Goal: Ask a question: Seek information or help from site administrators or community

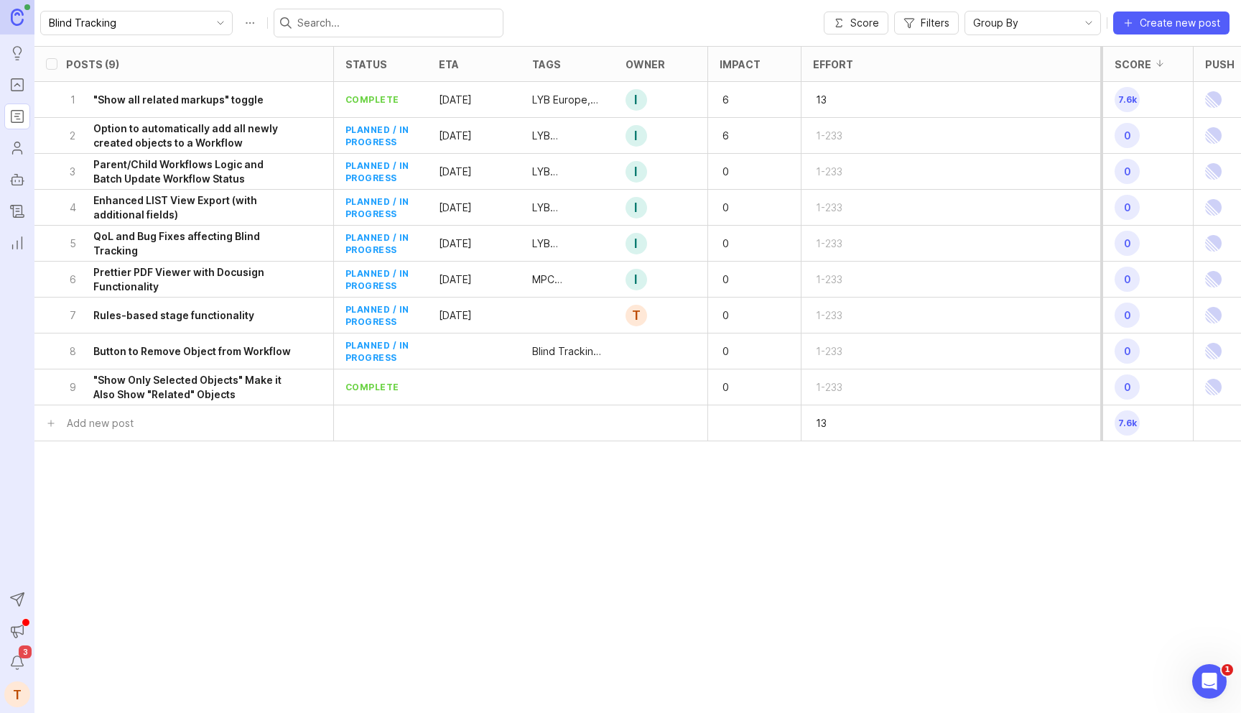
click at [251, 141] on h6 "Option to automatically add all newly created objects to a Workflow" at bounding box center [193, 135] width 200 height 29
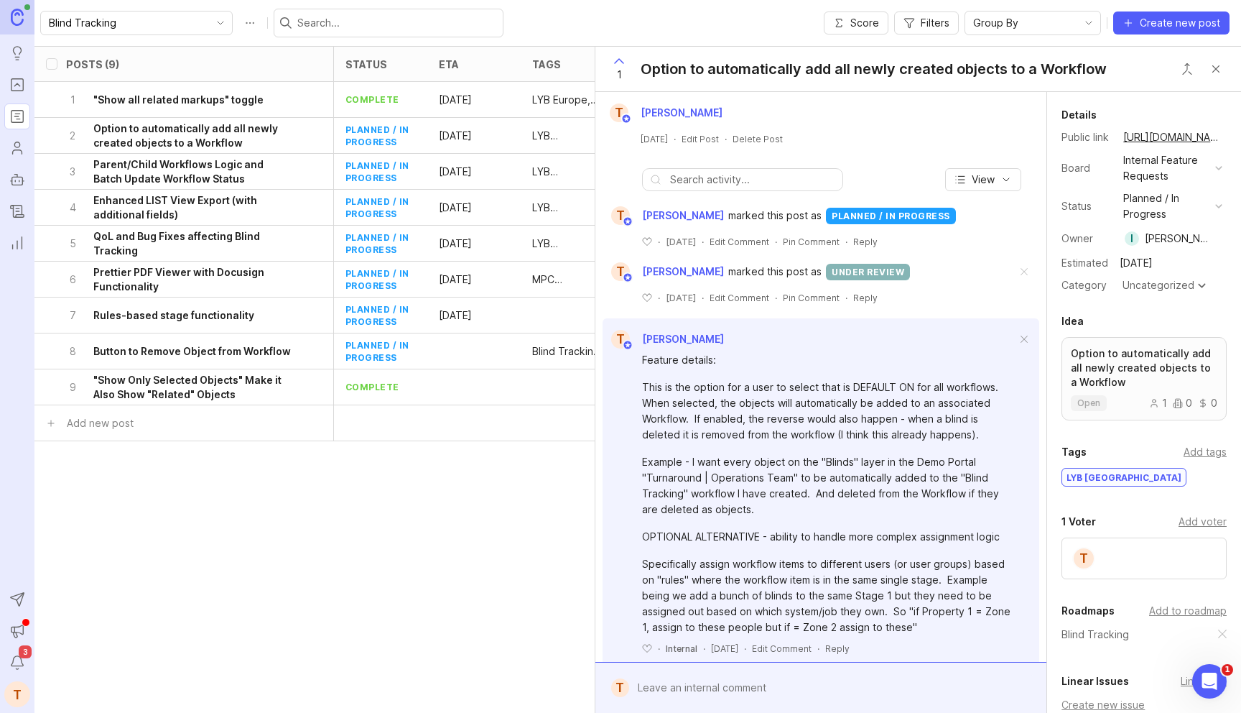
scroll to position [27, 0]
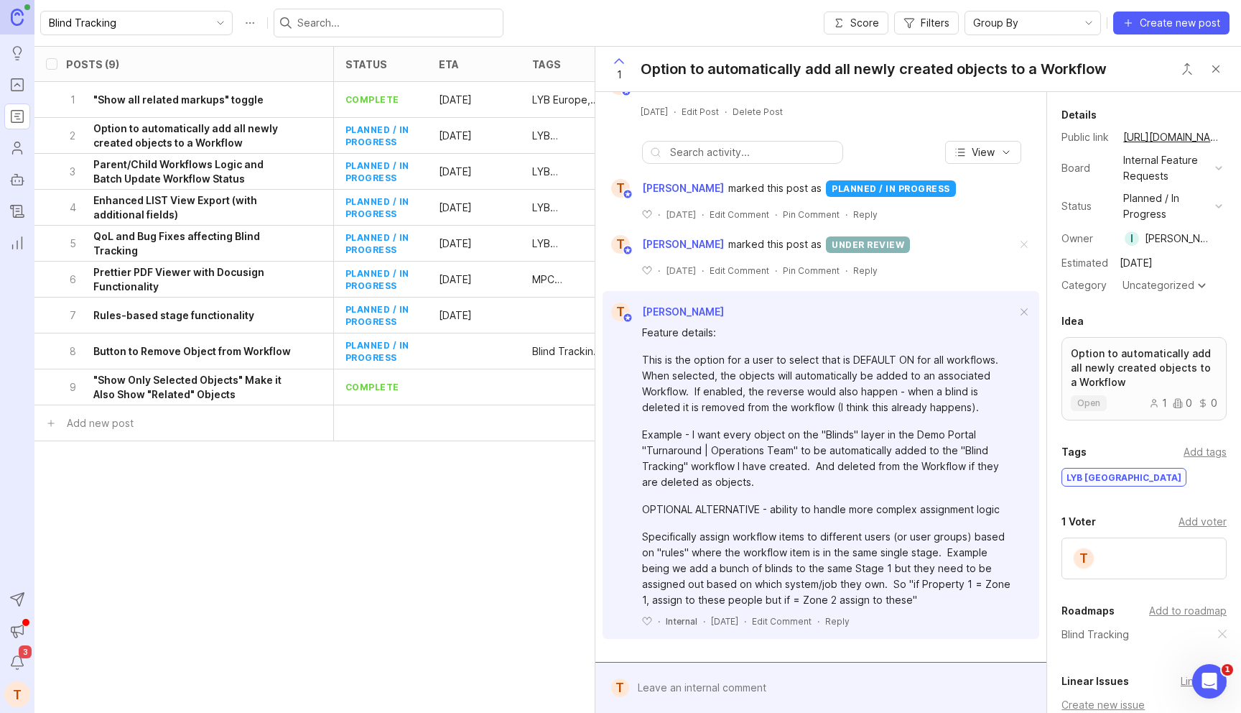
drag, startPoint x: 644, startPoint y: 363, endPoint x: 946, endPoint y: 407, distance: 304.8
click at [946, 407] on div "This is the option for a user to select that is DEFAULT ON for all workflows. W…" at bounding box center [829, 383] width 374 height 63
copy div "This is the option for a user to select that is DEFAULT ON for all workflows. W…"
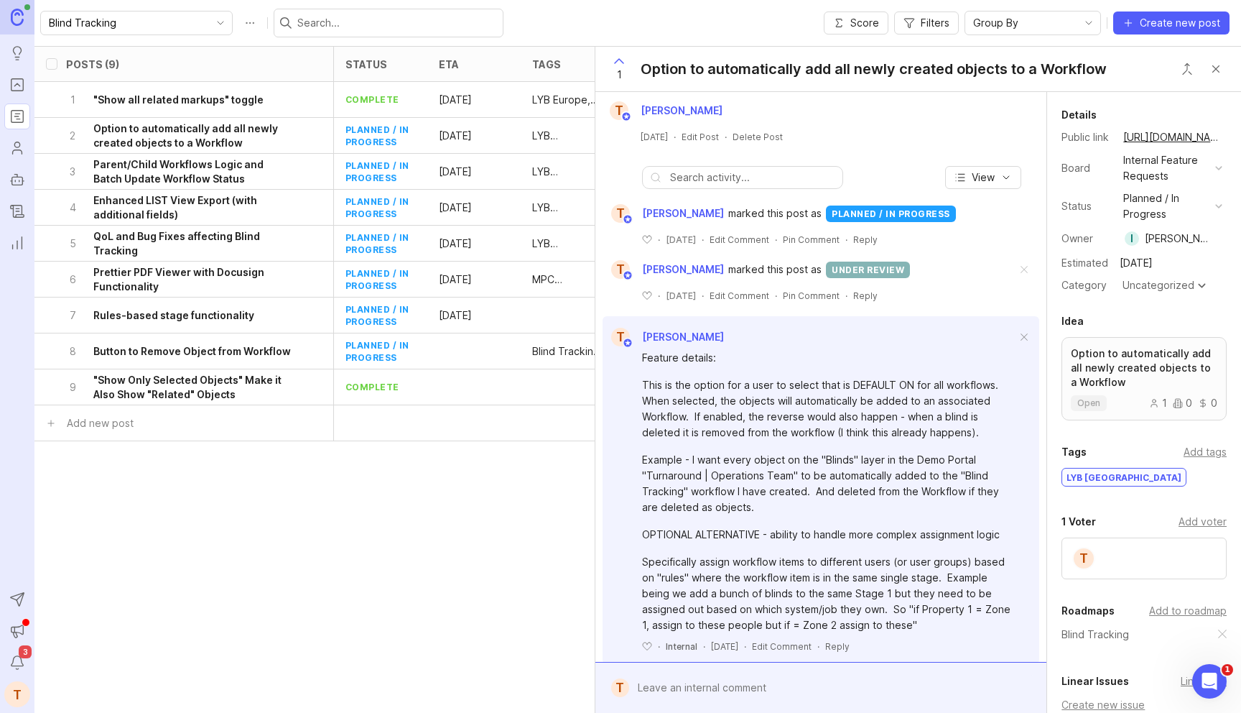
scroll to position [0, 0]
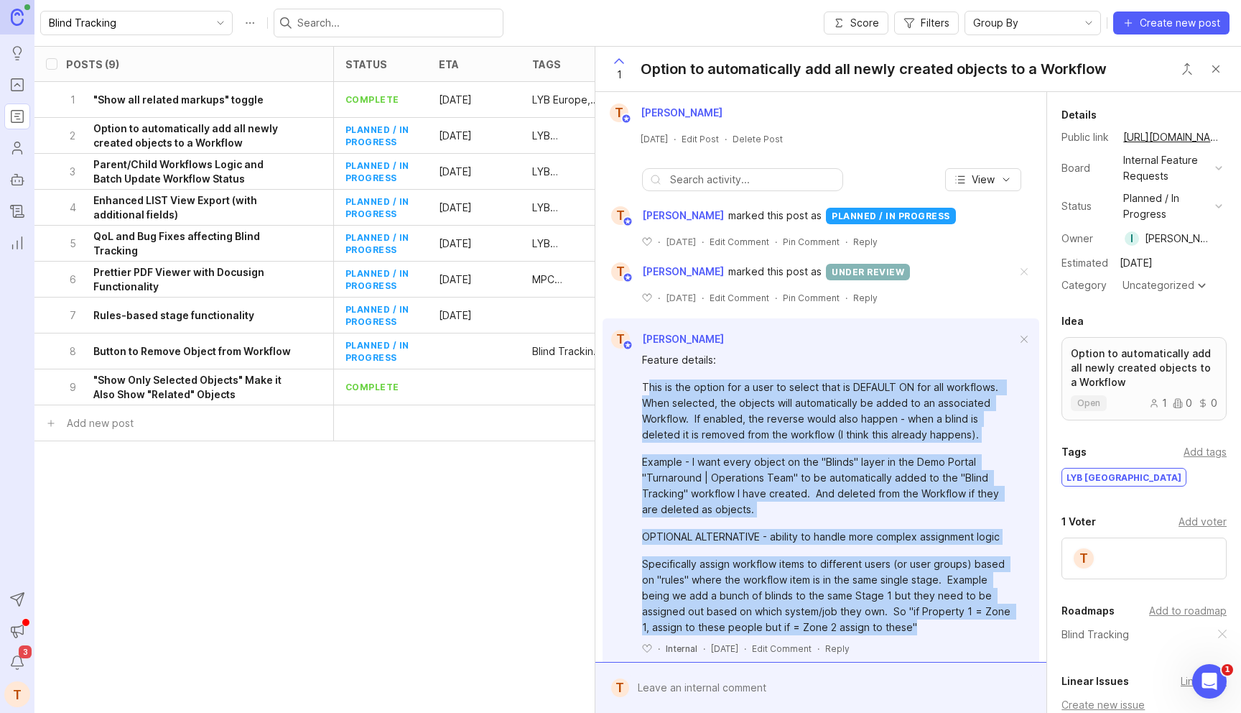
drag, startPoint x: 859, startPoint y: 621, endPoint x: 646, endPoint y: 391, distance: 314.1
click at [646, 391] on div "Feature details: This is the option for a user to select that is DEFAULT ON for…" at bounding box center [829, 493] width 374 height 283
copy div "his is the option for a user to select that is DEFAULT ON for all workflows. Wh…"
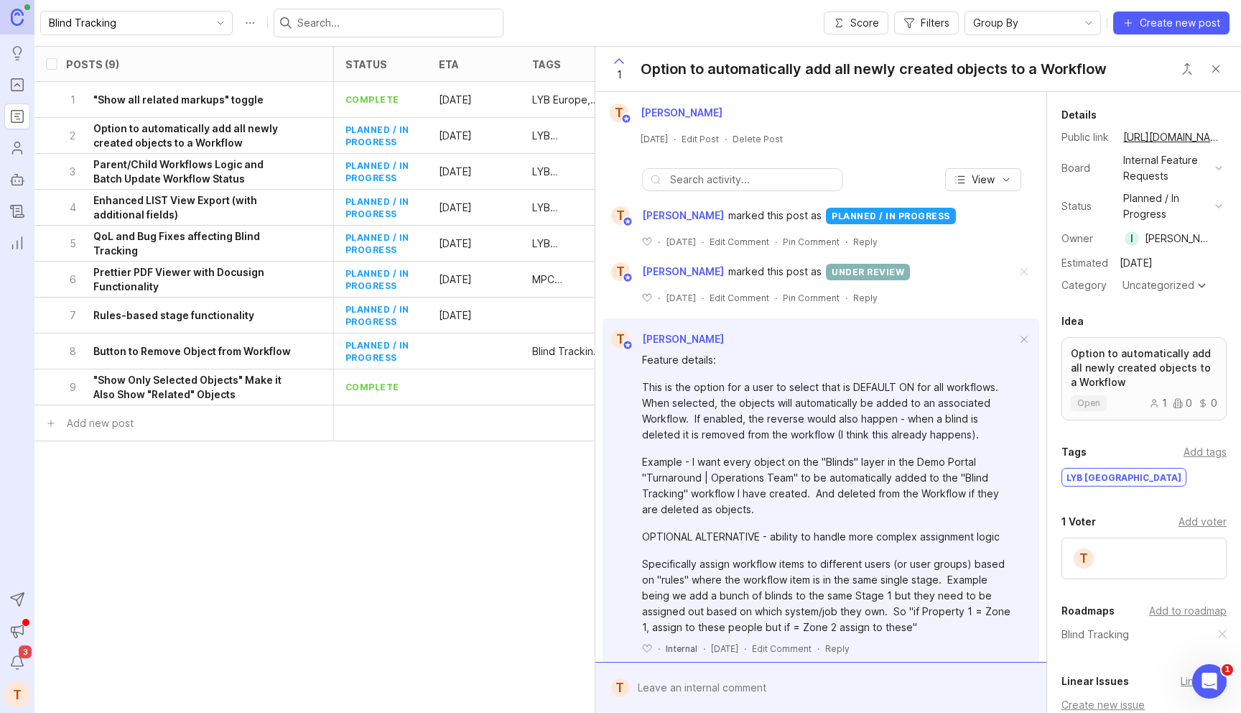
click at [728, 131] on div "T Tom Smith June 25, 2025 · Edit Post · Delete Post" at bounding box center [821, 124] width 440 height 42
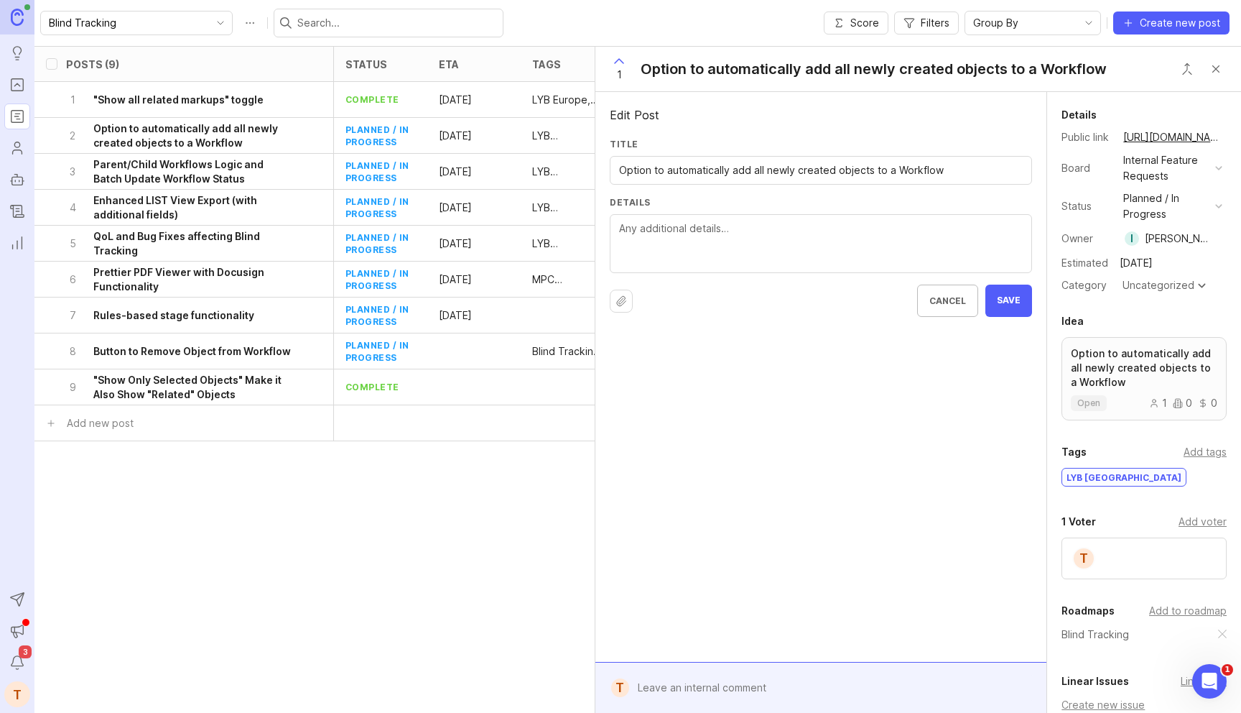
click at [720, 218] on div at bounding box center [821, 243] width 422 height 59
paste textarea "his is the option for a user to select that is DEFAULT ON for all workflows. Wh…"
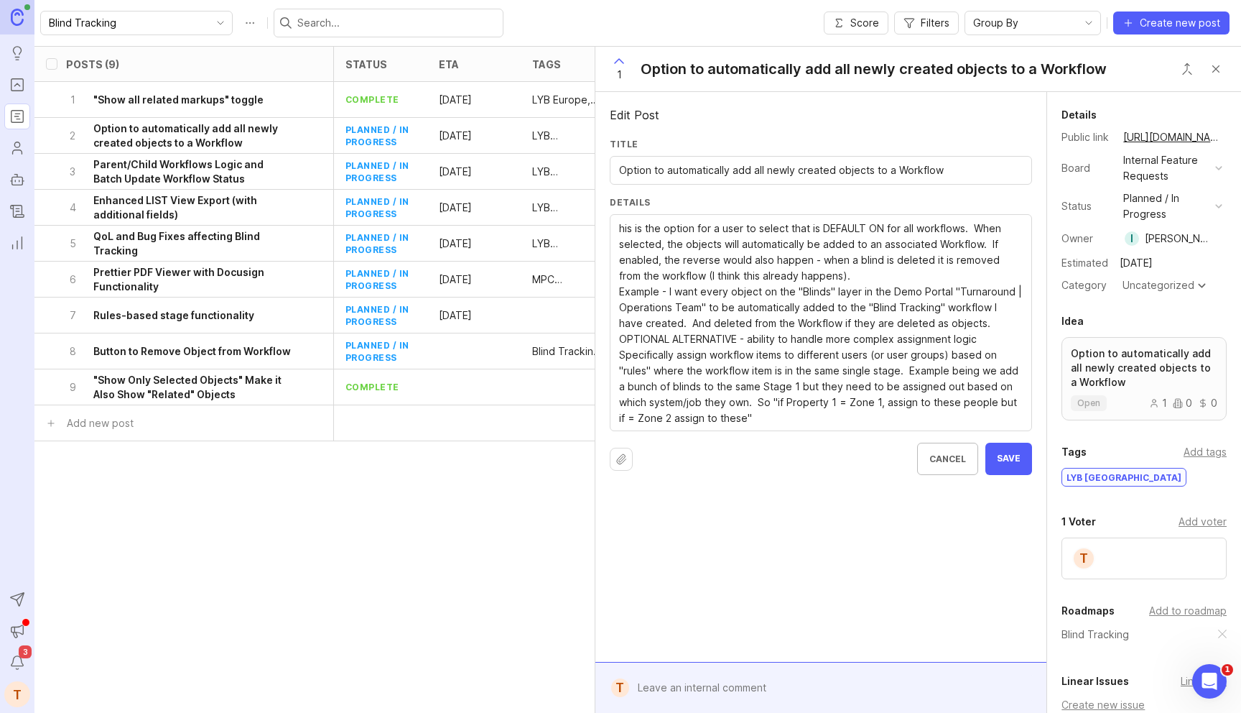
click at [617, 231] on div "his is the option for a user to select that is DEFAULT ON for all workflows. Wh…" at bounding box center [821, 322] width 422 height 217
click at [664, 259] on textarea "This is the option for a user to select that is DEFAULT ON for all workflows. W…" at bounding box center [821, 323] width 404 height 205
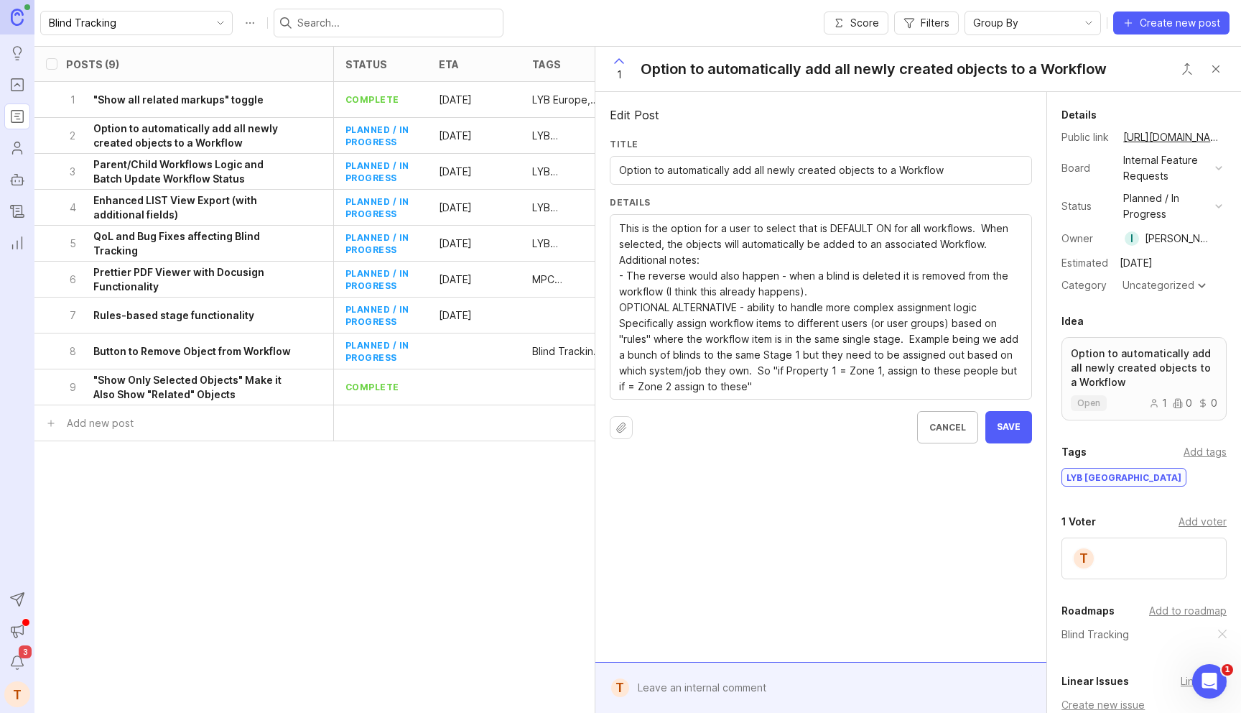
paste textarea "Example - I want every object on the "Blinds" layer in the Demo Portal "Turnaro…"
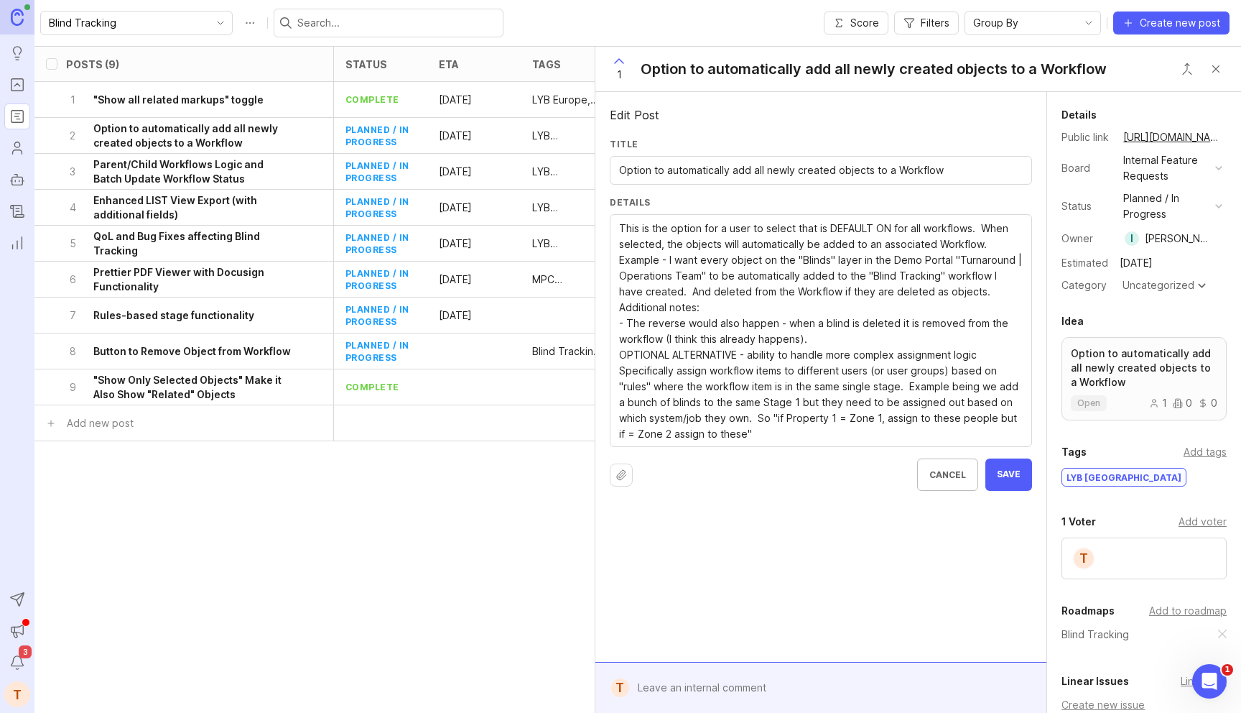
click at [999, 243] on textarea "This is the option for a user to select that is DEFAULT ON for all workflows. W…" at bounding box center [821, 331] width 404 height 221
click at [651, 310] on textarea "This is the option for a user to select that is DEFAULT ON for all workflows. W…" at bounding box center [821, 331] width 404 height 221
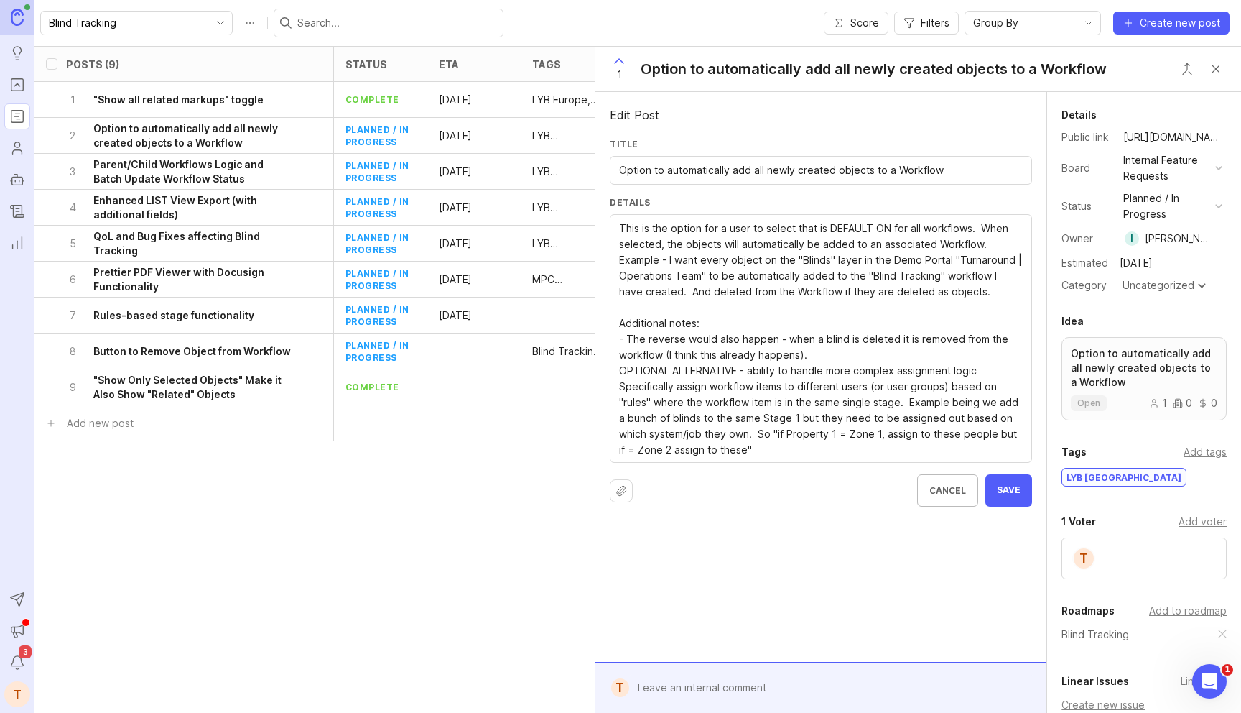
click at [791, 339] on textarea "This is the option for a user to select that is DEFAULT ON for all workflows. W…" at bounding box center [821, 339] width 404 height 237
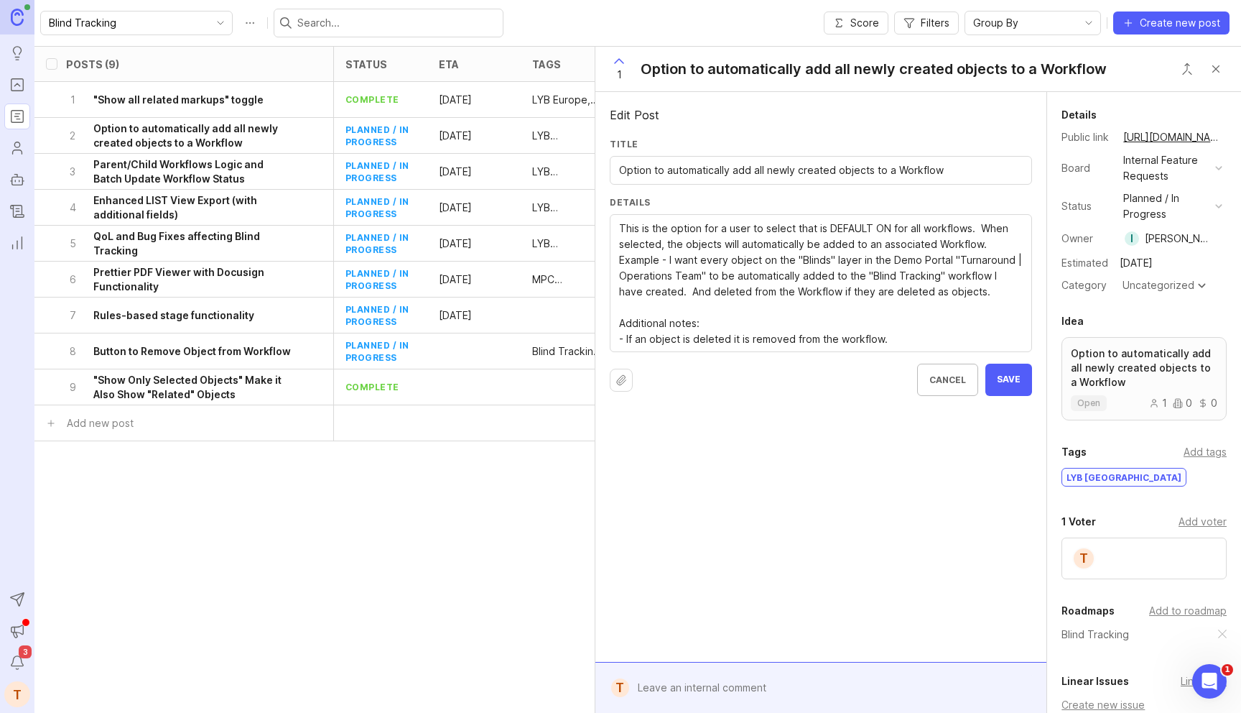
type textarea "This is the option for a user to select that is DEFAULT ON for all workflows. W…"
click at [997, 378] on button "Save" at bounding box center [1008, 379] width 47 height 32
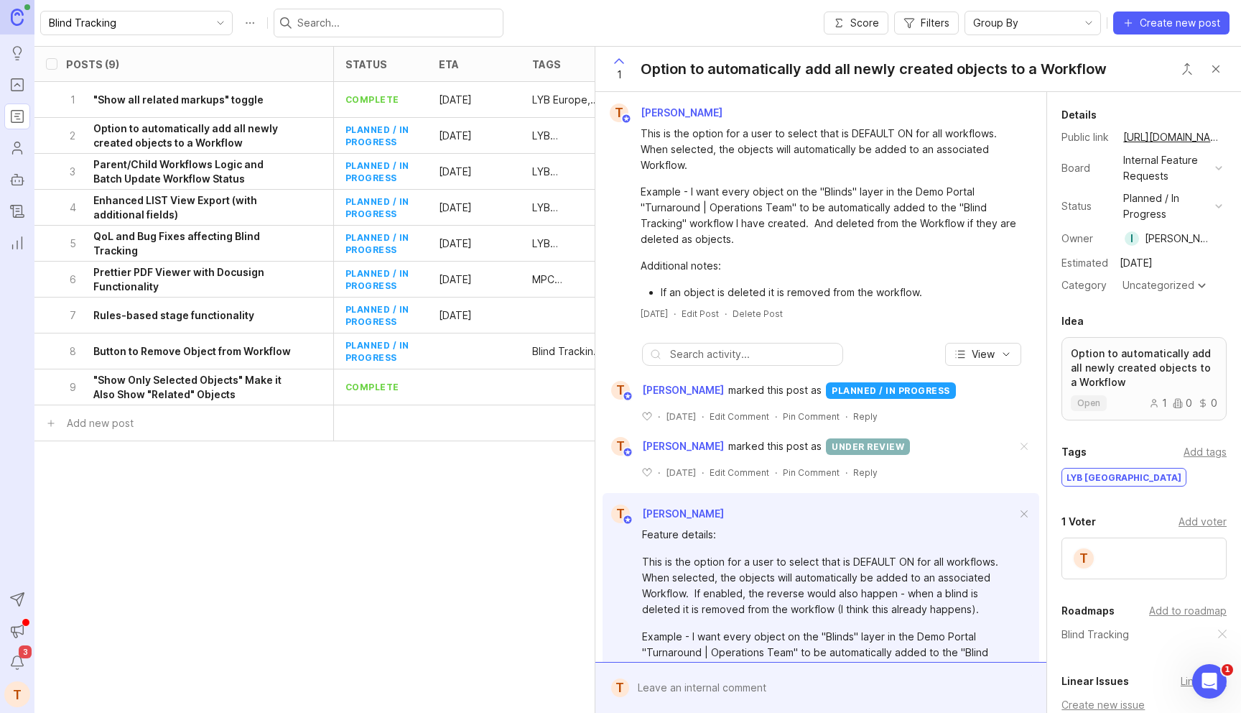
click at [1220, 63] on button "Close button" at bounding box center [1216, 69] width 29 height 29
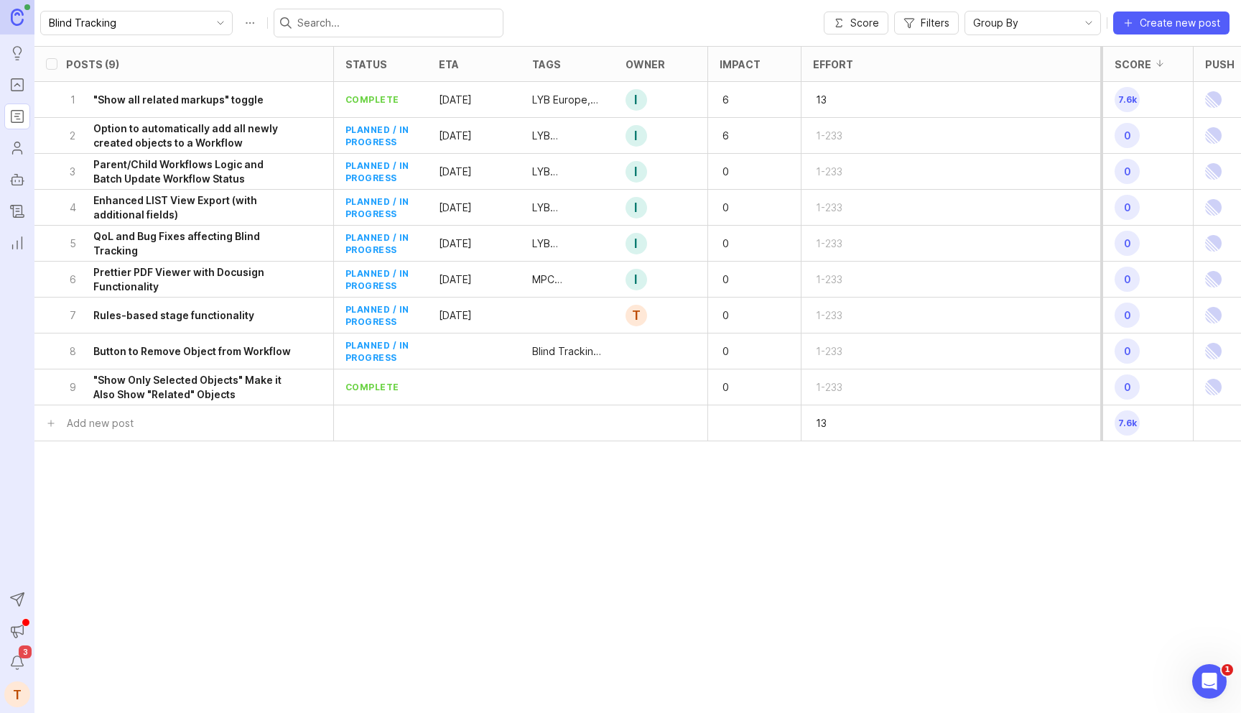
click at [250, 181] on h6 "Parent/Child Workflows Logic and Batch Update Workflow Status" at bounding box center [193, 171] width 200 height 29
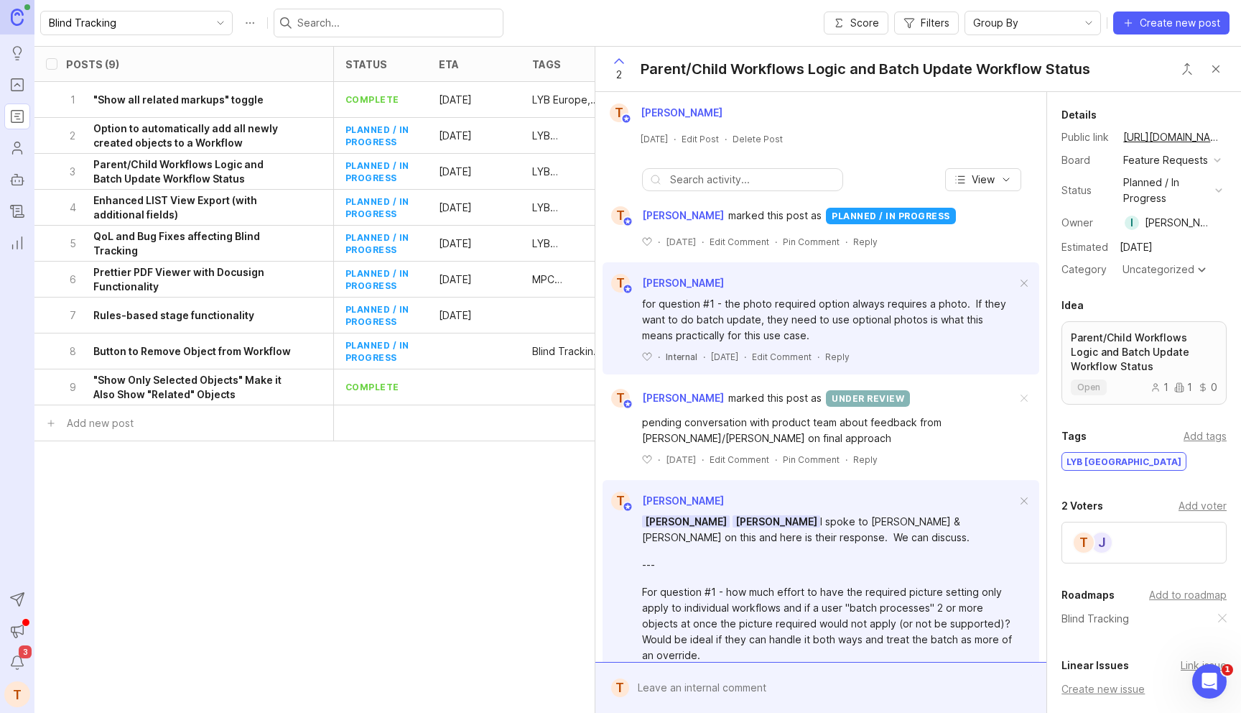
click at [253, 109] on div "1 "Show all related markups" toggle" at bounding box center [179, 99] width 227 height 35
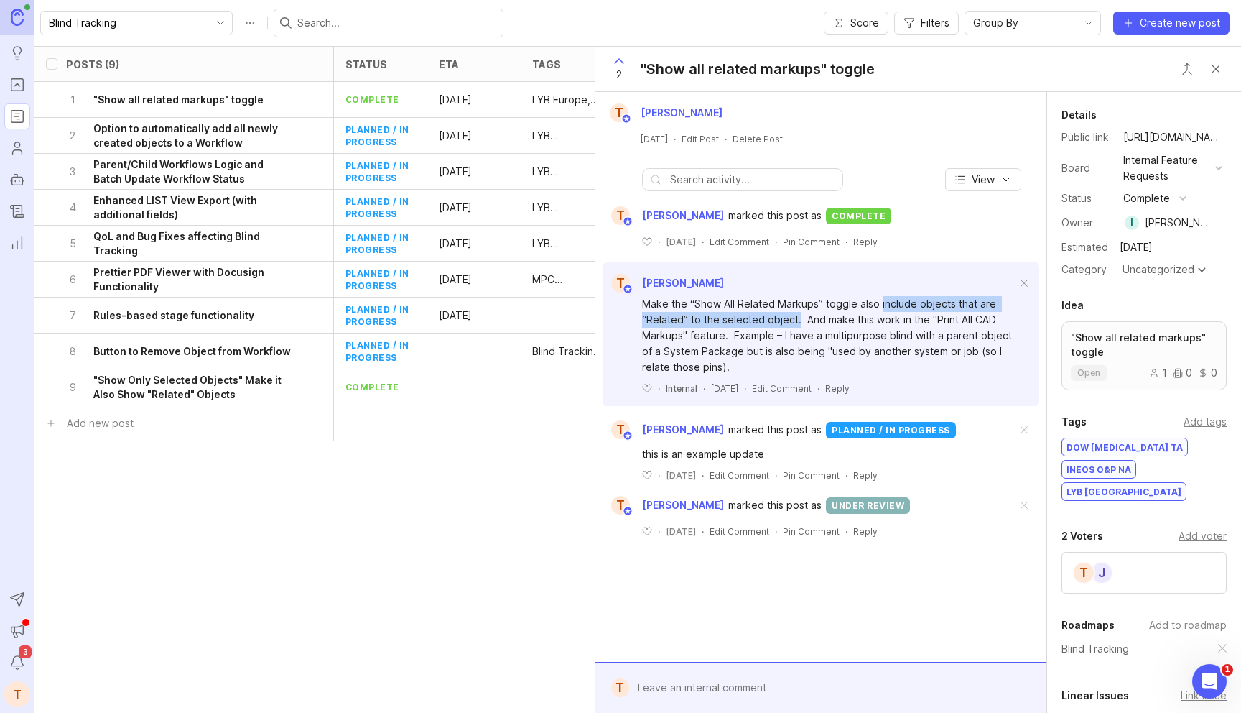
drag, startPoint x: 879, startPoint y: 302, endPoint x: 796, endPoint y: 314, distance: 84.1
click at [796, 314] on div "Make the “Show All Related Markups” toggle also include objects that are “Relat…" at bounding box center [829, 335] width 374 height 79
copy div "include objects that are “Related” to the selected object."
click at [239, 172] on h6 "Parent/Child Workflows Logic and Batch Update Workflow Status" at bounding box center [193, 171] width 200 height 29
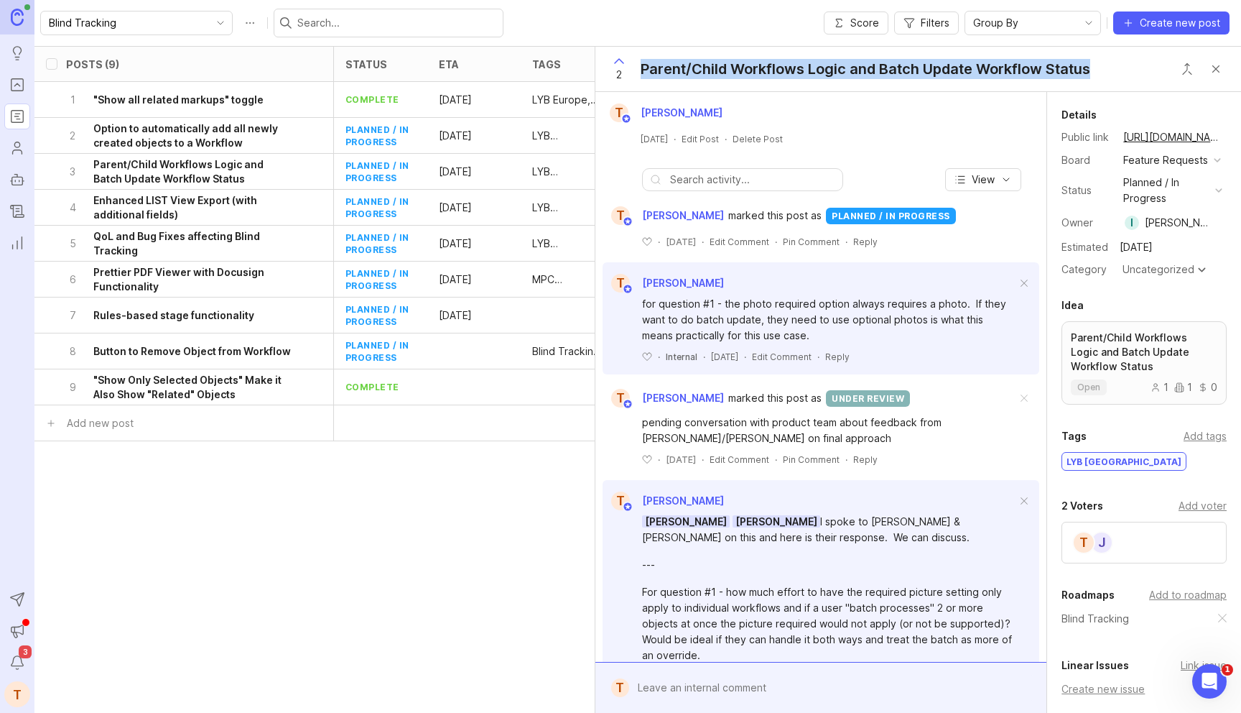
drag, startPoint x: 1093, startPoint y: 69, endPoint x: 642, endPoint y: 71, distance: 451.1
click at [642, 71] on div "2 Parent/Child Workflows Logic and Batch Update Workflow Status" at bounding box center [846, 69] width 502 height 45
copy div "Parent/Child Workflows Logic and Batch Update Workflow Status"
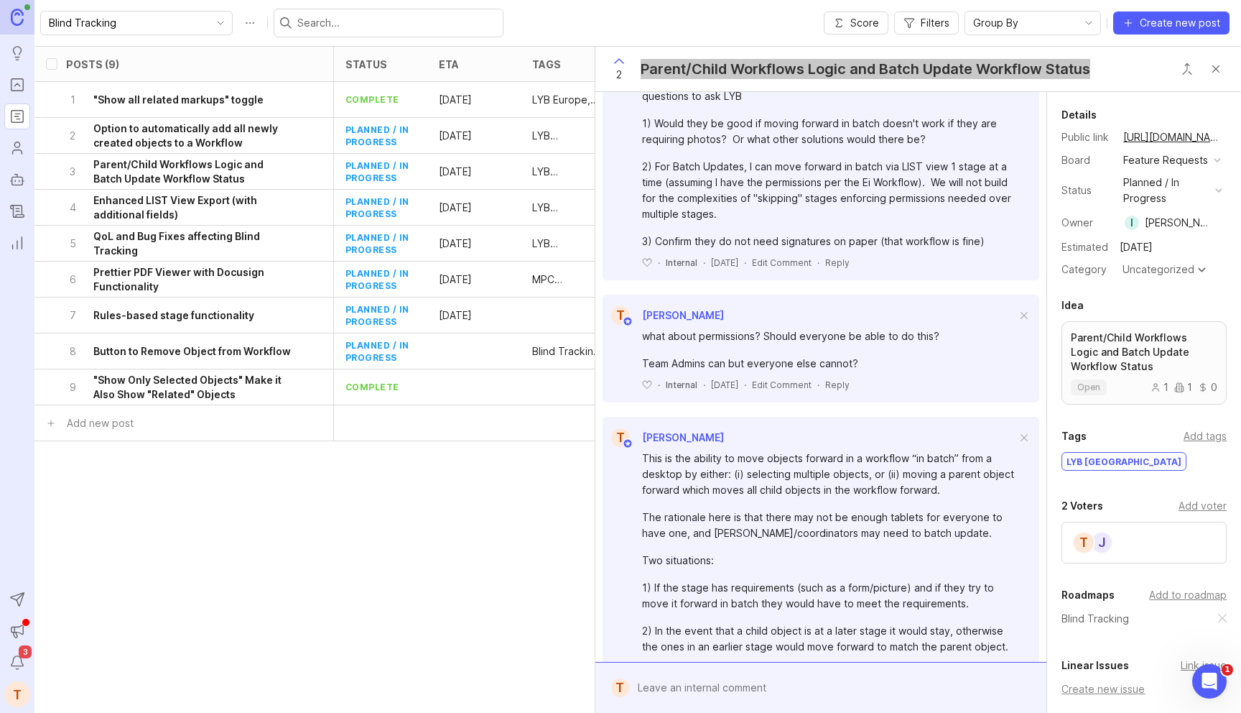
scroll to position [930, 0]
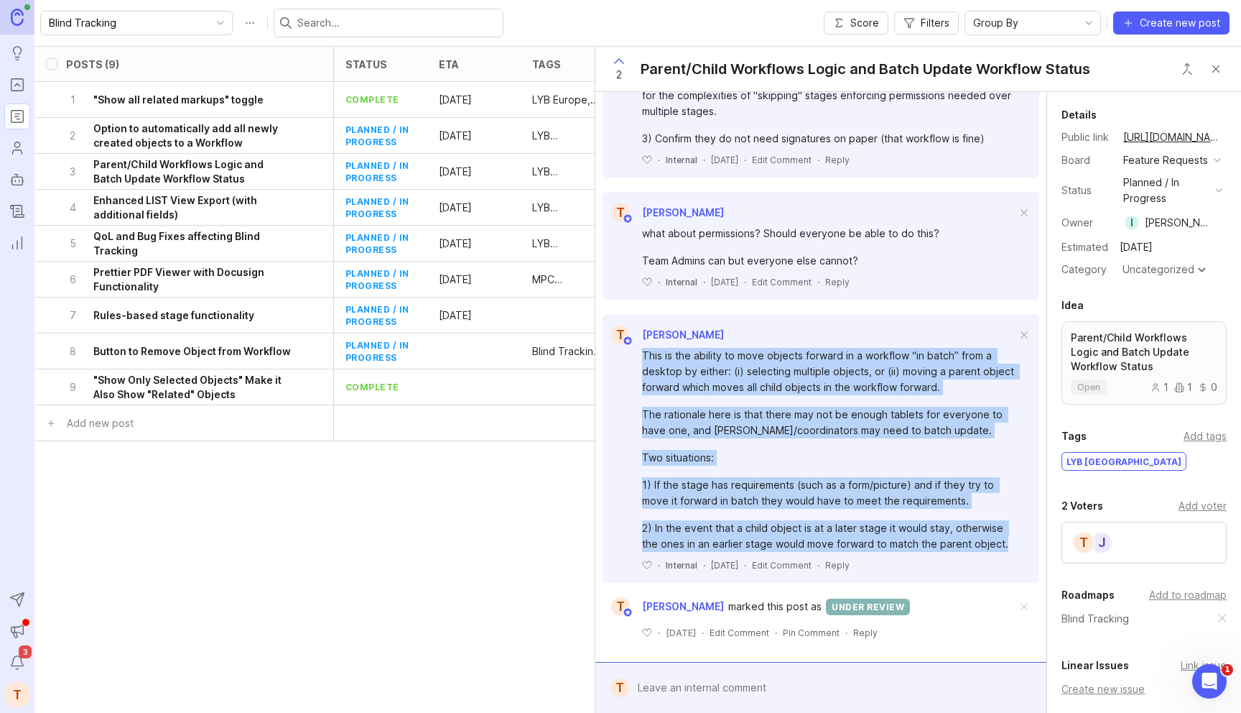
drag, startPoint x: 1012, startPoint y: 547, endPoint x: 632, endPoint y: 360, distance: 423.4
click at [632, 360] on div "This is the ability to move objects forward in a workflow “in batch” from a des…" at bounding box center [821, 457] width 437 height 227
copy div "This is the ability to move objects forward in a workflow “in batch” from a des…"
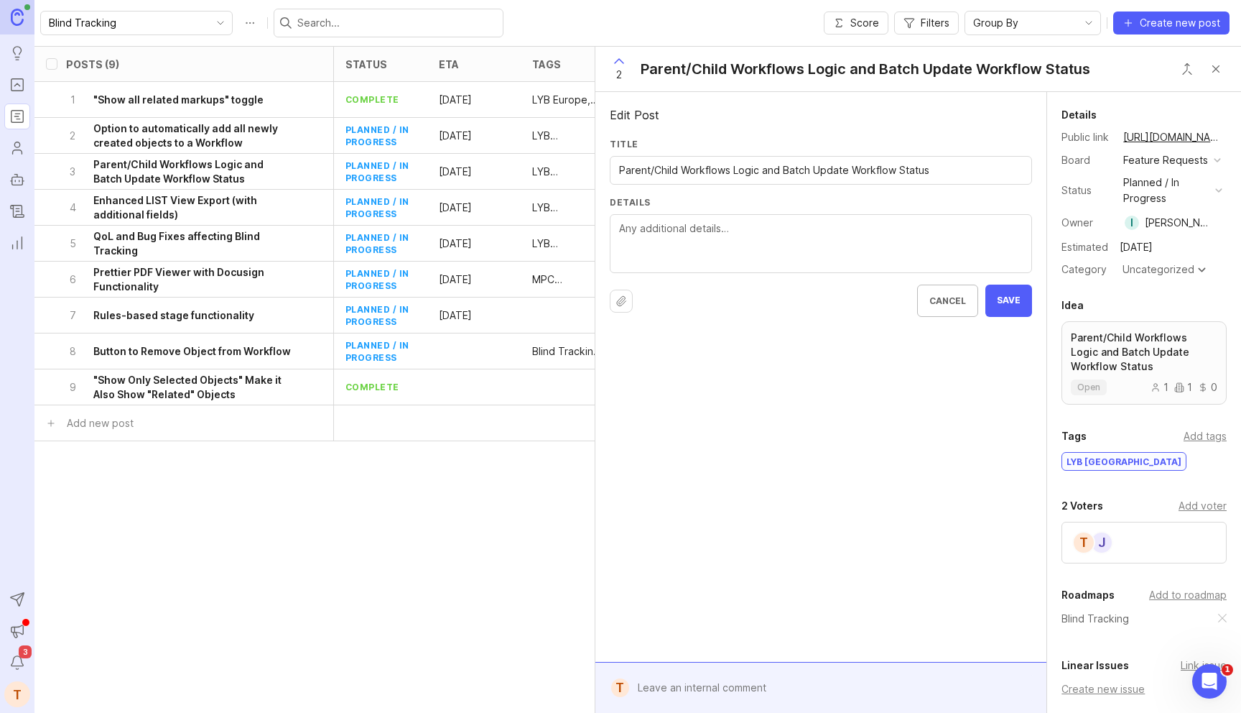
click at [720, 162] on input "Parent/Child Workflows Logic and Batch Update Workflow Status" at bounding box center [821, 170] width 404 height 16
click at [706, 207] on label "Details" at bounding box center [821, 202] width 422 height 12
click at [706, 221] on textarea "Details" at bounding box center [821, 244] width 404 height 47
click at [704, 226] on textarea "Details" at bounding box center [821, 244] width 404 height 47
paste textarea "This is the ability to move objects forward in a workflow “in batch” from a des…"
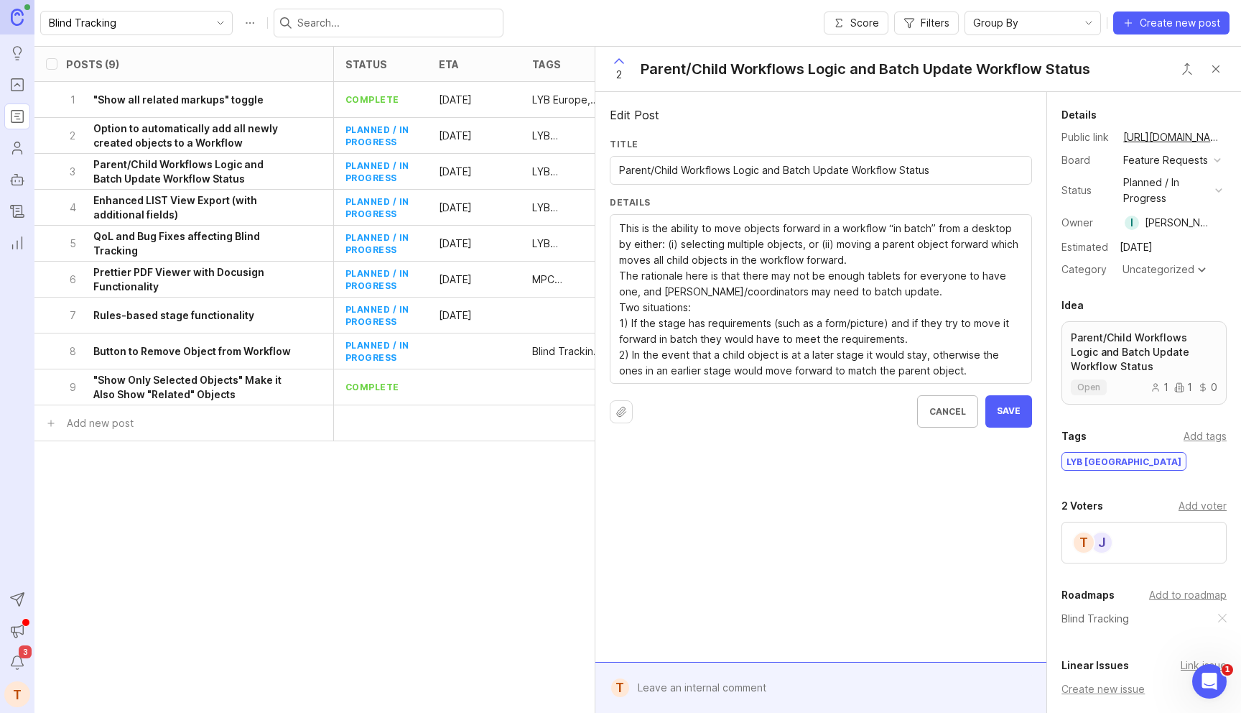
click at [913, 262] on textarea "This is the ability to move objects forward in a workflow “in batch” from a des…" at bounding box center [821, 300] width 404 height 158
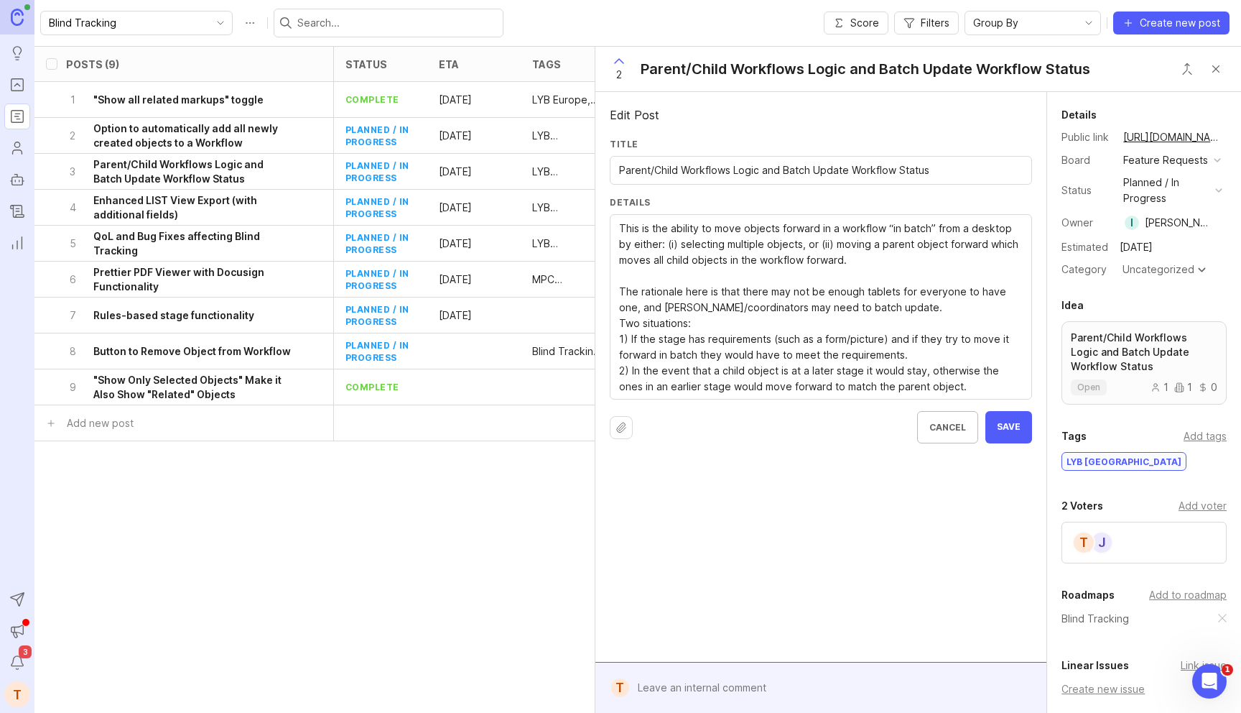
click at [929, 311] on textarea "This is the ability to move objects forward in a workflow “in batch” from a des…" at bounding box center [821, 308] width 404 height 174
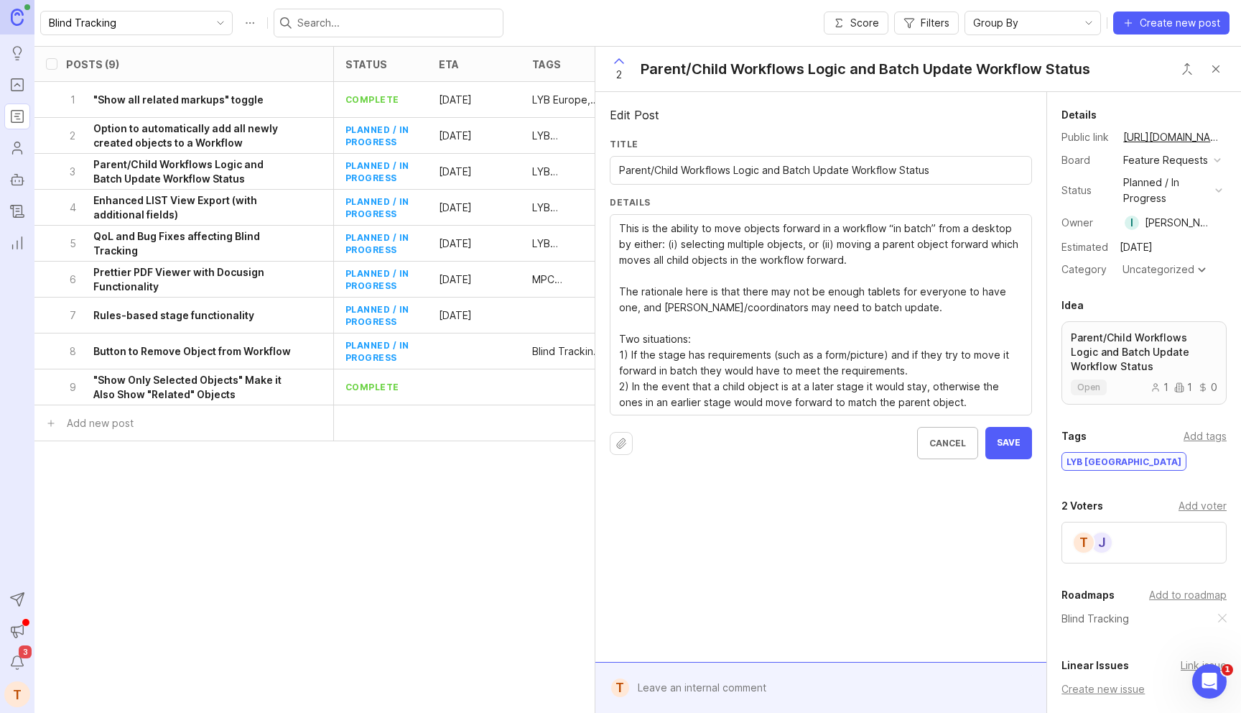
type textarea "This is the ability to move objects forward in a workflow “in batch” from a des…"
click at [1010, 439] on span "Save" at bounding box center [1009, 443] width 24 height 12
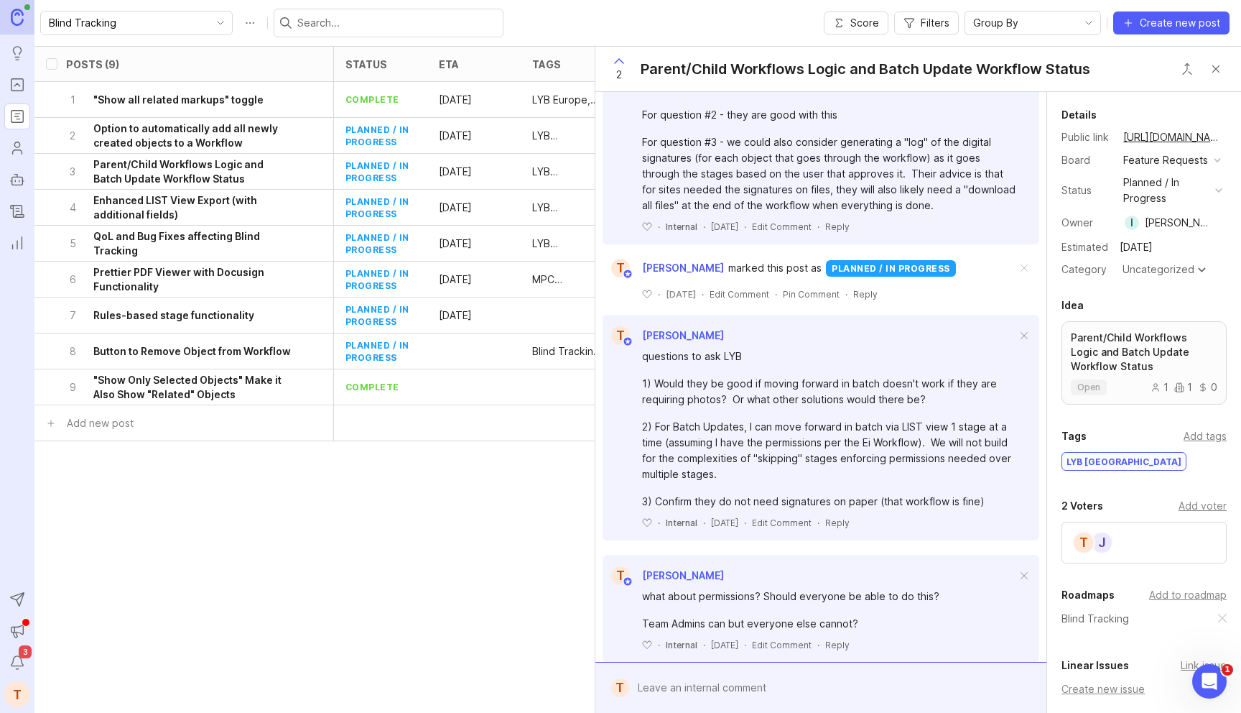
scroll to position [776, 0]
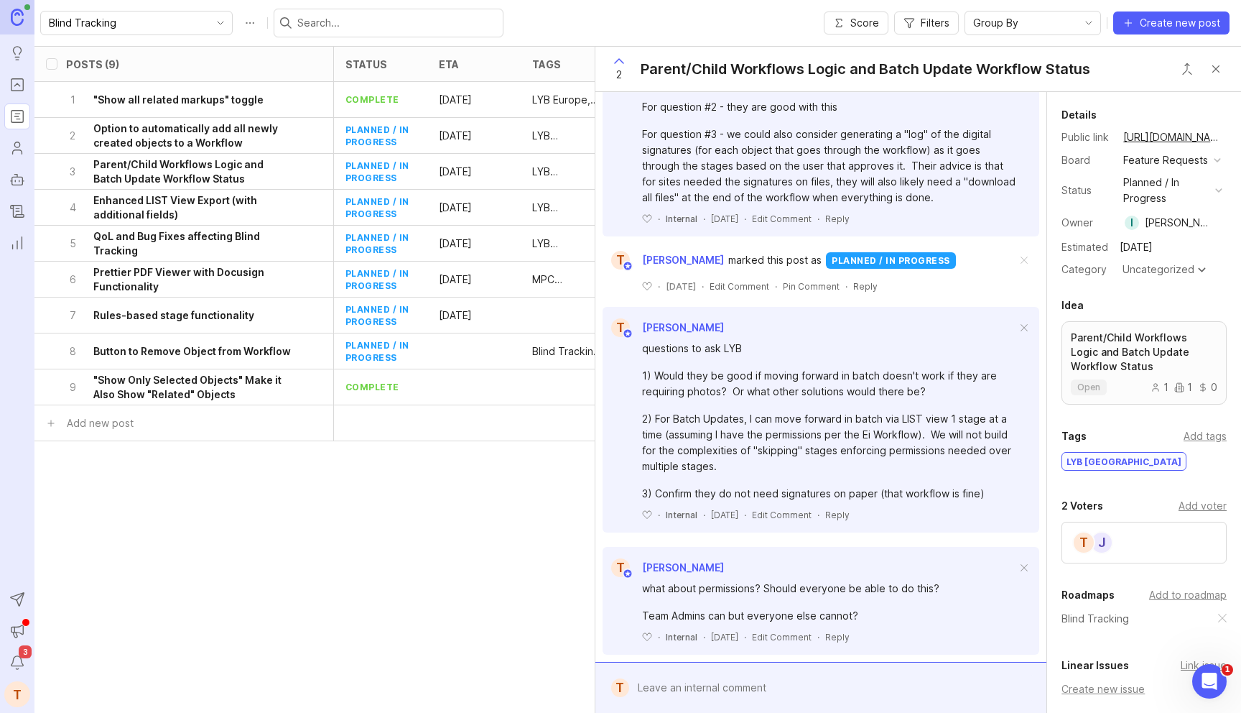
click at [812, 469] on div "2) For Batch Updates, I can move forward in batch via LIST view 1 stage at a ti…" at bounding box center [829, 442] width 374 height 63
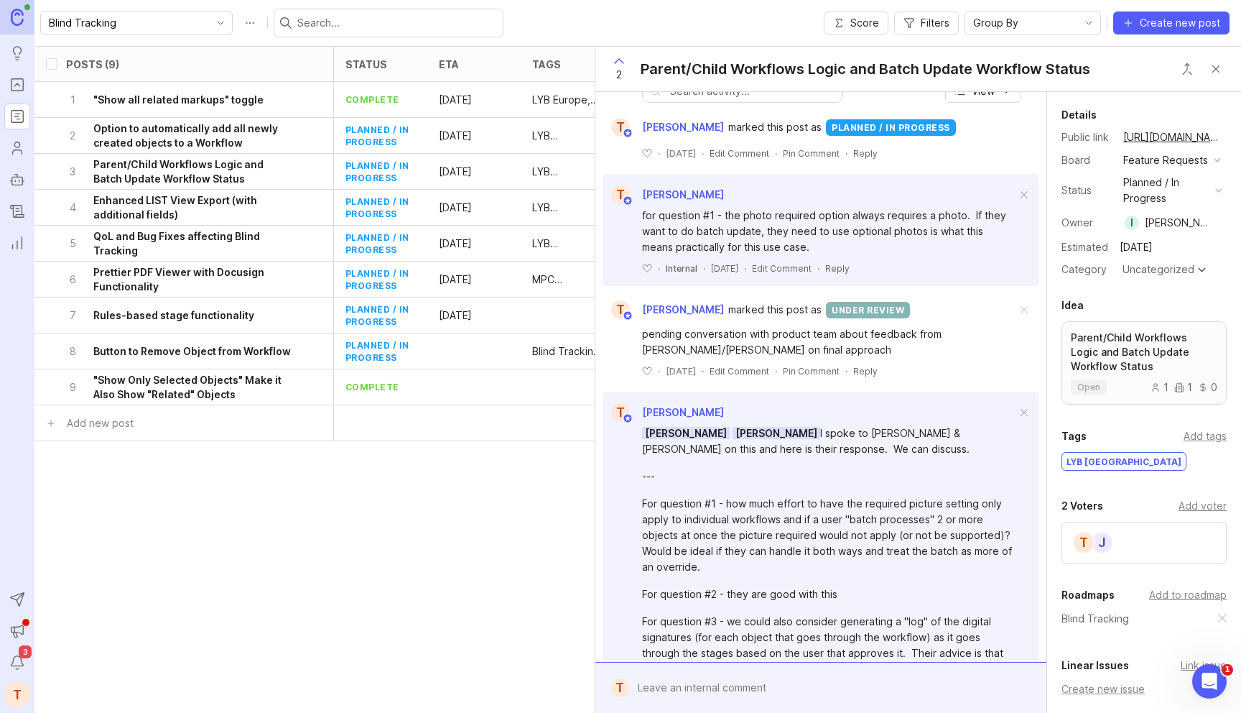
scroll to position [0, 0]
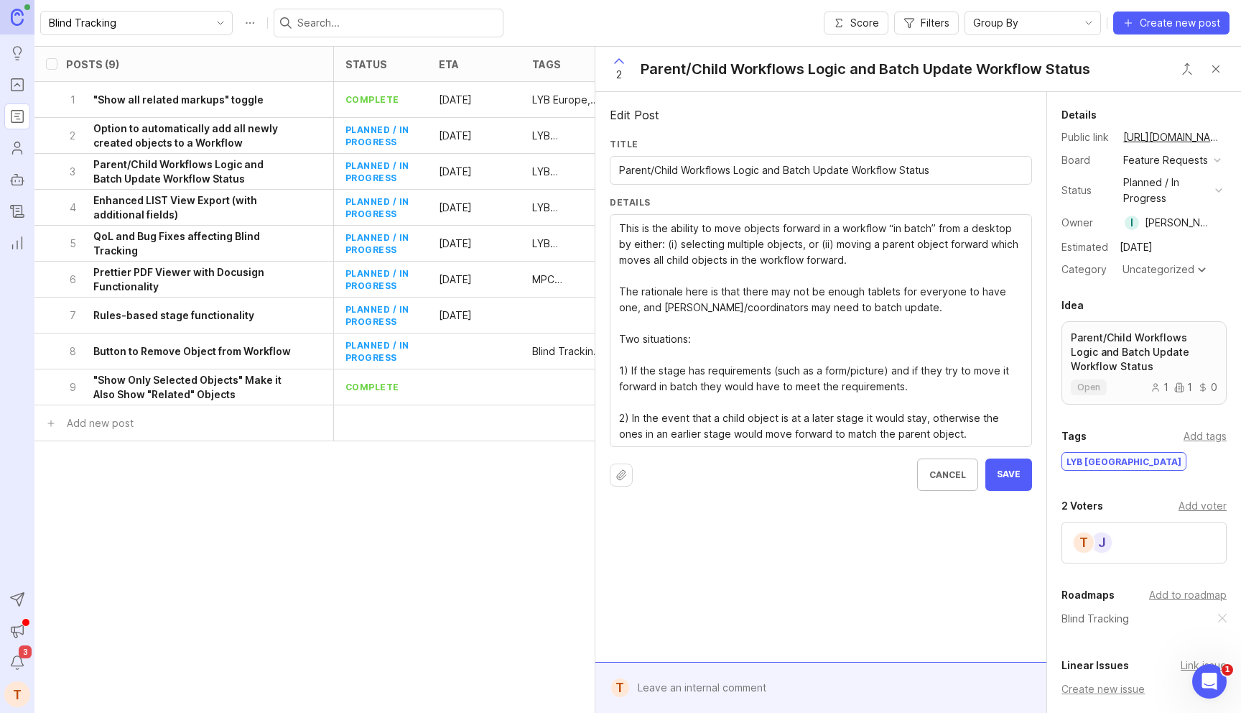
drag, startPoint x: 936, startPoint y: 389, endPoint x: 631, endPoint y: 373, distance: 305.7
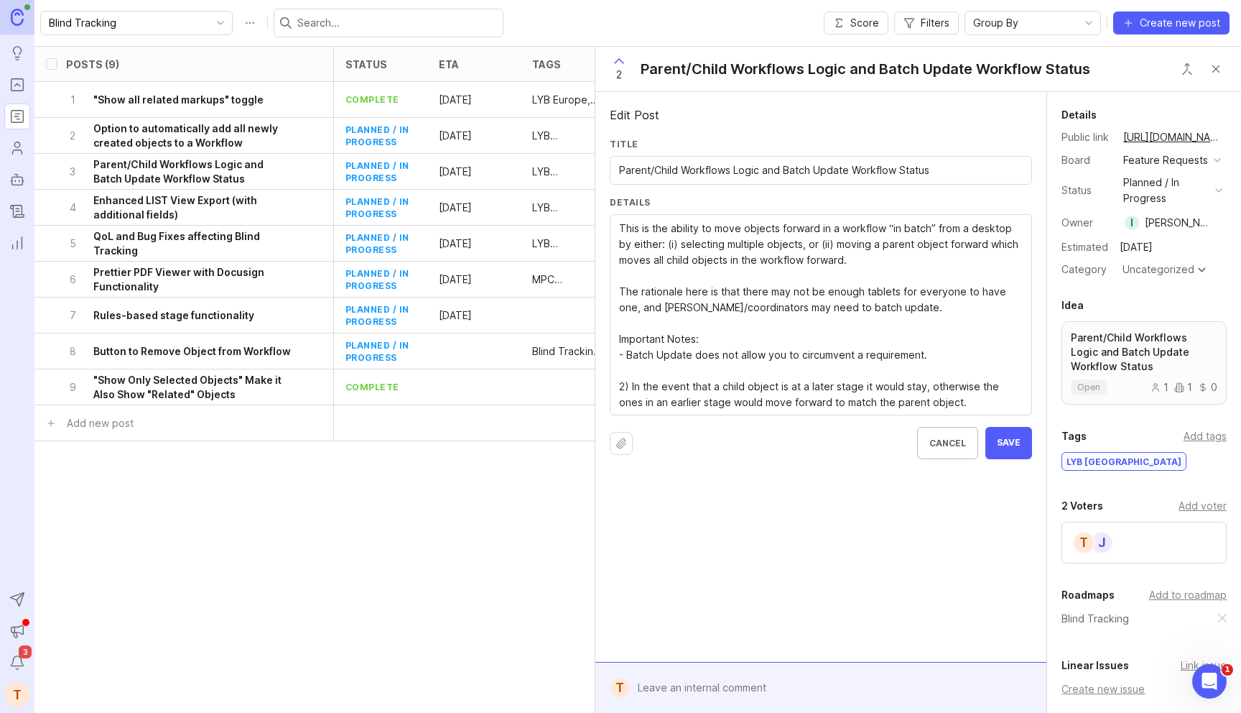
paste textarea "If the stage has requirements (such as a form/picture) and if they try to move …"
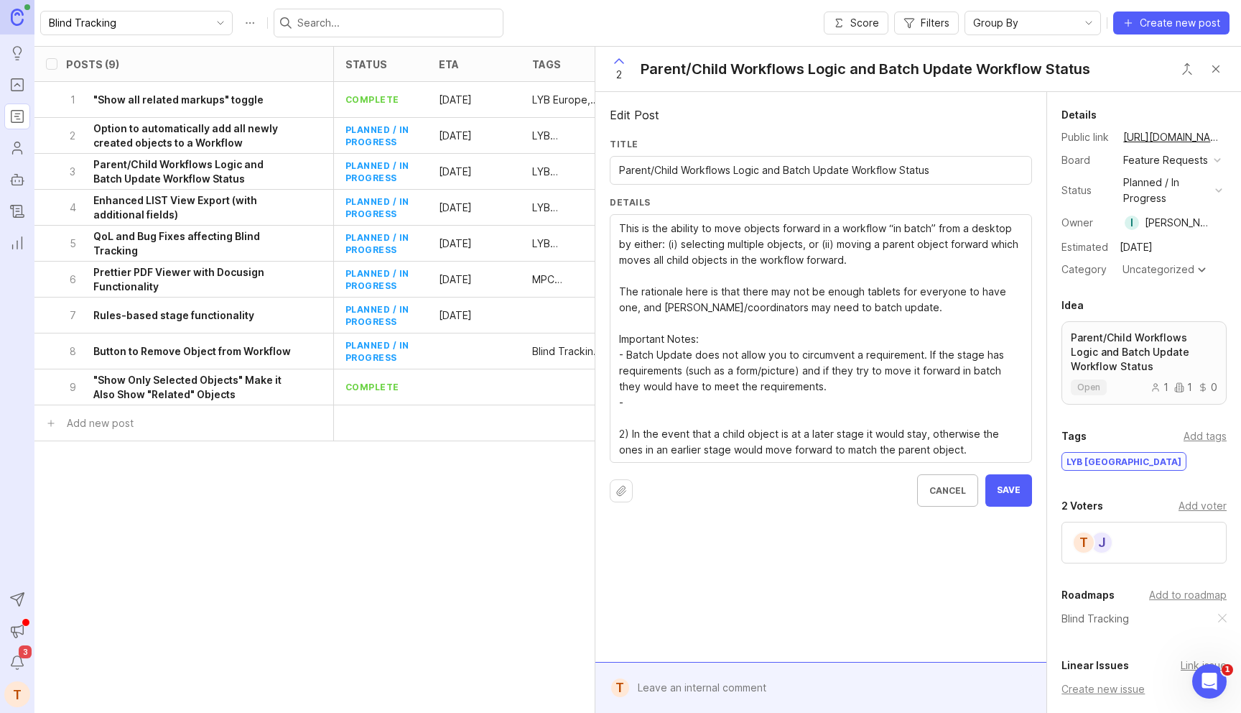
click at [634, 433] on textarea "This is the ability to move objects forward in a workflow “in batch” from a des…" at bounding box center [821, 339] width 404 height 237
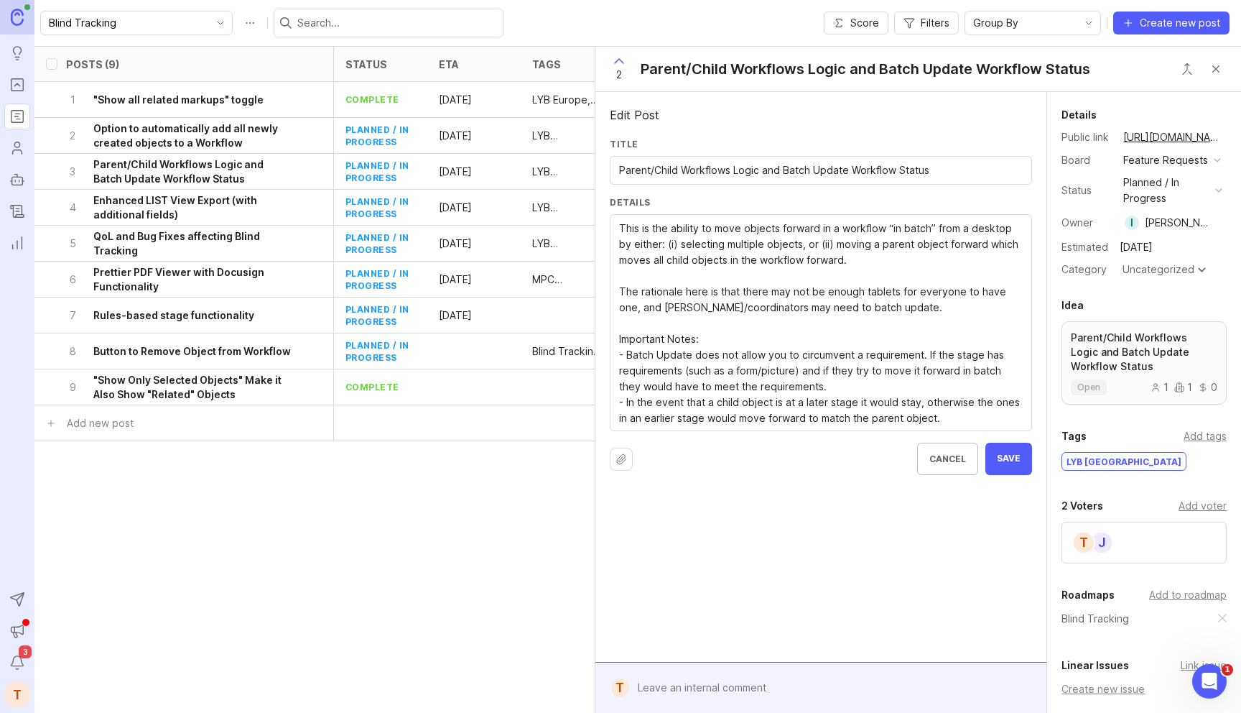
type textarea "This is the ability to move objects forward in a workflow “in batch” from a des…"
click at [1013, 454] on span "Save" at bounding box center [1009, 459] width 24 height 12
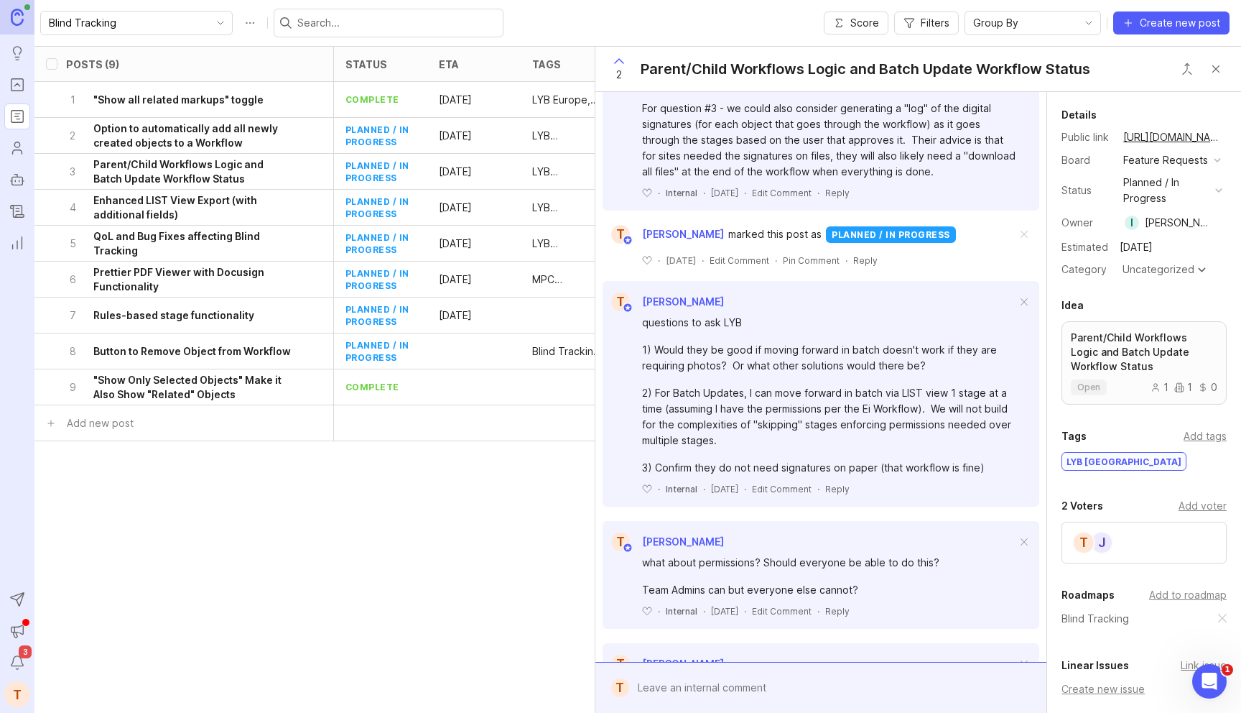
scroll to position [967, 0]
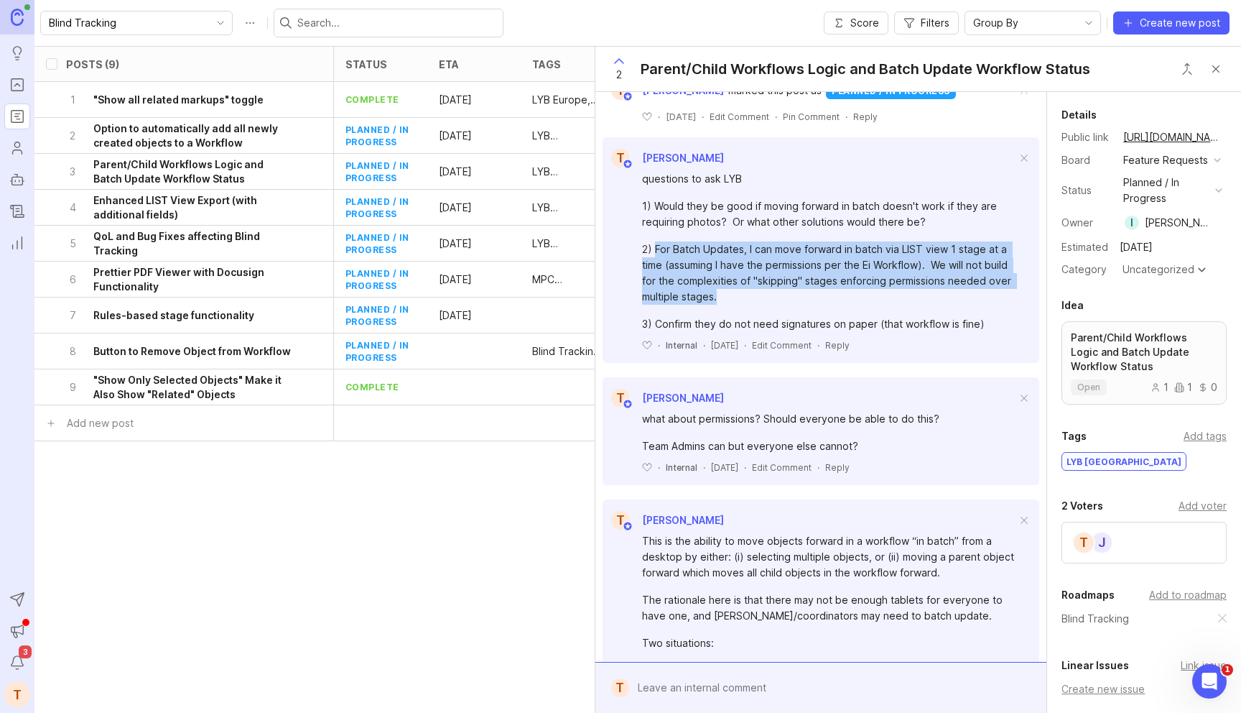
drag, startPoint x: 656, startPoint y: 246, endPoint x: 764, endPoint y: 292, distance: 117.5
click at [764, 292] on div "2) For Batch Updates, I can move forward in batch via LIST view 1 stage at a ti…" at bounding box center [829, 272] width 374 height 63
copy div "For Batch Updates, I can move forward in batch via LIST view 1 stage at a time …"
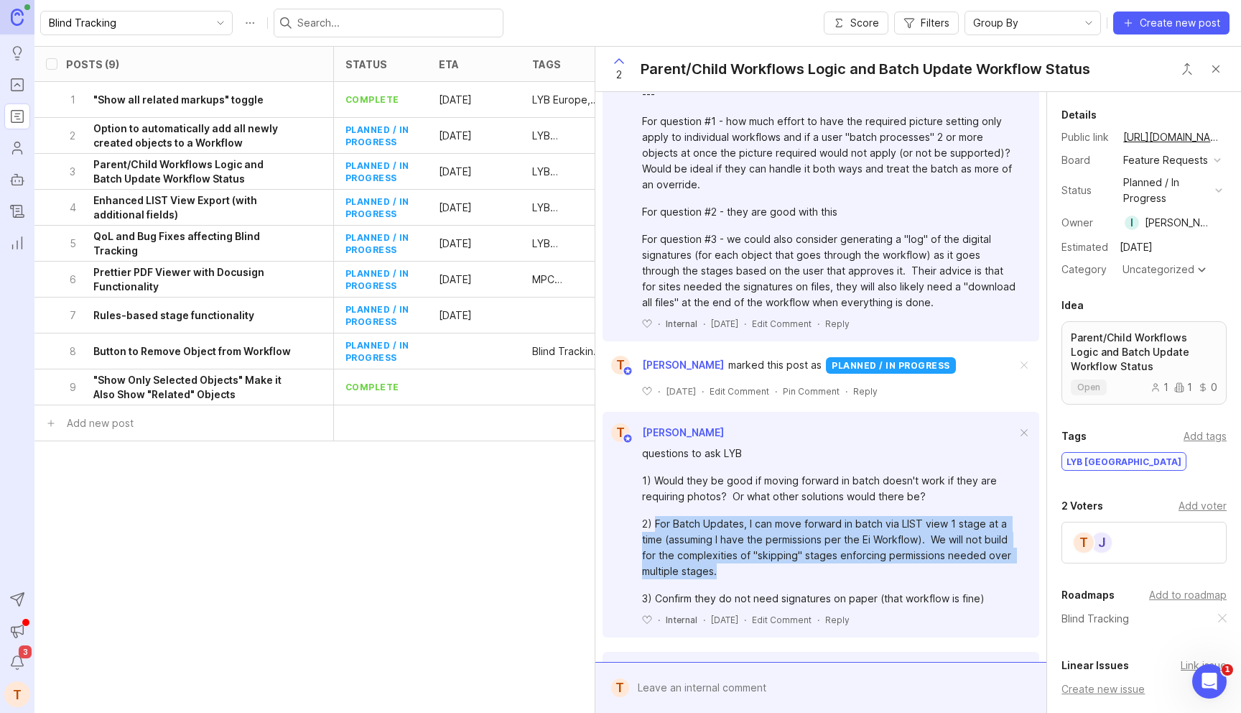
scroll to position [0, 0]
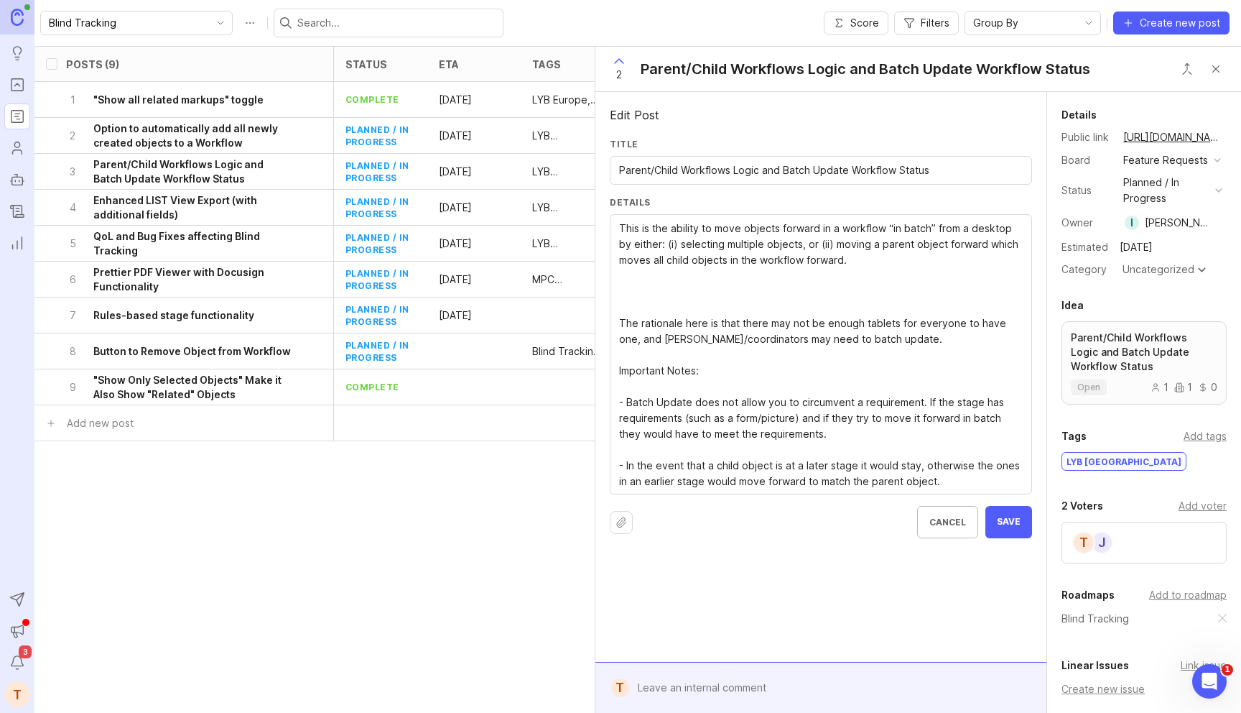
paste textarea "For Batch Updates, I can move forward in batch via LIST view 1 stage at a time …"
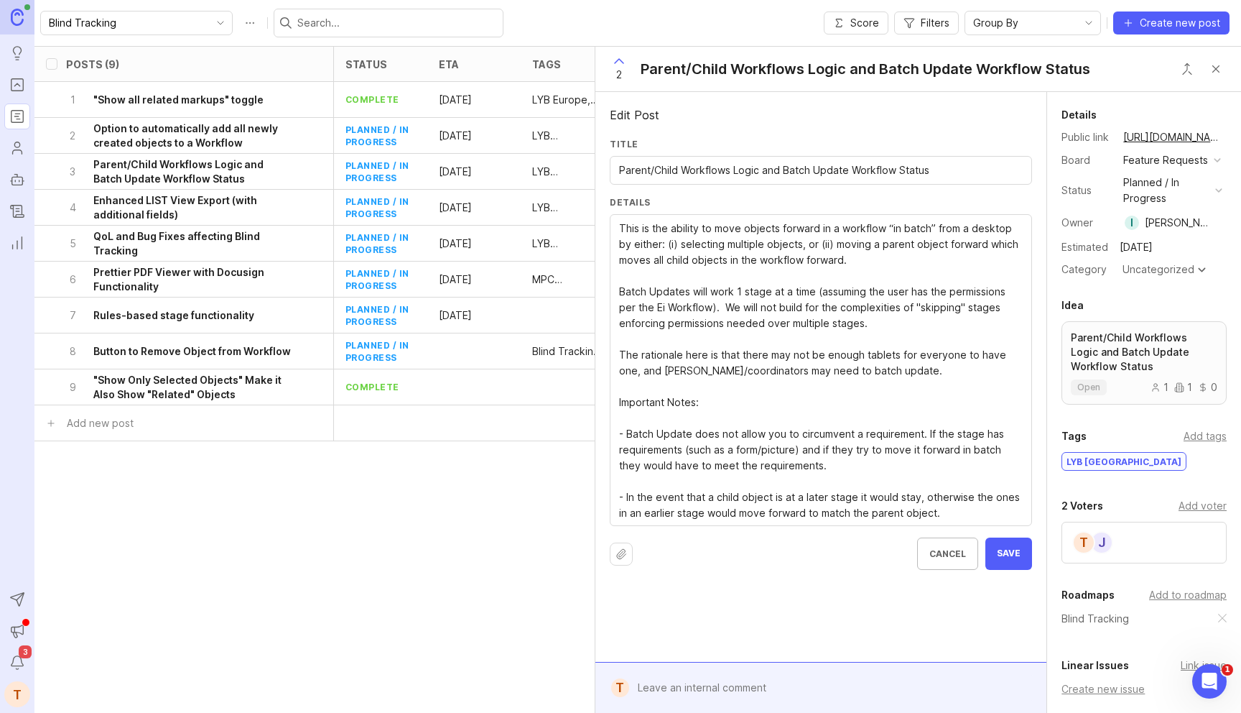
click at [728, 314] on textarea "This is the ability to move objects forward in a workflow “in batch” from a des…" at bounding box center [821, 371] width 404 height 300
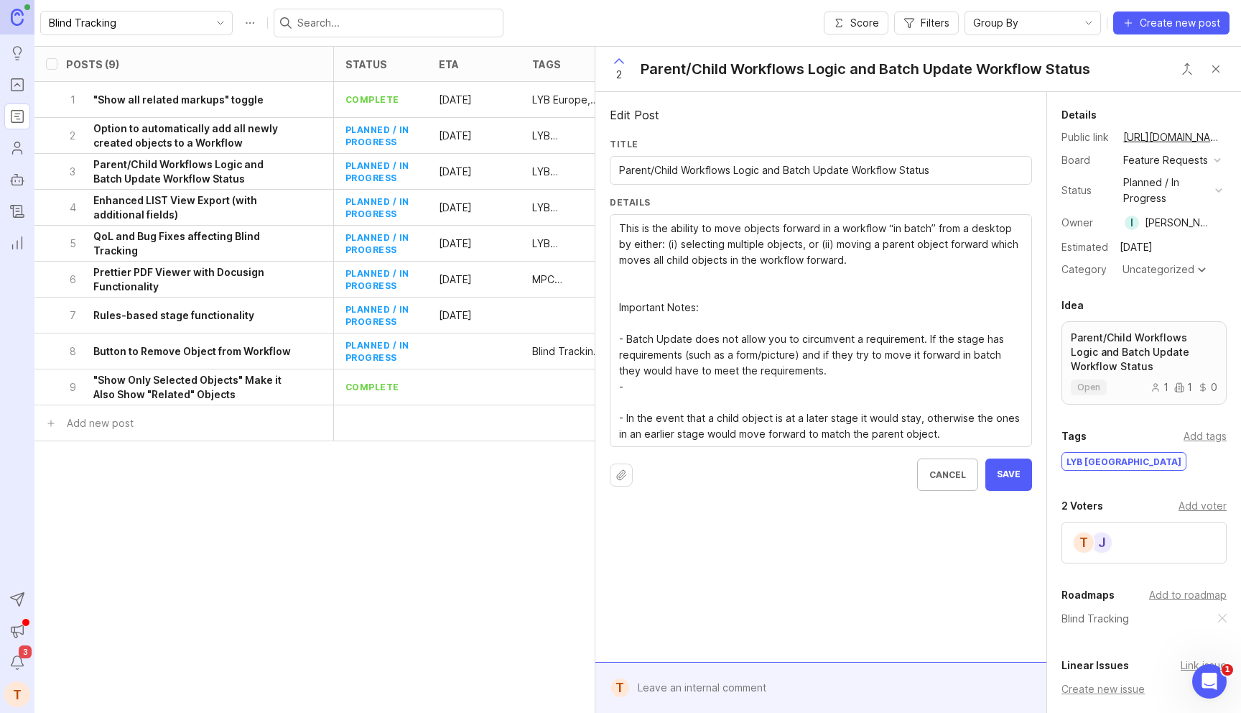
paste textarea "Batch Updates will work 1 stage at a time (assuming the user has the permission…"
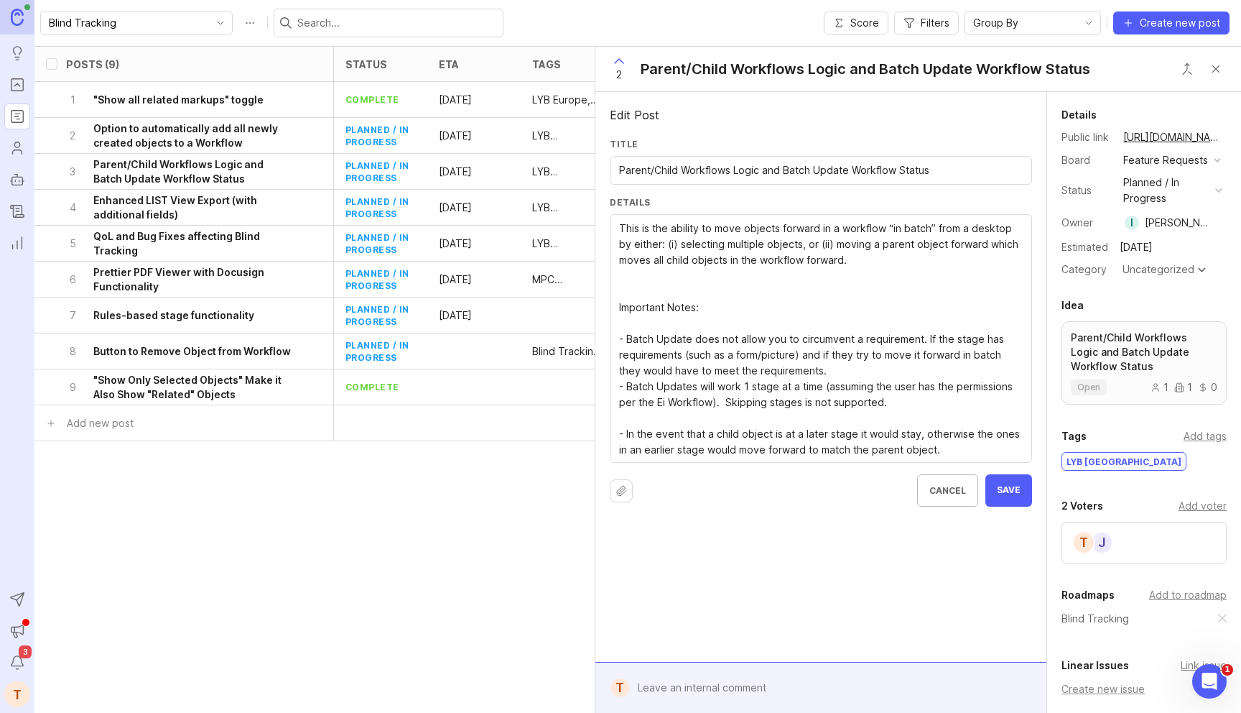
click at [944, 418] on textarea "This is the ability to move objects forward in a workflow “in batch” from a des…" at bounding box center [821, 339] width 404 height 237
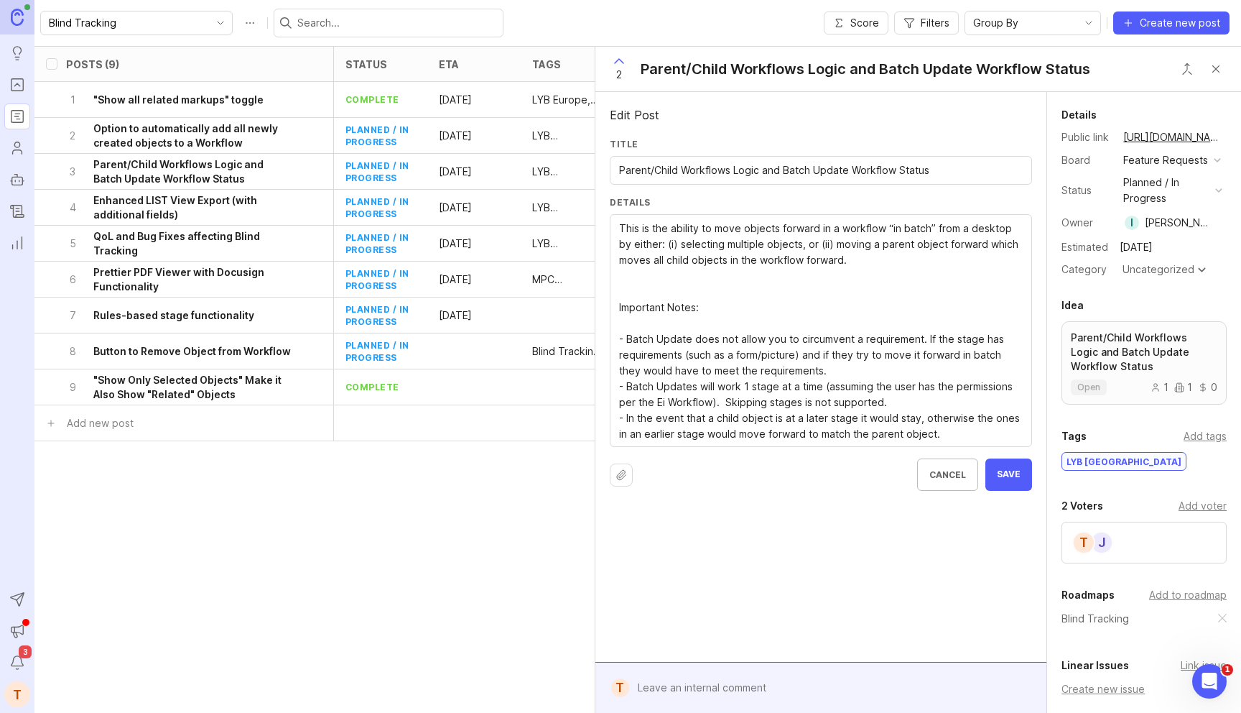
type textarea "This is the ability to move objects forward in a workflow “in batch” from a des…"
click at [1009, 482] on button "Save" at bounding box center [1008, 474] width 47 height 32
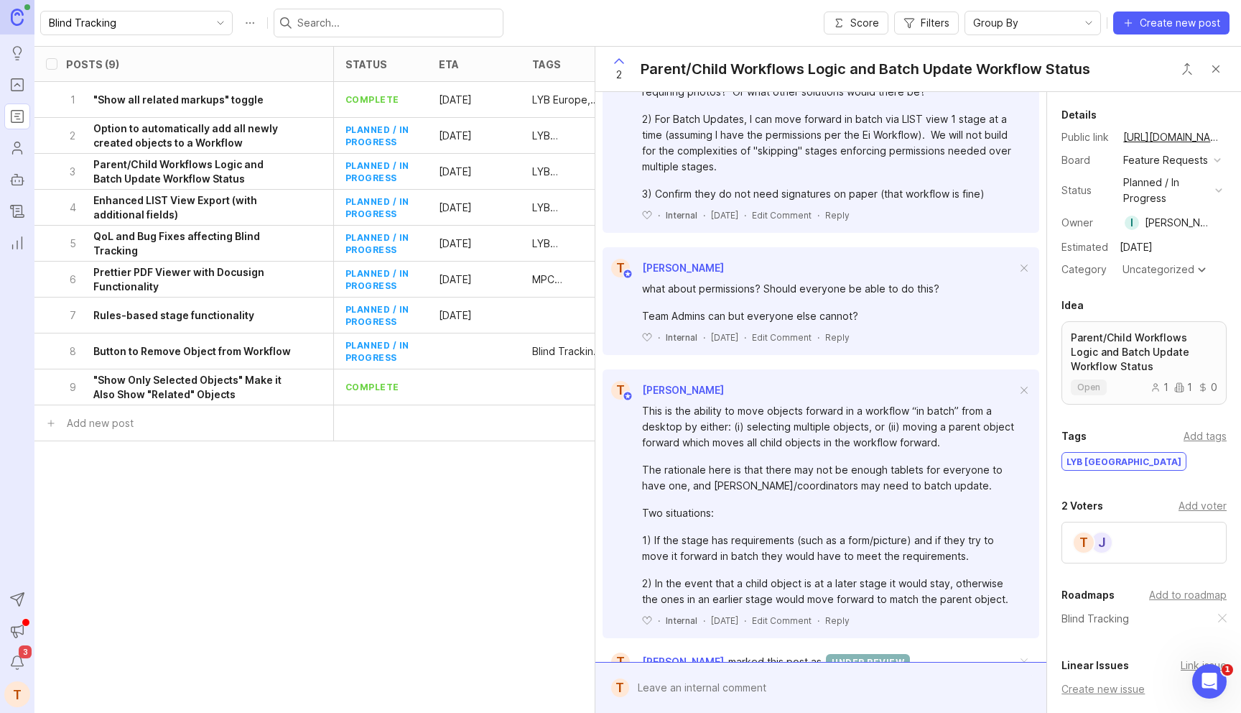
scroll to position [1088, 0]
click at [1023, 264] on span at bounding box center [1024, 267] width 30 height 32
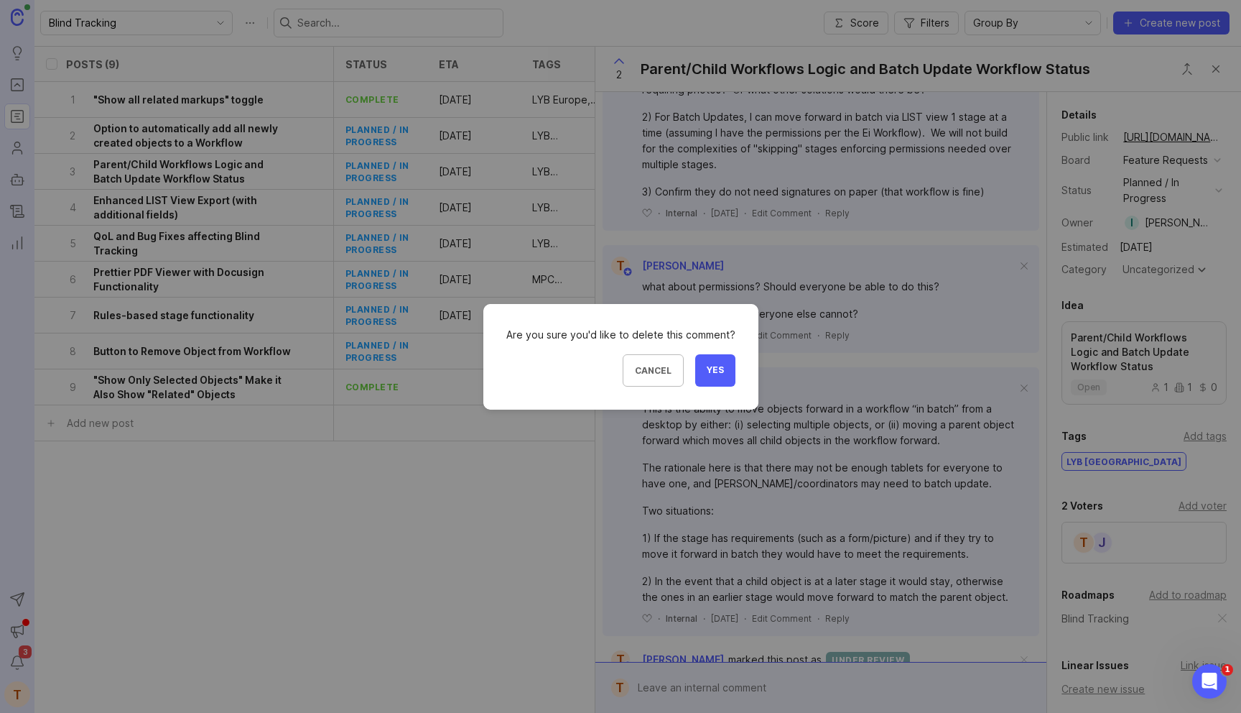
click at [726, 370] on button "Yes" at bounding box center [715, 370] width 40 height 32
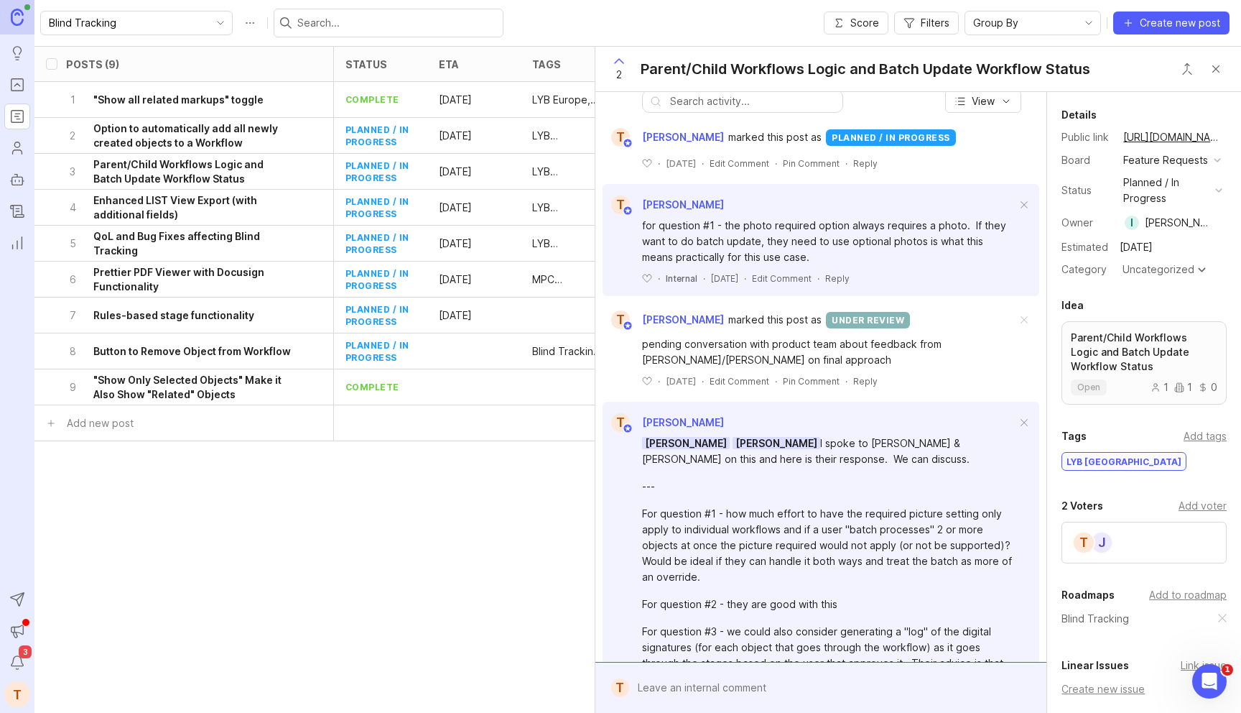
scroll to position [0, 0]
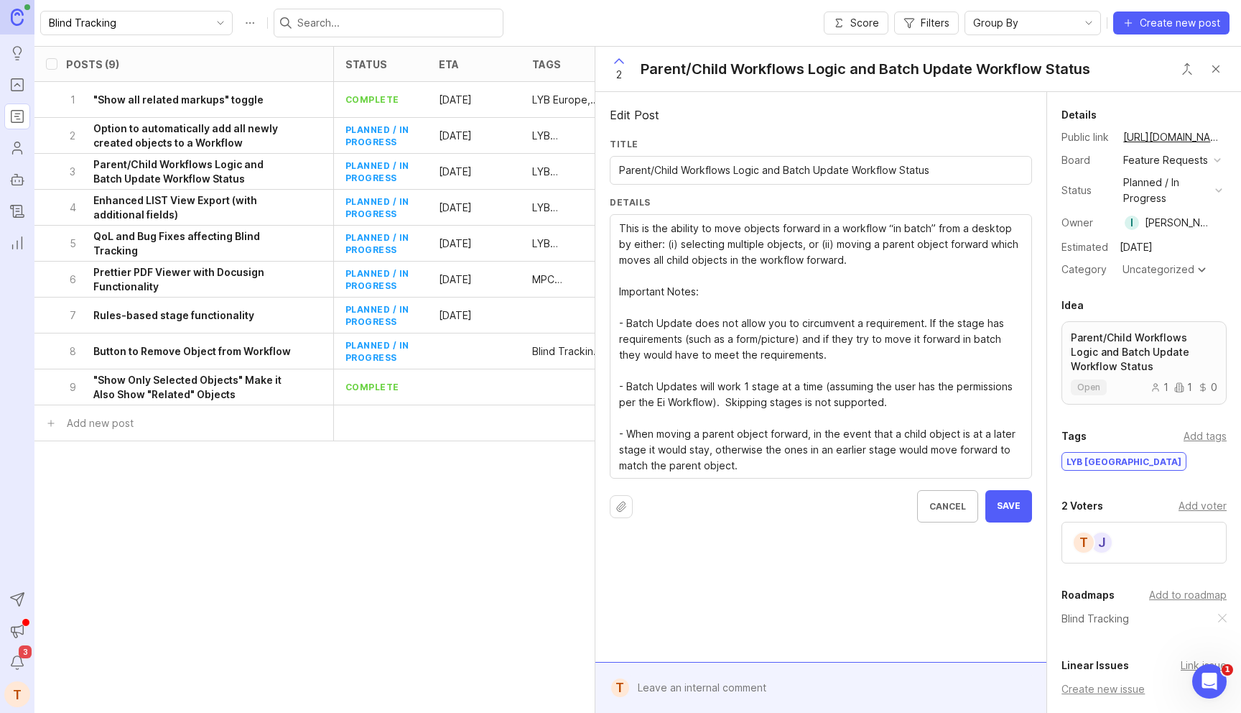
type textarea "This is the ability to move objects forward in a workflow “in batch” from a des…"
click at [1018, 501] on span "Save" at bounding box center [1009, 506] width 24 height 12
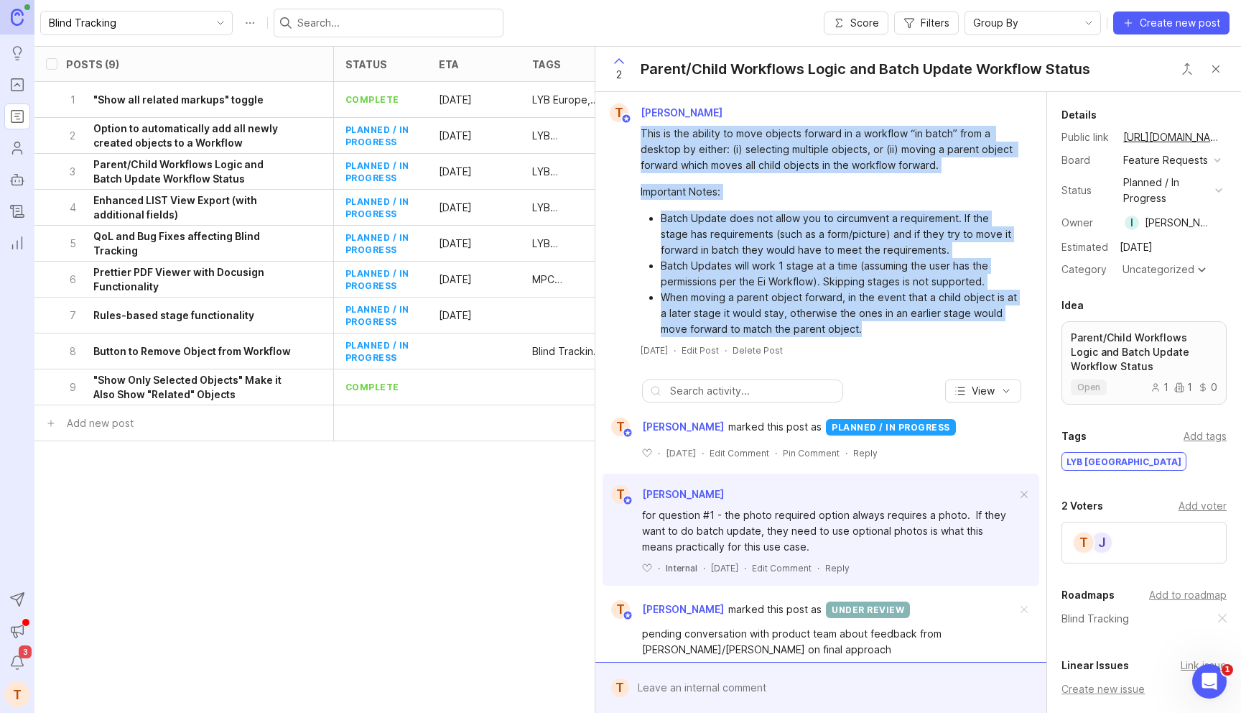
drag, startPoint x: 863, startPoint y: 325, endPoint x: 634, endPoint y: 129, distance: 301.0
click at [634, 129] on div "This is the ability to move objects forward in a workflow “in batch” from a des…" at bounding box center [821, 229] width 440 height 215
copy div "This is the ability to move objects forward in a workflow “in batch” from a des…"
click at [1171, 132] on link "https://feedback.env-int.com/feature-requests/p/parent-child-workflows-logic-an…" at bounding box center [1173, 137] width 108 height 19
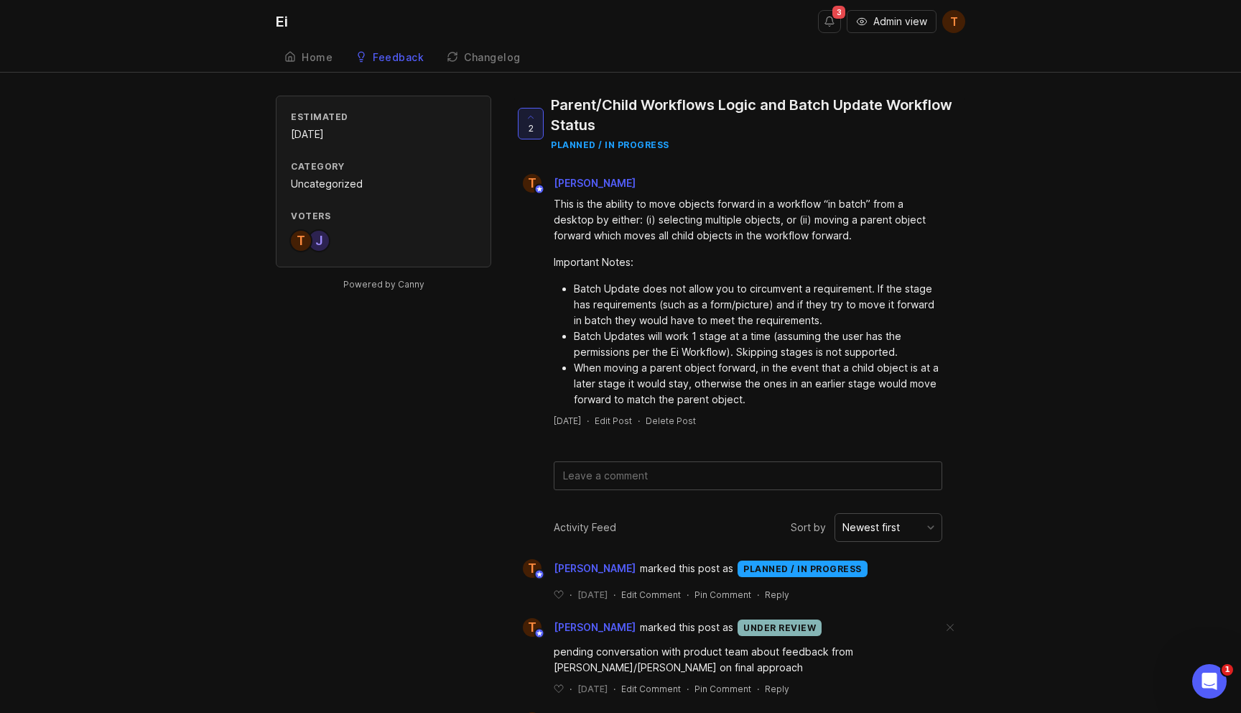
scroll to position [130, 0]
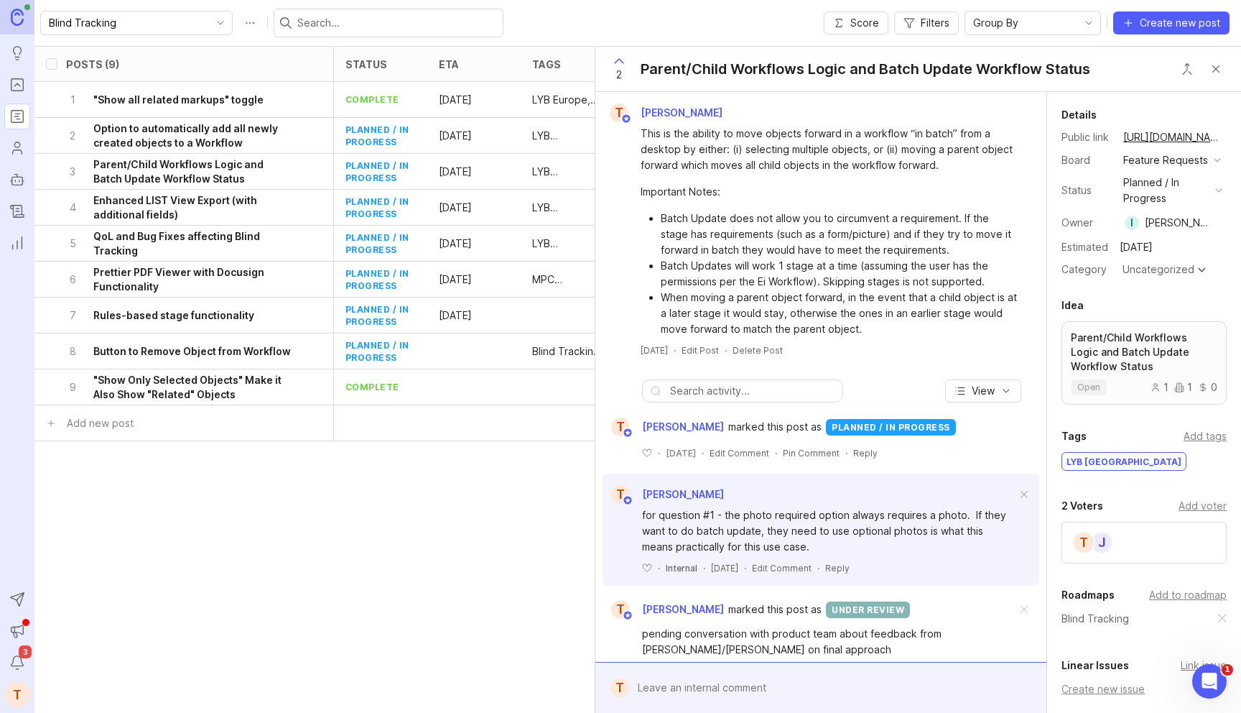
click at [238, 23] on button "Roadmap options" at bounding box center [249, 22] width 23 height 23
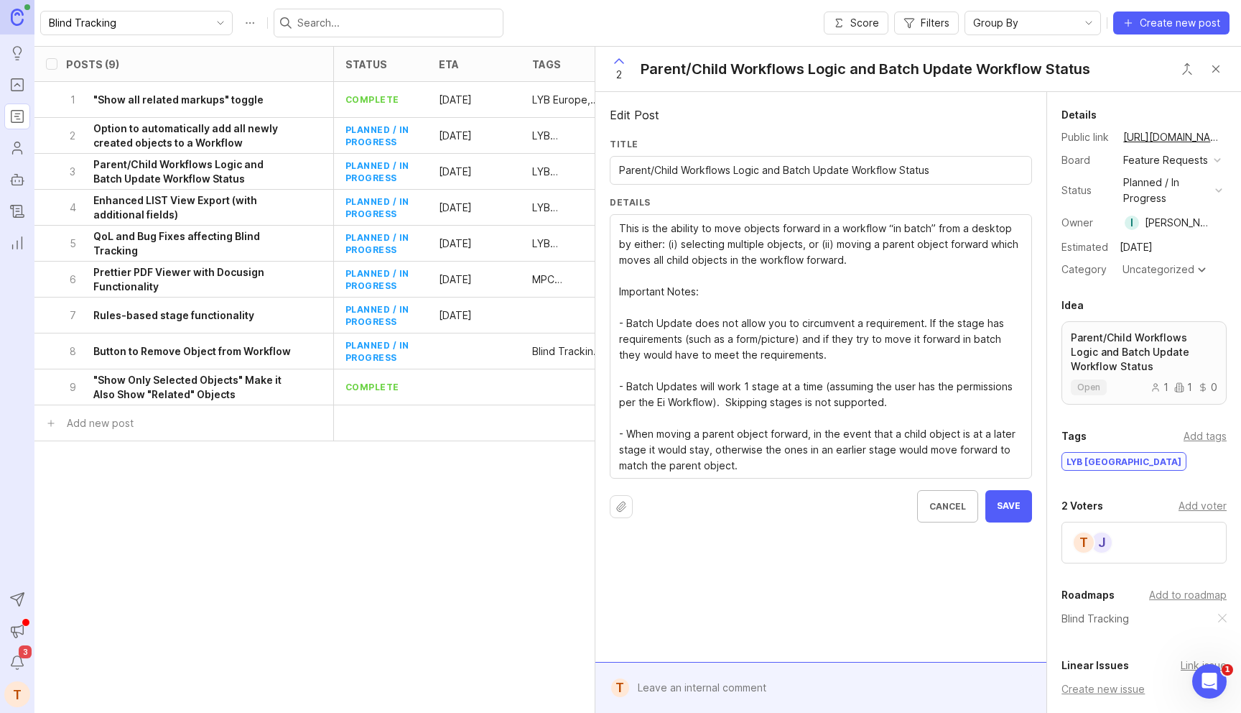
click at [761, 65] on div "Parent/Child Workflows Logic and Batch Update Workflow Status" at bounding box center [866, 69] width 450 height 20
click at [741, 172] on input "Parent/Child Workflows Logic and Batch Update Workflow Status" at bounding box center [821, 170] width 404 height 16
paste input "Batch Update Workflow Stages and Parent/Child Workflow Logic."
type input "Batch Update Workflow Stages and Parent/Child Workflow Logic"
click at [1032, 511] on button "Save" at bounding box center [1008, 506] width 47 height 32
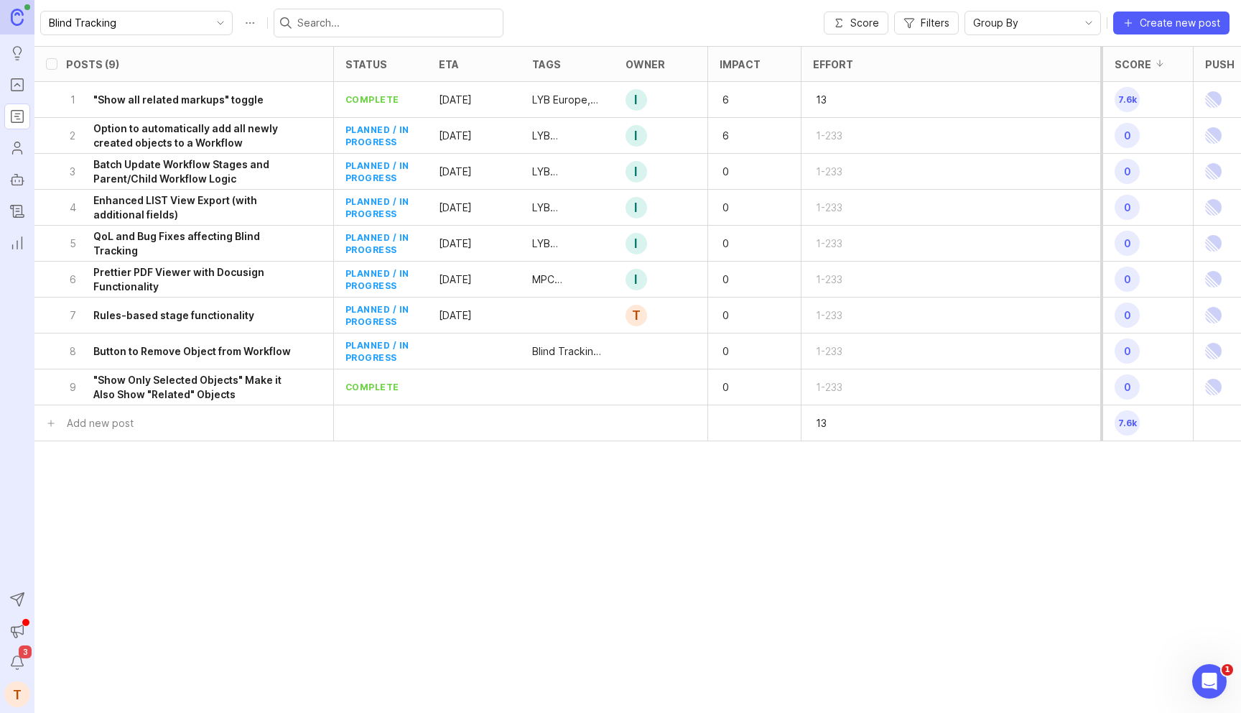
click at [234, 203] on h6 "Enhanced LIST View Export (with additional fields)" at bounding box center [193, 207] width 200 height 29
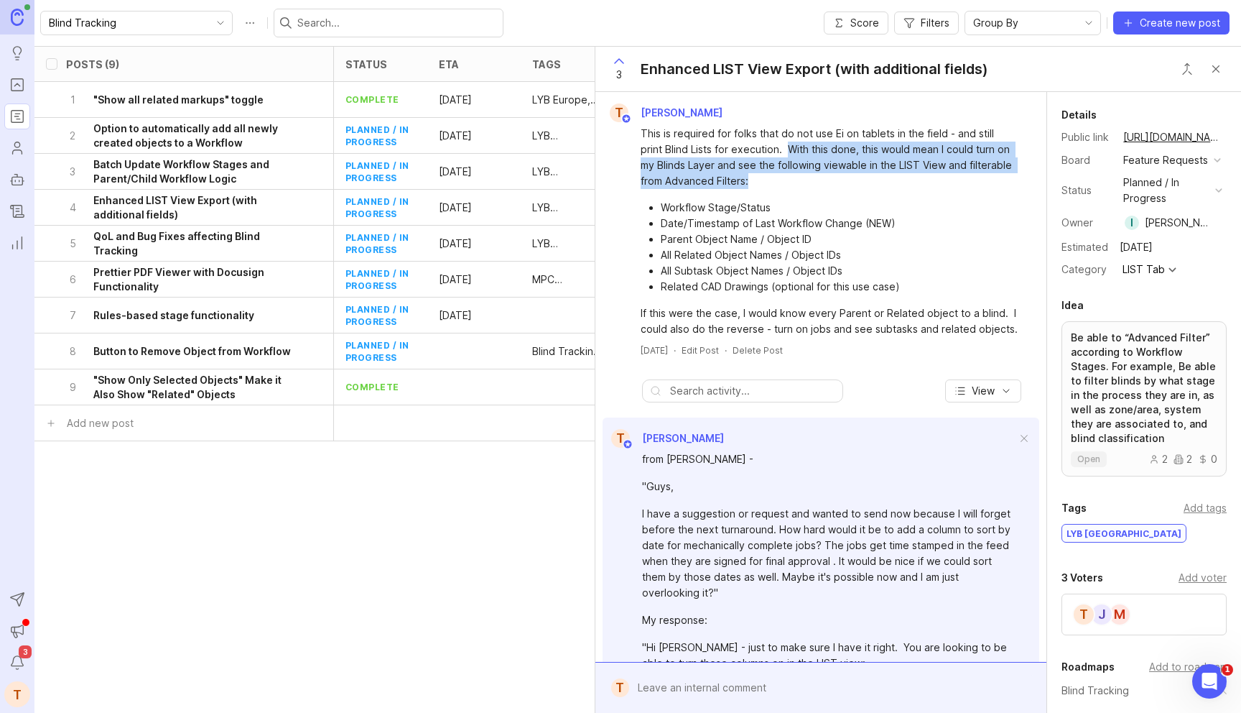
drag, startPoint x: 765, startPoint y: 151, endPoint x: 774, endPoint y: 174, distance: 24.5
click at [774, 174] on div "This is required for folks that do not use Ei on tablets in the field - and sti…" at bounding box center [829, 157] width 377 height 63
copy div "With this done, this would mean I could turn on my Blinds Layer and see the fol…"
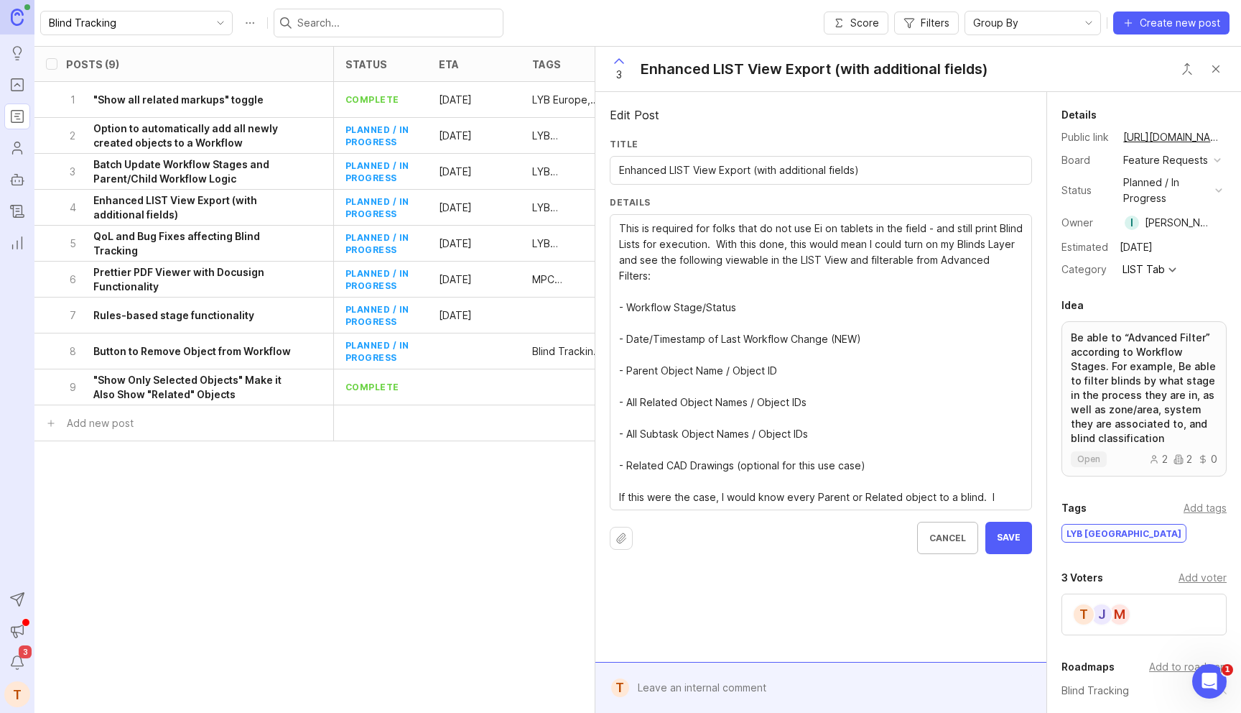
click at [733, 173] on input "Enhanced LIST View Export (with additional fields)" at bounding box center [821, 170] width 404 height 16
paste input "ments to Ei LIST View and More Data for Advanced Filters."
type input "Enhancements to Ei LIST View and More Data for Advanced Filters"
click at [1021, 535] on button "Save" at bounding box center [1008, 537] width 47 height 32
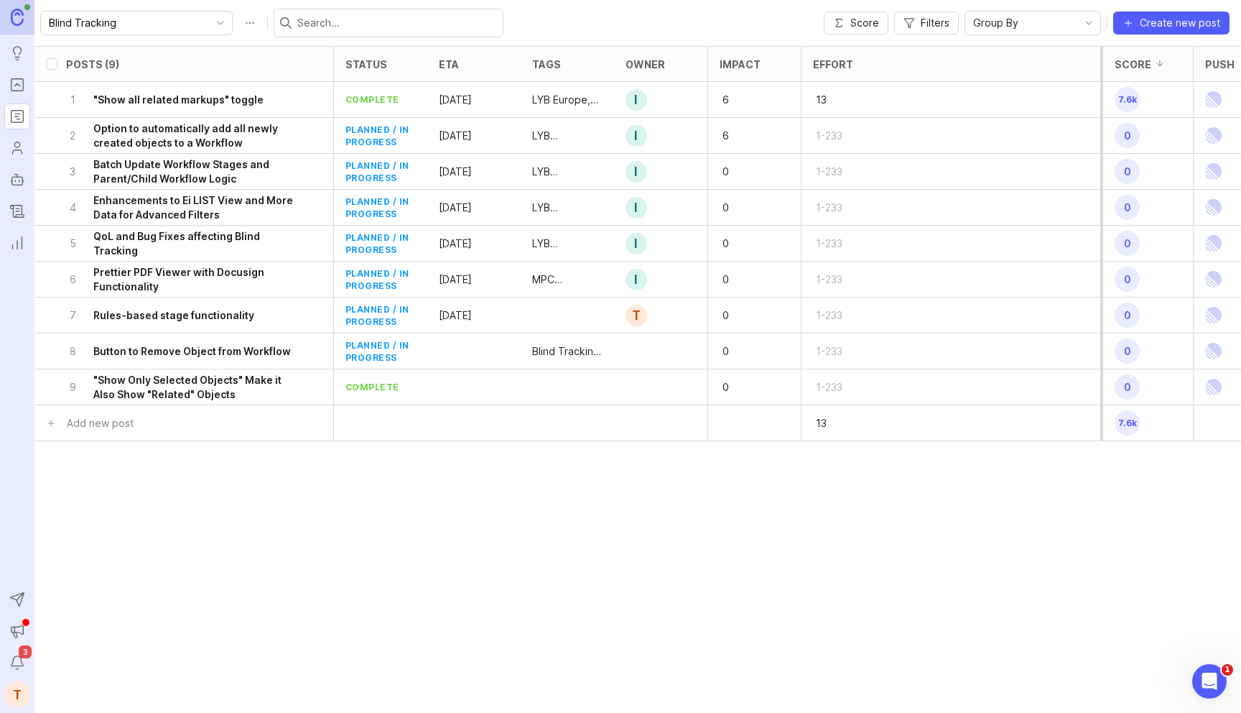
click at [204, 206] on h6 "Enhancements to Ei LIST View and More Data for Advanced Filters" at bounding box center [193, 207] width 200 height 29
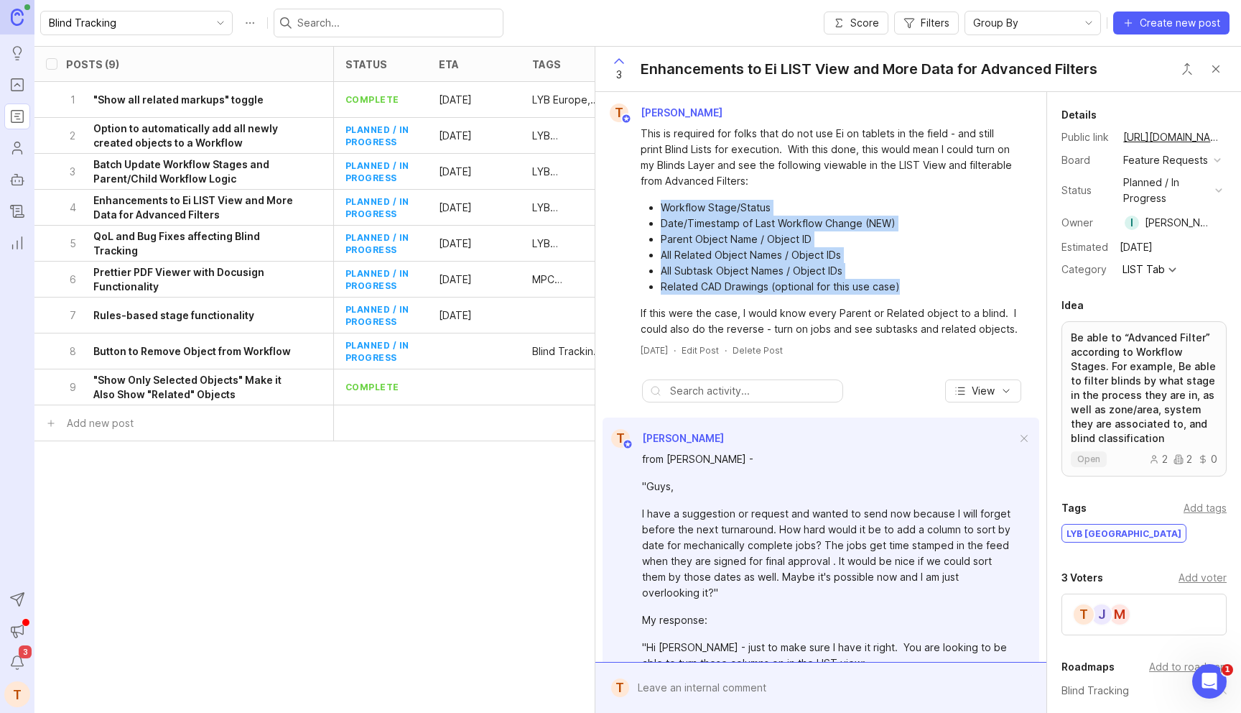
drag, startPoint x: 906, startPoint y: 290, endPoint x: 637, endPoint y: 205, distance: 281.9
click at [637, 205] on div "This is required for folks that do not use Ei on tablets in the field - and sti…" at bounding box center [821, 229] width 440 height 215
copy ul "Workflow Stage/Status Date/Timestamp of Last Workflow Change (NEW) Parent Objec…"
click at [195, 244] on h6 "QoL and Bug Fixes affecting Blind Tracking" at bounding box center [193, 243] width 200 height 29
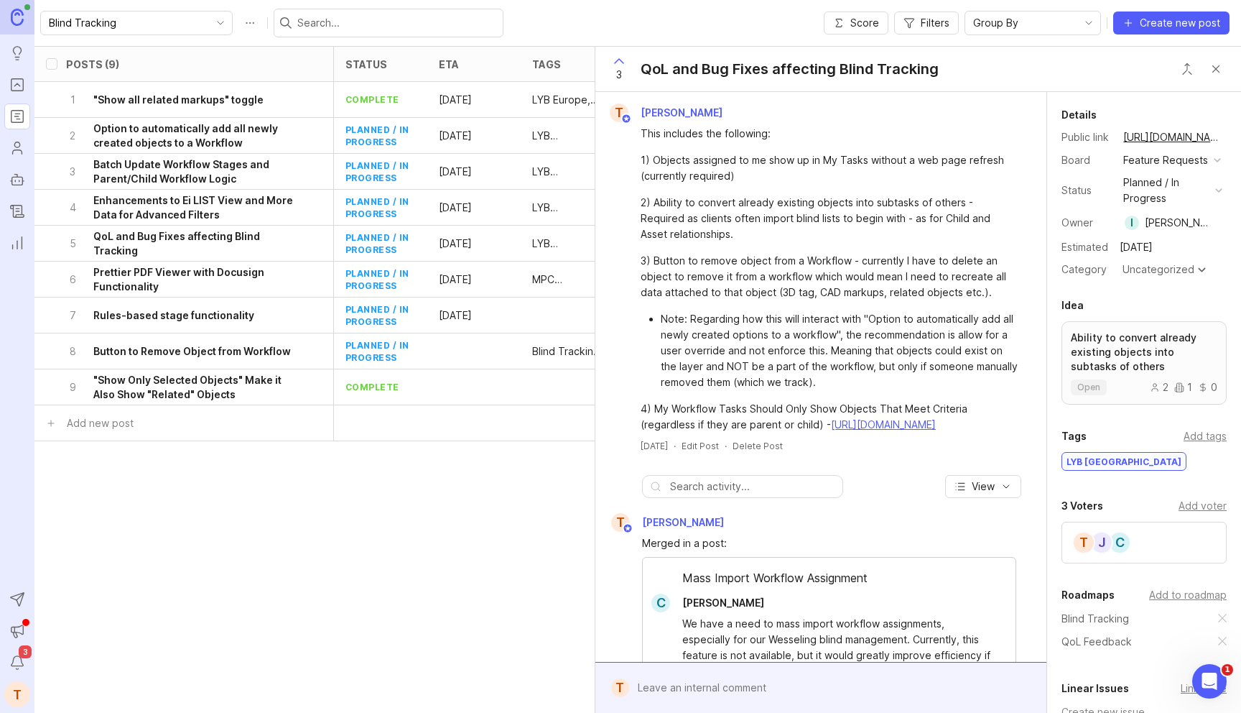
drag, startPoint x: 640, startPoint y: 160, endPoint x: 899, endPoint y: 461, distance: 396.8
click at [899, 432] on div "This includes the following: 1) Objects assigned to me show up in My Tasks with…" at bounding box center [829, 279] width 377 height 307
copy div "1) Objects assigned to me show up in My Tasks without a web page refresh (curre…"
click at [1218, 65] on button "Close button" at bounding box center [1216, 69] width 29 height 29
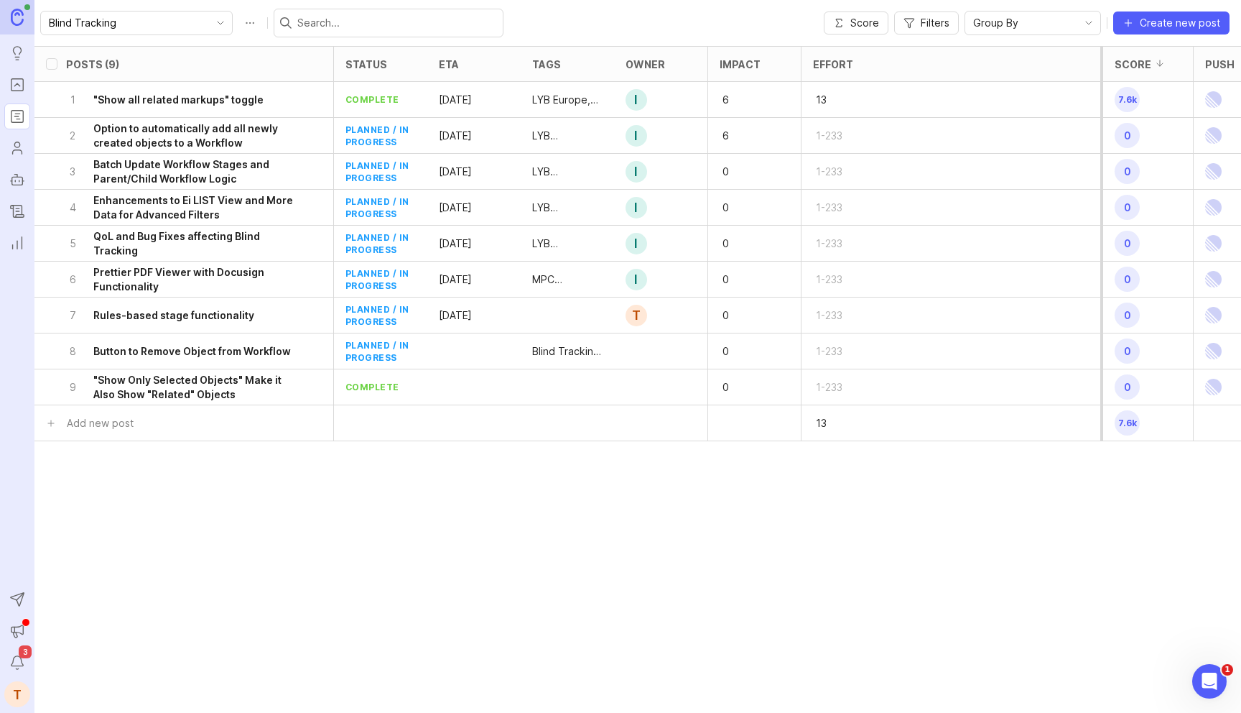
click at [226, 352] on h6 "Button to Remove Object from Workflow" at bounding box center [192, 351] width 198 height 14
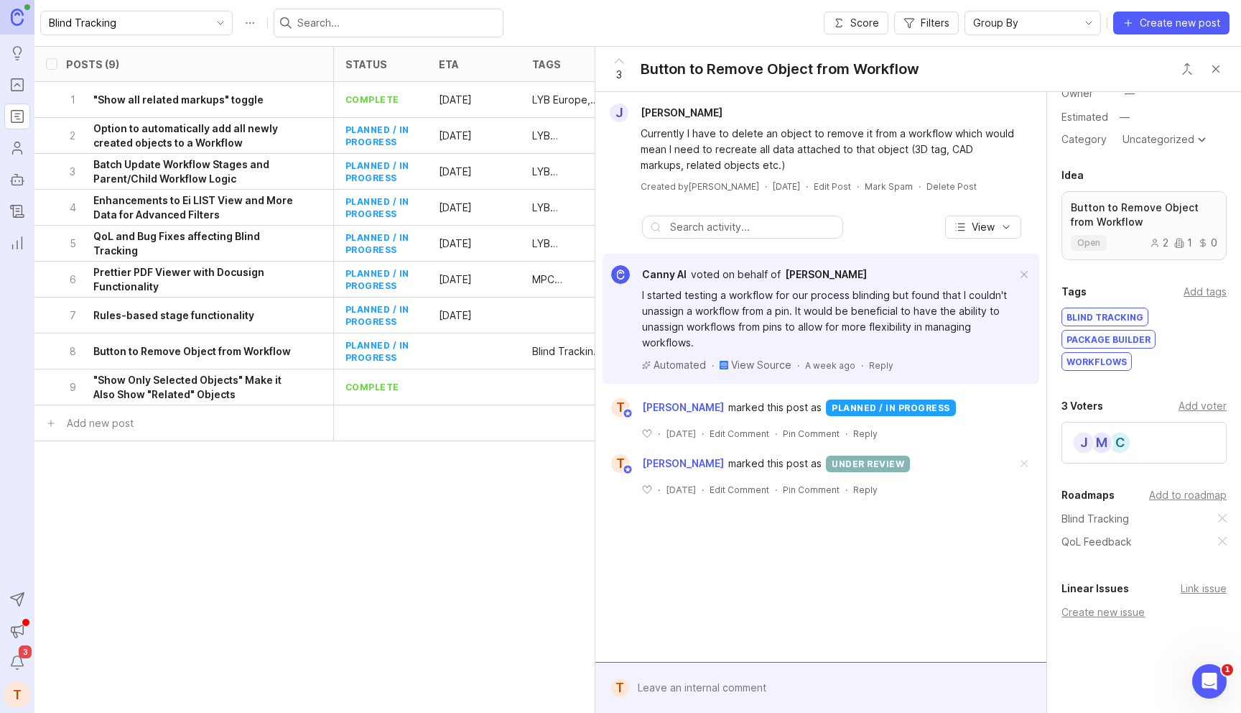
scroll to position [149, 0]
click at [1166, 200] on p "Button to Remove Object from Workflow" at bounding box center [1144, 210] width 147 height 29
click at [259, 233] on h6 "QoL and Bug Fixes affecting Blind Tracking" at bounding box center [193, 243] width 200 height 29
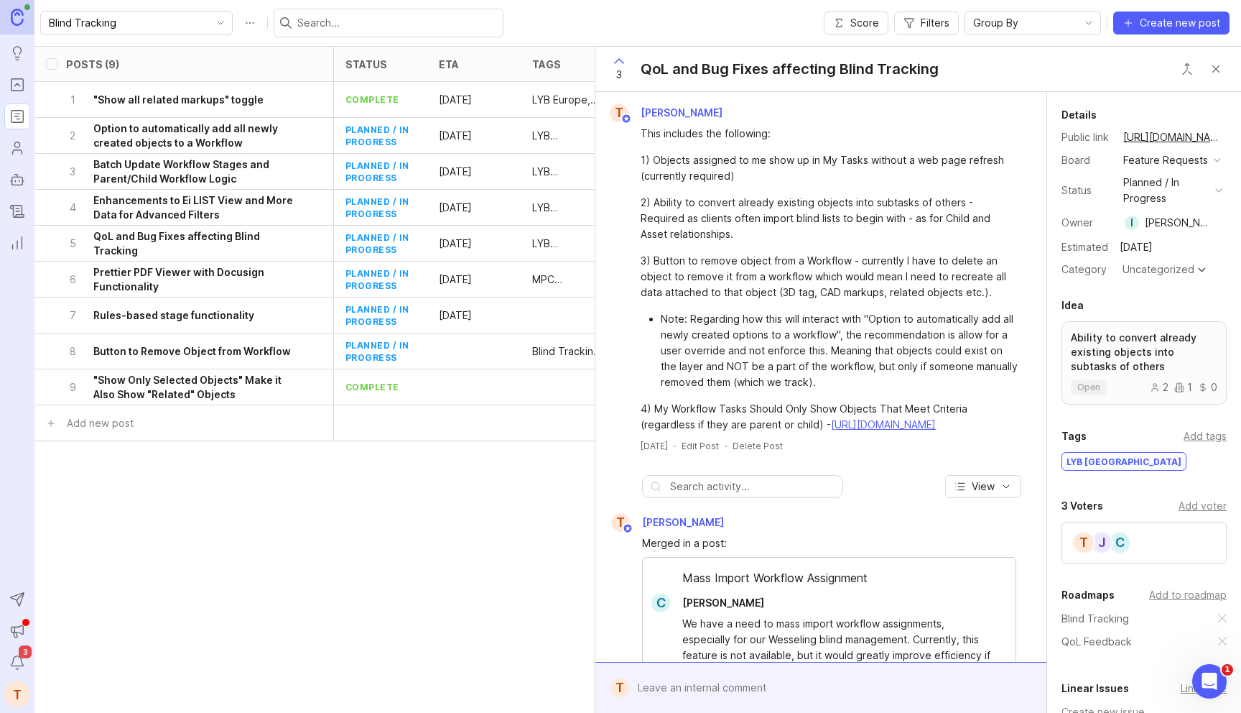
click at [1214, 393] on div "open 2 1 0" at bounding box center [1144, 387] width 147 height 16
click at [264, 323] on div "7 Rules-based stage functionality" at bounding box center [179, 314] width 227 height 35
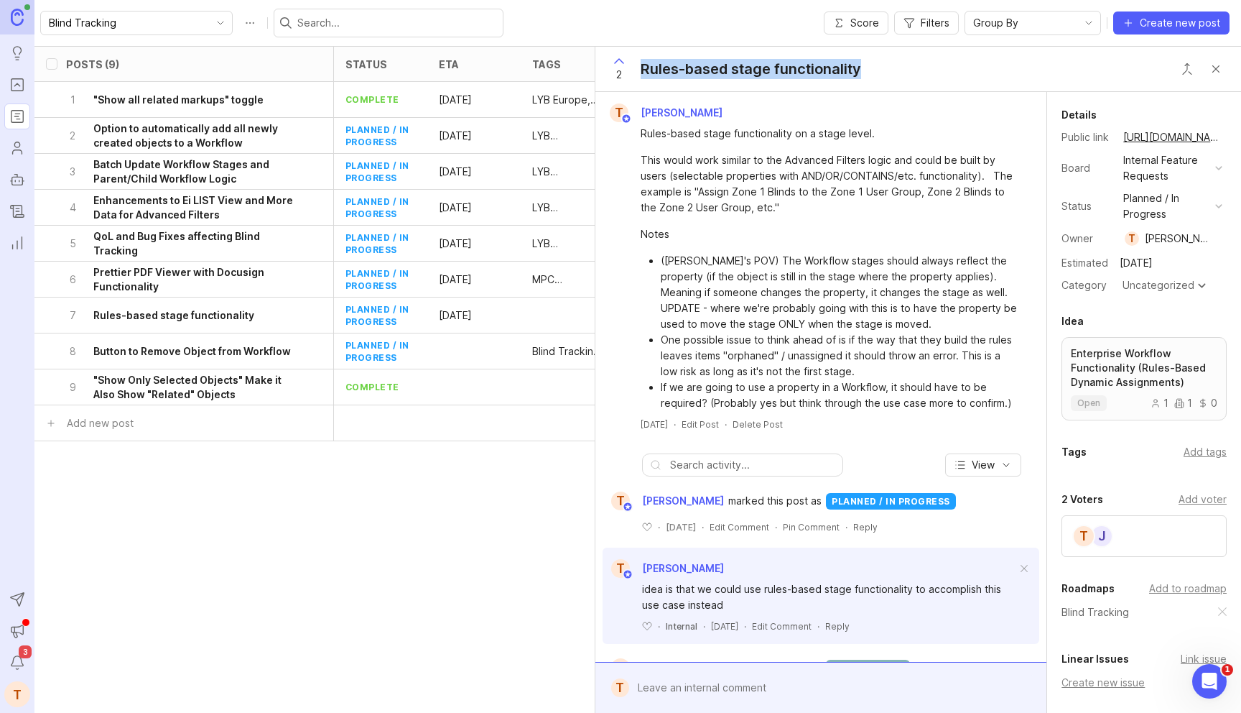
drag, startPoint x: 866, startPoint y: 65, endPoint x: 643, endPoint y: 65, distance: 222.7
click at [643, 65] on div "2 Rules-based stage functionality" at bounding box center [731, 69] width 273 height 45
click at [785, 242] on div "Rules-based stage functionality on a stage level. This would work similar to th…" at bounding box center [829, 268] width 377 height 285
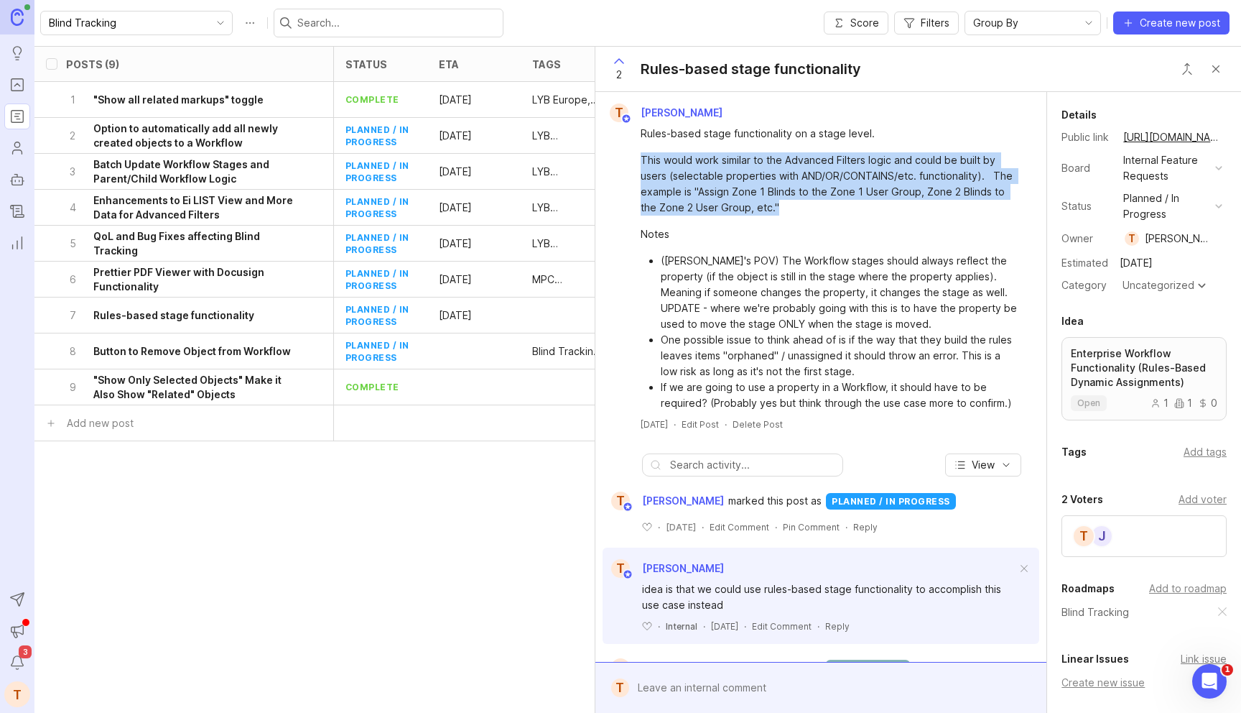
drag, startPoint x: 643, startPoint y: 161, endPoint x: 775, endPoint y: 204, distance: 139.0
click at [775, 204] on div "This would work similar to the Advanced Filters logic and could be built by use…" at bounding box center [829, 183] width 377 height 63
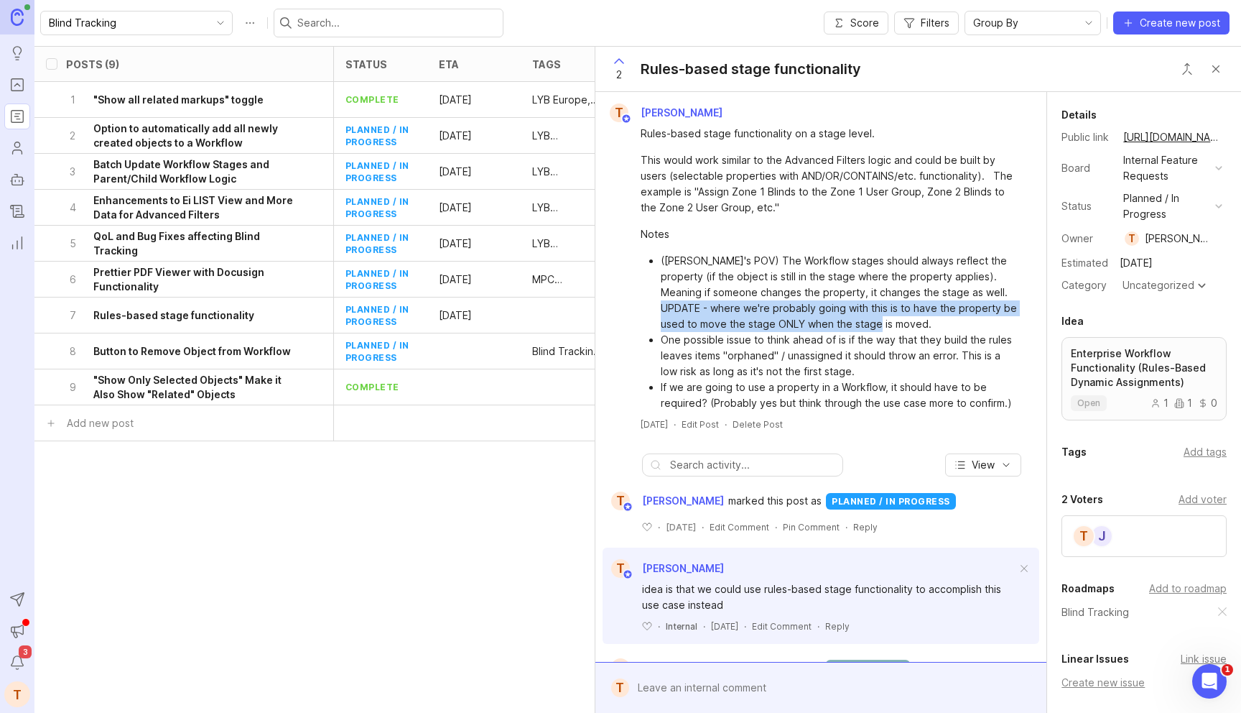
drag, startPoint x: 662, startPoint y: 305, endPoint x: 914, endPoint y: 320, distance: 252.6
click at [914, 320] on li "(Tom's POV) The Workflow stages should always reflect the property (if the obje…" at bounding box center [839, 292] width 357 height 79
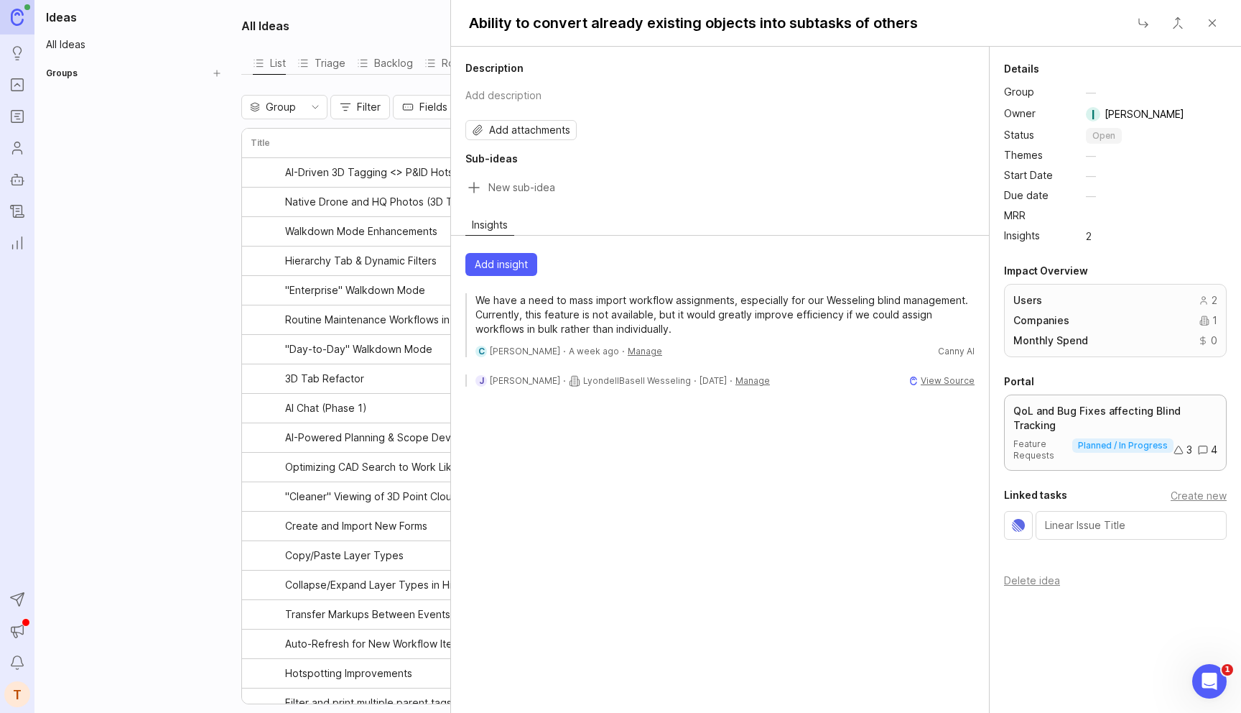
click at [1047, 412] on p "QoL and Bug Fixes affecting Blind Tracking" at bounding box center [1115, 418] width 204 height 29
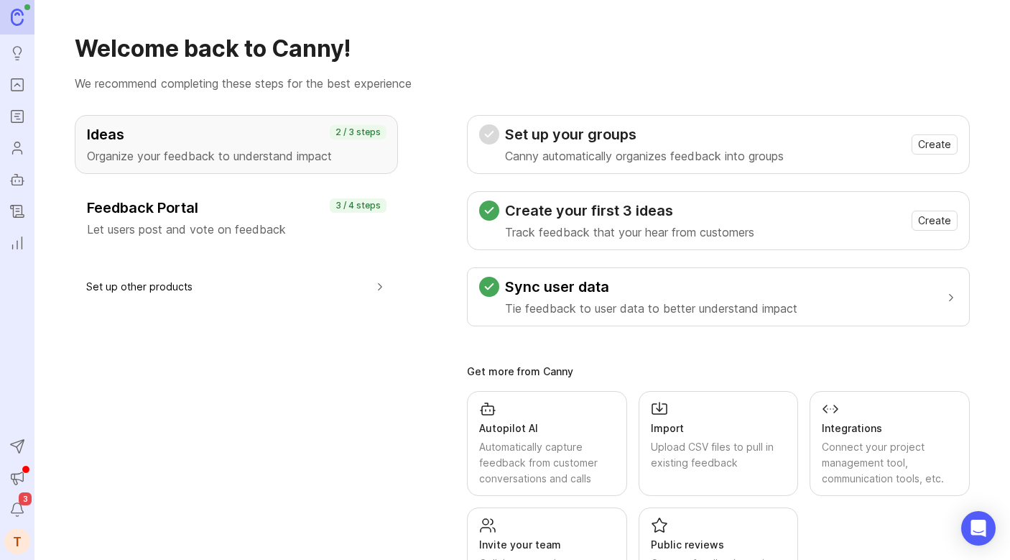
click at [17, 88] on icon "Portal" at bounding box center [17, 84] width 16 height 17
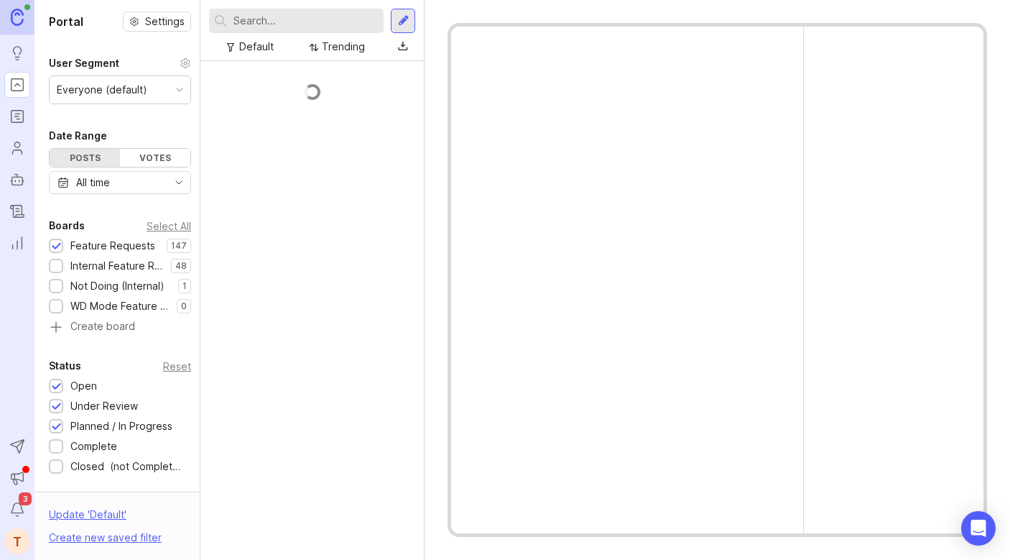
click at [17, 108] on icon "Roadmaps" at bounding box center [17, 116] width 16 height 17
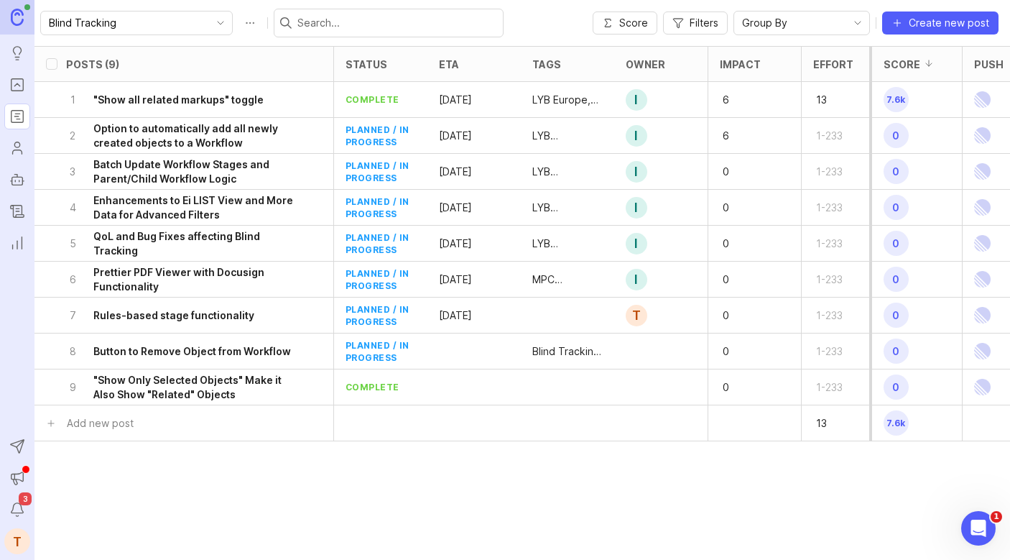
click at [209, 20] on icon "toggle icon" at bounding box center [220, 22] width 23 height 11
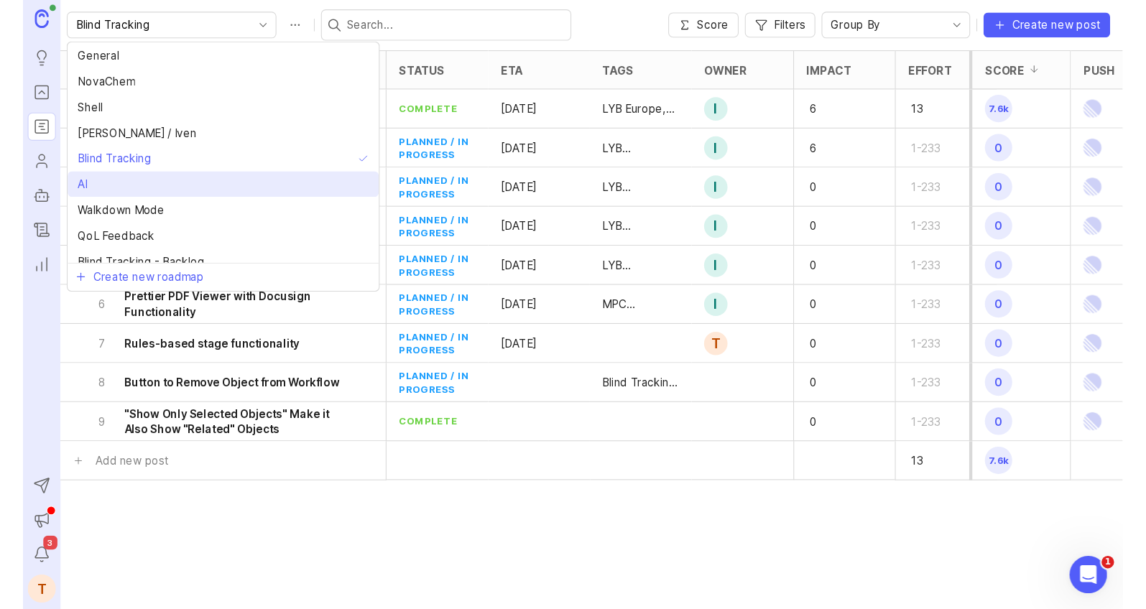
scroll to position [34, 0]
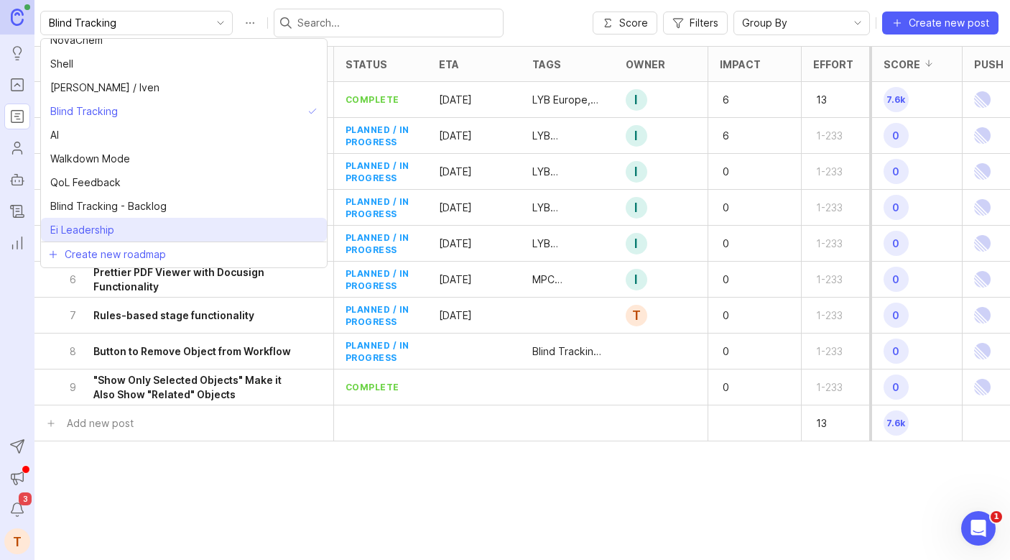
click at [79, 229] on span "Ei Leadership" at bounding box center [82, 230] width 64 height 16
type input "Ei Leadership"
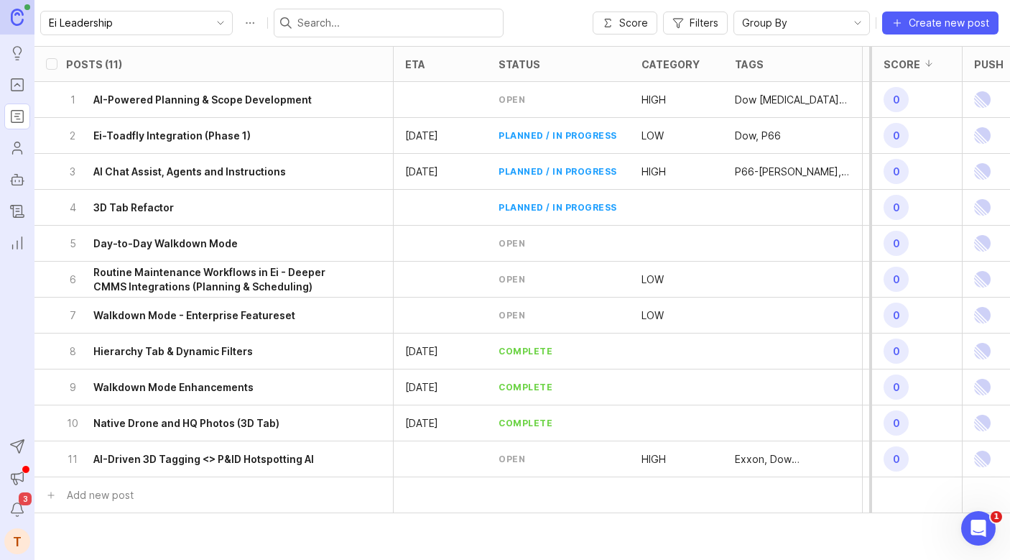
click at [672, 69] on div "category" at bounding box center [670, 64] width 58 height 11
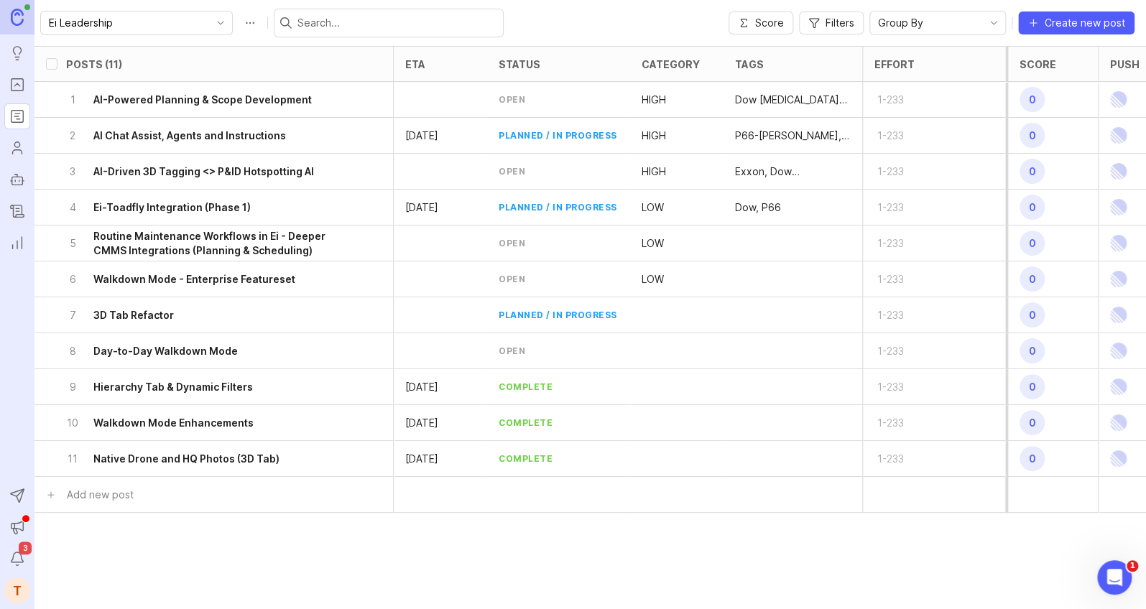
click at [53, 136] on input "select post" at bounding box center [51, 135] width 11 height 11
checkbox input "true"
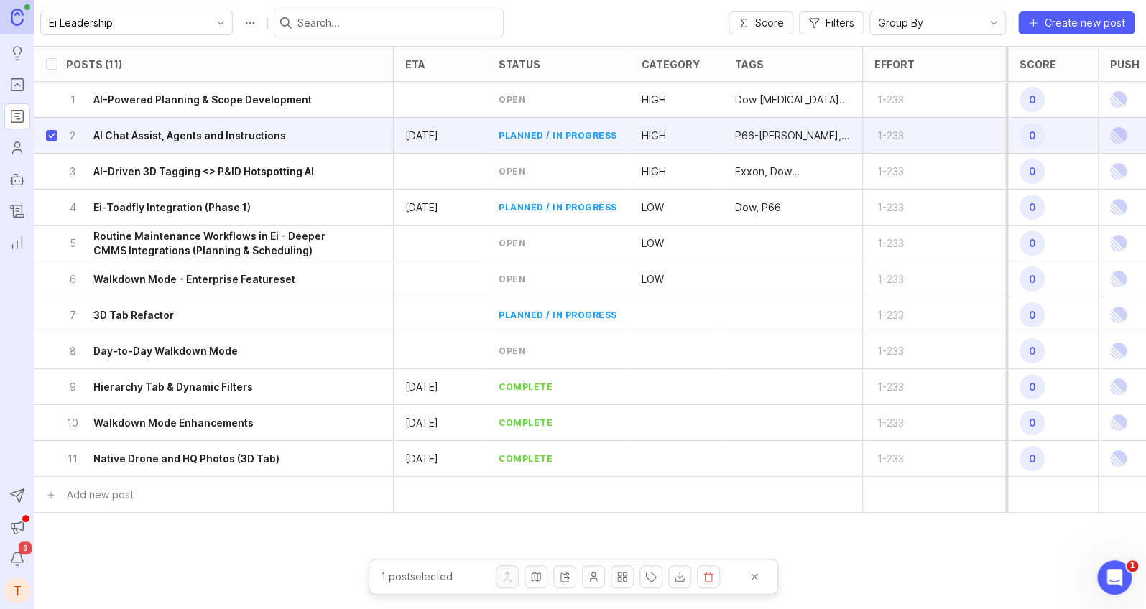
click at [52, 208] on input "select post" at bounding box center [51, 207] width 11 height 11
checkbox input "true"
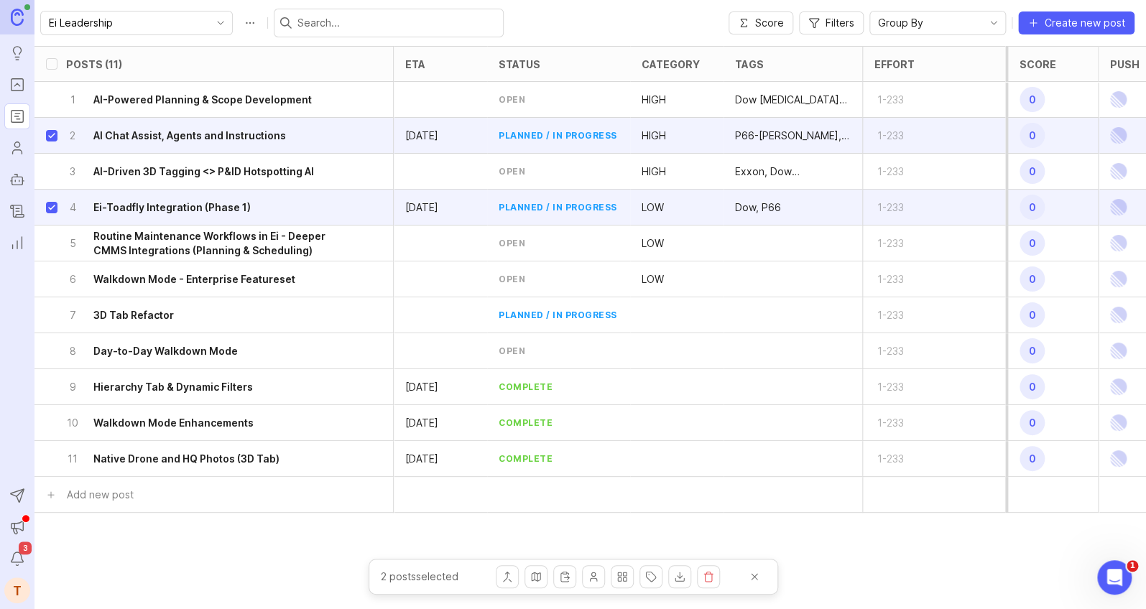
click at [52, 317] on input "select post" at bounding box center [51, 315] width 11 height 11
checkbox input "true"
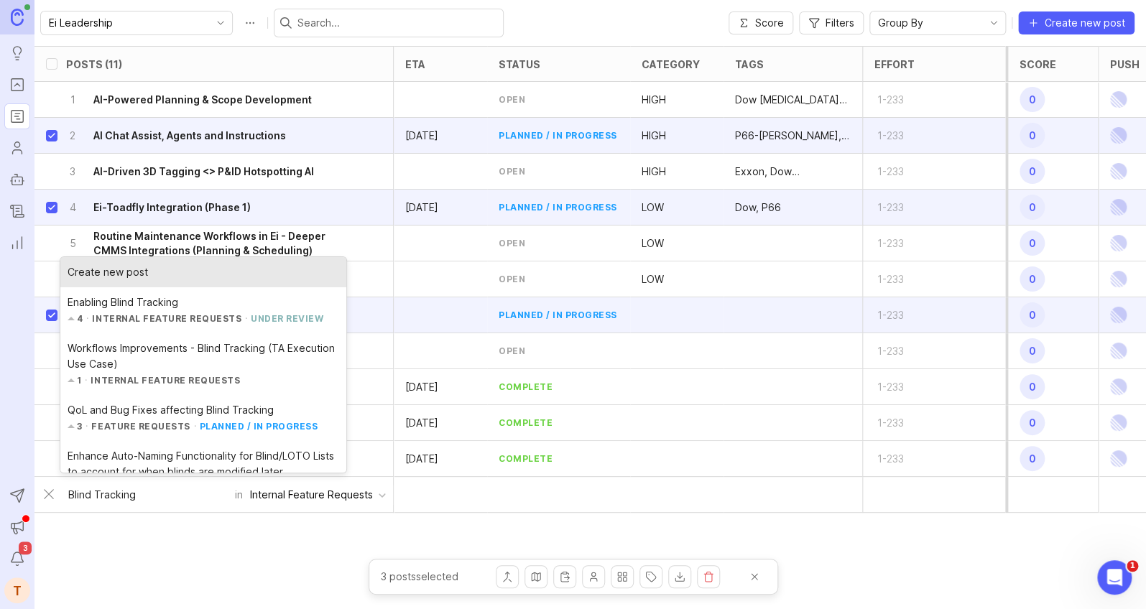
type input "Blind Tracking"
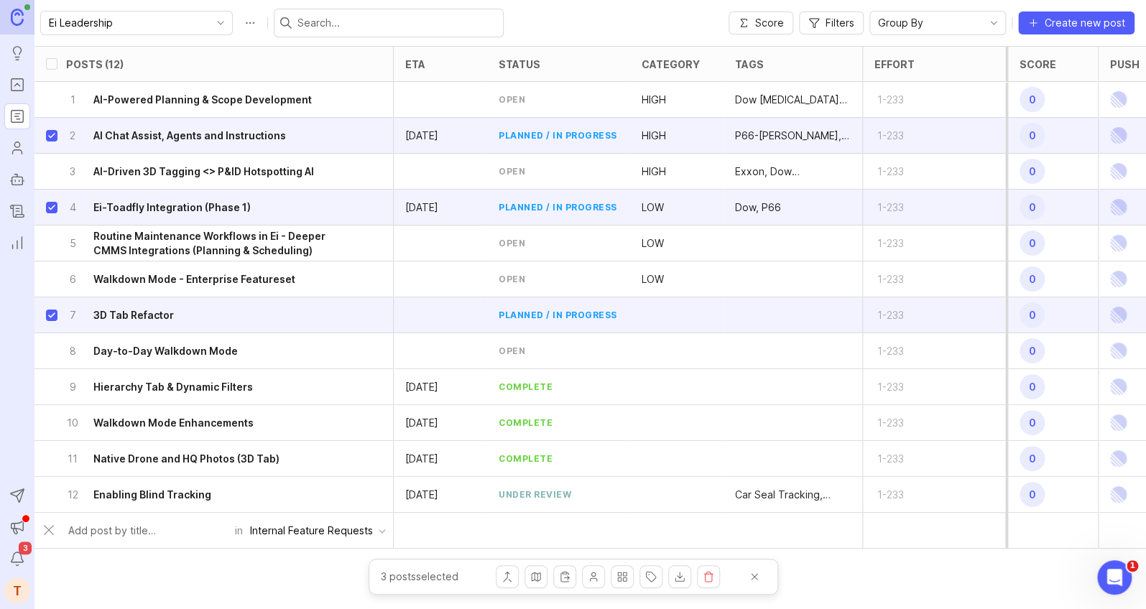
click at [273, 503] on div "12 Enabling Blind Tracking" at bounding box center [209, 494] width 287 height 35
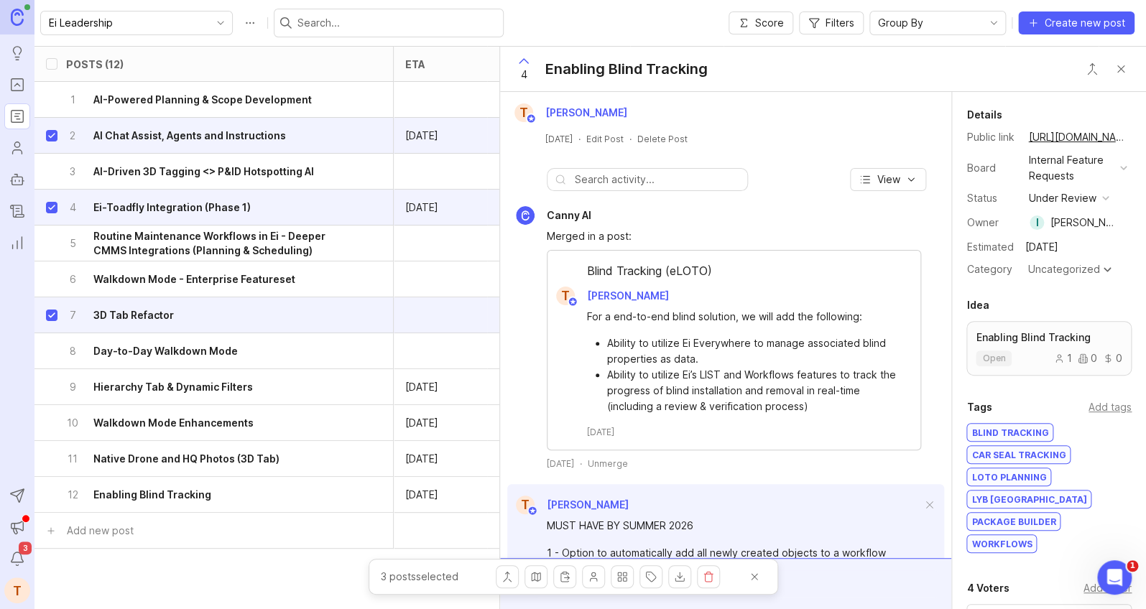
click at [1009, 265] on div "Uncategorized" at bounding box center [1063, 269] width 72 height 10
click at [1009, 69] on button "Close button" at bounding box center [1120, 69] width 29 height 29
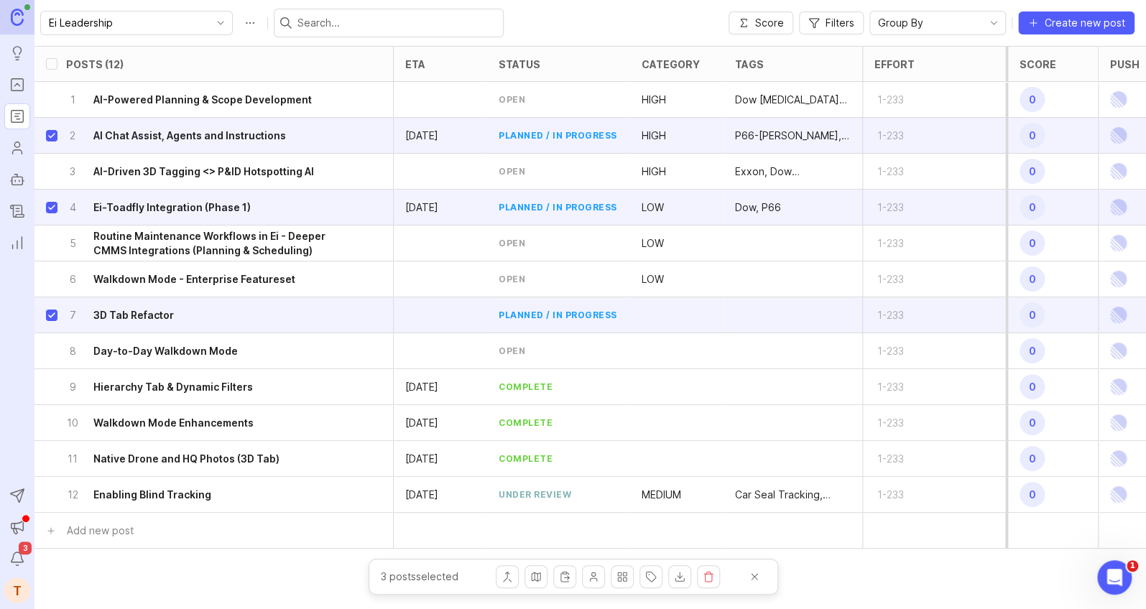
click at [668, 66] on div "category" at bounding box center [670, 64] width 58 height 11
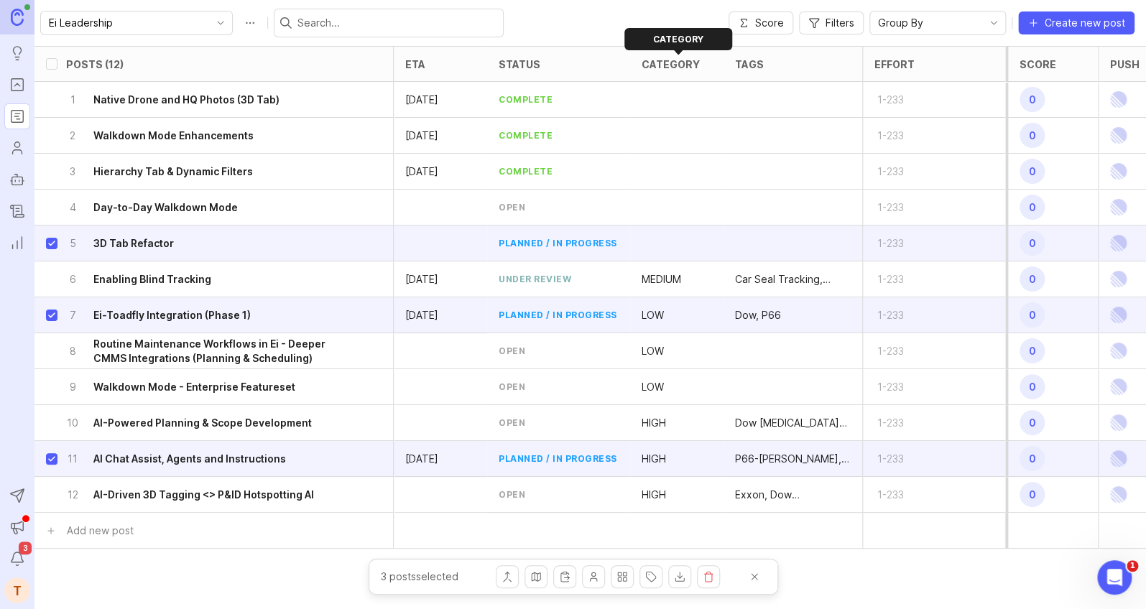
click at [668, 66] on div "category" at bounding box center [670, 64] width 58 height 11
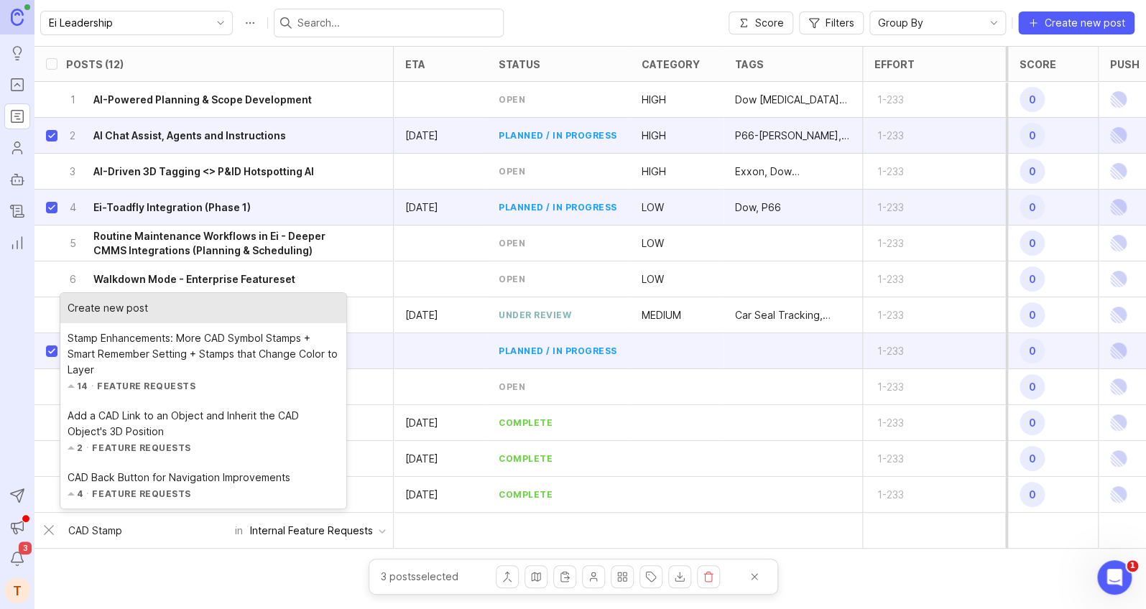
type input "CAD Stamp"
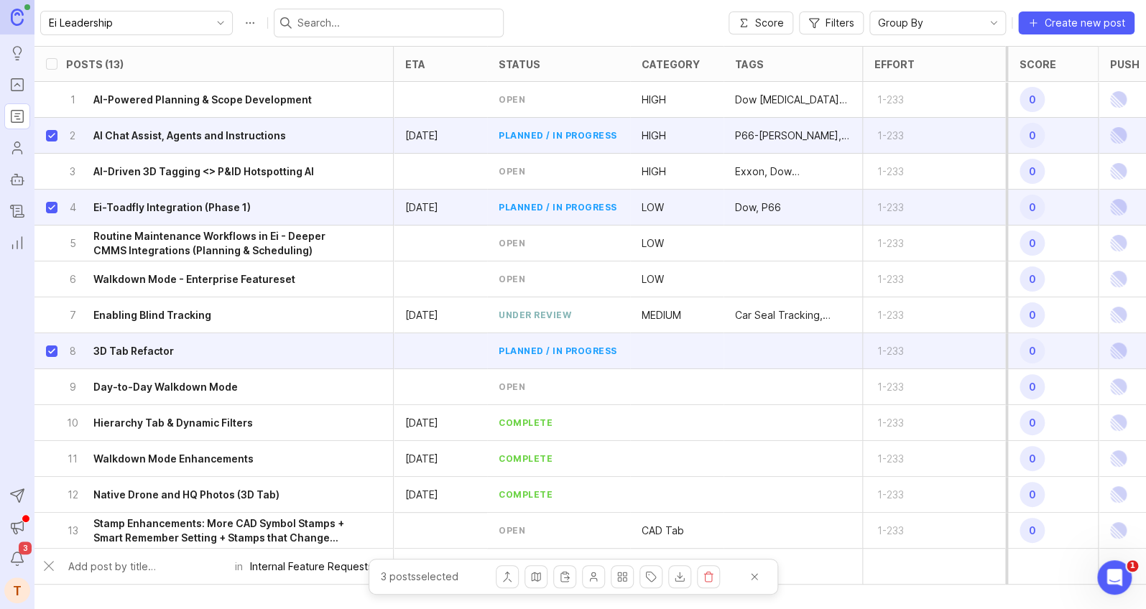
click at [260, 535] on h6 "Stamp Enhancements: More CAD Symbol Stamps + Smart Remember Setting + Stamps th…" at bounding box center [222, 530] width 259 height 29
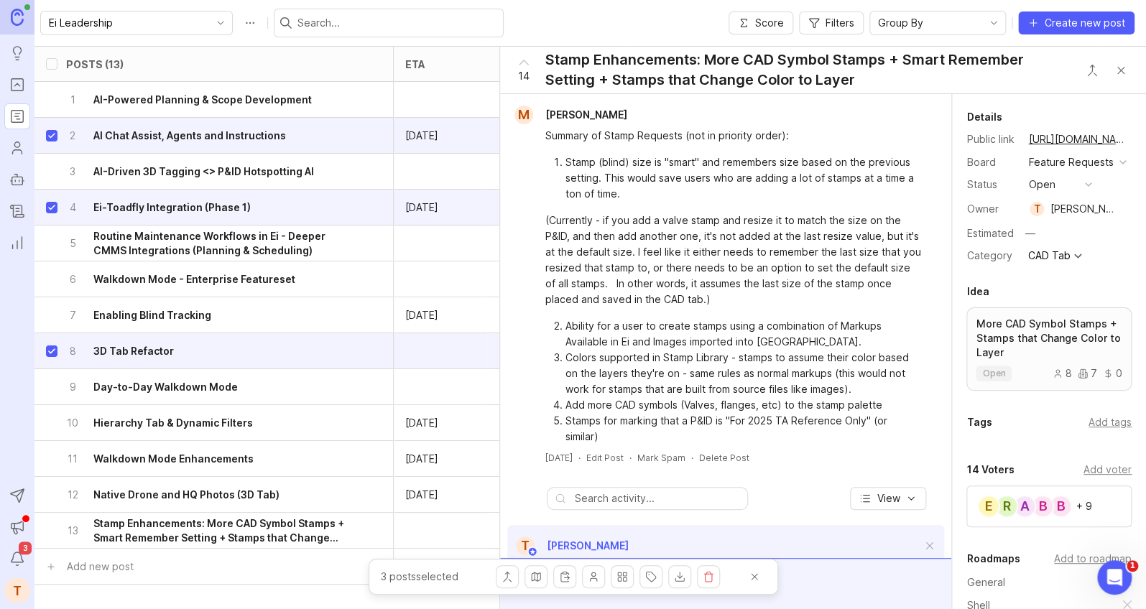
click at [1009, 260] on div "CAD Tab" at bounding box center [1048, 256] width 42 height 10
click at [1009, 257] on div "CAD Tab" at bounding box center [1048, 256] width 42 height 10
click at [1009, 66] on button "Close button" at bounding box center [1120, 70] width 29 height 29
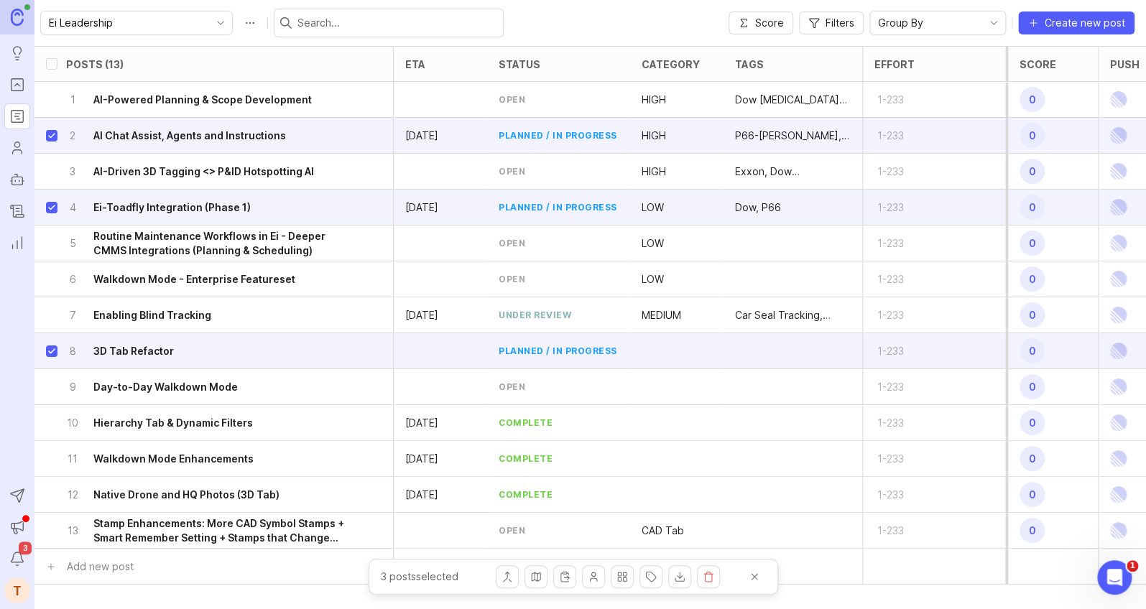
click at [269, 529] on h6 "Stamp Enhancements: More CAD Symbol Stamps + Smart Remember Setting + Stamps th…" at bounding box center [222, 530] width 259 height 29
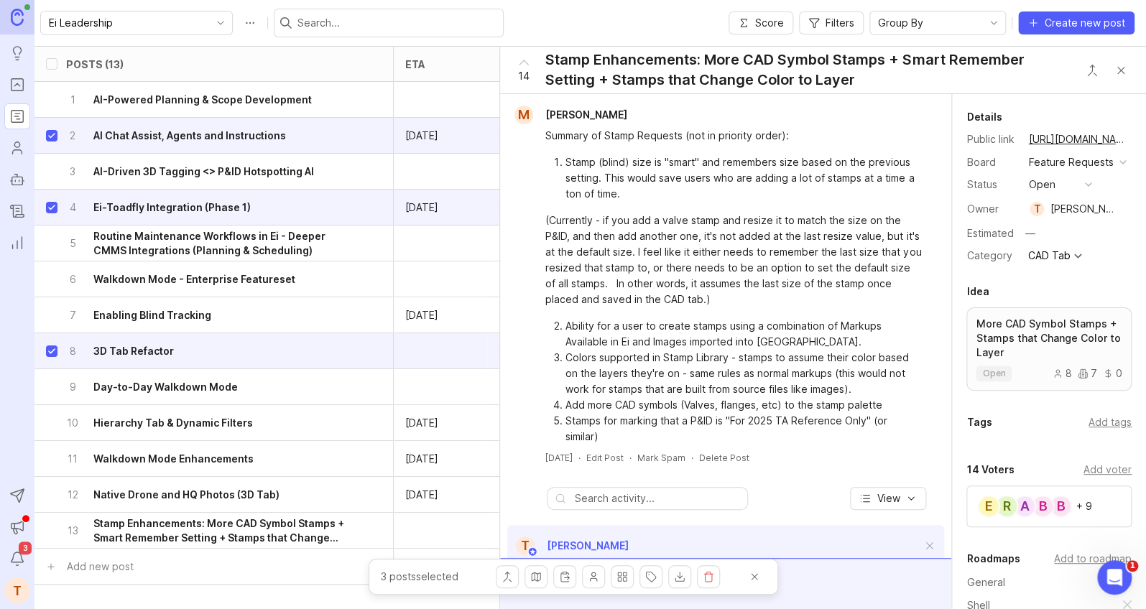
click at [1009, 162] on div "Feature Requests" at bounding box center [1070, 162] width 85 height 16
click at [1009, 260] on div "Details Public link https://feedback.env-int.com/feature-requests/p/stamp-enhan…" at bounding box center [1049, 186] width 194 height 157
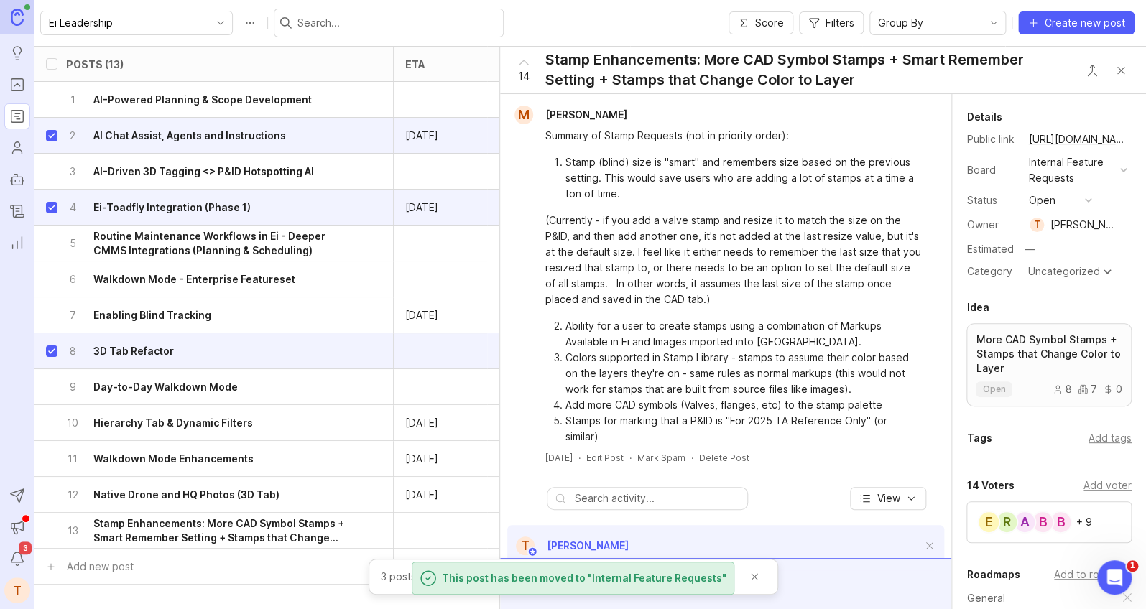
click at [1009, 269] on div "Uncategorized" at bounding box center [1063, 271] width 72 height 10
click at [1009, 274] on div "Uncategorized" at bounding box center [1063, 271] width 72 height 10
click at [1009, 65] on button "Close button" at bounding box center [1120, 70] width 29 height 29
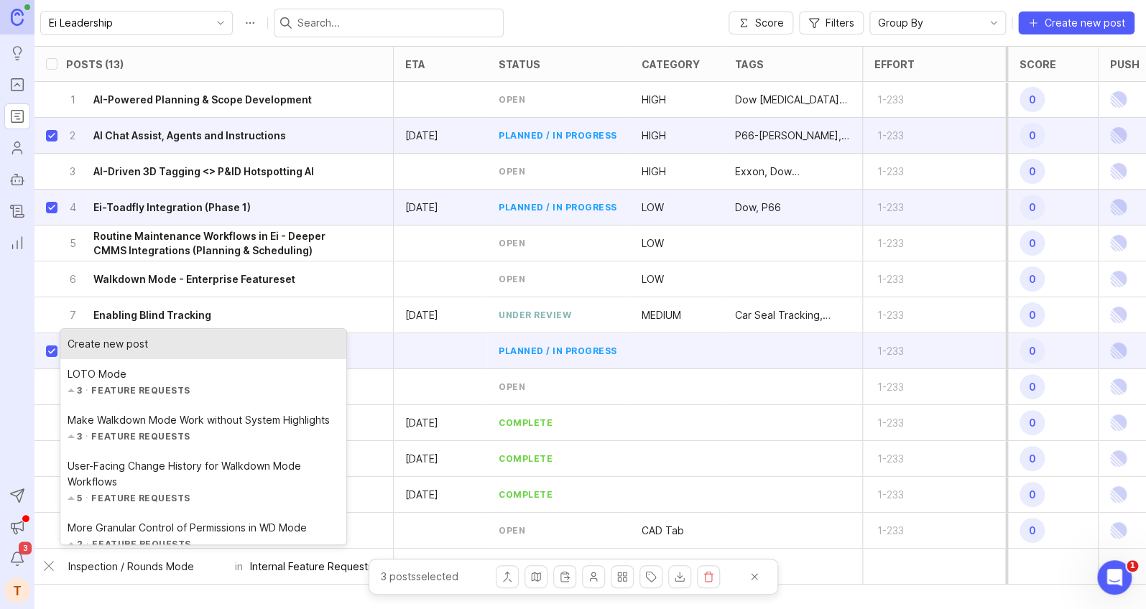
type input "Inspection / Rounds Mode"
click at [177, 344] on div "Create new post" at bounding box center [203, 344] width 286 height 30
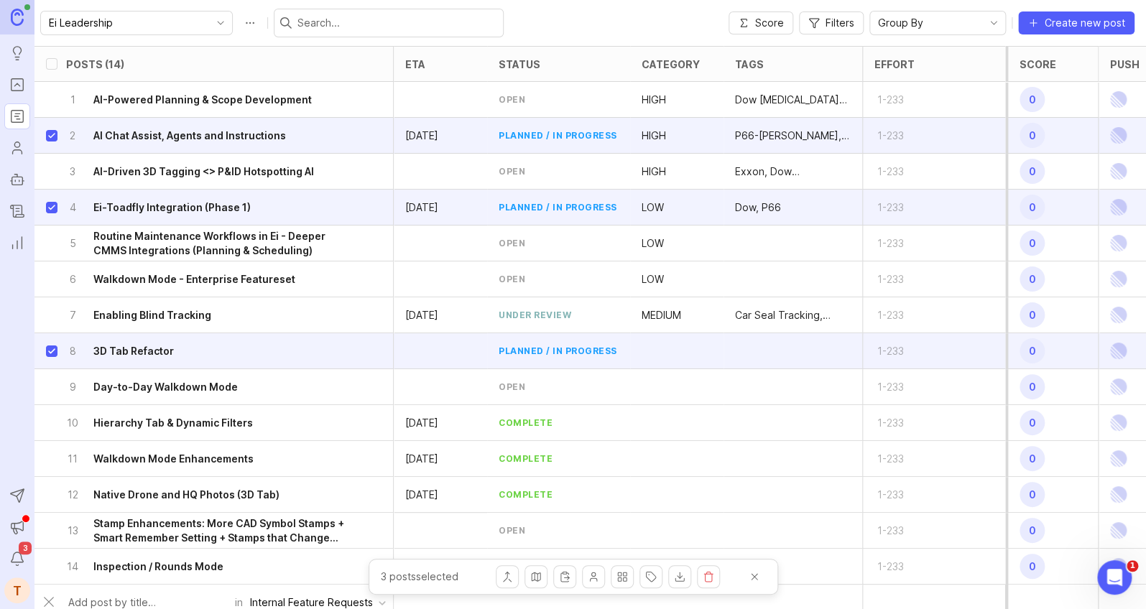
scroll to position [11, 0]
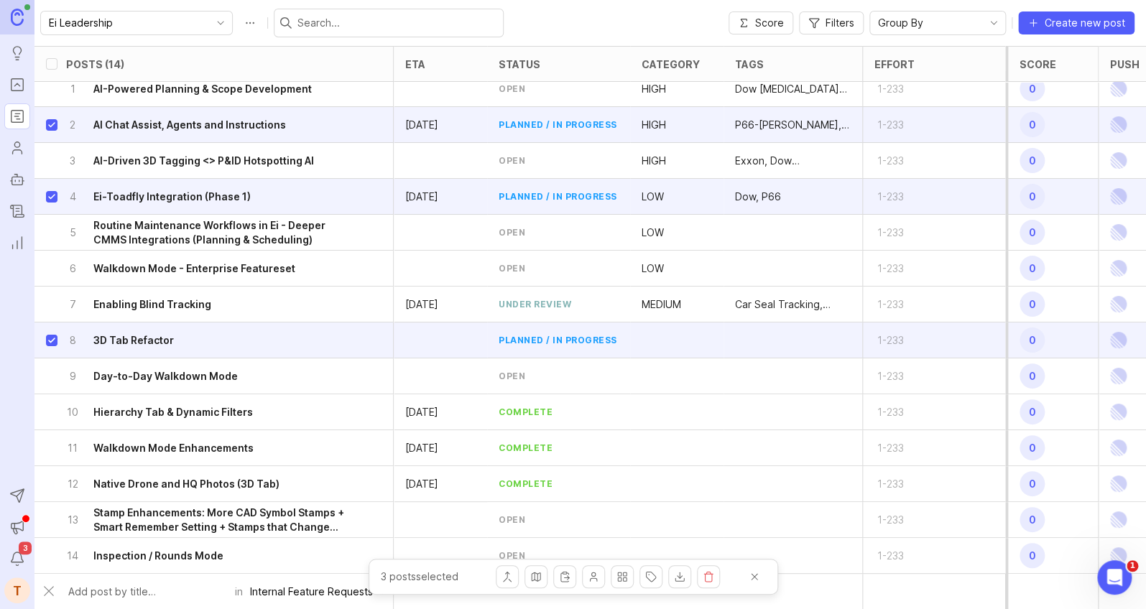
click at [750, 559] on button "close" at bounding box center [754, 576] width 23 height 23
checkbox input "false"
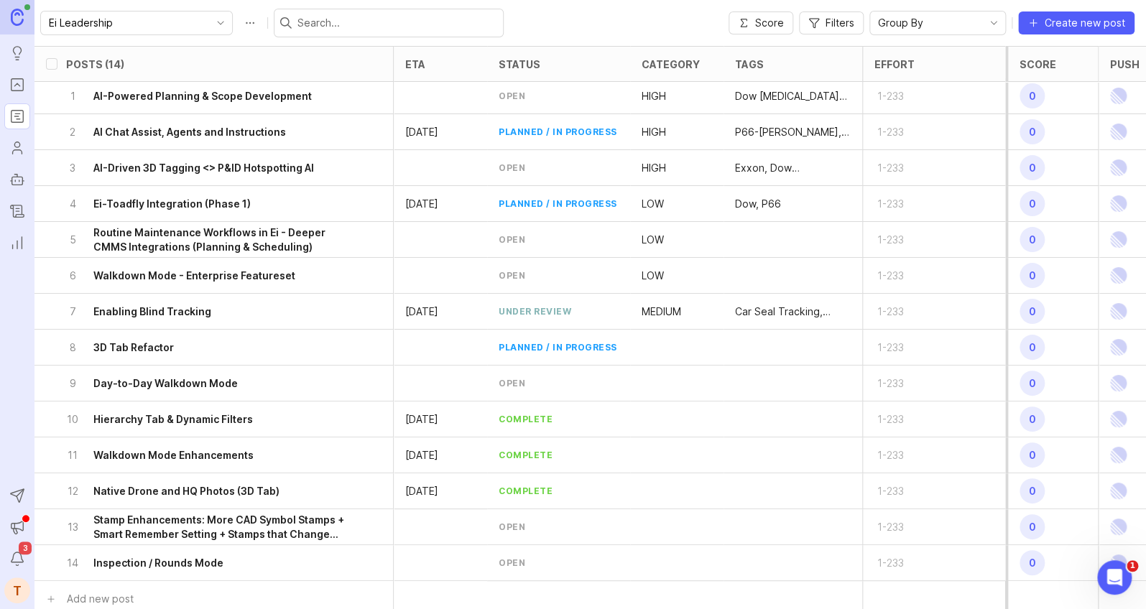
scroll to position [2, 0]
click at [234, 208] on h6 "Ei-Toadfly Integration (Phase 1)" at bounding box center [171, 205] width 157 height 14
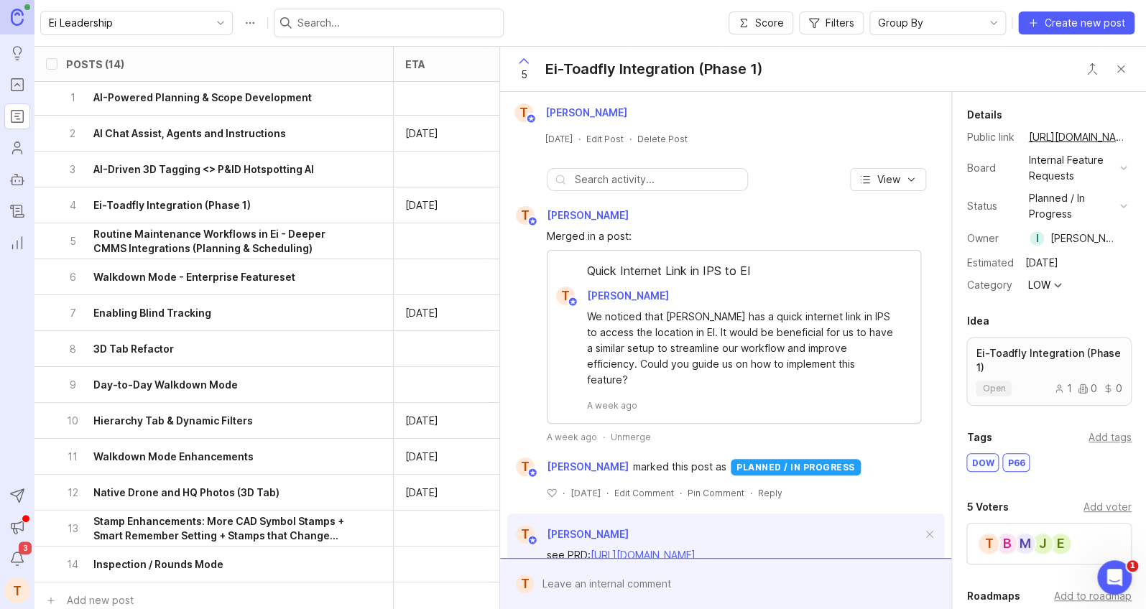
click at [1009, 193] on div "planned / in progress" at bounding box center [1071, 206] width 86 height 32
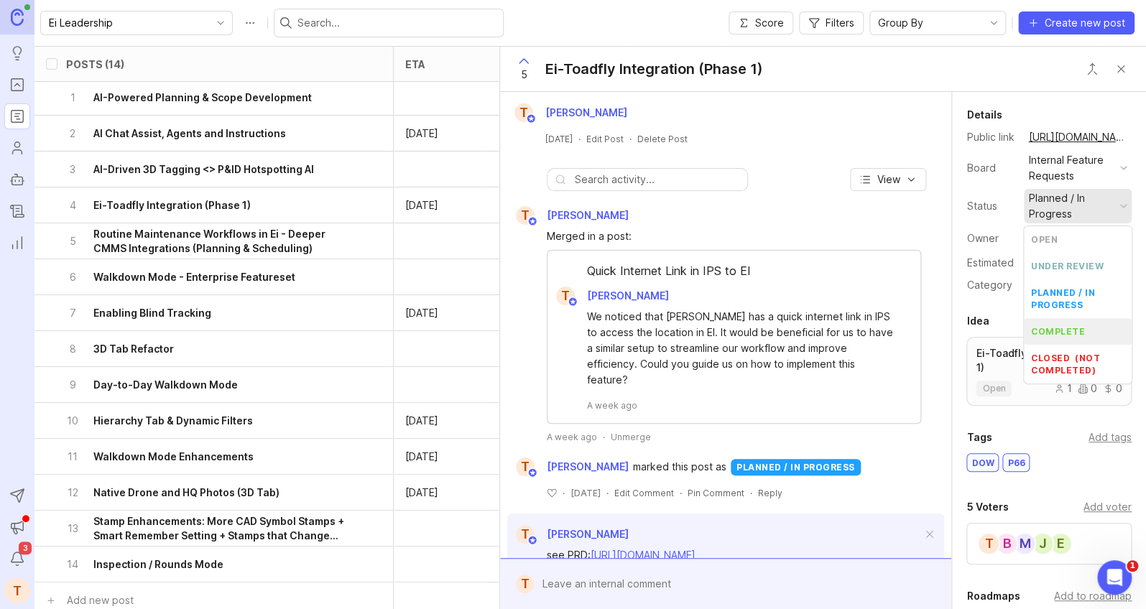
click at [1009, 319] on li "complete" at bounding box center [1078, 331] width 108 height 27
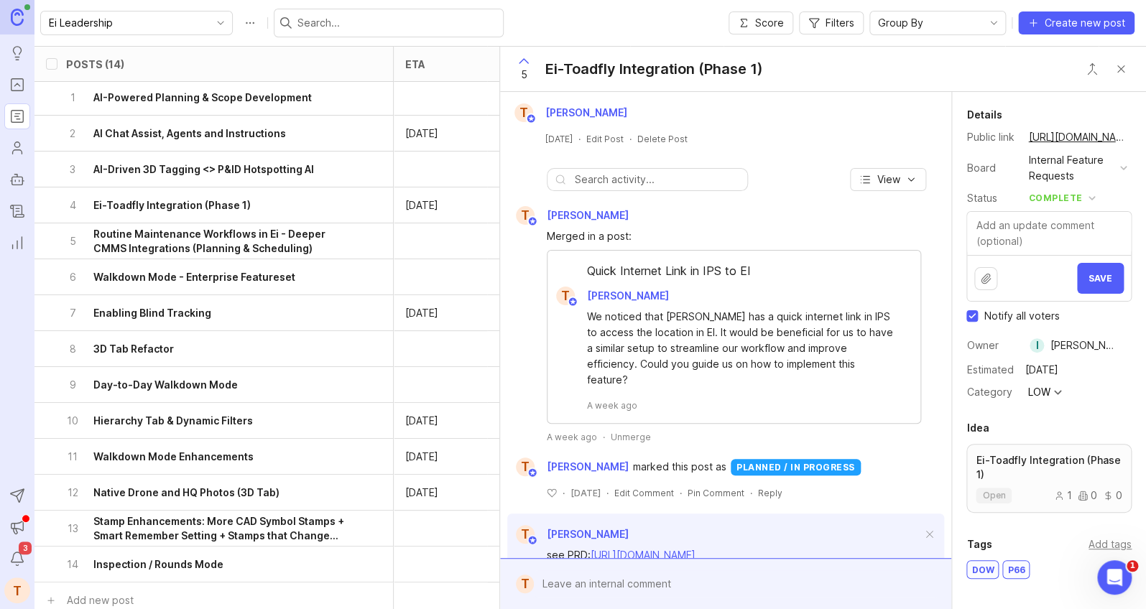
click at [1009, 316] on span "Notify all voters" at bounding box center [1020, 316] width 75 height 14
click at [978, 316] on input "Notify all voters" at bounding box center [971, 315] width 11 height 11
checkbox input "false"
click at [1009, 275] on button "Save" at bounding box center [1100, 278] width 47 height 31
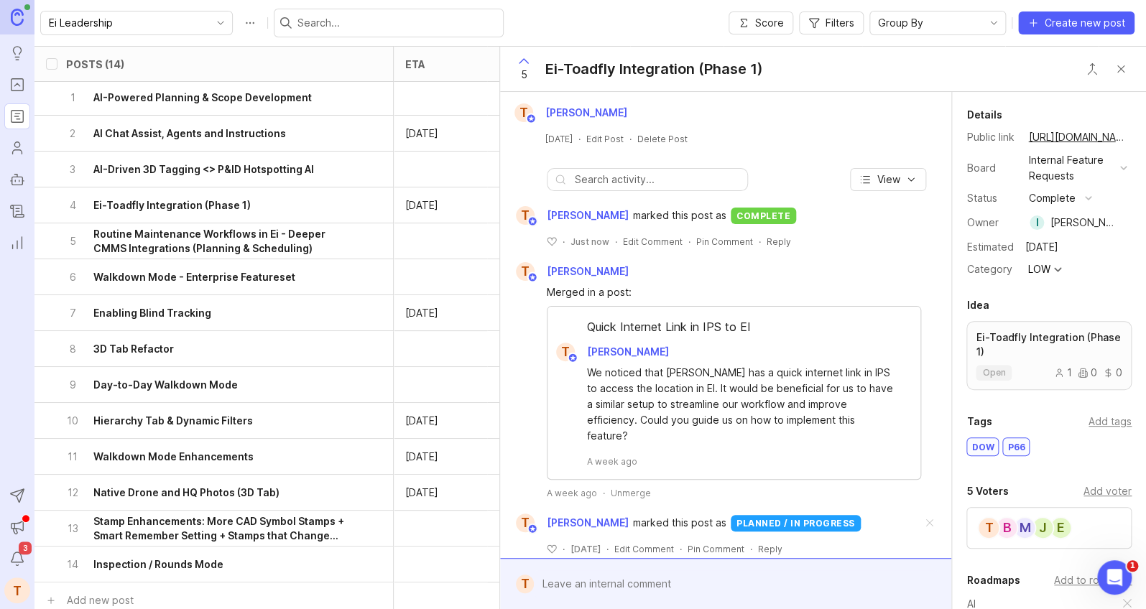
click at [1009, 71] on button "Close button" at bounding box center [1120, 69] width 29 height 29
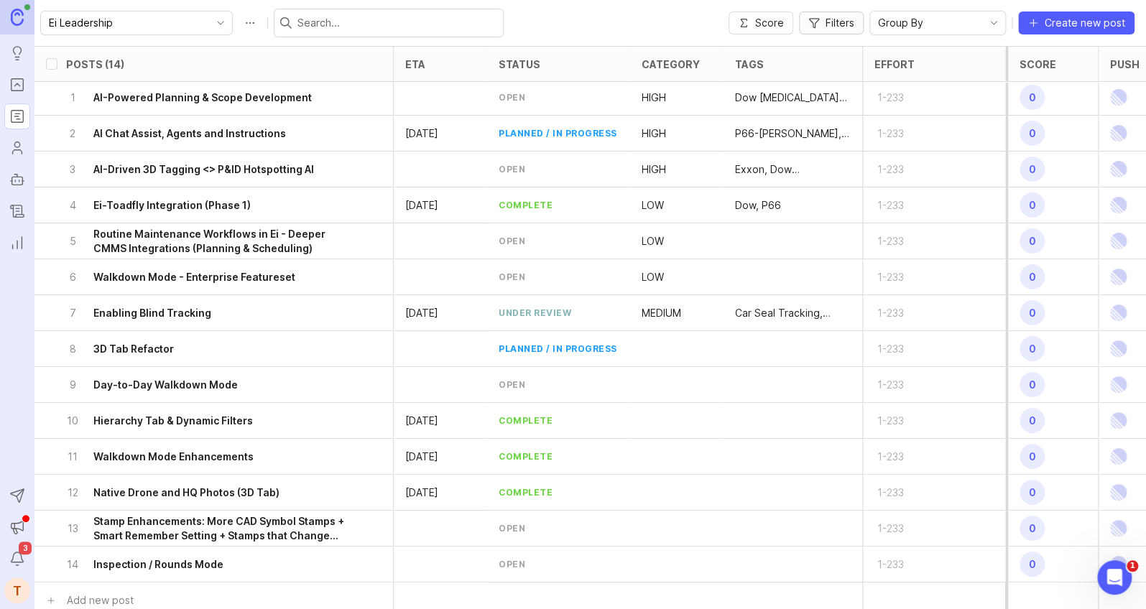
click at [817, 28] on icon "button" at bounding box center [813, 22] width 11 height 11
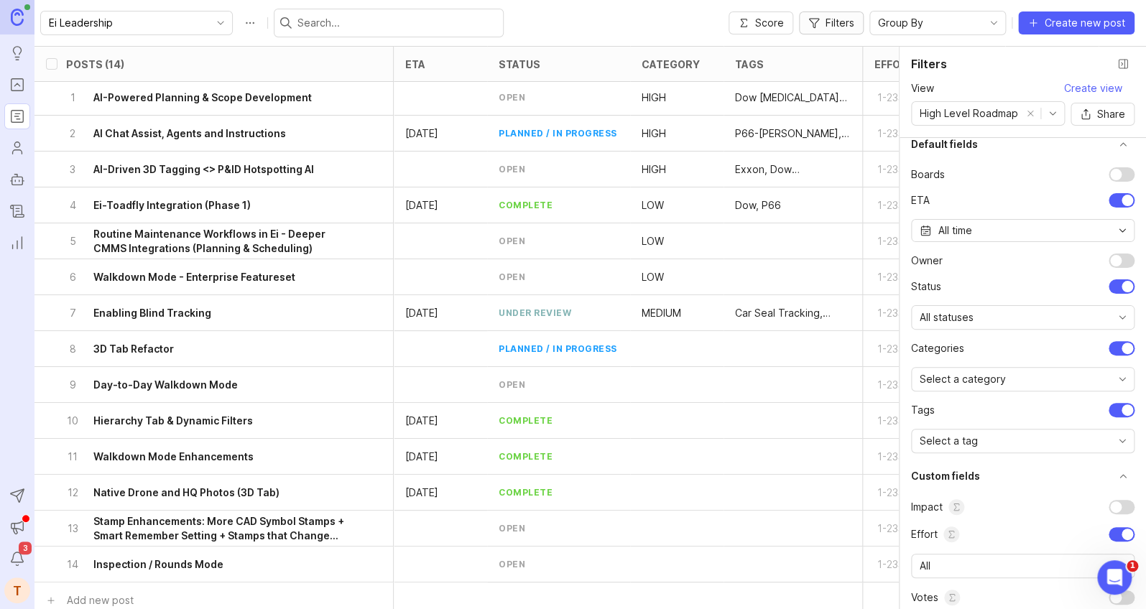
scroll to position [22, 0]
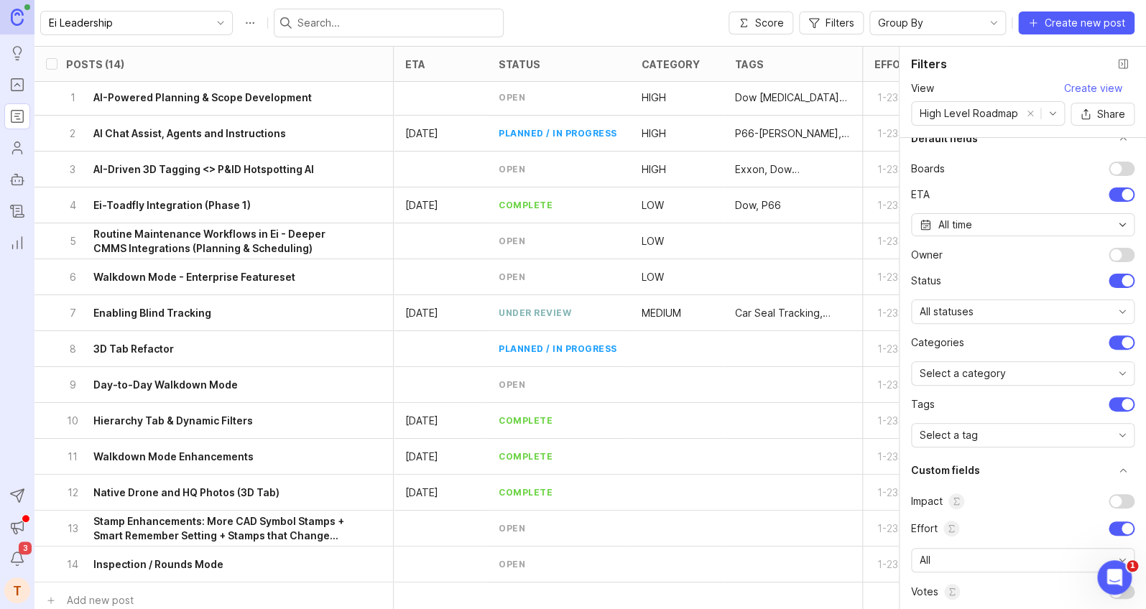
click at [1009, 309] on div "All statuses" at bounding box center [1010, 311] width 199 height 23
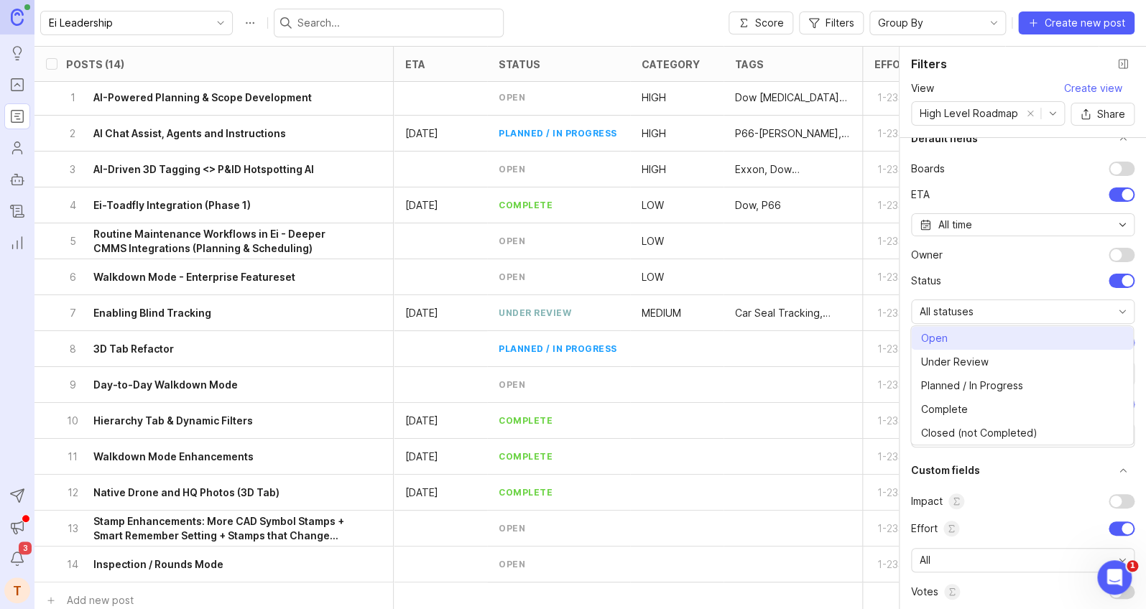
click at [1009, 341] on li "Open" at bounding box center [1022, 338] width 222 height 24
click at [1009, 361] on li "Under Review" at bounding box center [1022, 362] width 222 height 24
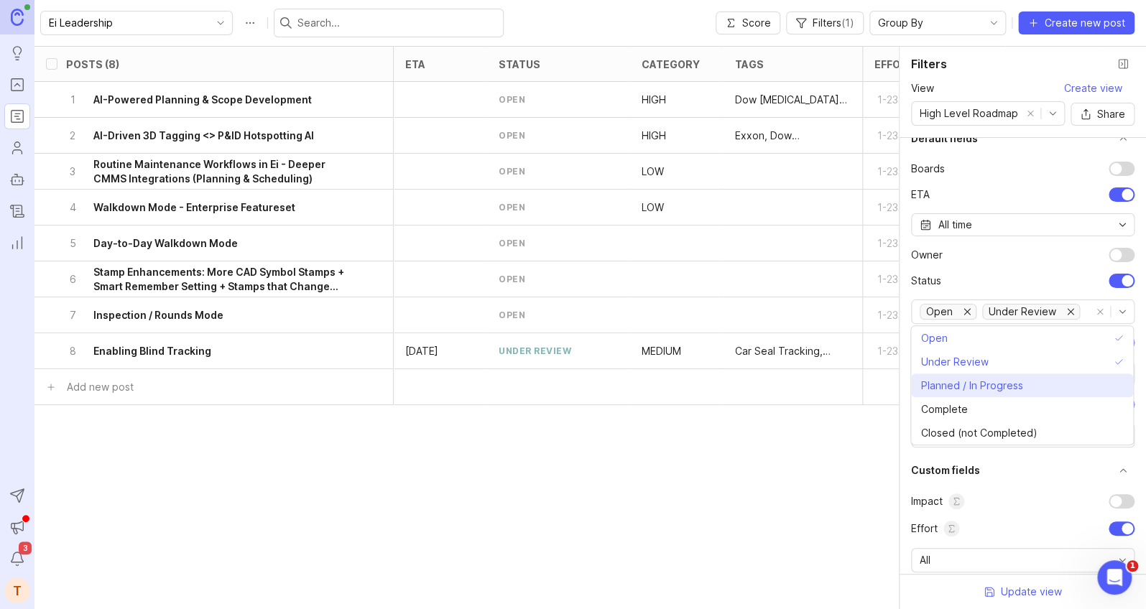
click at [1009, 387] on span "Planned / In Progress" at bounding box center [971, 386] width 102 height 16
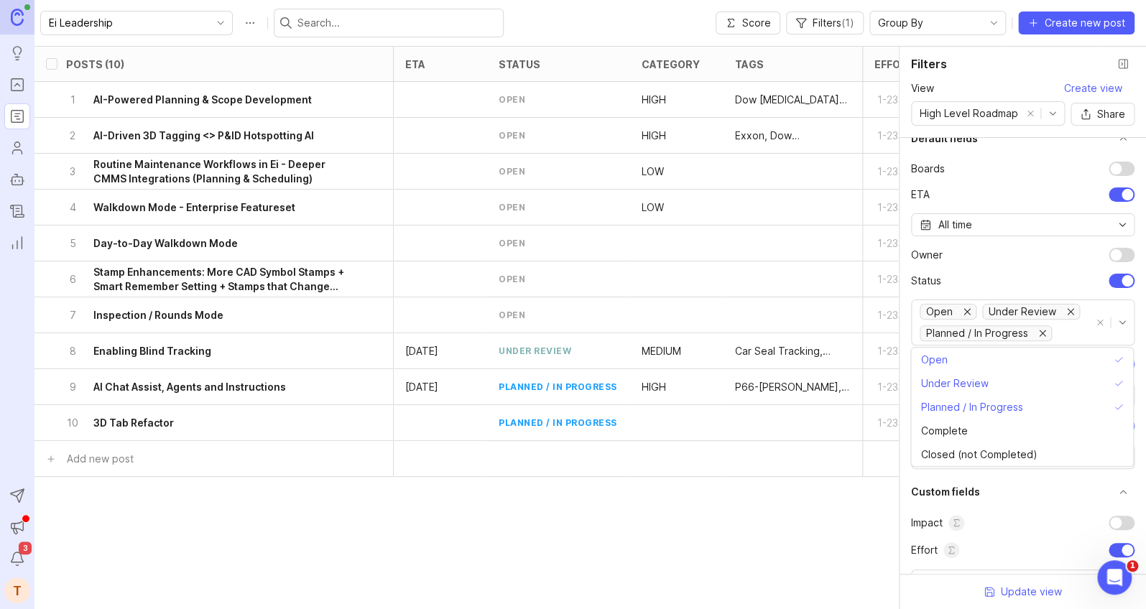
click at [707, 505] on div "Posts (10) eta status category tags Effort Score Push 1 AI-Powered Planning & S…" at bounding box center [589, 327] width 1111 height 563
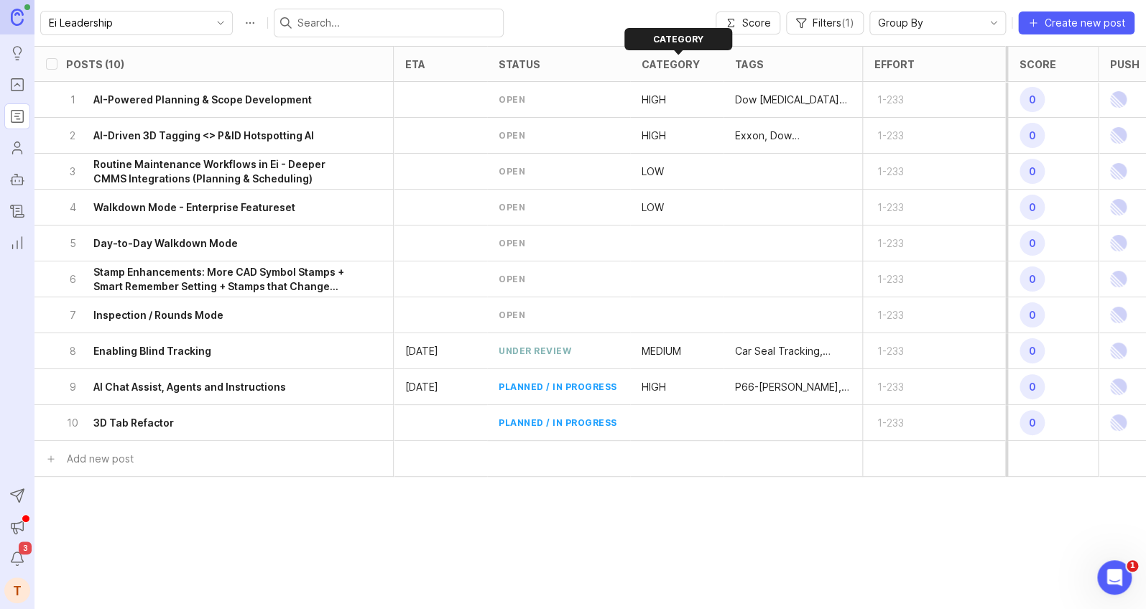
click at [660, 64] on div "category" at bounding box center [670, 64] width 58 height 11
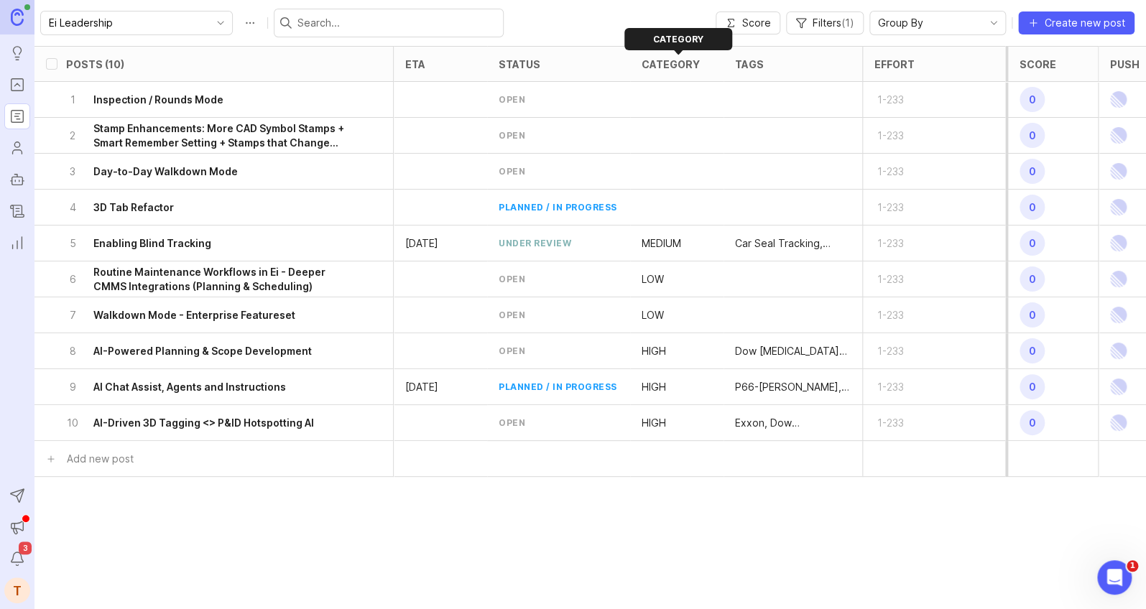
click at [660, 64] on div "category" at bounding box center [670, 64] width 58 height 11
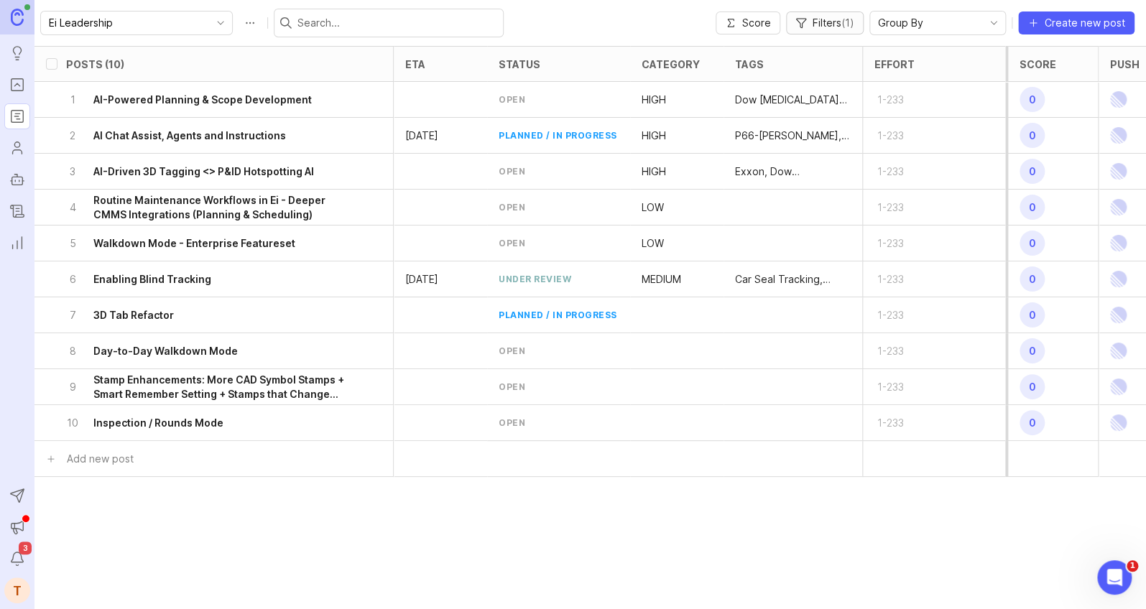
click at [818, 26] on span "Filters ( 1 )" at bounding box center [833, 23] width 42 height 14
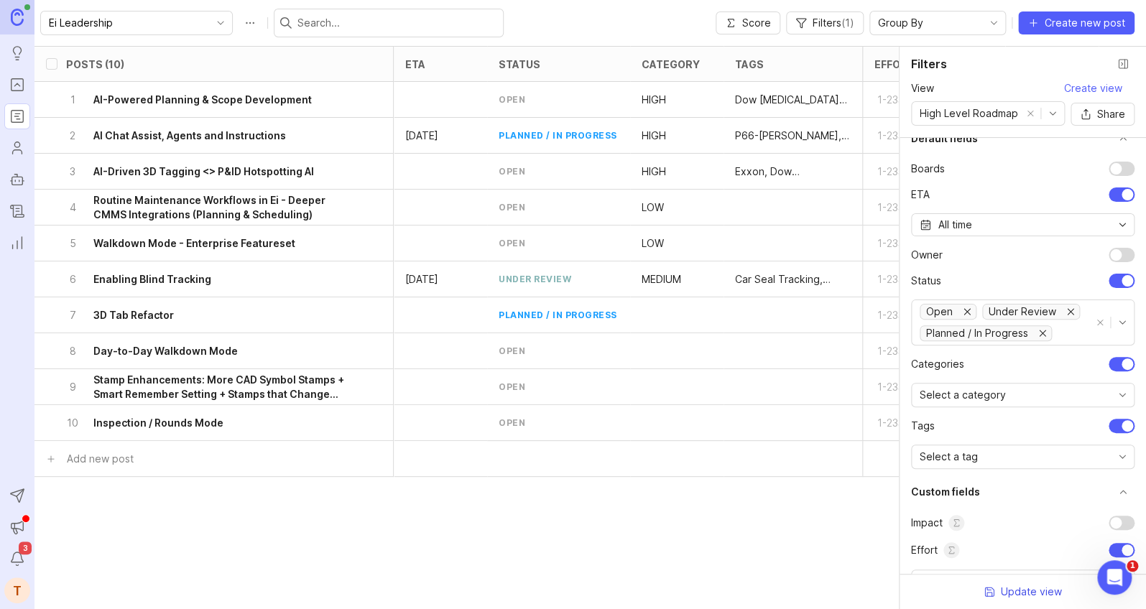
click at [1009, 559] on span "Update view" at bounding box center [1031, 592] width 61 height 14
click at [1009, 60] on button "Close filter panel" at bounding box center [1122, 63] width 23 height 23
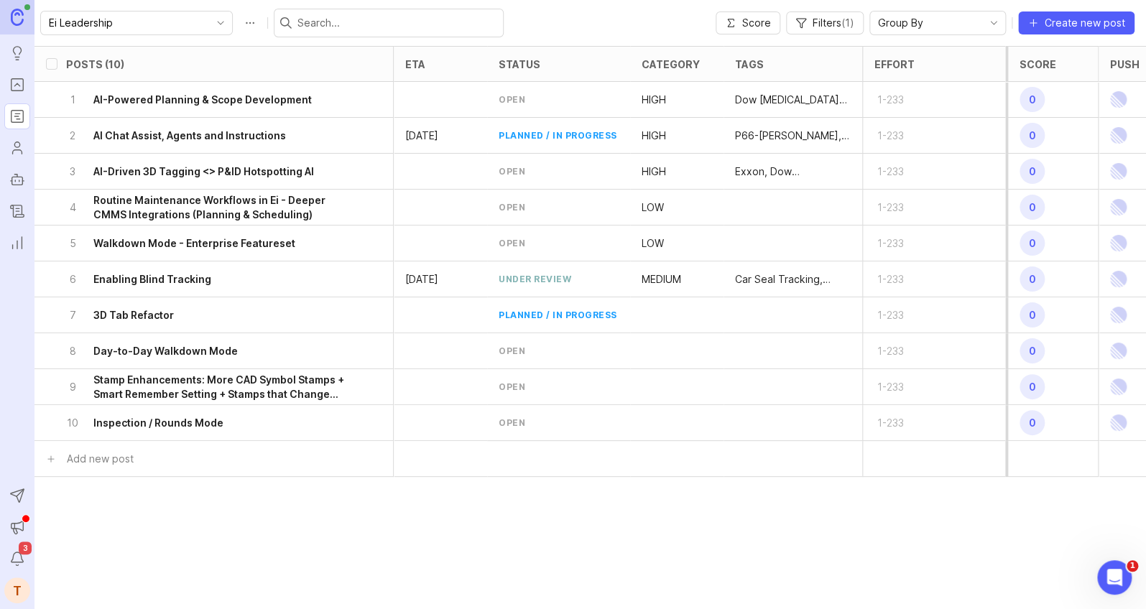
click at [17, 87] on icon "Portal" at bounding box center [17, 84] width 16 height 17
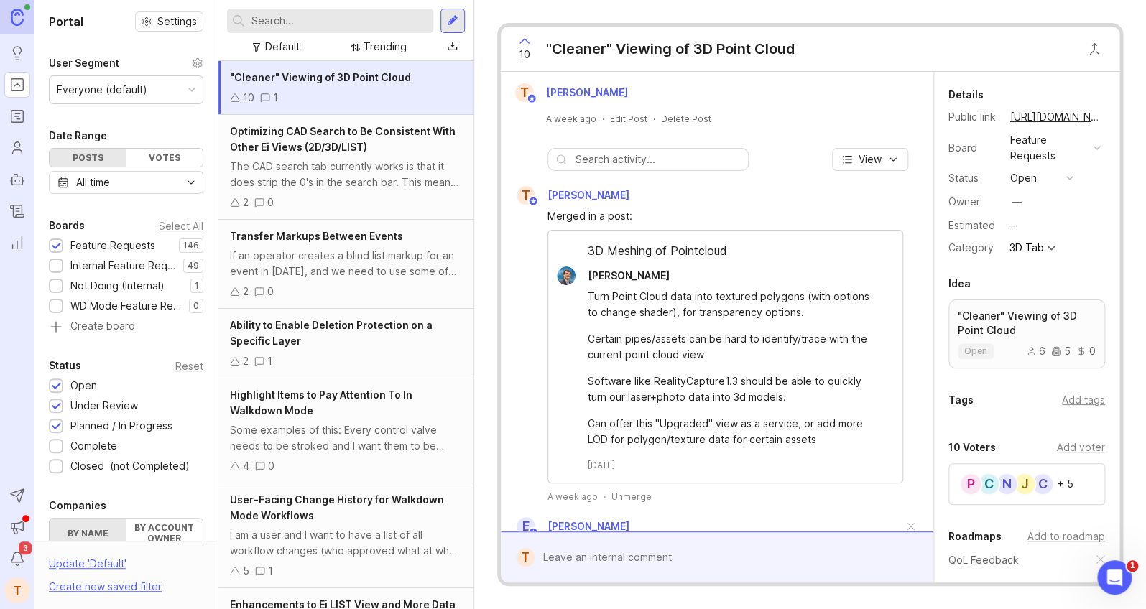
click at [1005, 315] on p ""Cleaner" Viewing of 3D Point Cloud" at bounding box center [1026, 323] width 138 height 29
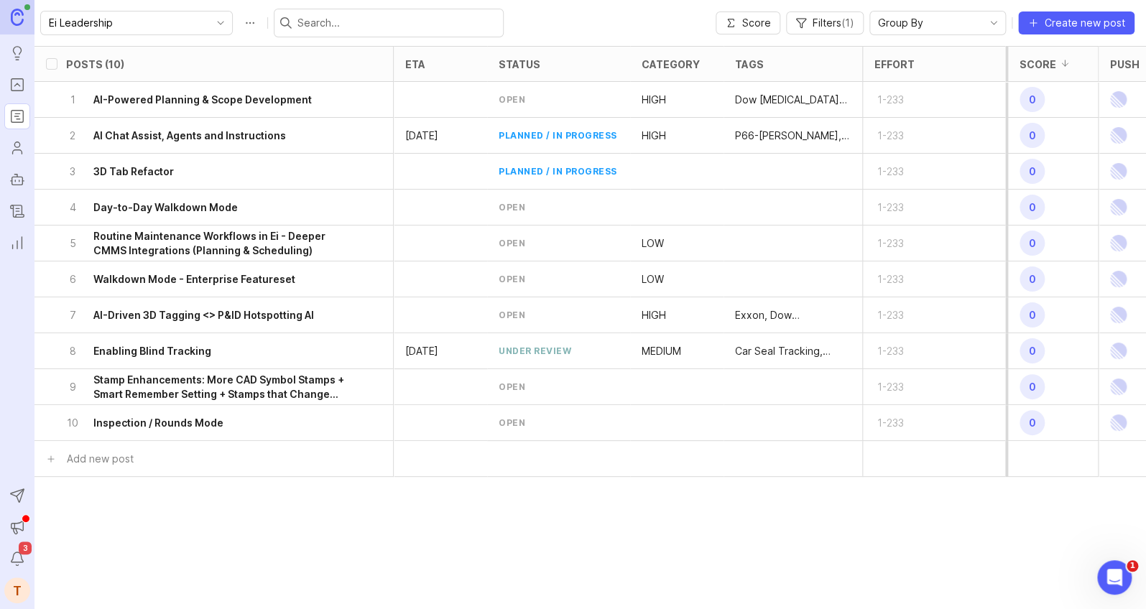
click at [50, 348] on input "select post" at bounding box center [51, 350] width 11 height 11
checkbox input "true"
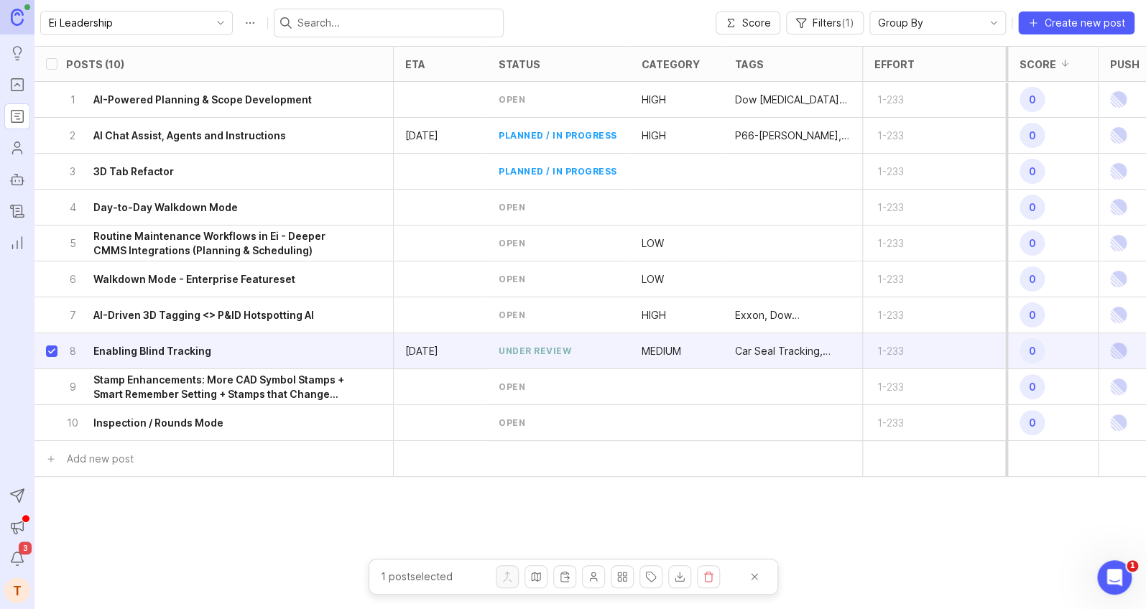
click at [209, 17] on icon "toggle icon" at bounding box center [220, 22] width 23 height 11
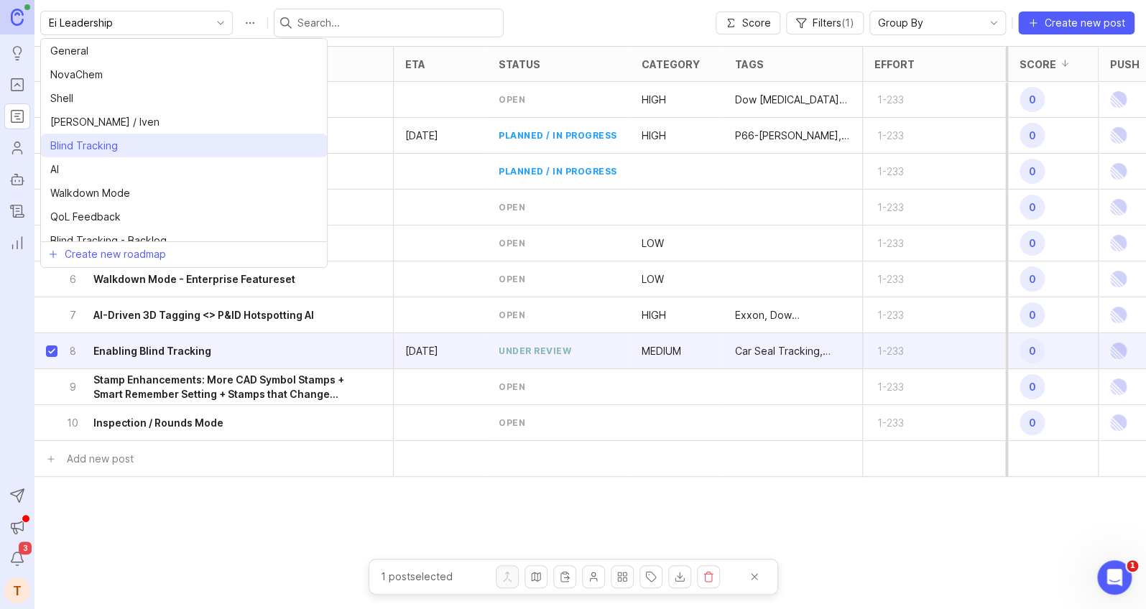
click at [103, 144] on span "Blind Tracking" at bounding box center [84, 146] width 68 height 16
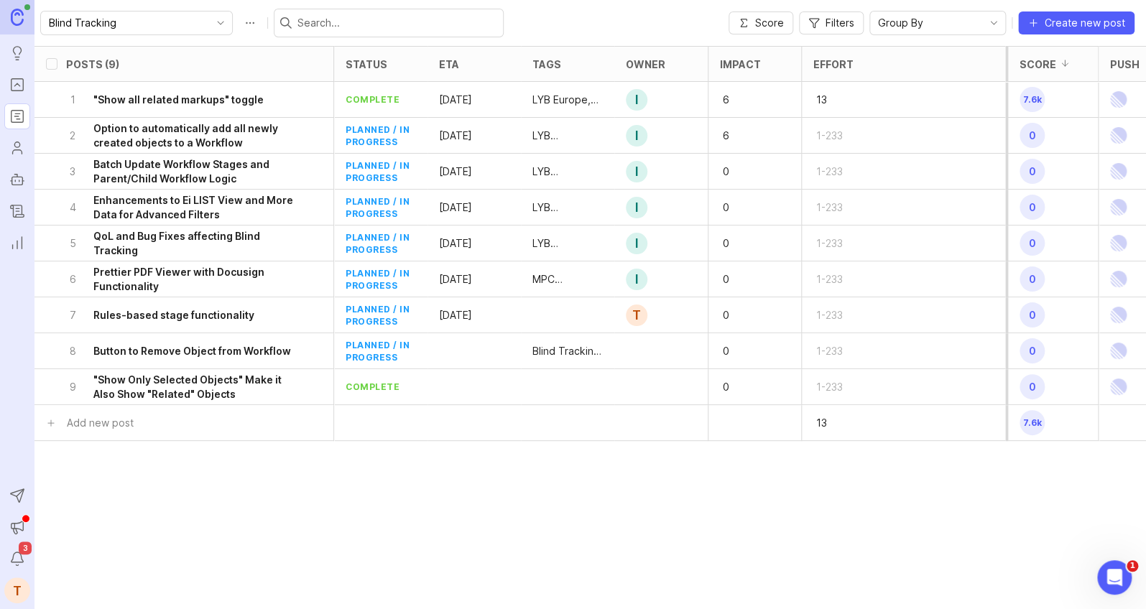
click at [209, 17] on icon "toggle icon" at bounding box center [220, 22] width 23 height 11
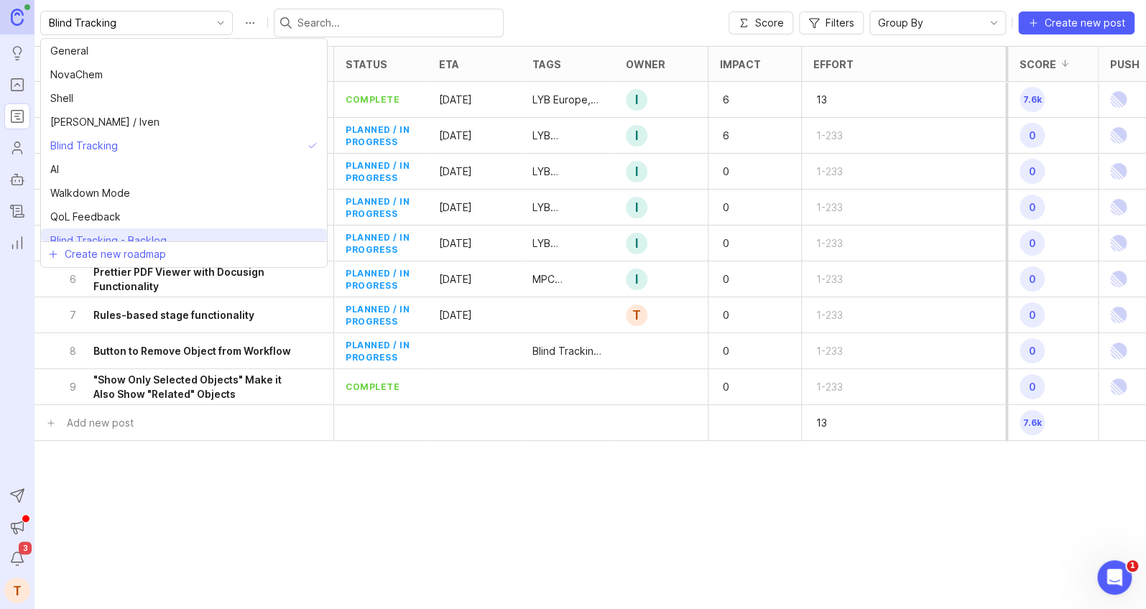
scroll to position [32, 0]
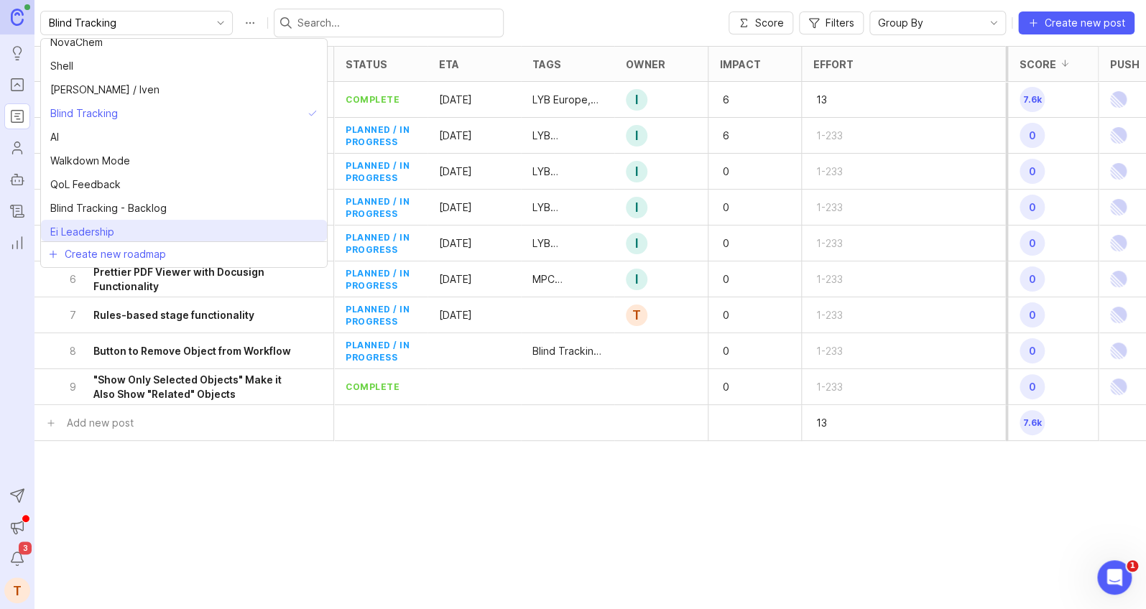
click at [132, 228] on li "Ei Leadership" at bounding box center [184, 232] width 286 height 24
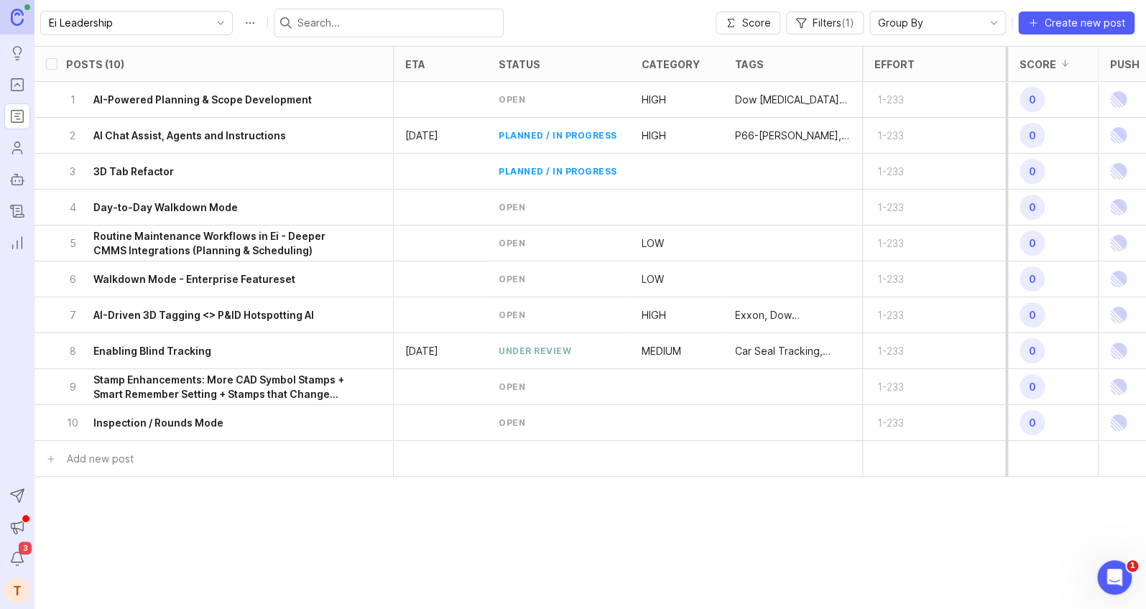
click at [160, 348] on h6 "Enabling Blind Tracking" at bounding box center [152, 351] width 118 height 14
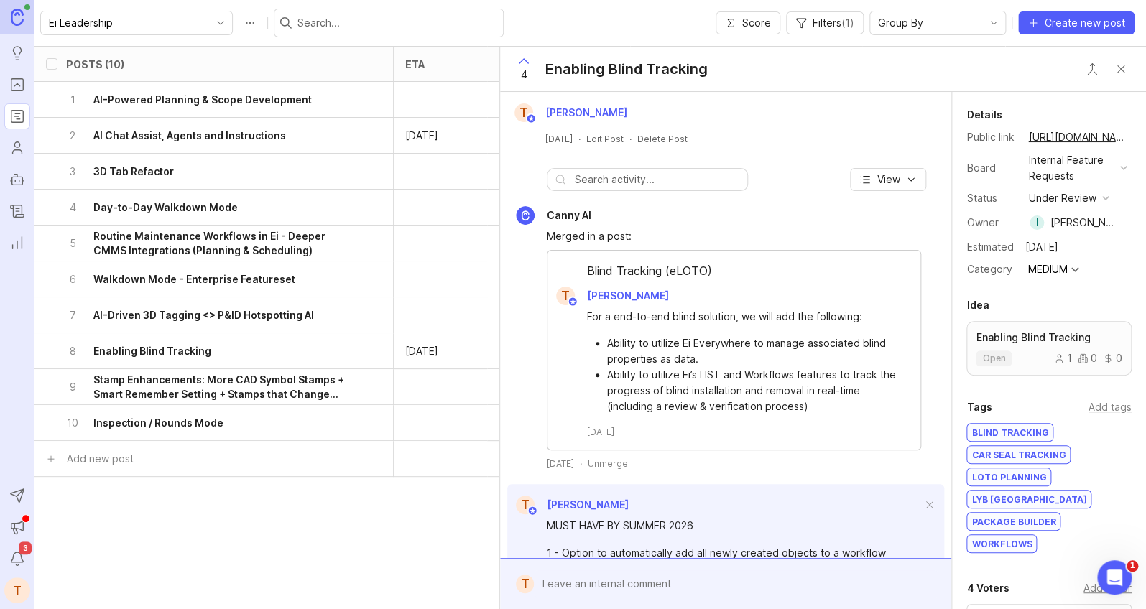
click at [1009, 66] on button "Close button" at bounding box center [1120, 69] width 29 height 29
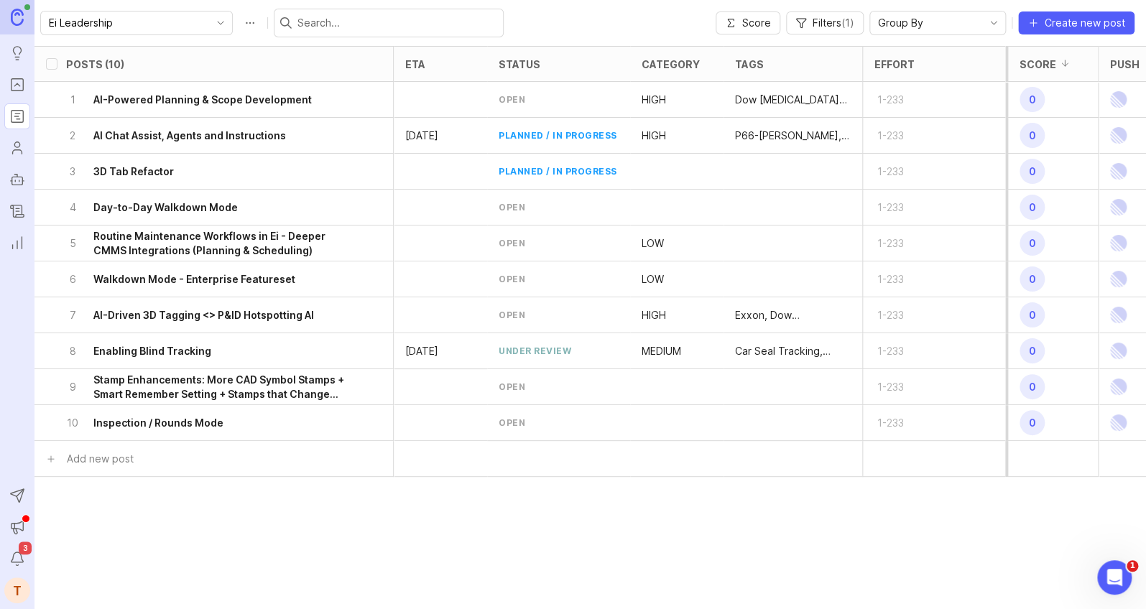
click at [687, 73] on div "category" at bounding box center [679, 64] width 98 height 34
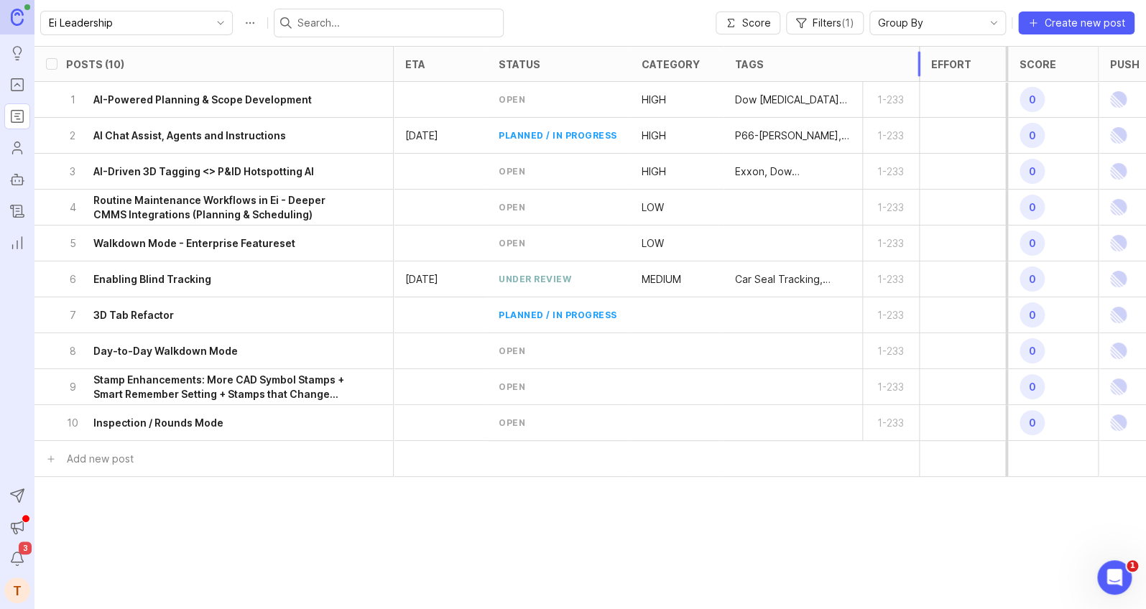
drag, startPoint x: 860, startPoint y: 73, endPoint x: 917, endPoint y: 73, distance: 57.5
click at [917, 73] on div at bounding box center [918, 243] width 9 height 395
drag, startPoint x: 917, startPoint y: 73, endPoint x: 904, endPoint y: 73, distance: 12.9
click at [904, 73] on div "tags" at bounding box center [821, 64] width 196 height 36
click at [215, 367] on div "8 Day-to-Day Walkdown Mode" at bounding box center [209, 350] width 287 height 35
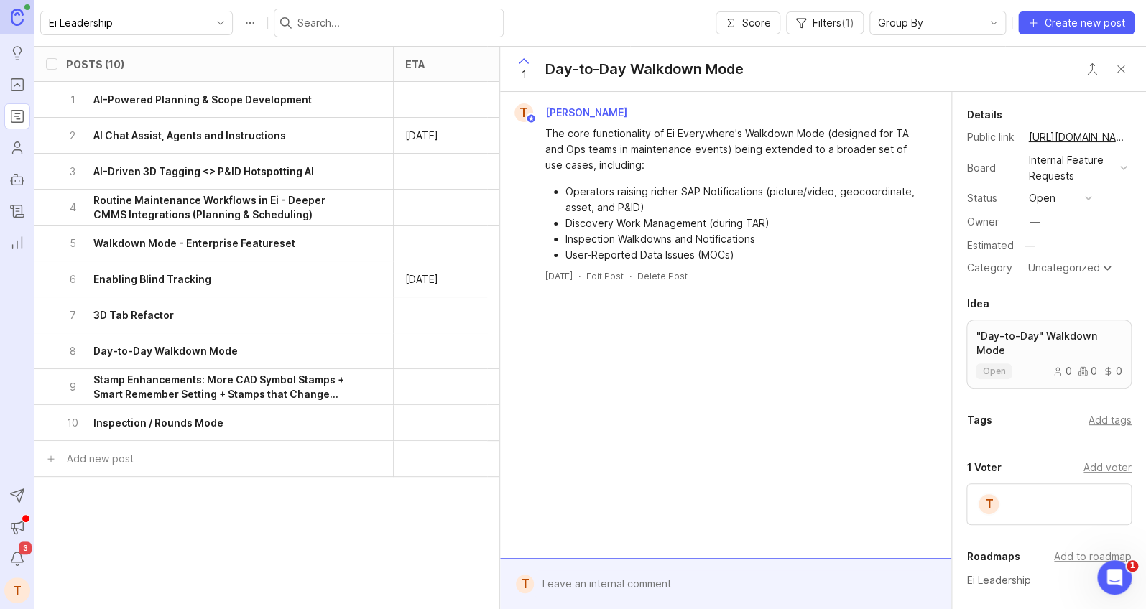
click at [1009, 70] on button "Close button" at bounding box center [1120, 69] width 29 height 29
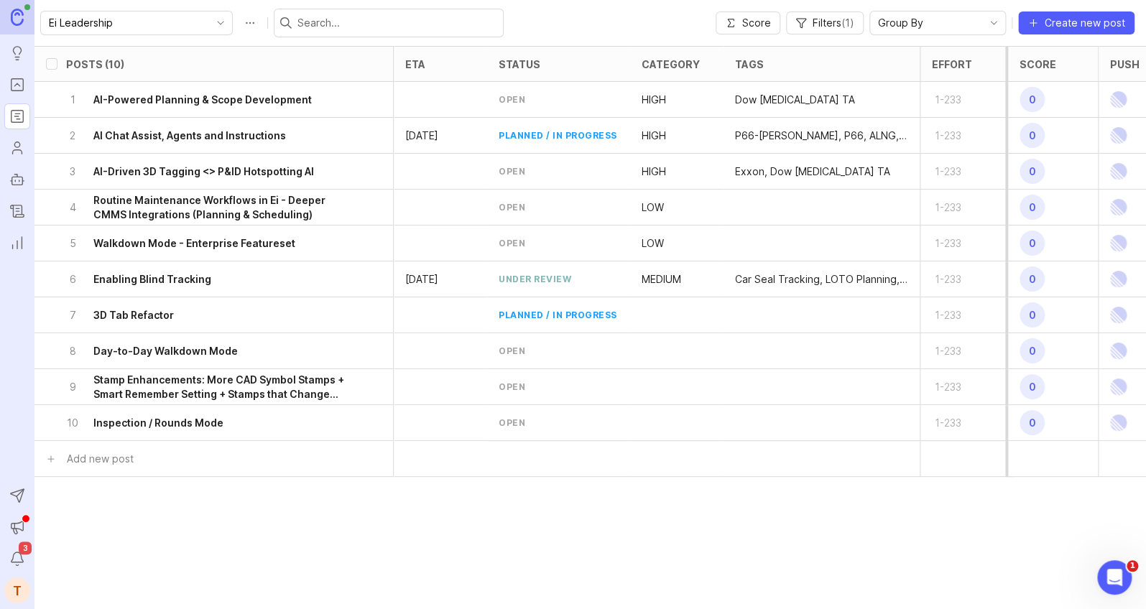
click at [171, 274] on h6 "Enabling Blind Tracking" at bounding box center [152, 279] width 118 height 14
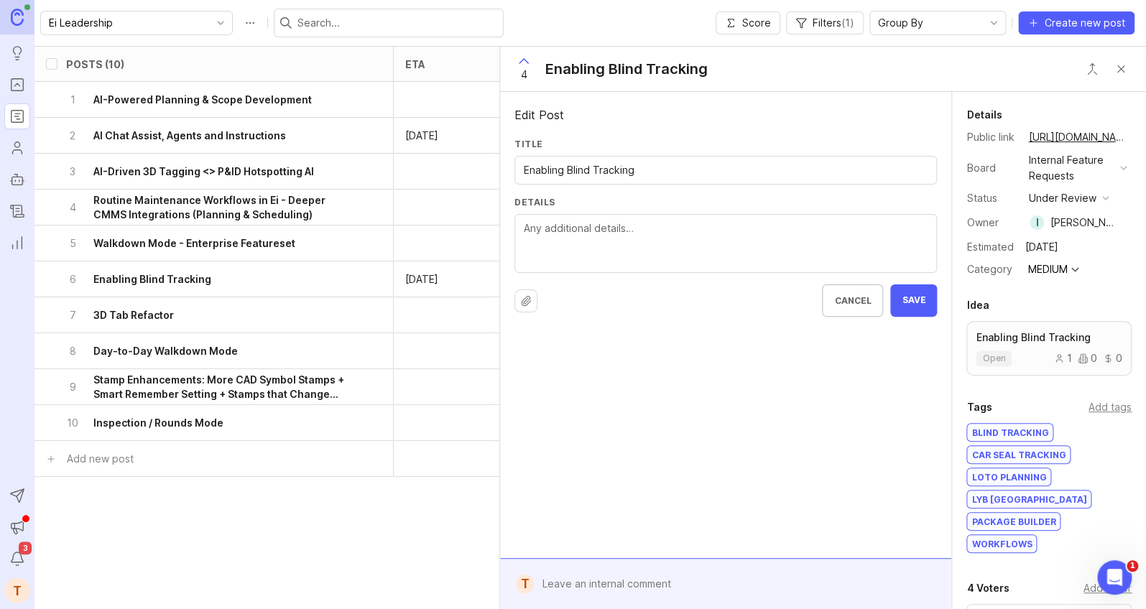
click at [719, 59] on div "4 Enabling Blind Tracking" at bounding box center [823, 69] width 646 height 45
click at [683, 159] on div "Enabling Blind Tracking" at bounding box center [725, 170] width 422 height 29
type input "Enabling Blind Tracking (eLOTO)"
click at [899, 302] on button "Save" at bounding box center [913, 300] width 47 height 32
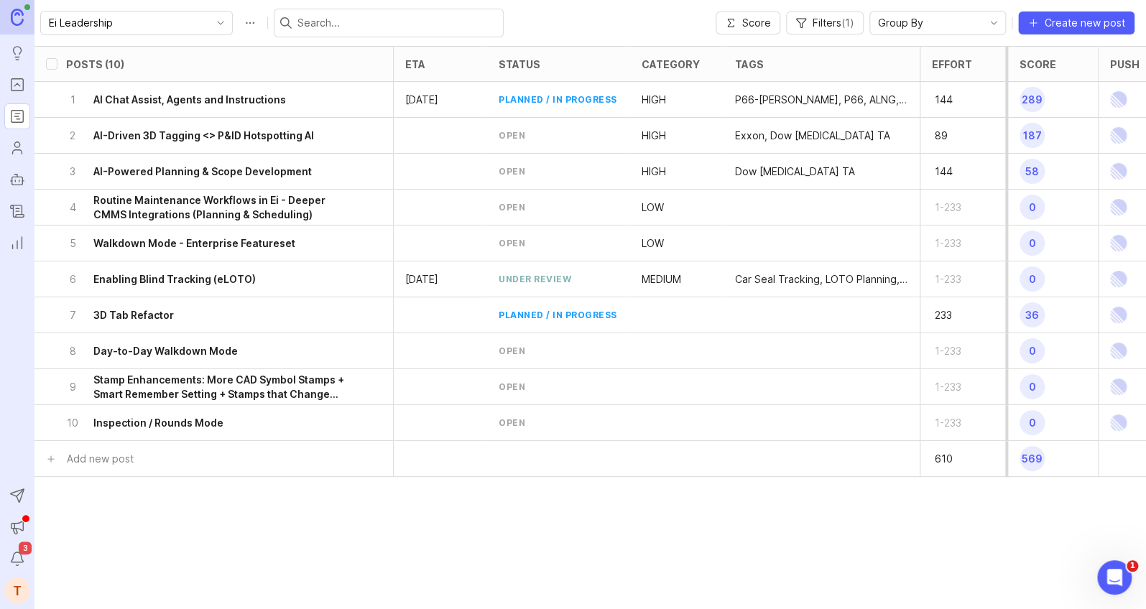
click at [205, 284] on h6 "Enabling Blind Tracking (eLOTO)" at bounding box center [174, 279] width 162 height 14
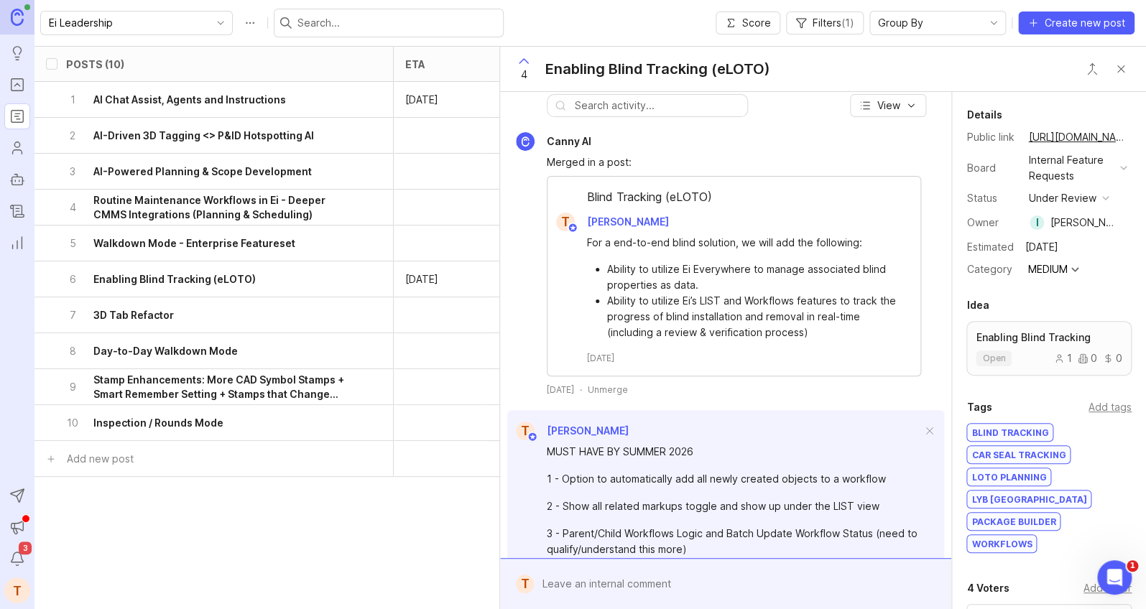
scroll to position [77, 0]
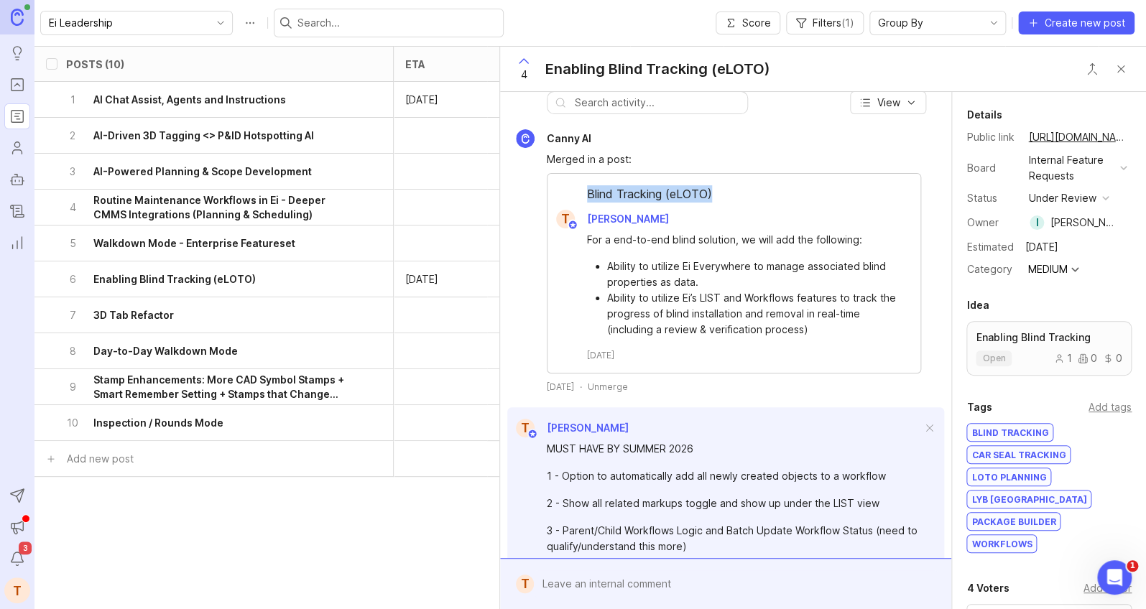
drag, startPoint x: 713, startPoint y: 194, endPoint x: 571, endPoint y: 195, distance: 141.5
click at [571, 195] on div "Blind Tracking (eLOTO)" at bounding box center [733, 197] width 373 height 24
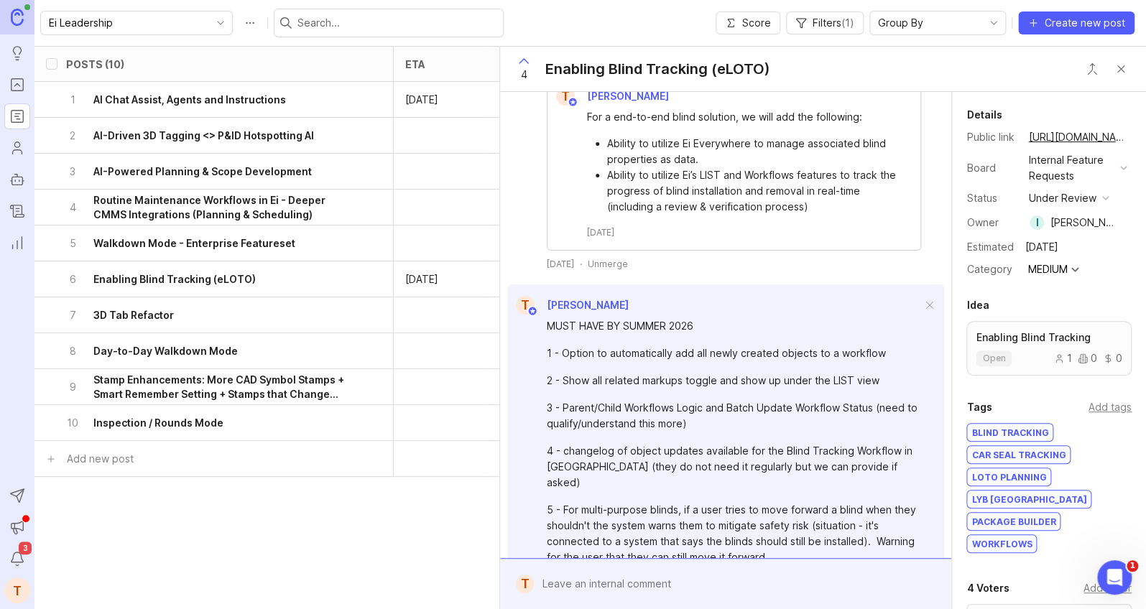
scroll to position [0, 0]
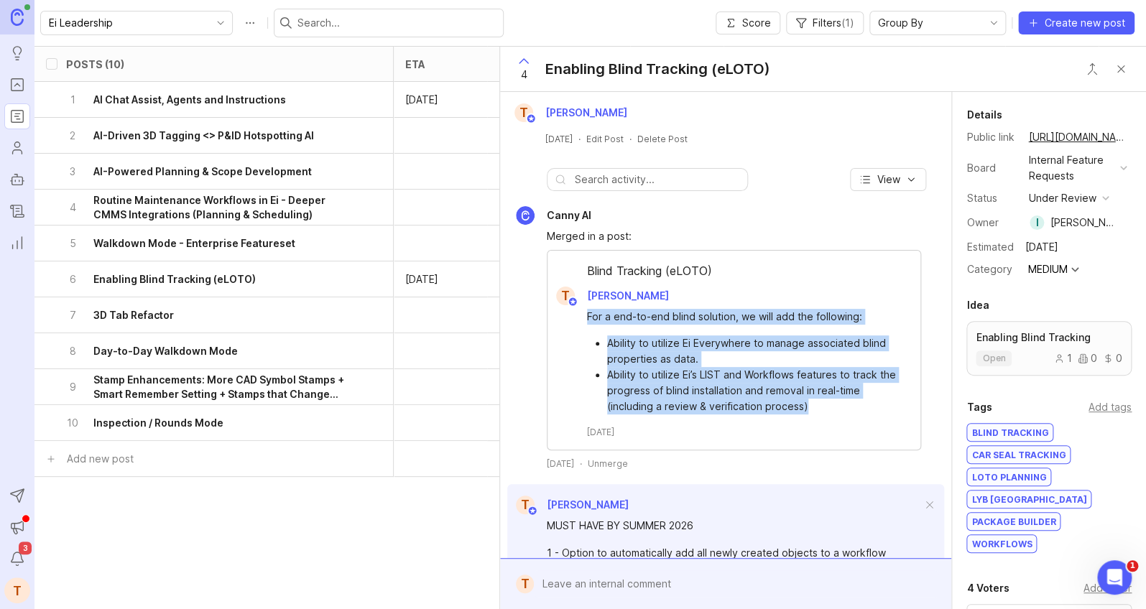
drag, startPoint x: 820, startPoint y: 407, endPoint x: 585, endPoint y: 319, distance: 250.7
click at [585, 319] on div "For a end-to-end blind solution, we will add the following: Ability to utilize …" at bounding box center [733, 371] width 373 height 133
copy div "For a end-to-end blind solution, we will add the following: Ability to utilize …"
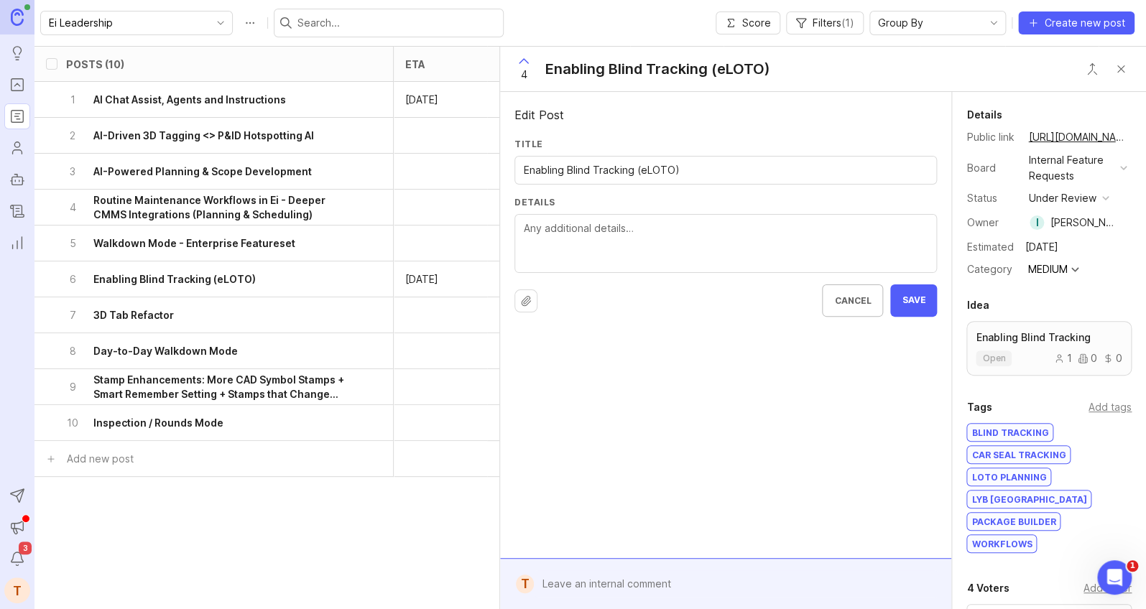
click at [619, 231] on textarea "Details" at bounding box center [726, 244] width 404 height 47
paste textarea "For a end-to-end blind solution, we will add the following: Ability to utilize …"
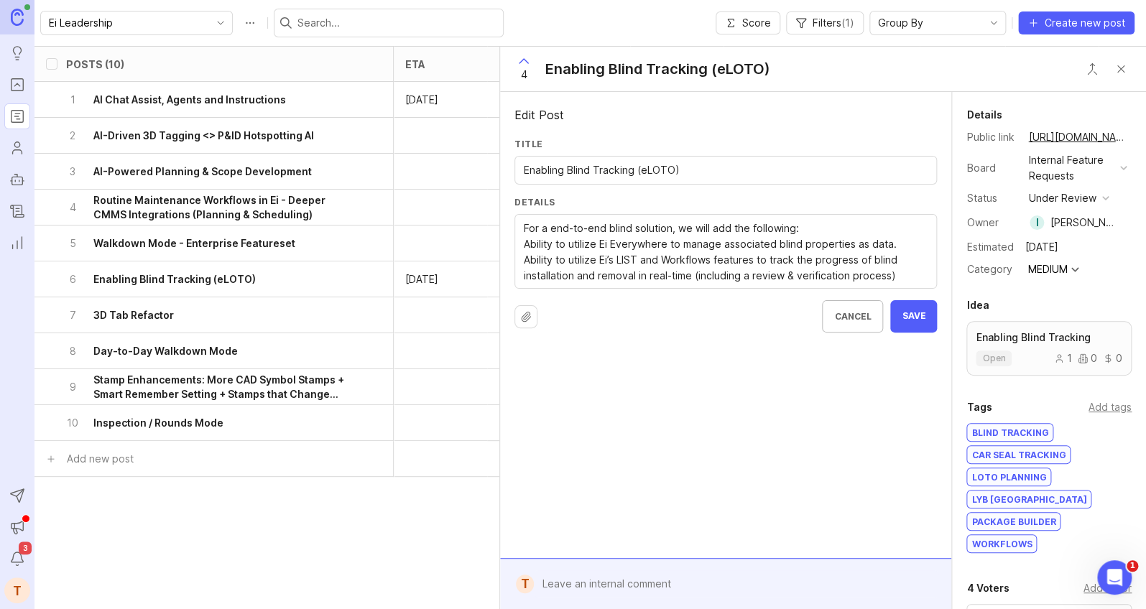
click at [835, 247] on textarea "For a end-to-end blind solution, we will add the following: Ability to utilize …" at bounding box center [726, 252] width 404 height 63
type textarea "For a end-to-end blind solution, we will add the following: - Ability to utiliz…"
click at [919, 312] on span "Save" at bounding box center [913, 316] width 24 height 12
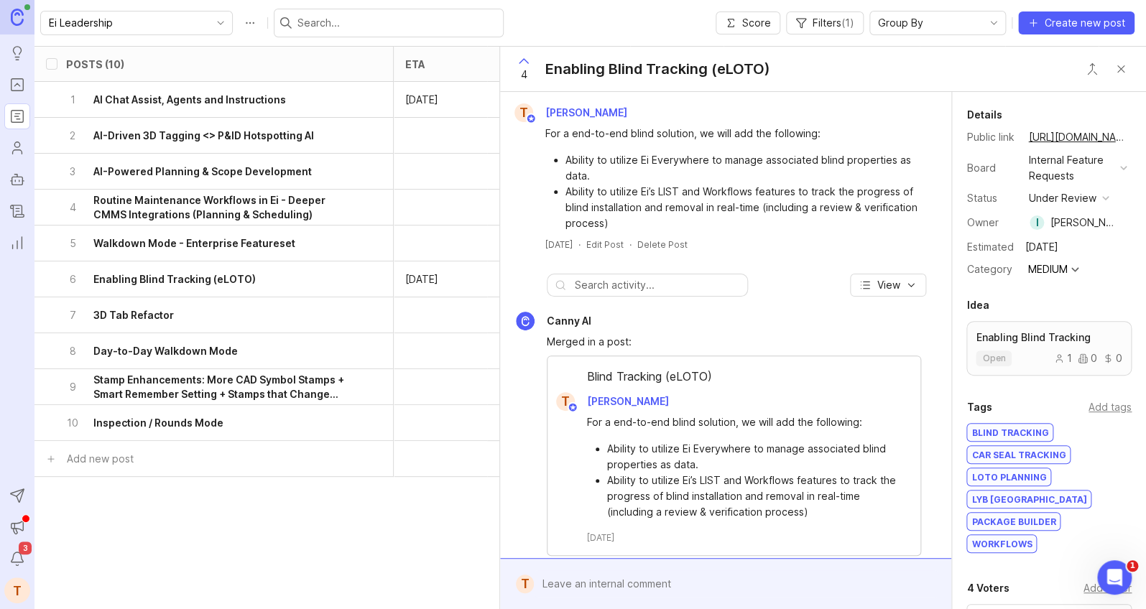
click at [1009, 62] on button "Close button" at bounding box center [1120, 69] width 29 height 29
click at [1009, 71] on button "Close button" at bounding box center [1120, 69] width 29 height 29
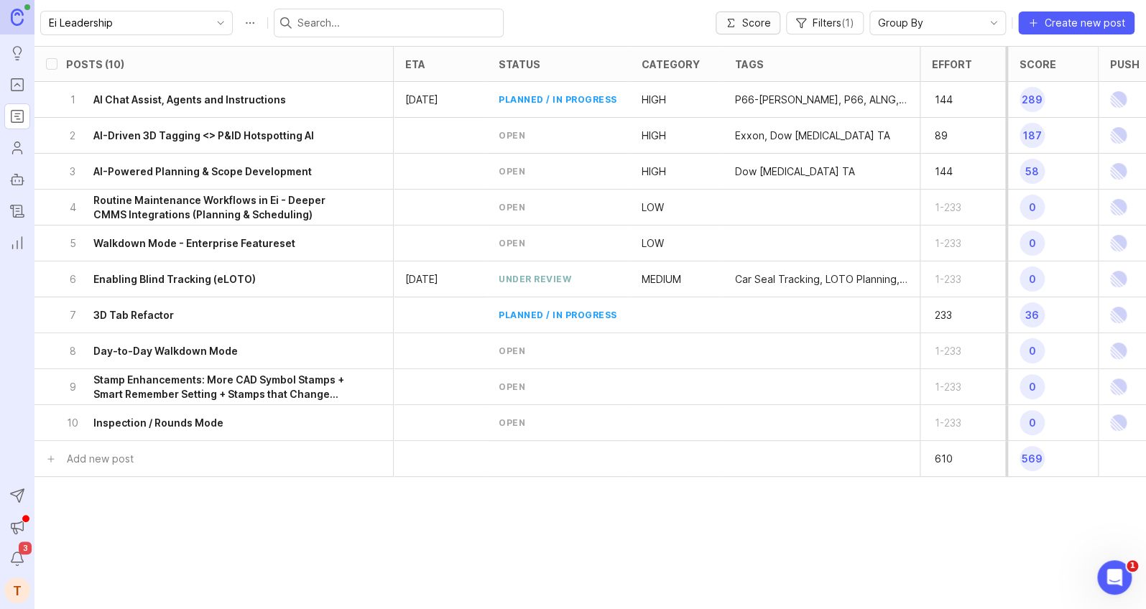
click at [777, 24] on button "Score" at bounding box center [747, 22] width 65 height 23
click at [813, 28] on span "Filters ( 1 )" at bounding box center [833, 23] width 42 height 14
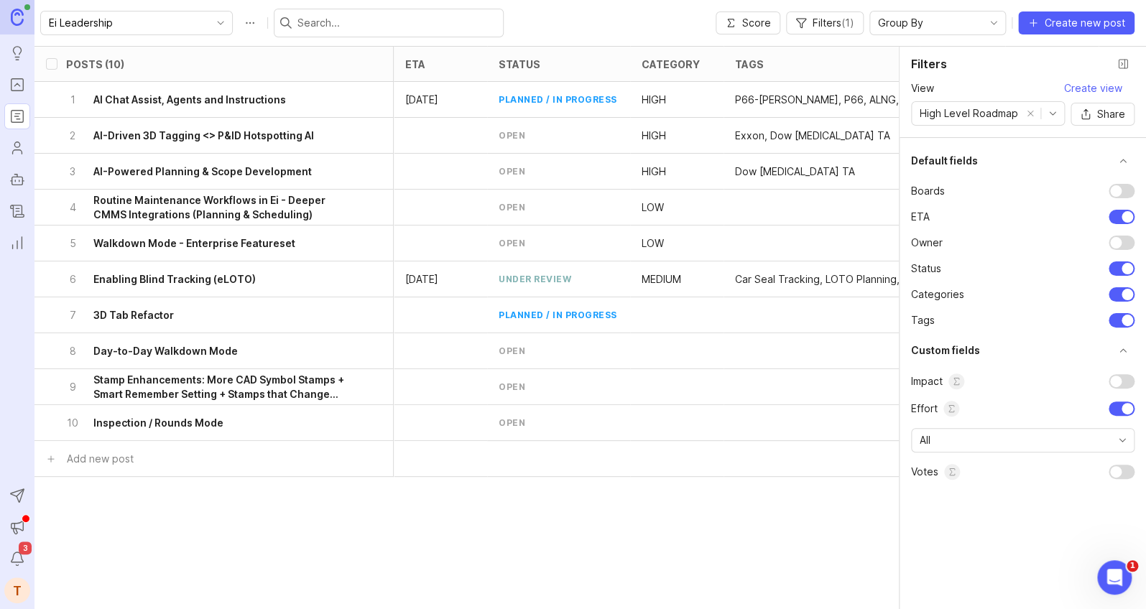
click at [1009, 240] on div at bounding box center [1115, 242] width 11 height 11
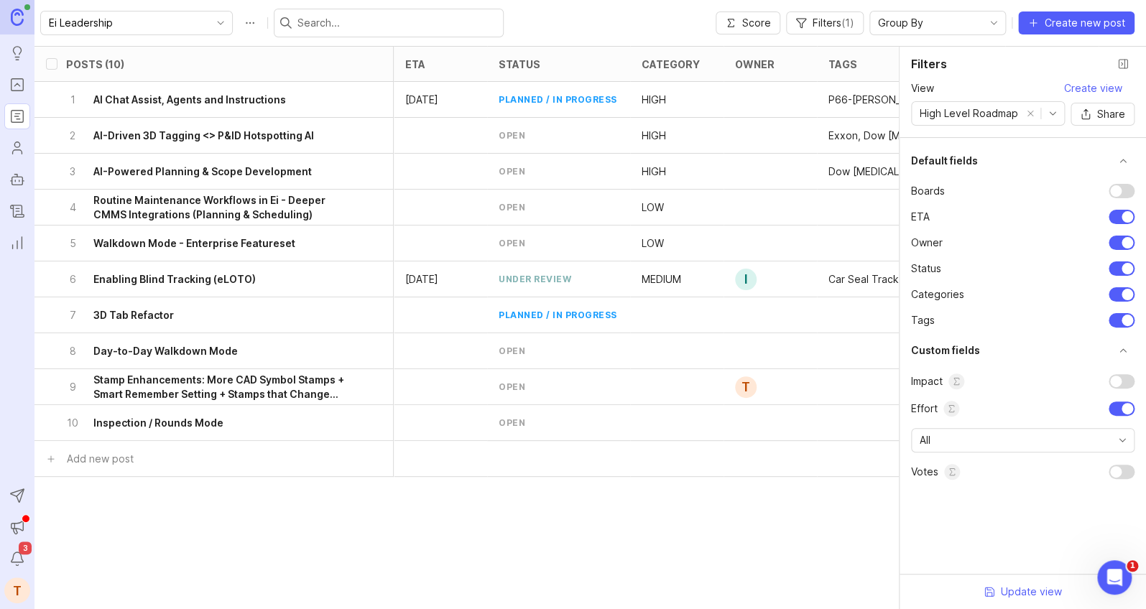
click at [1009, 348] on button "truncate settings section" at bounding box center [1122, 350] width 23 height 23
click at [1009, 65] on button "Close filter panel" at bounding box center [1122, 63] width 23 height 23
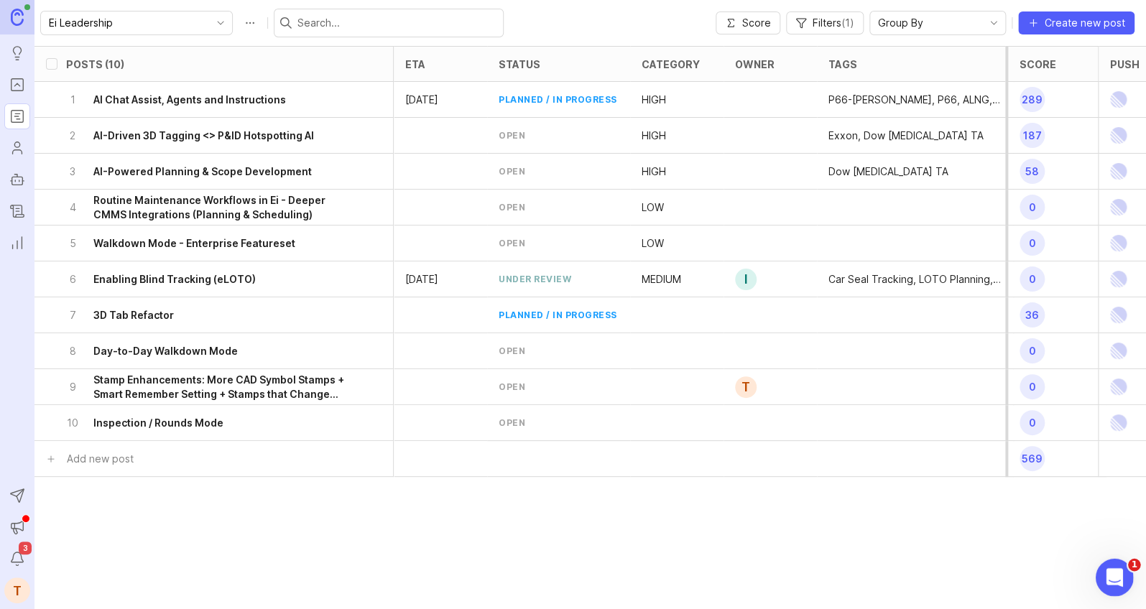
click at [1009, 559] on div "Open Intercom Messenger" at bounding box center [1112, 575] width 47 height 47
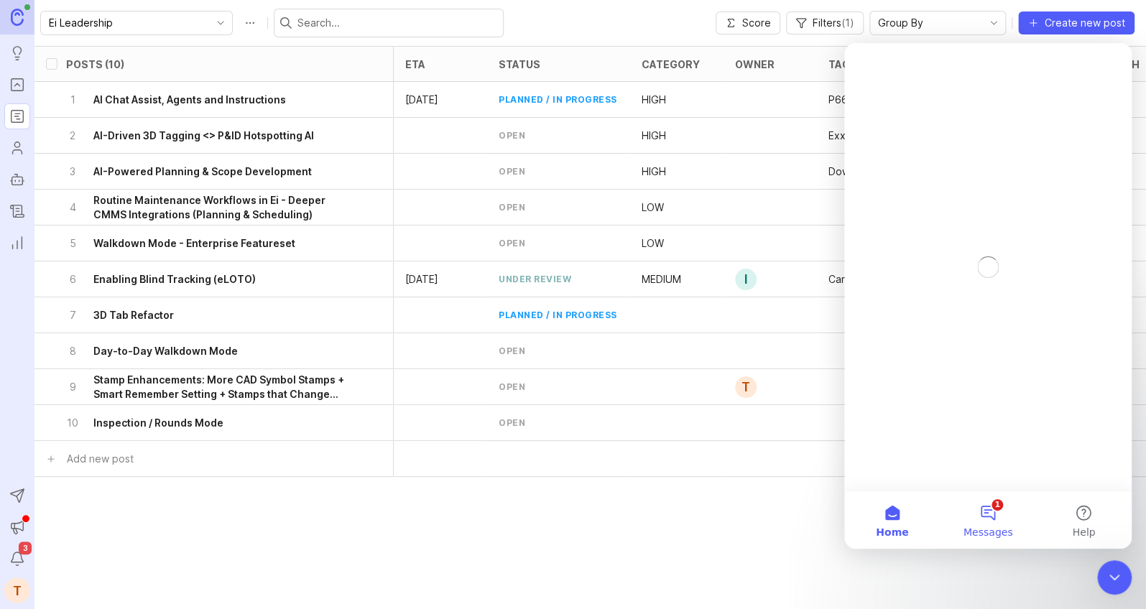
click at [986, 501] on button "1 Messages" at bounding box center [987, 519] width 96 height 57
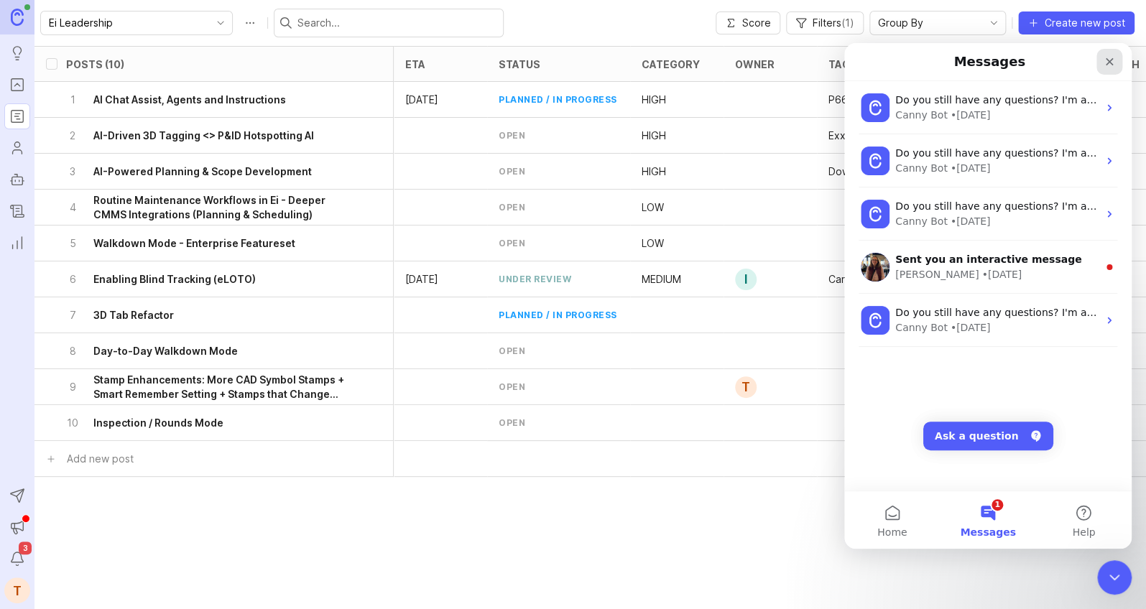
click at [1009, 56] on icon "Close" at bounding box center [1108, 61] width 11 height 11
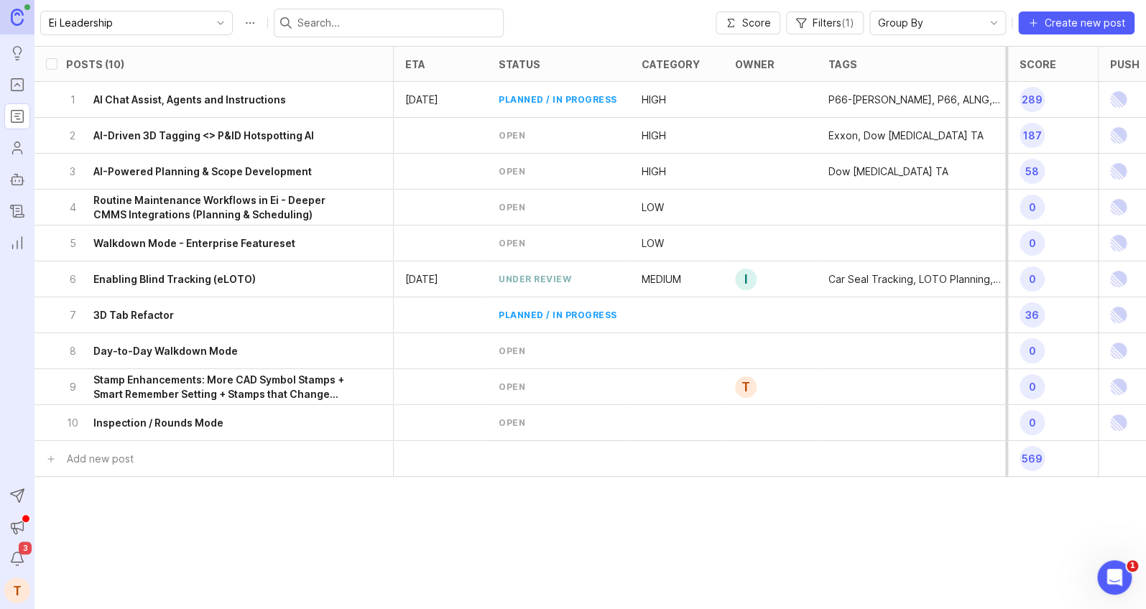
click at [177, 287] on div "6 Enabling Blind Tracking (eLOTO)" at bounding box center [209, 278] width 287 height 35
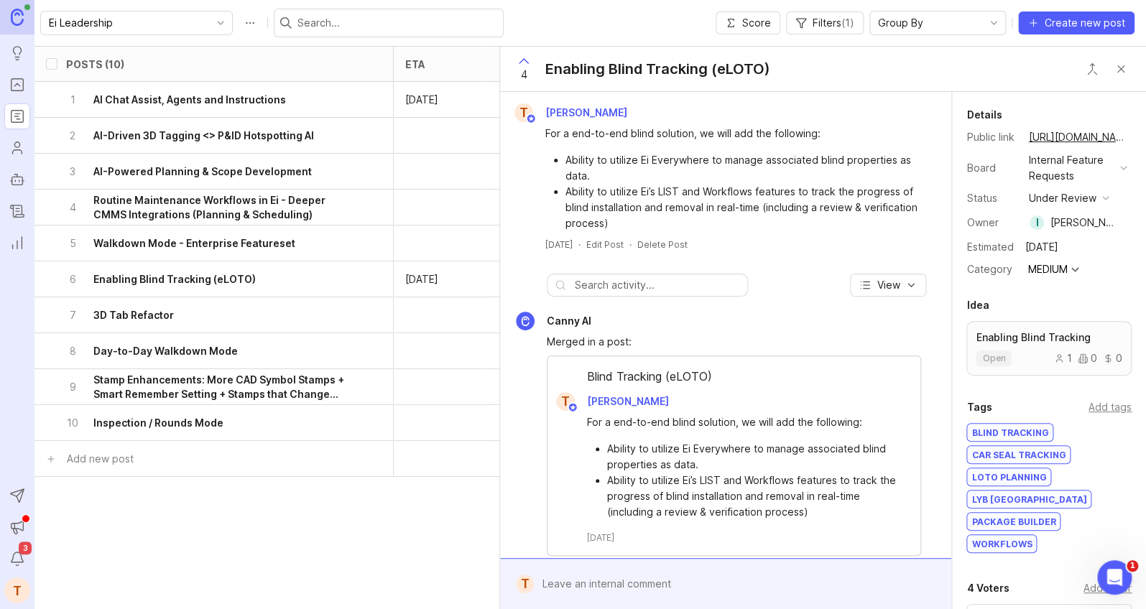
click at [1009, 343] on p "Enabling Blind Tracking" at bounding box center [1048, 337] width 147 height 14
click at [1009, 68] on div "4 Enabling Blind Tracking (eLOTO)" at bounding box center [823, 69] width 646 height 45
click at [1009, 68] on button "Close button" at bounding box center [1120, 69] width 29 height 29
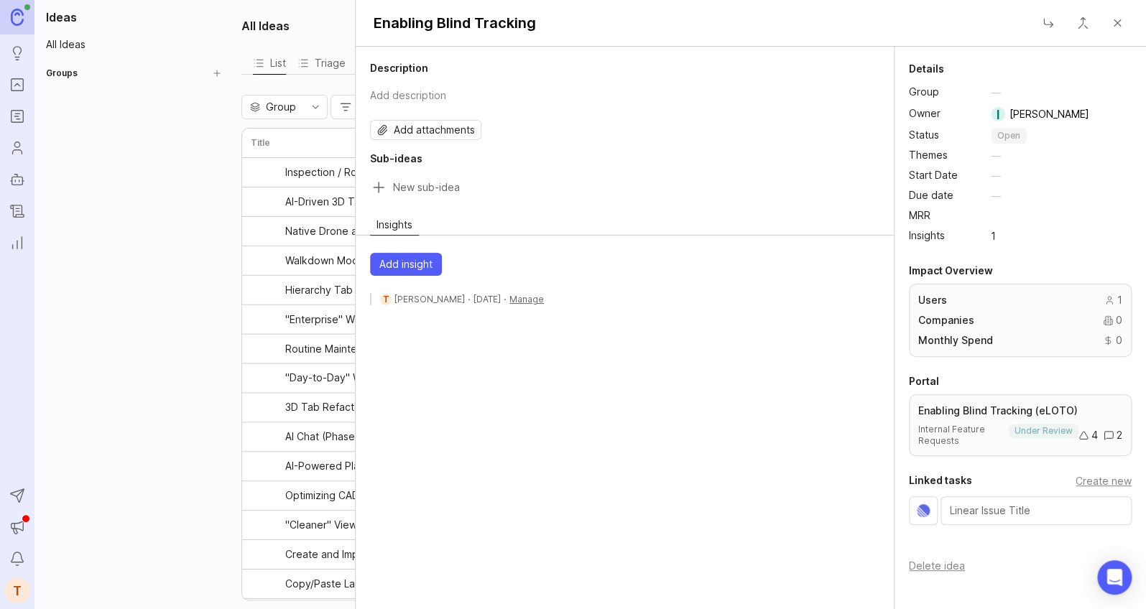
click at [402, 184] on input "Sub-idea title" at bounding box center [636, 187] width 486 height 20
click at [994, 404] on p "Enabling Blind Tracking (eLOTO)" at bounding box center [1020, 411] width 204 height 14
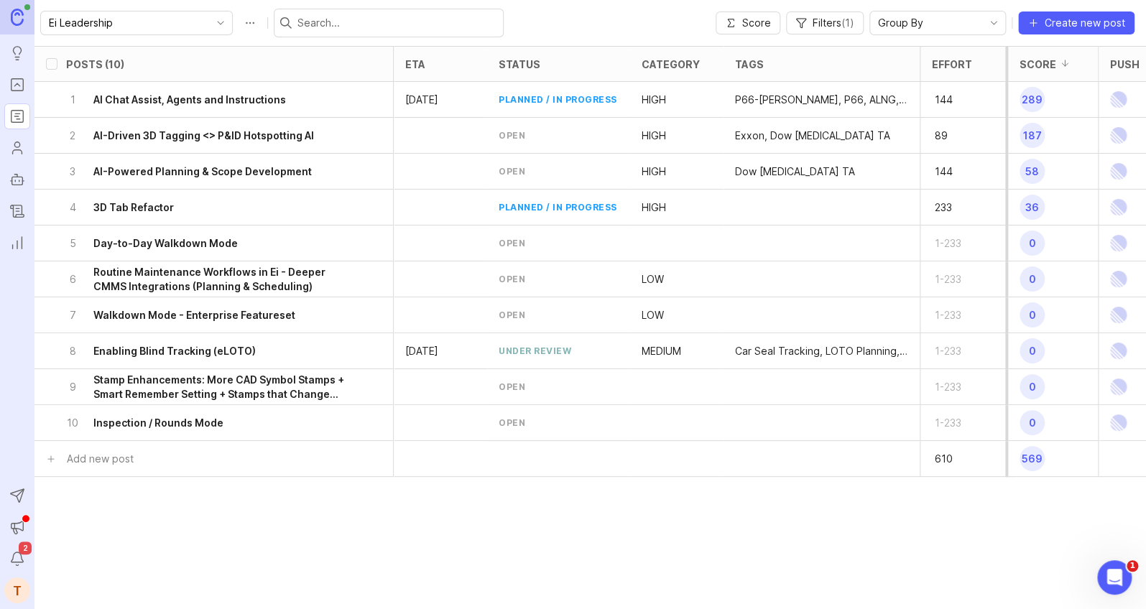
click at [975, 27] on div "Group By" at bounding box center [926, 22] width 112 height 23
click at [932, 76] on li "Category" at bounding box center [939, 74] width 135 height 24
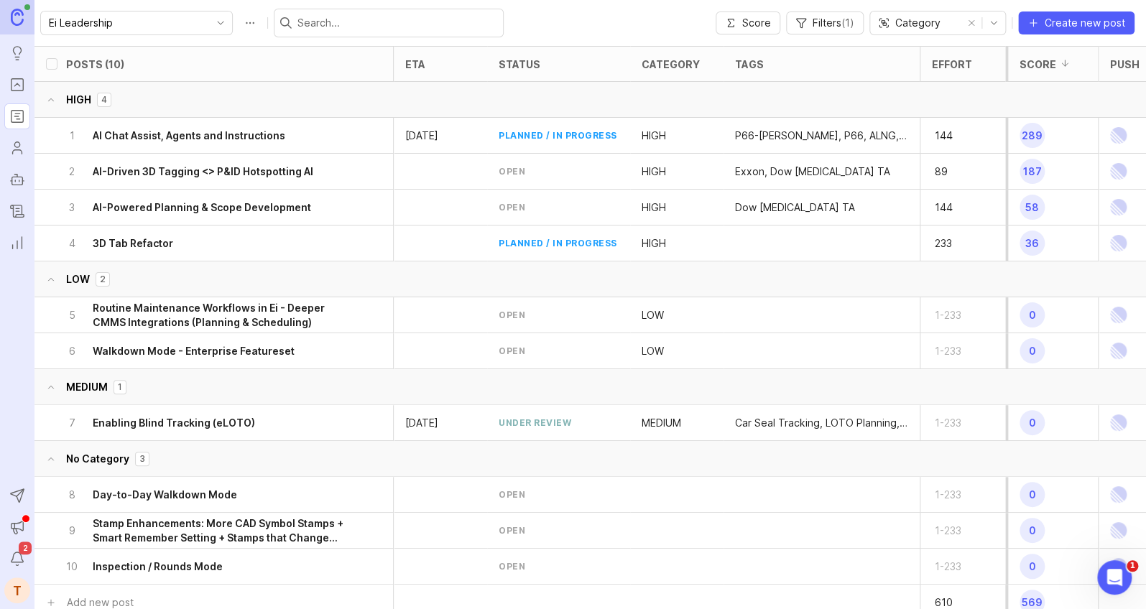
click at [100, 100] on div "4" at bounding box center [104, 100] width 14 height 14
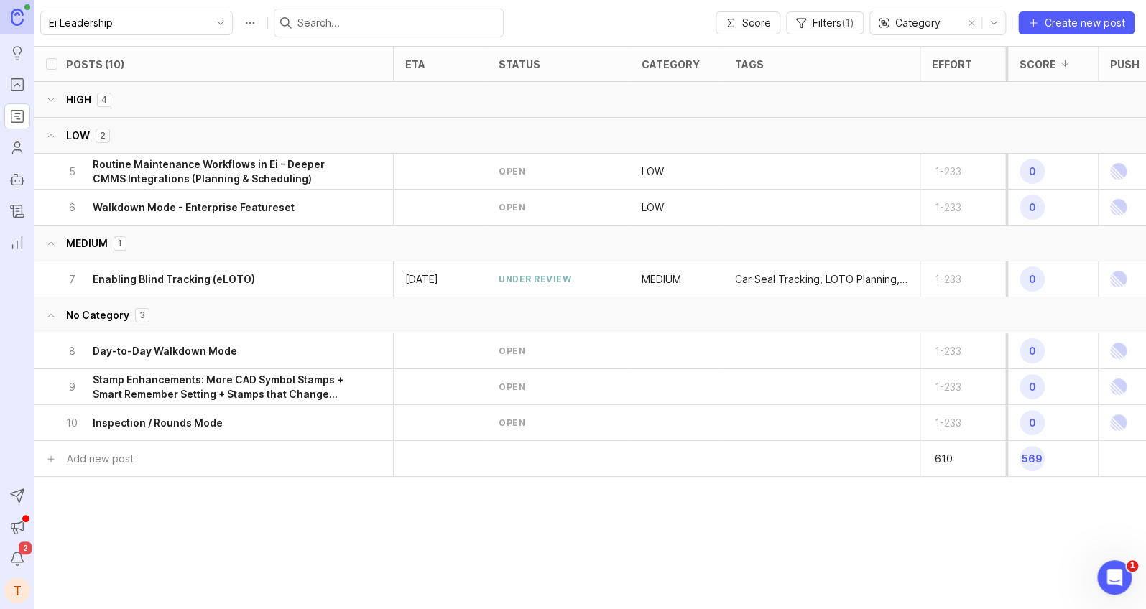
click at [83, 132] on button "LOW 2" at bounding box center [601, 136] width 1134 height 36
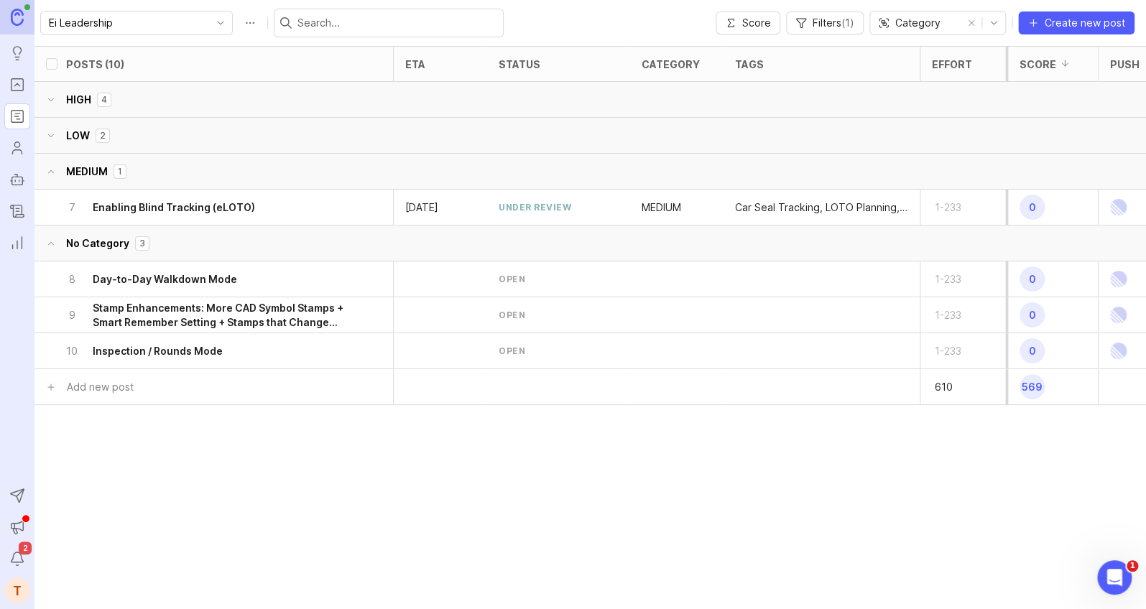
click at [83, 165] on button "MEDIUM 1" at bounding box center [601, 172] width 1134 height 36
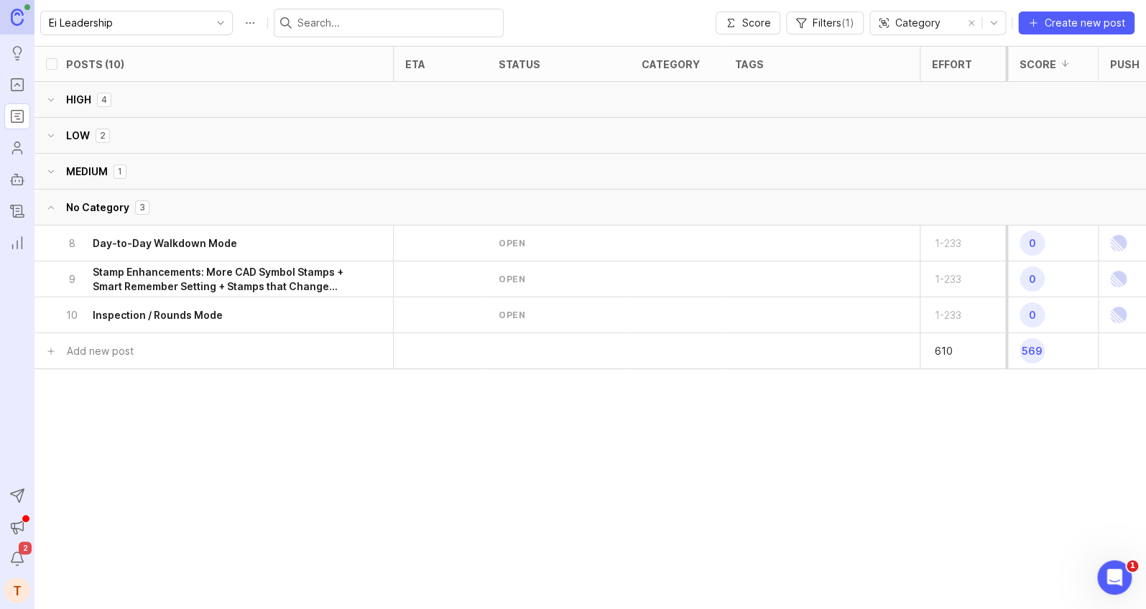
click at [83, 167] on button "MEDIUM 1" at bounding box center [601, 172] width 1134 height 36
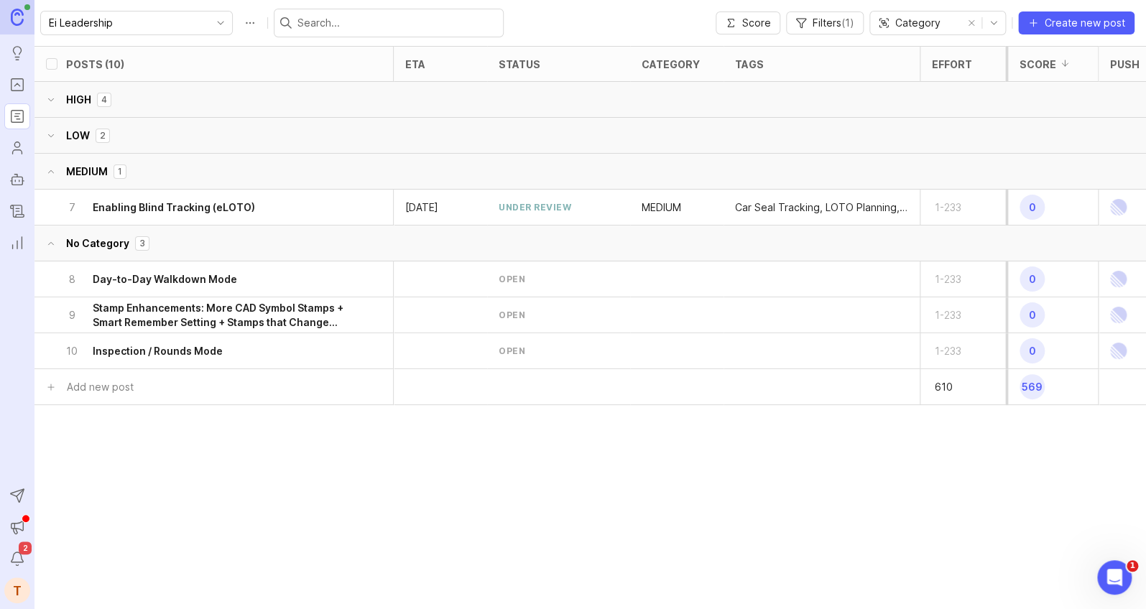
click at [93, 228] on button "No Category 3" at bounding box center [601, 244] width 1134 height 36
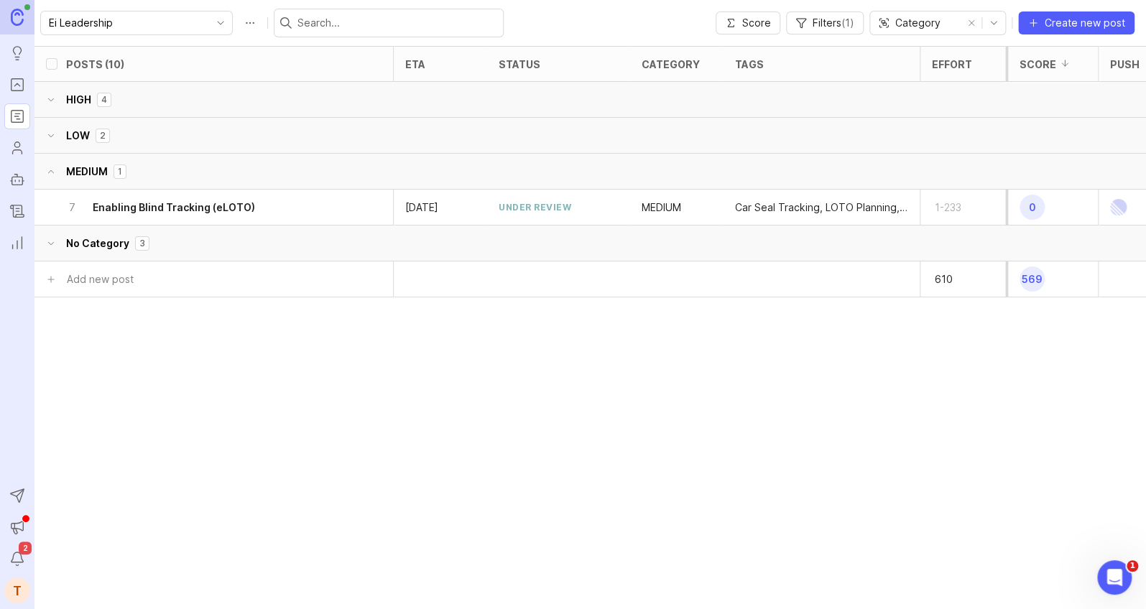
click at [81, 236] on button "No Category 3" at bounding box center [601, 244] width 1134 height 36
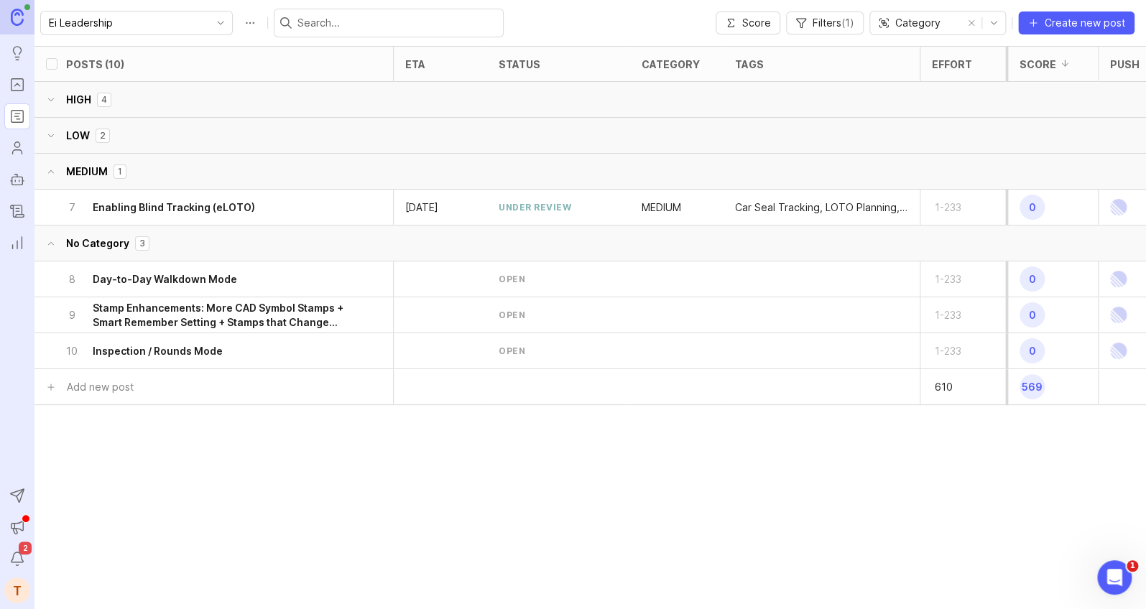
click at [76, 140] on button "LOW 2" at bounding box center [601, 136] width 1134 height 36
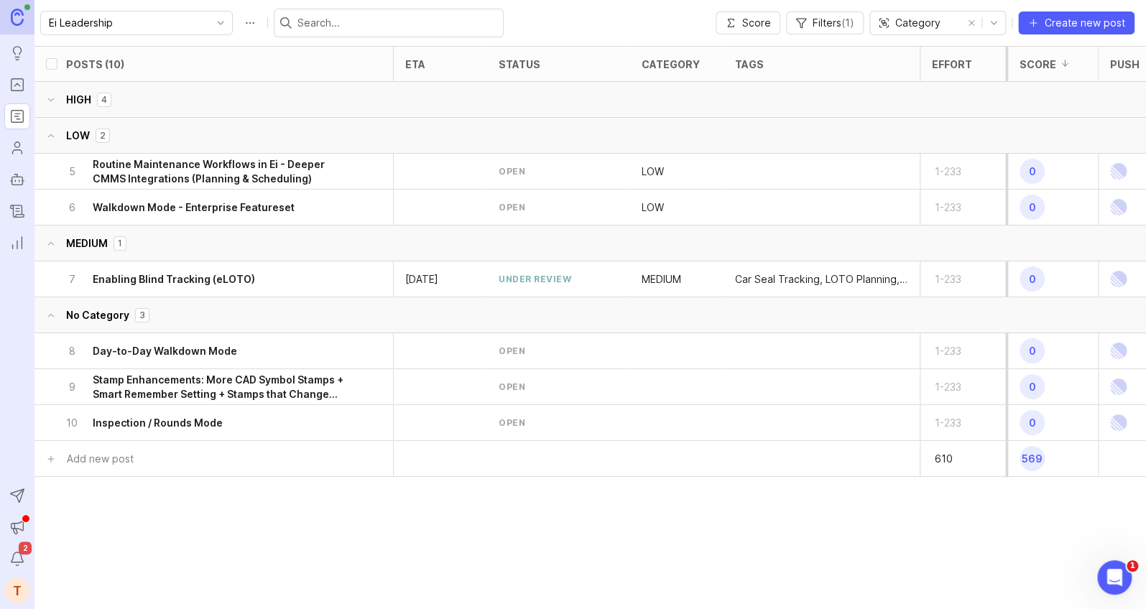
click at [84, 83] on button "HIGH 4" at bounding box center [601, 100] width 1134 height 36
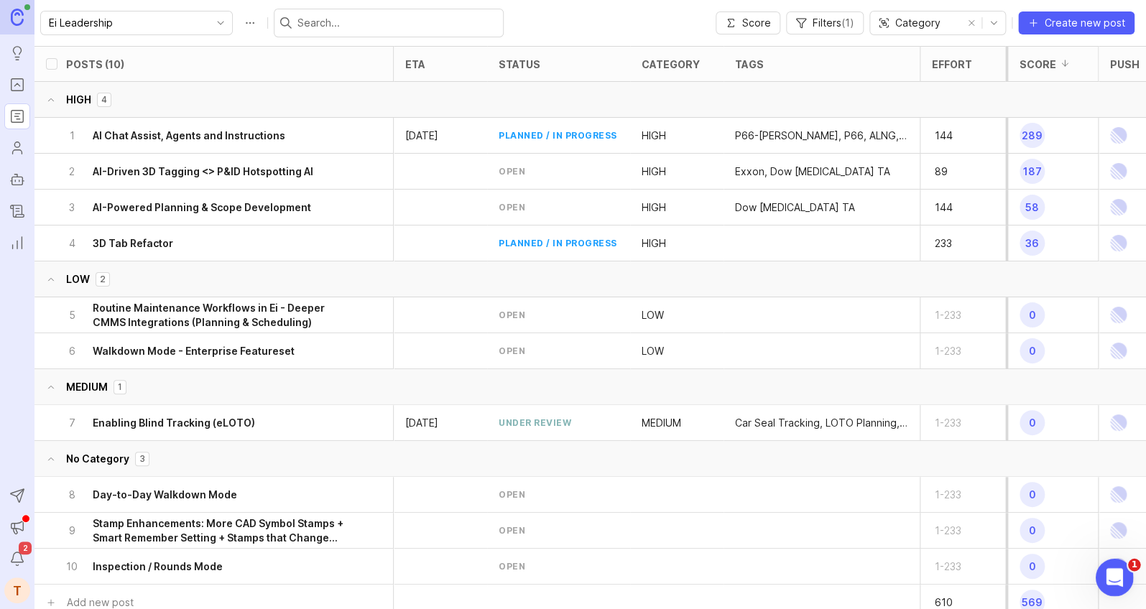
click at [1128, 568] on div "Open Intercom Messenger" at bounding box center [1112, 575] width 47 height 47
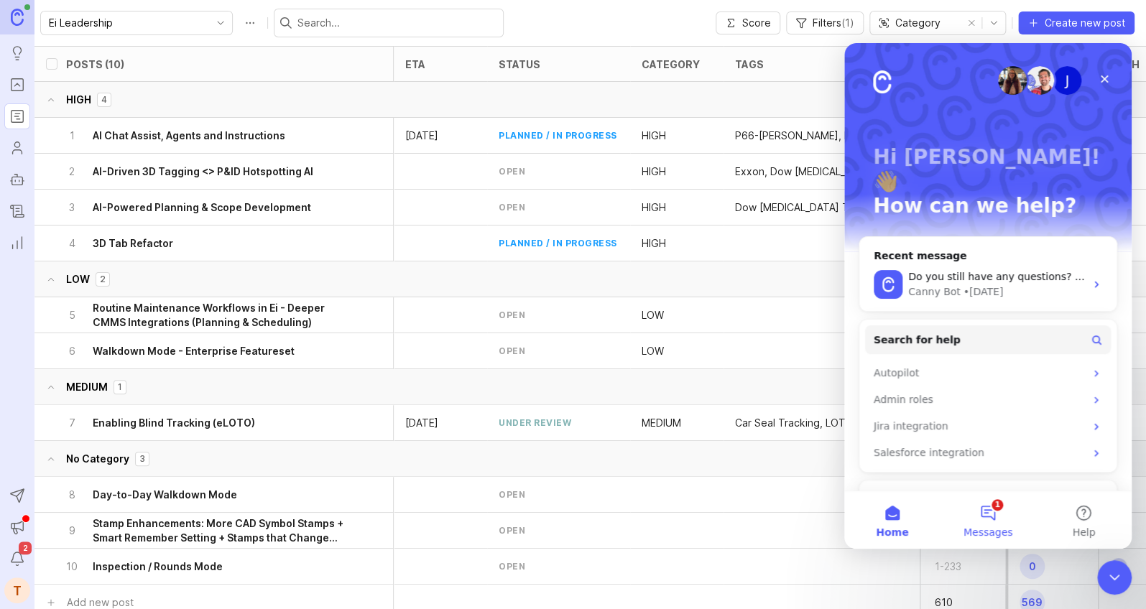
click at [993, 510] on button "1 Messages" at bounding box center [987, 519] width 96 height 57
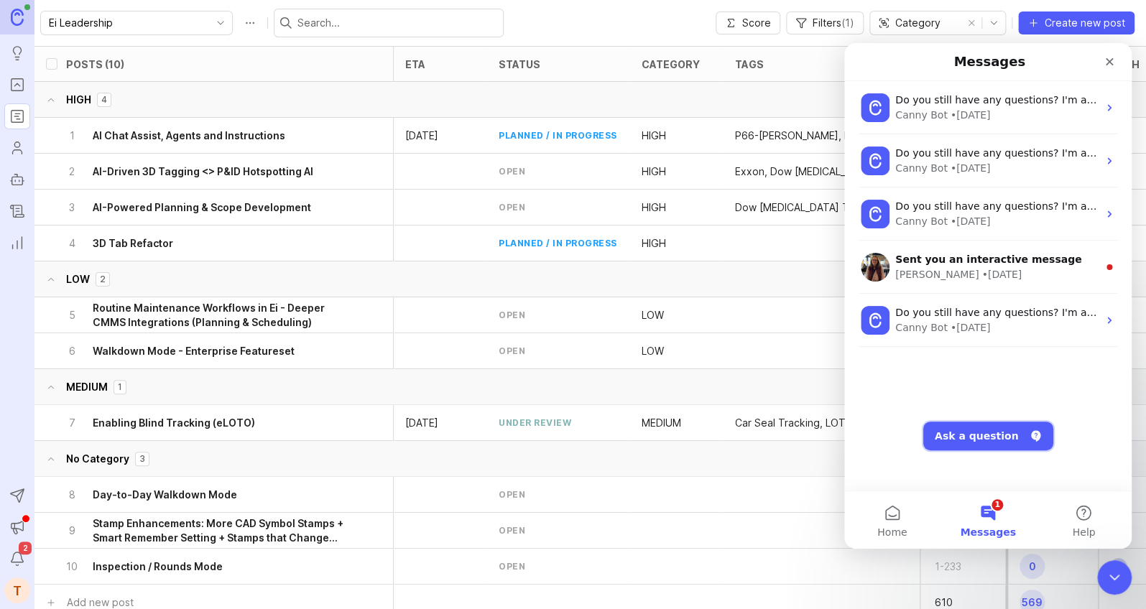
click at [970, 440] on button "Ask a question" at bounding box center [988, 436] width 130 height 29
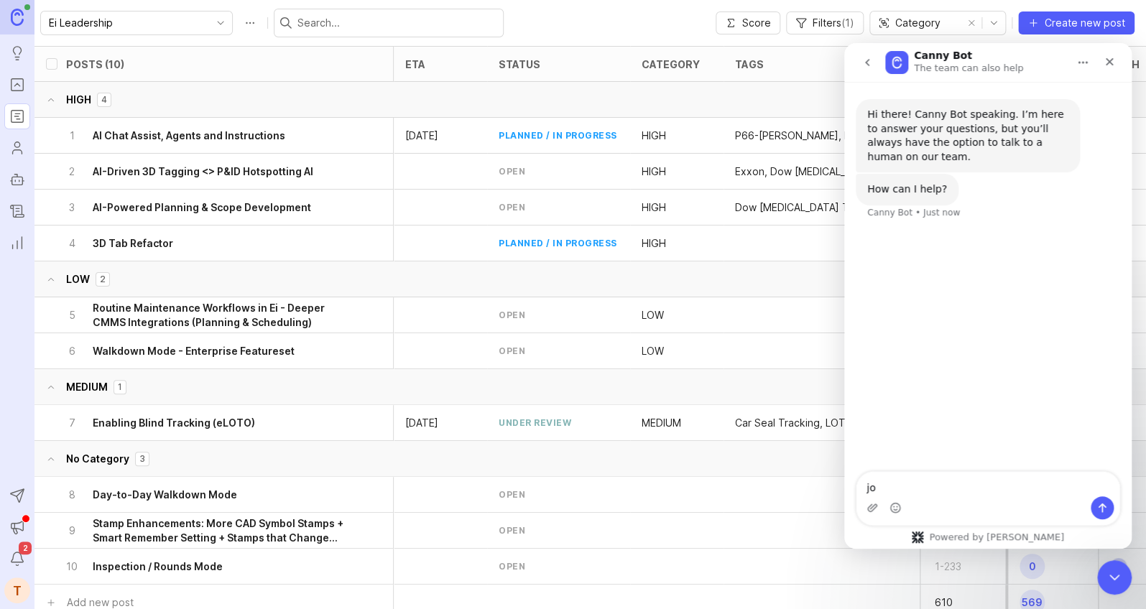
type textarea "j"
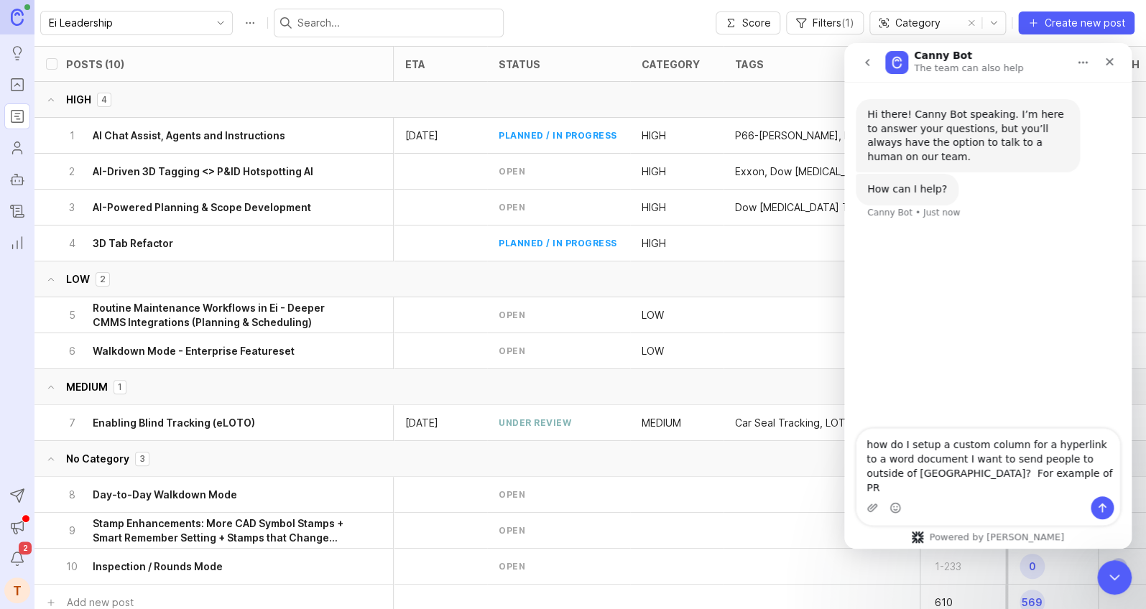
type textarea "how do I setup a custom column for a hyperlink to a word document I want to sen…"
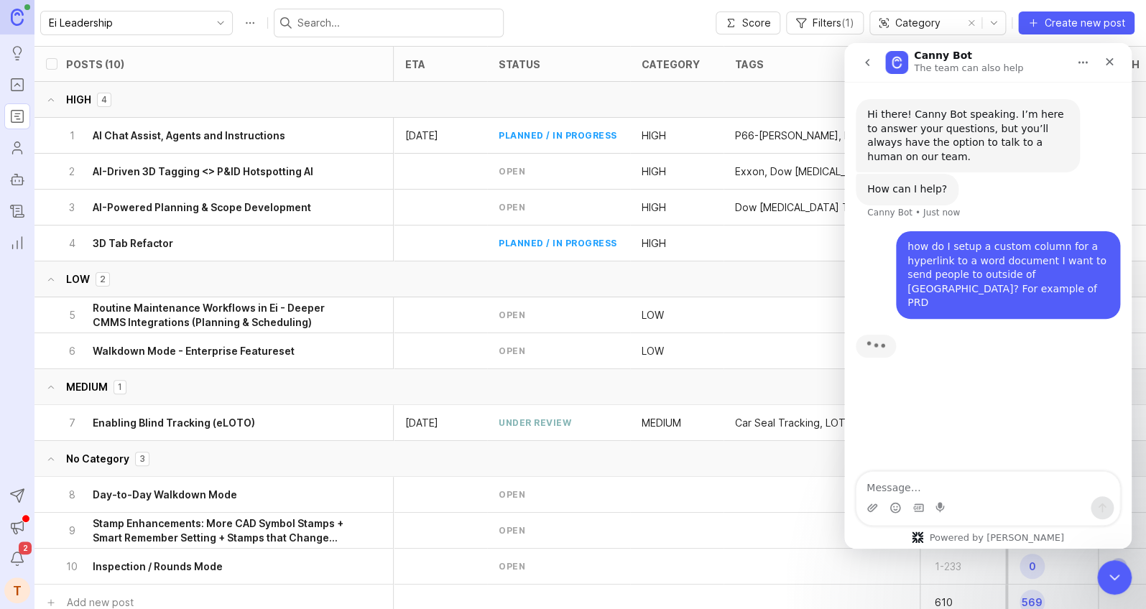
click at [897, 312] on div "how do I setup a custom column for a hyperlink to a word document I want to sen…" at bounding box center [987, 283] width 264 height 105
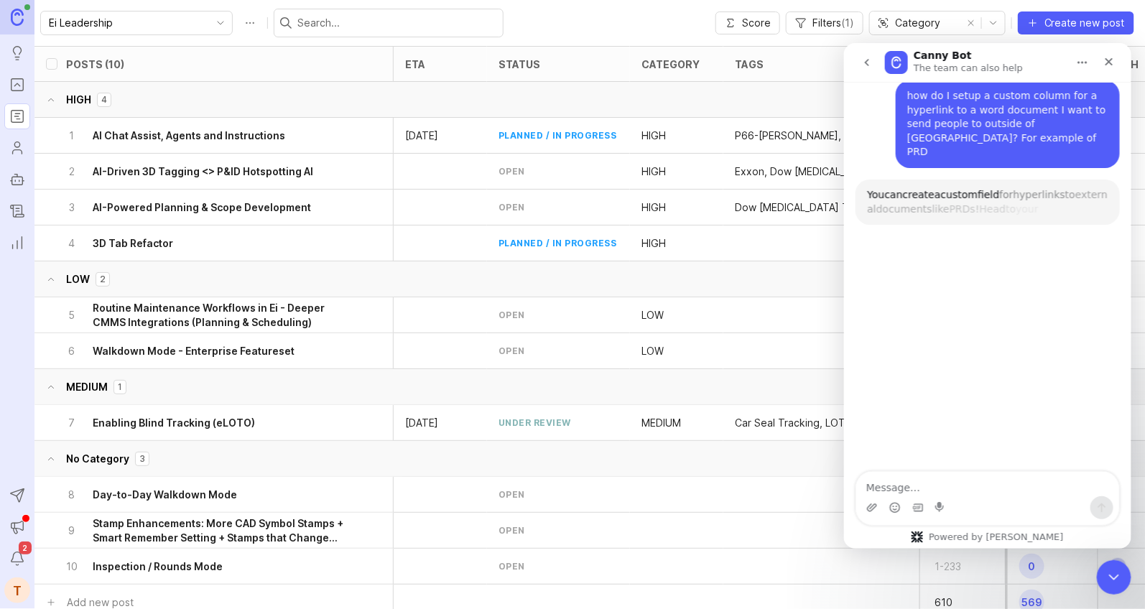
scroll to position [138, 0]
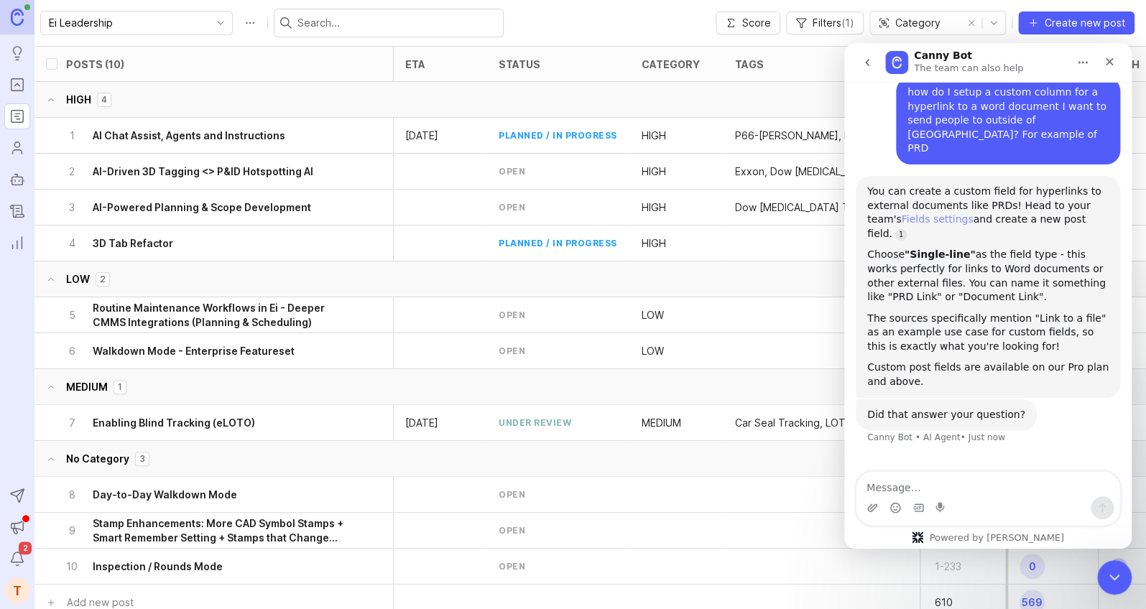
click at [909, 213] on link "Fields settings" at bounding box center [937, 218] width 72 height 11
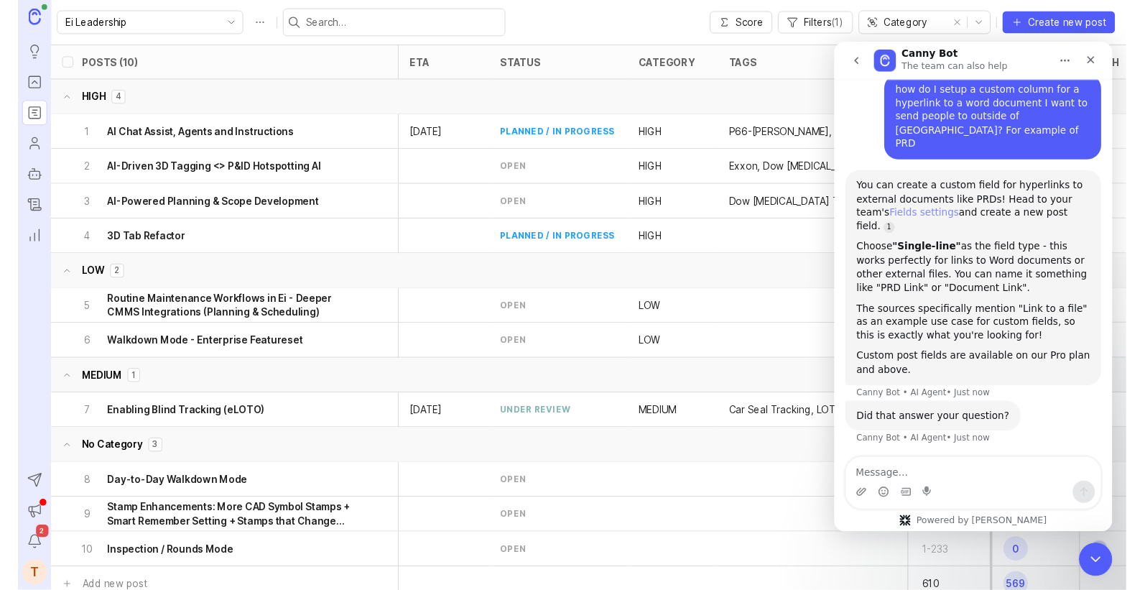
scroll to position [1, 0]
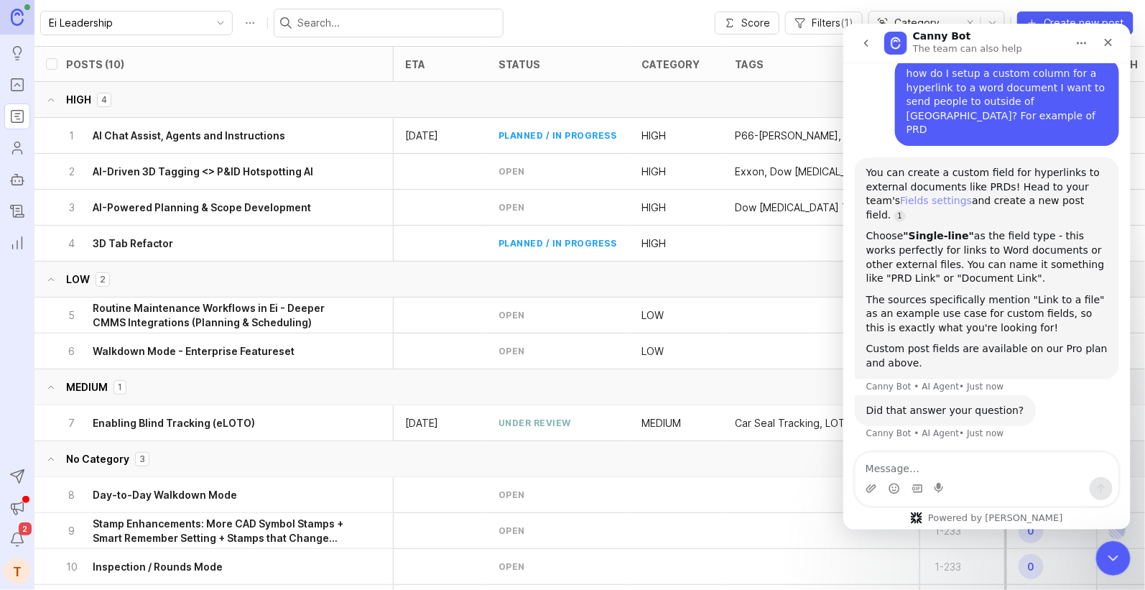
click at [904, 194] on link "Fields settings" at bounding box center [935, 199] width 72 height 11
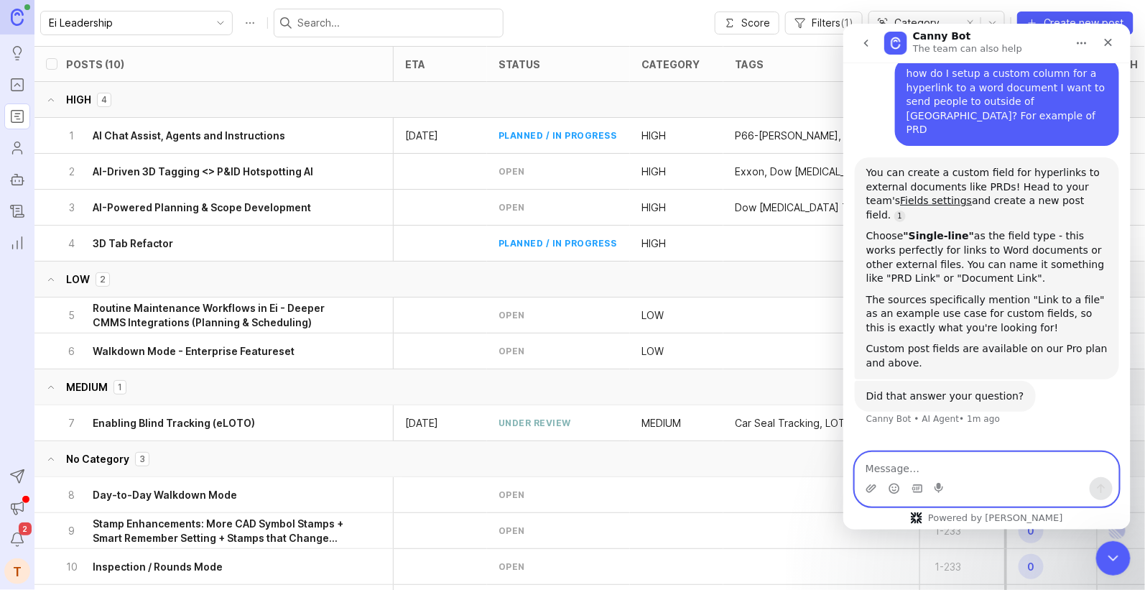
click at [1033, 469] on textarea "Message…" at bounding box center [986, 464] width 263 height 24
type textarea "how do I get it to showup in a roadmap view?"
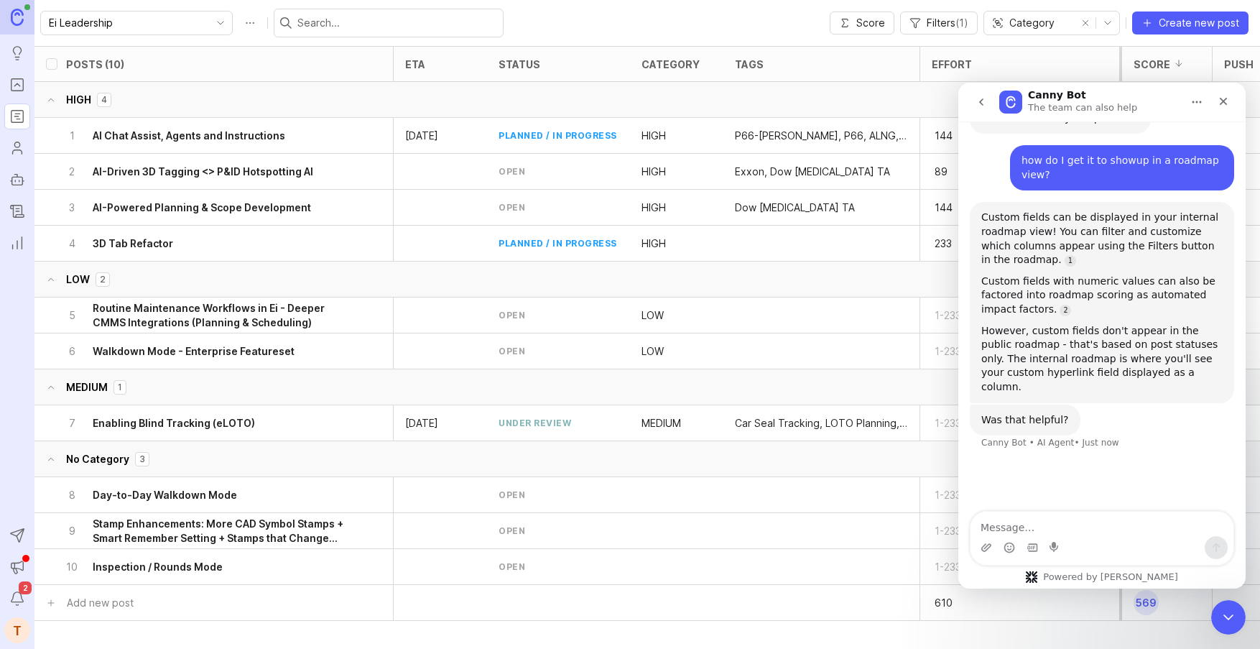
scroll to position [2, 0]
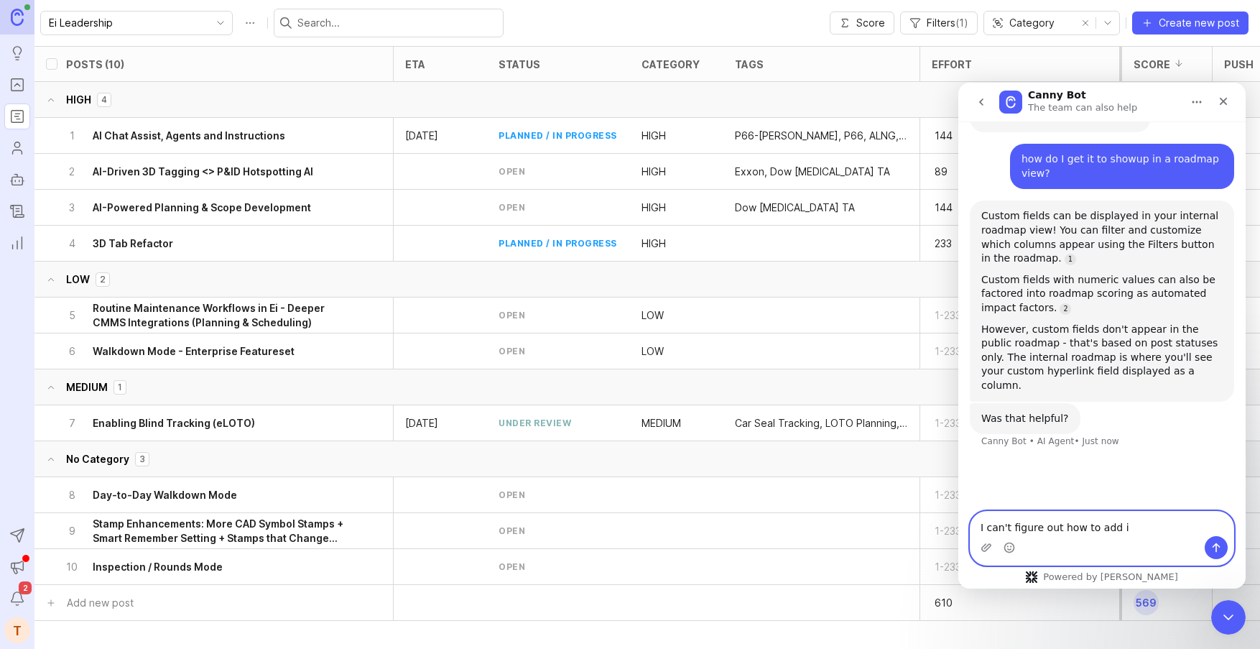
type textarea "I can't figure out how to add it"
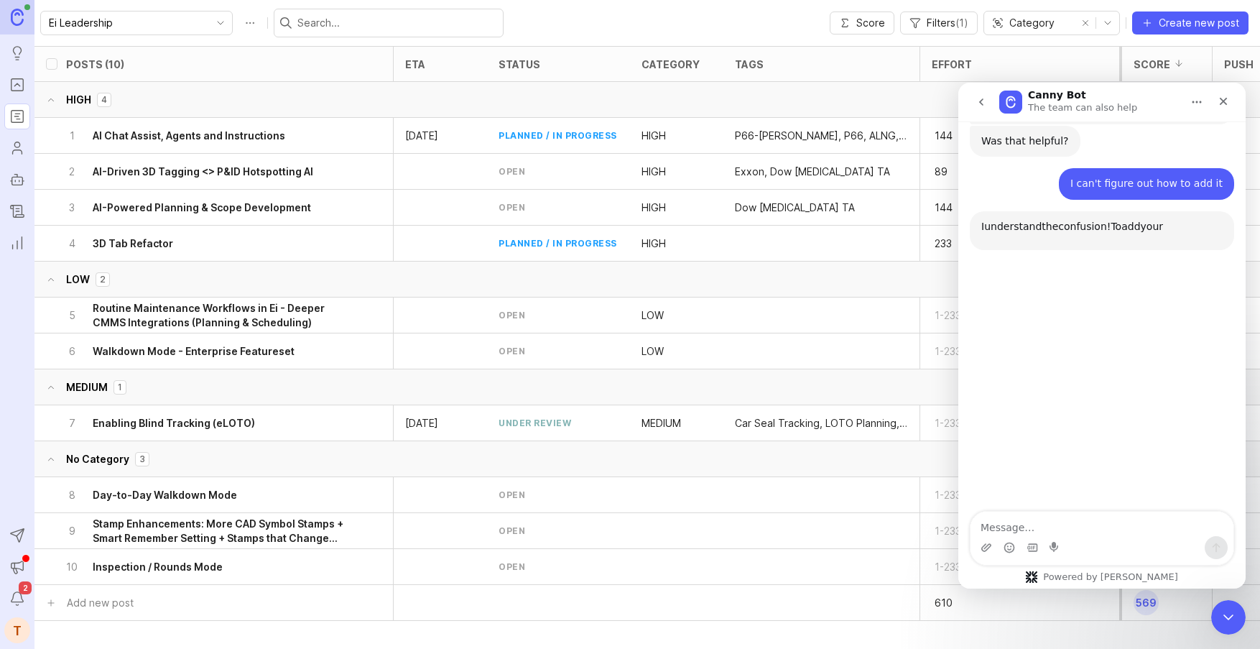
scroll to position [763, 0]
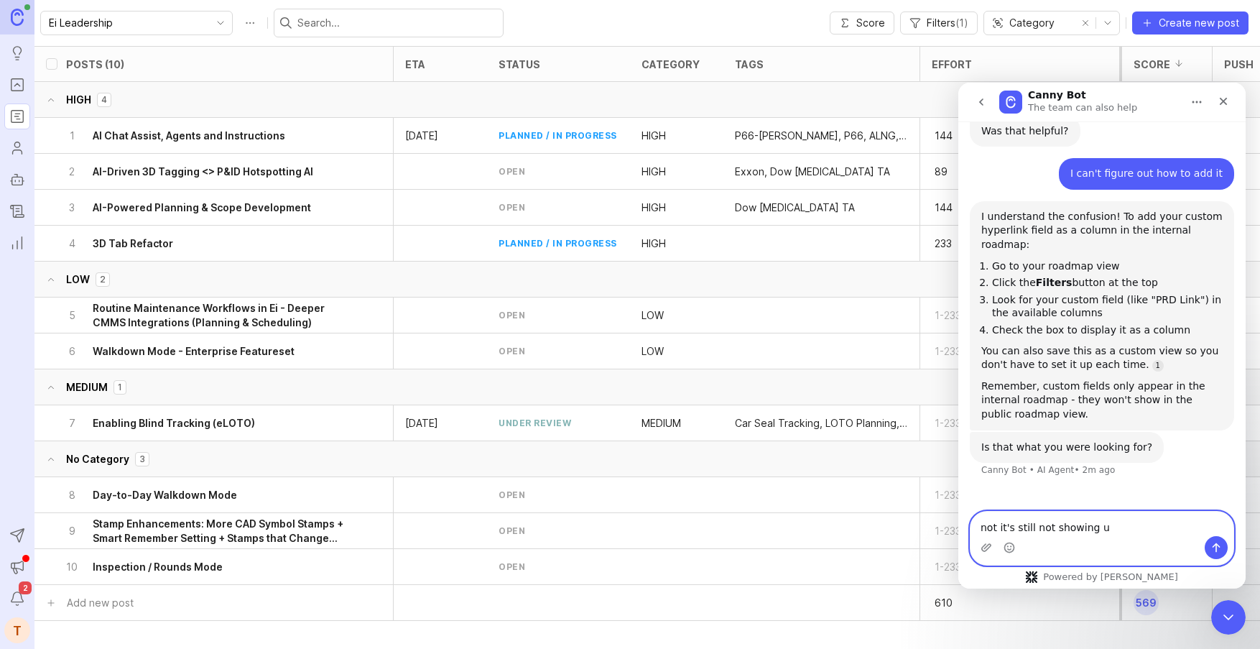
type textarea "not it's still not showing up"
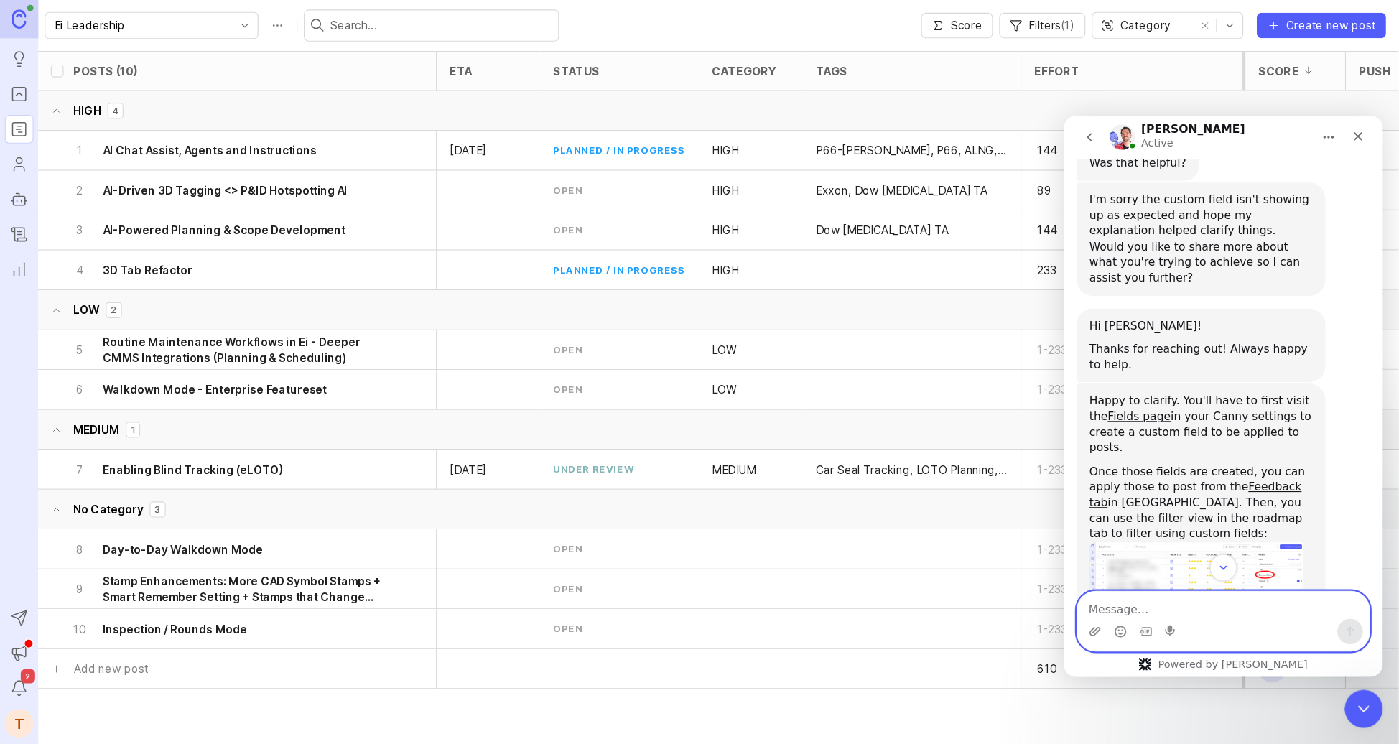
scroll to position [1391, 0]
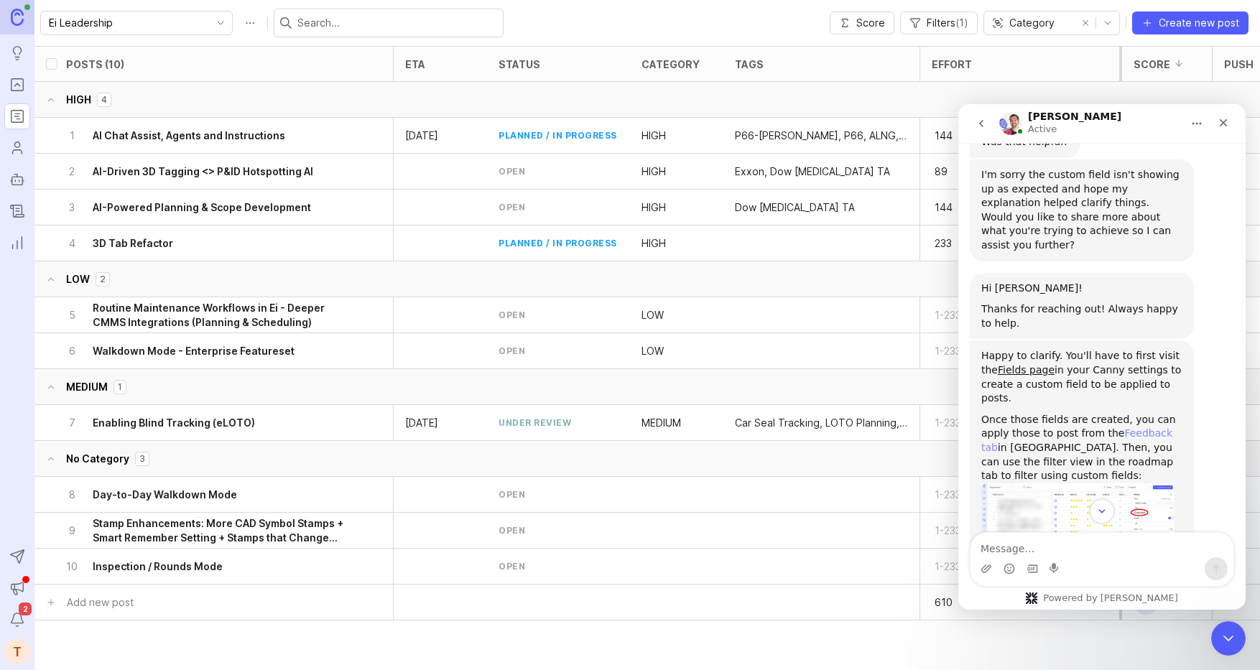
click at [1145, 427] on link "Feedback tab" at bounding box center [1076, 440] width 191 height 26
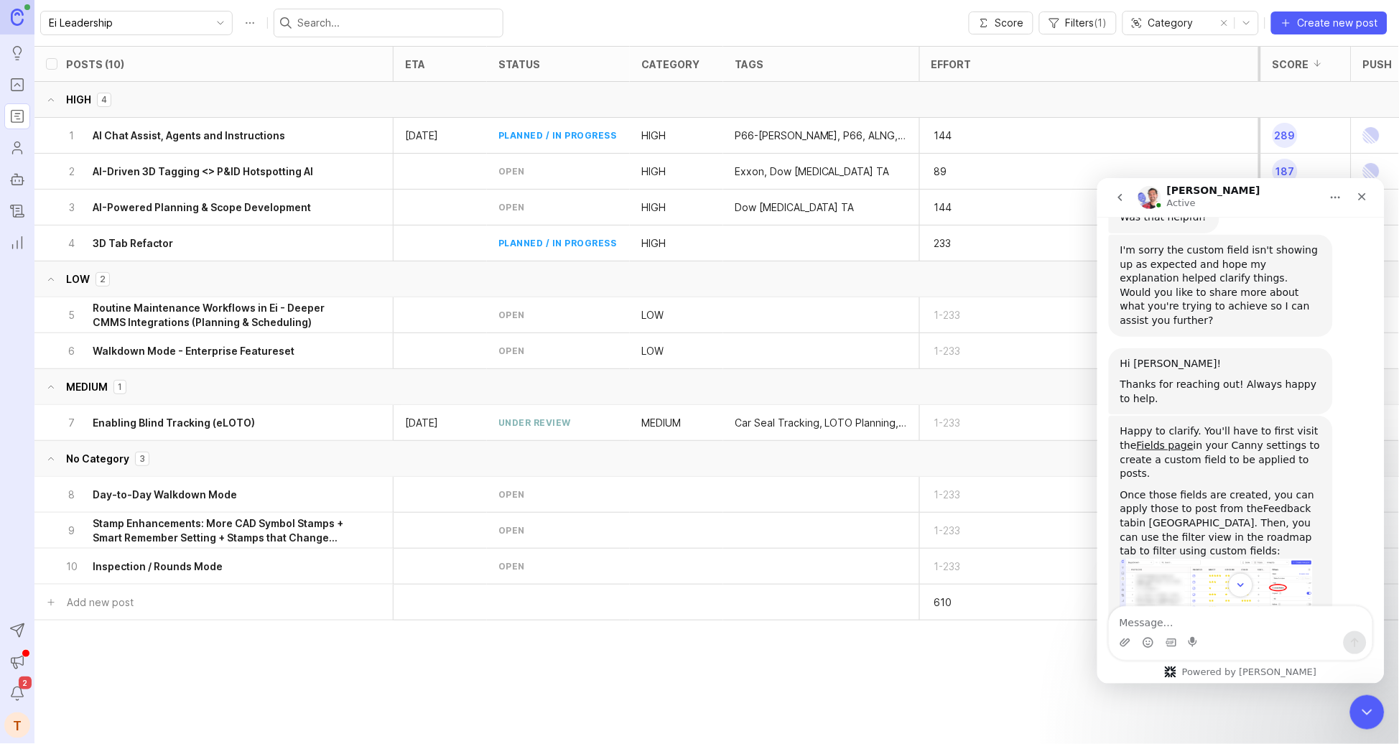
scroll to position [1503, 0]
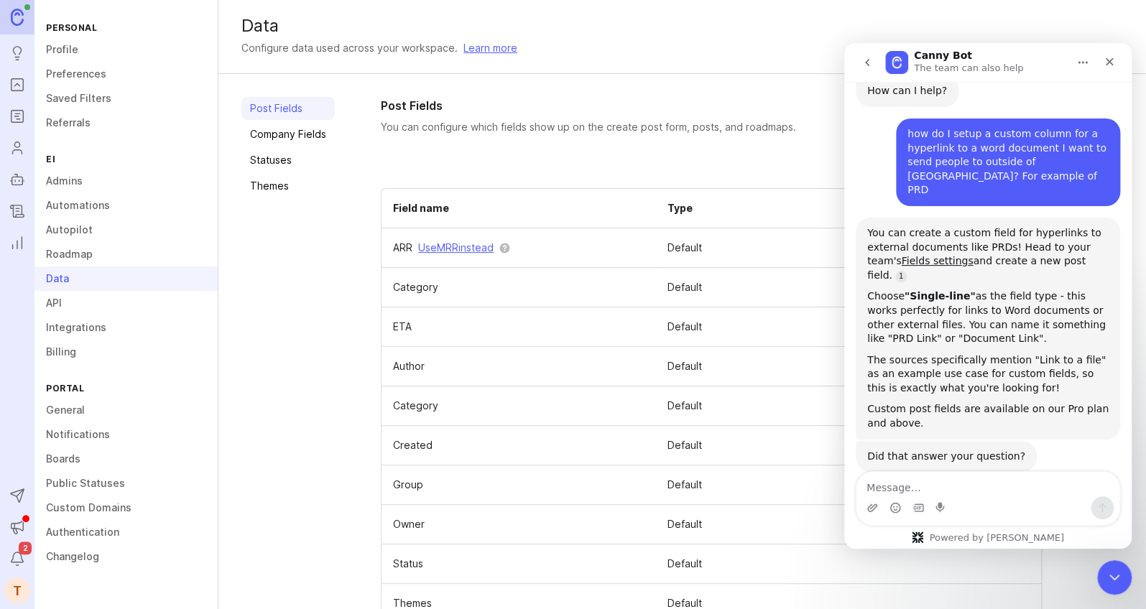
scroll to position [101, 0]
click at [1109, 66] on icon "Close" at bounding box center [1108, 61] width 11 height 11
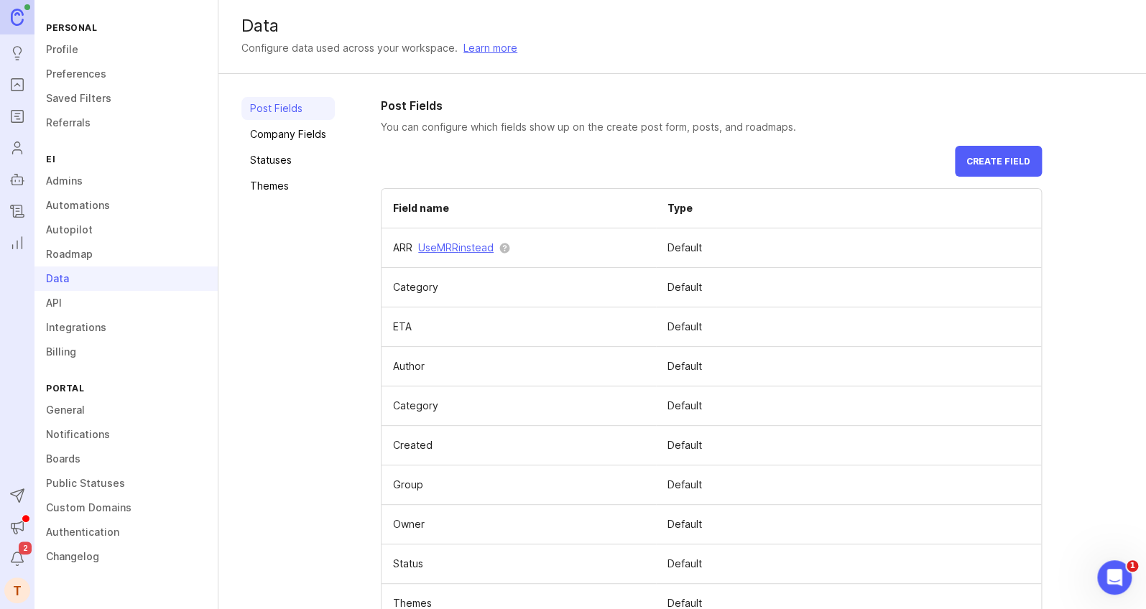
click at [1006, 164] on span "Create field" at bounding box center [998, 161] width 64 height 11
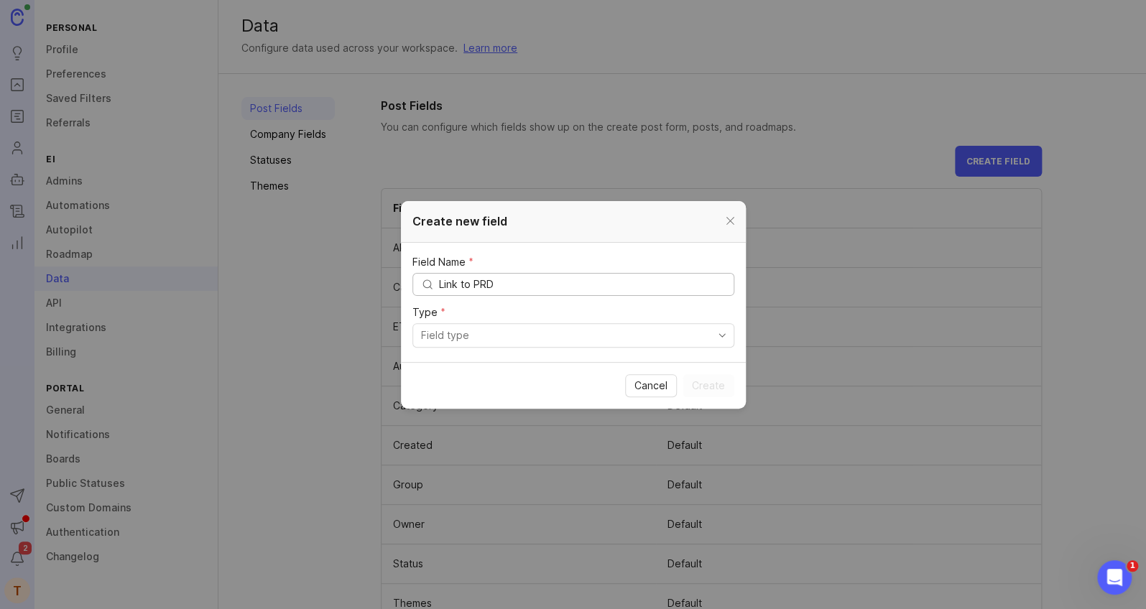
type input "Link to PRD"
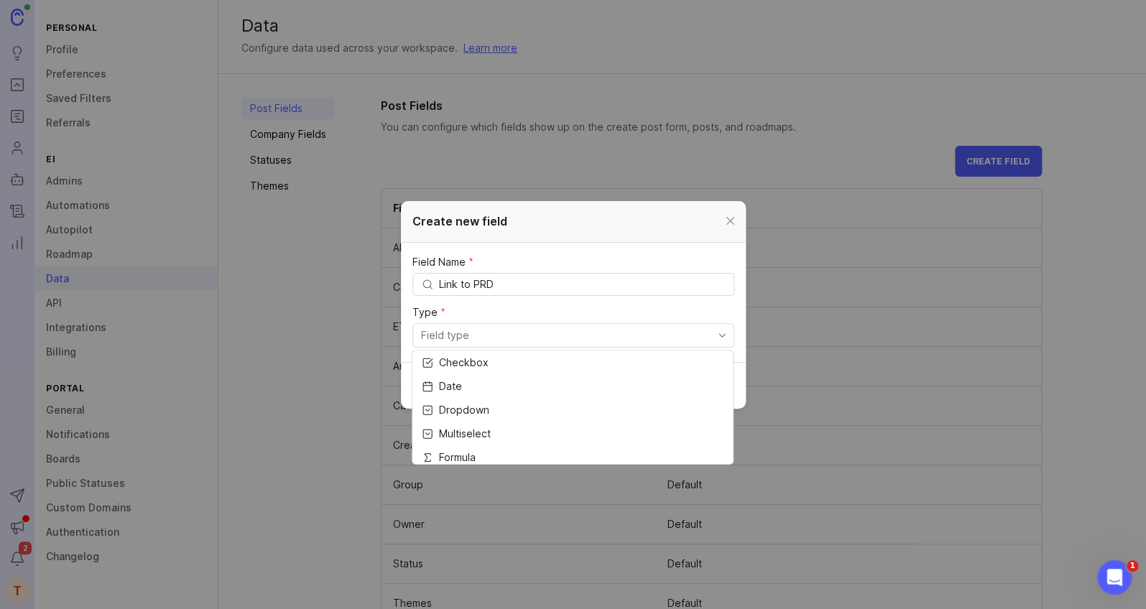
click at [511, 335] on input "toggle menu" at bounding box center [565, 336] width 288 height 16
click at [468, 430] on li "URL" at bounding box center [572, 431] width 320 height 24
type input "URL"
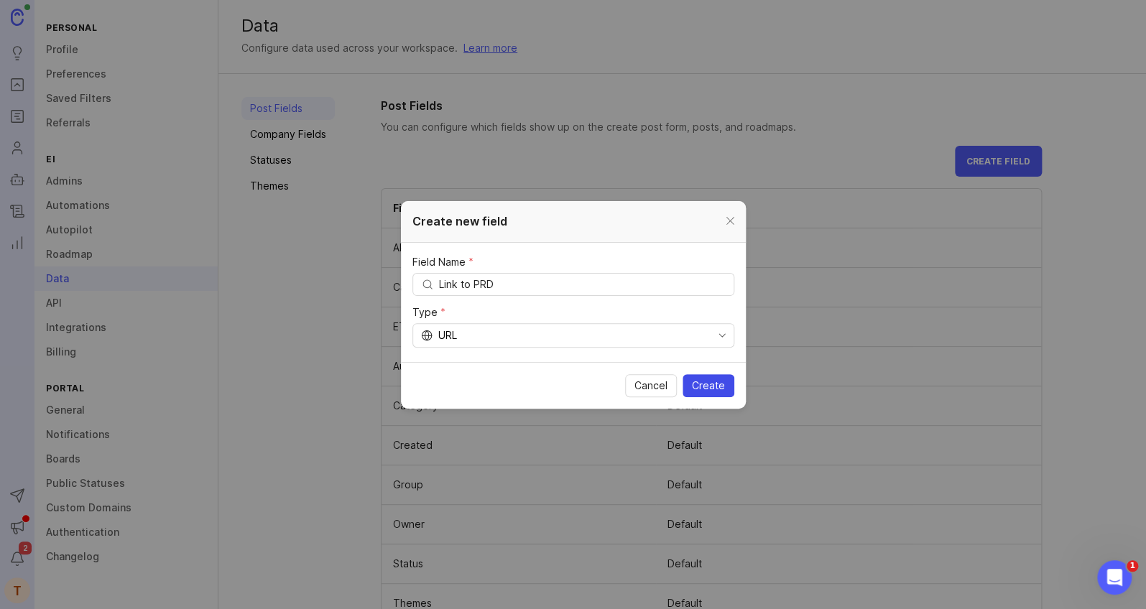
click at [709, 387] on span "Create" at bounding box center [708, 386] width 33 height 14
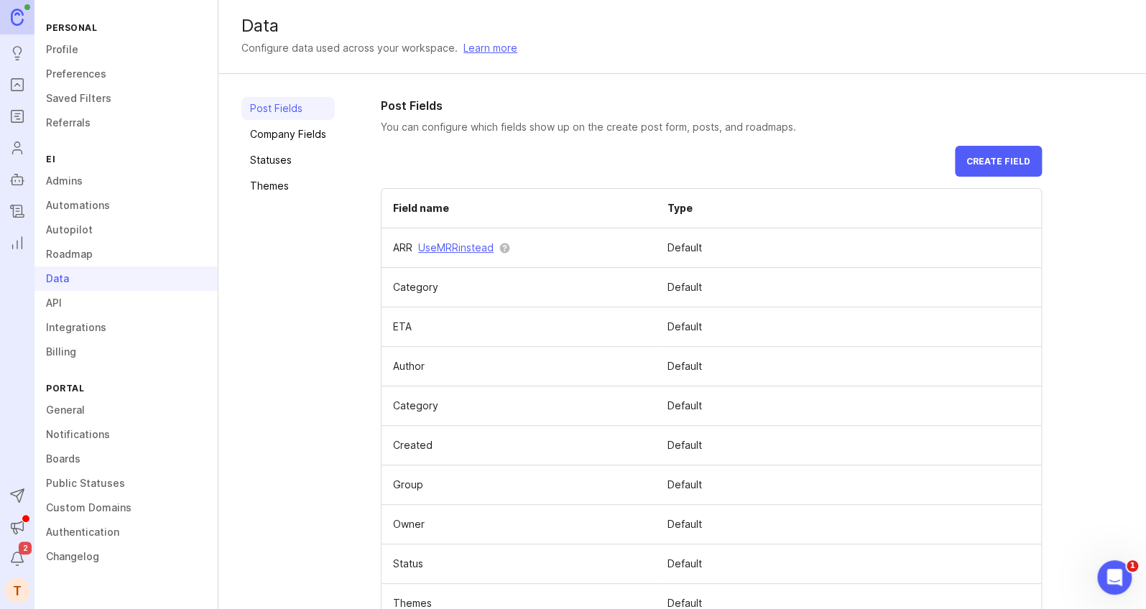
click at [16, 115] on icon "Roadmaps" at bounding box center [17, 116] width 16 height 17
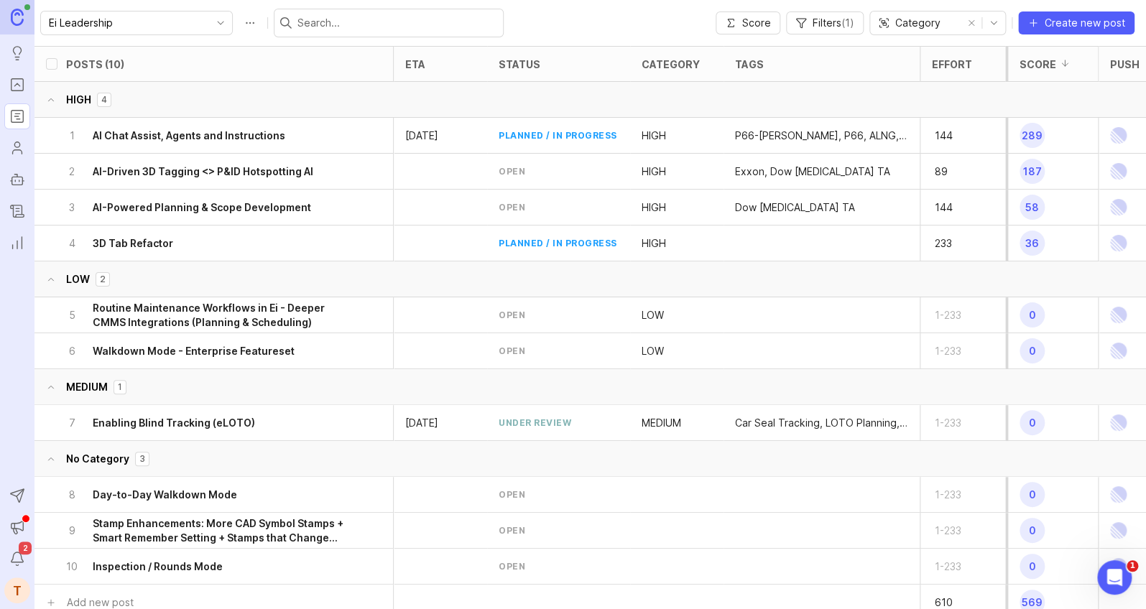
click at [912, 19] on span "Category" at bounding box center [917, 23] width 45 height 16
click at [772, 27] on button "Score" at bounding box center [747, 22] width 65 height 23
click at [800, 24] on icon "button" at bounding box center [800, 22] width 11 height 11
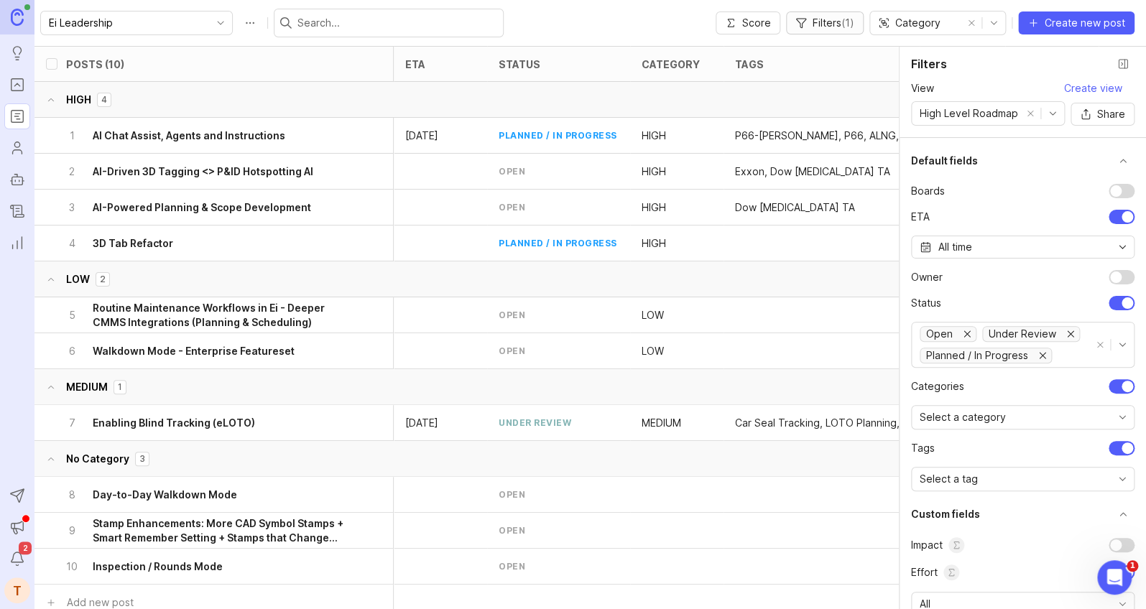
scroll to position [44, 0]
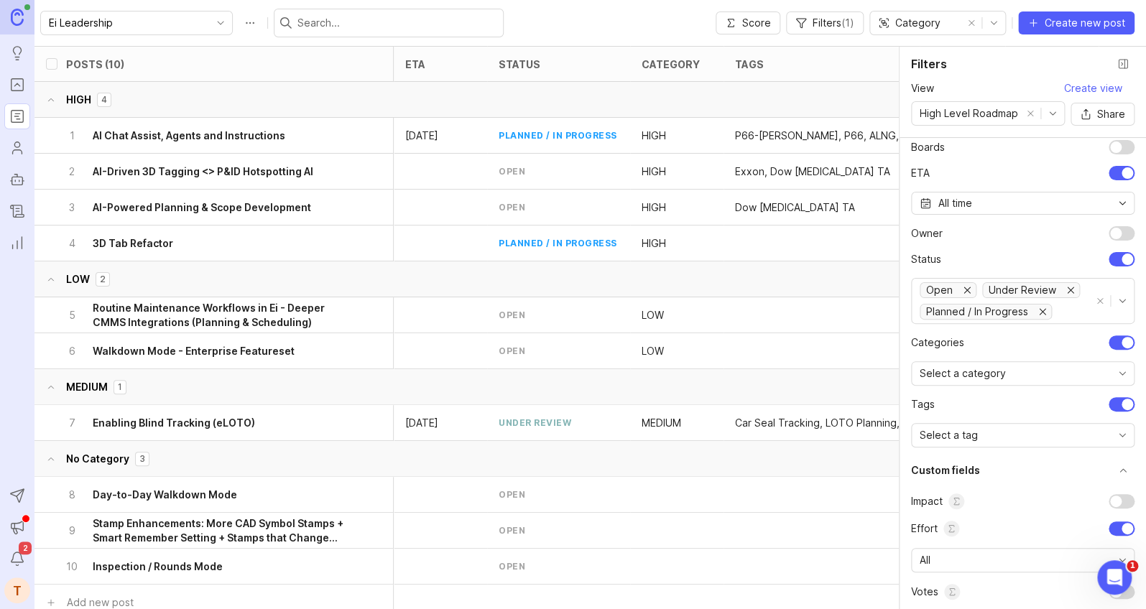
click at [1124, 65] on button "Close filter panel" at bounding box center [1122, 63] width 23 height 23
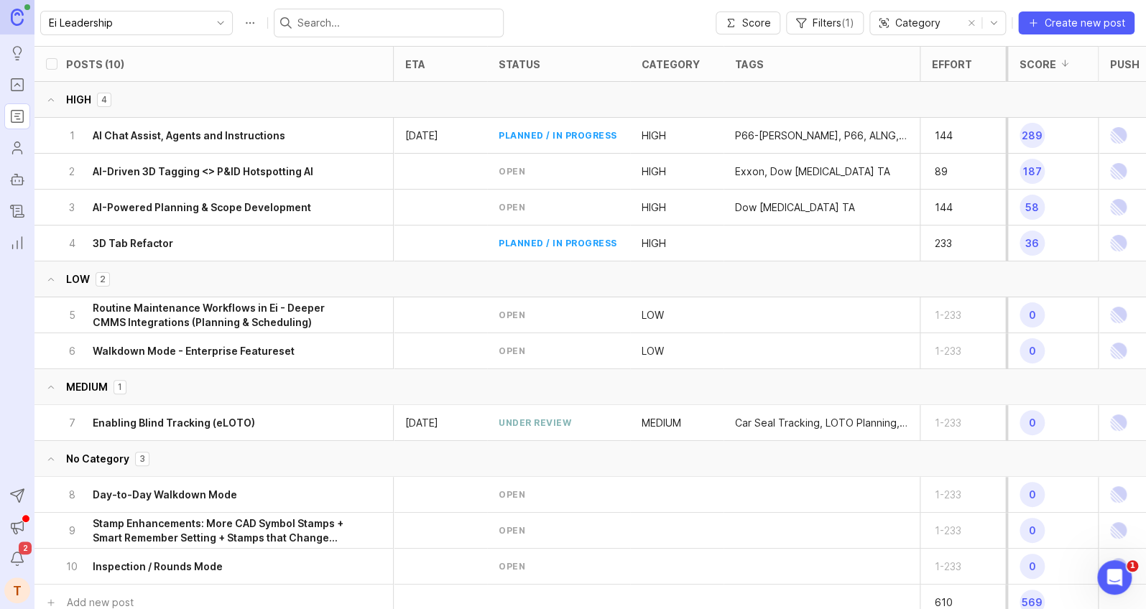
click at [256, 406] on div "7 Enabling Blind Tracking (eLOTO)" at bounding box center [208, 422] width 287 height 35
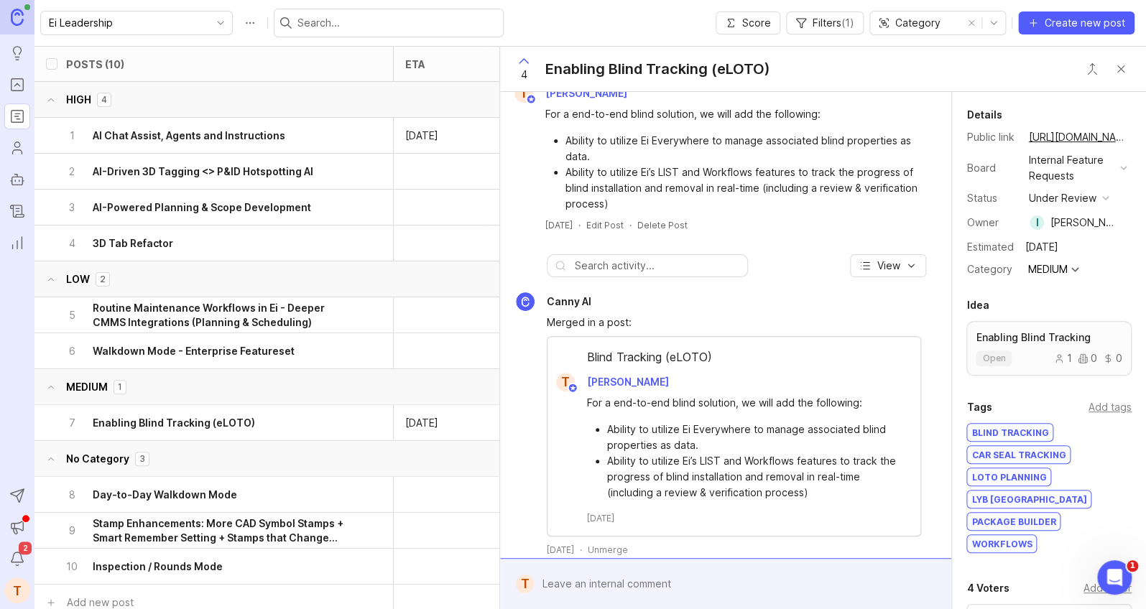
click at [526, 11] on div "Ei Leadership Score Filters ( 1 ) Category Create new post" at bounding box center [589, 23] width 1111 height 46
click at [1124, 68] on button "Close button" at bounding box center [1120, 69] width 29 height 29
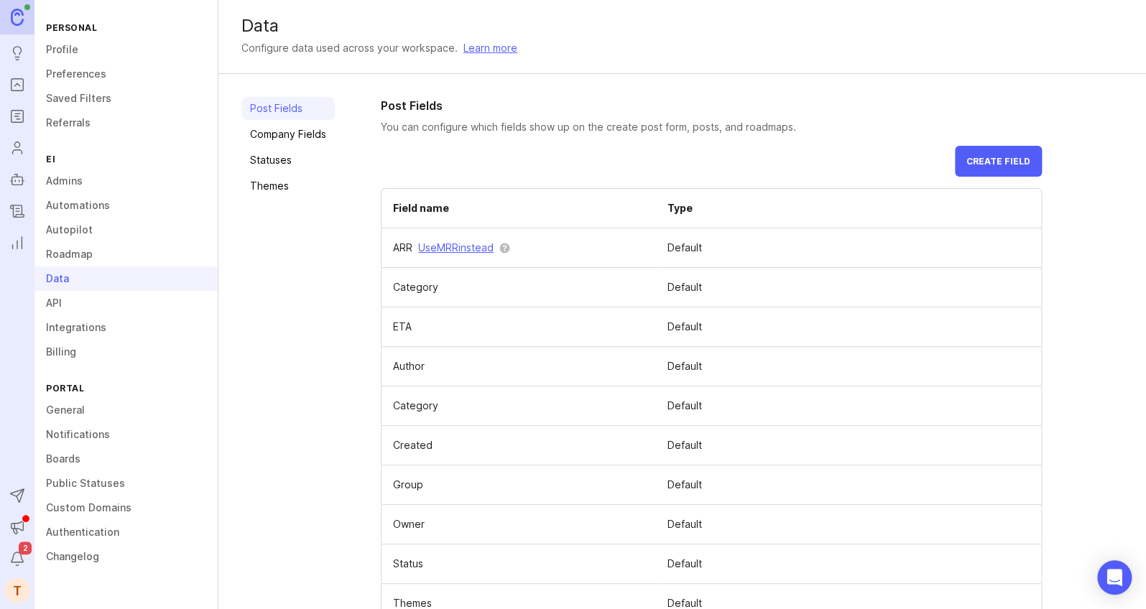
click at [669, 254] on td "Default" at bounding box center [848, 248] width 385 height 40
drag, startPoint x: 791, startPoint y: 122, endPoint x: 393, endPoint y: 127, distance: 397.9
click at [393, 127] on p "You can configure which fields show up on the create post form, posts, and road…" at bounding box center [711, 127] width 661 height 14
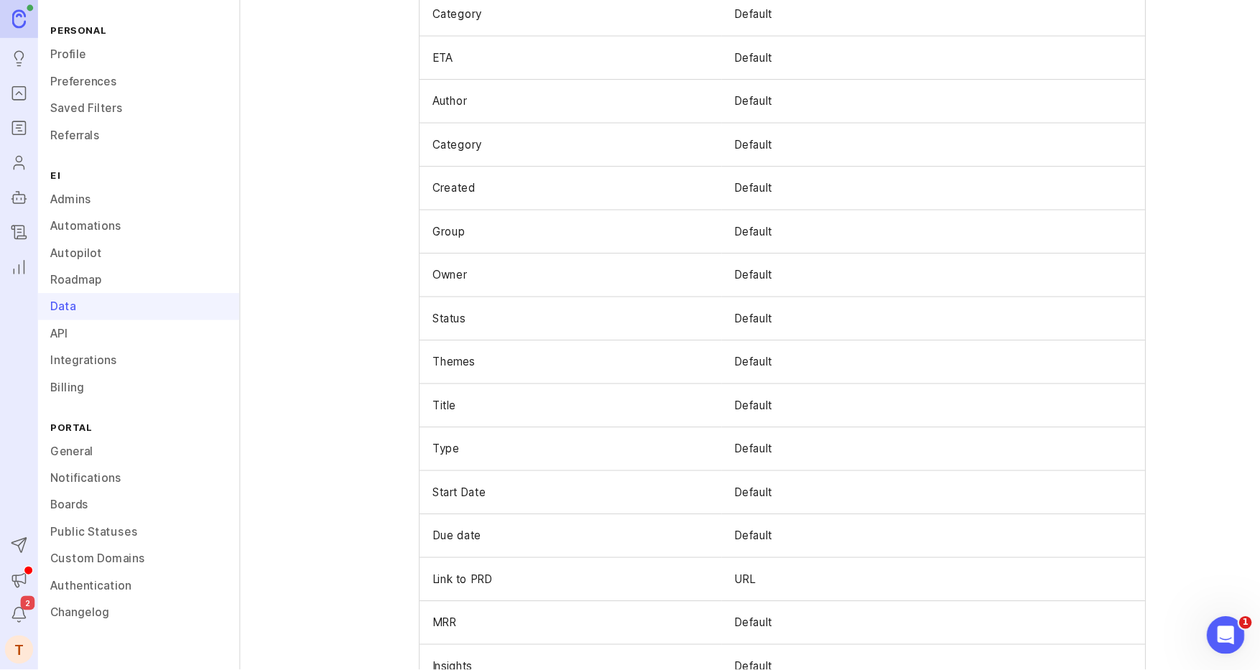
scroll to position [312, 0]
click at [414, 483] on td "Link to PRD" at bounding box center [518, 490] width 274 height 40
click at [0, 0] on td at bounding box center [0, 0] width 0 height 0
click at [0, 0] on span at bounding box center [0, 0] width 0 height 0
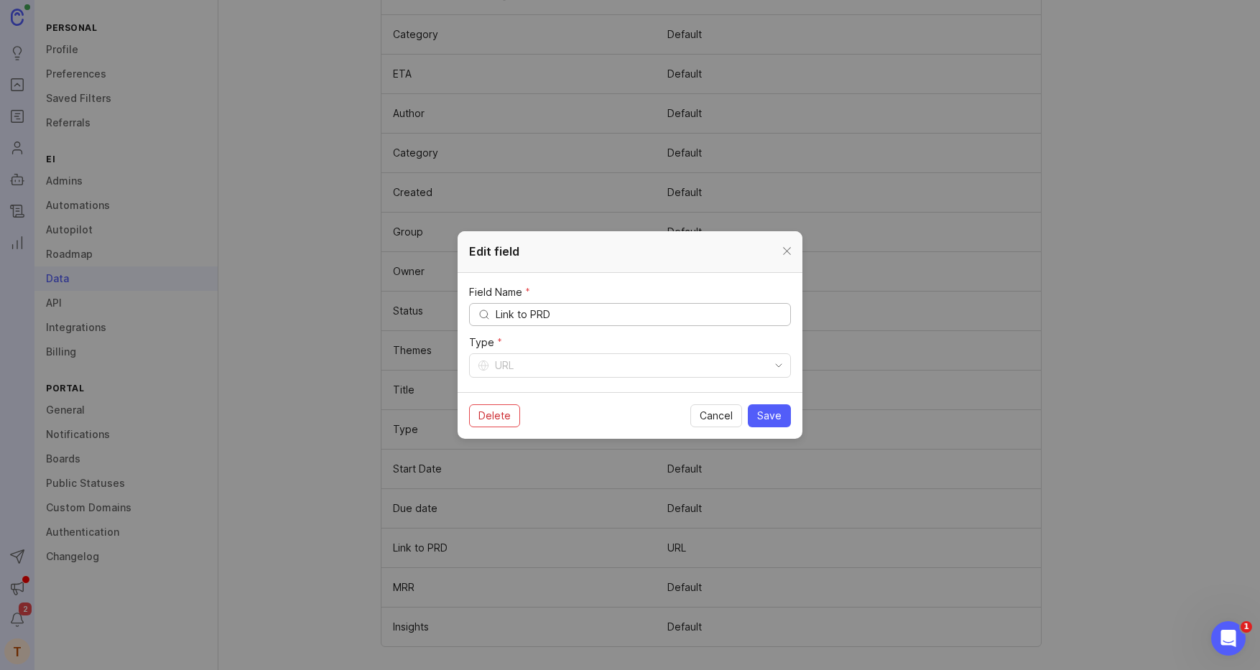
scroll to position [253, 0]
click at [770, 412] on span "Save" at bounding box center [769, 416] width 24 height 14
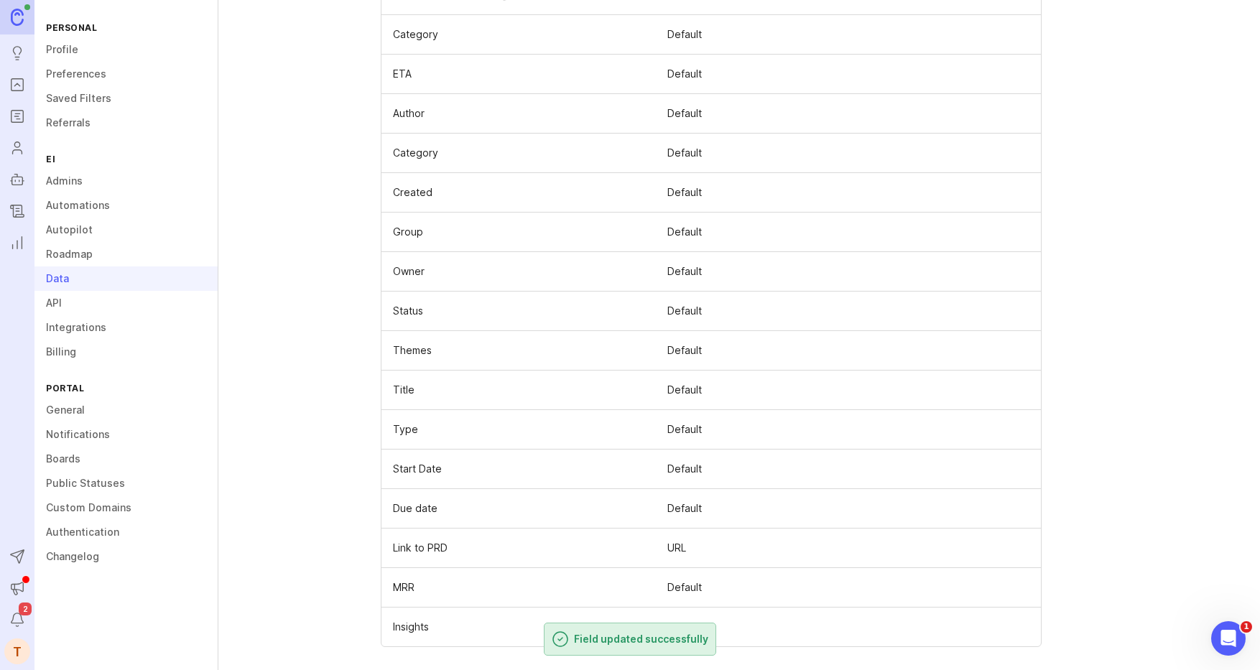
click at [101, 254] on link "Roadmap" at bounding box center [125, 254] width 183 height 24
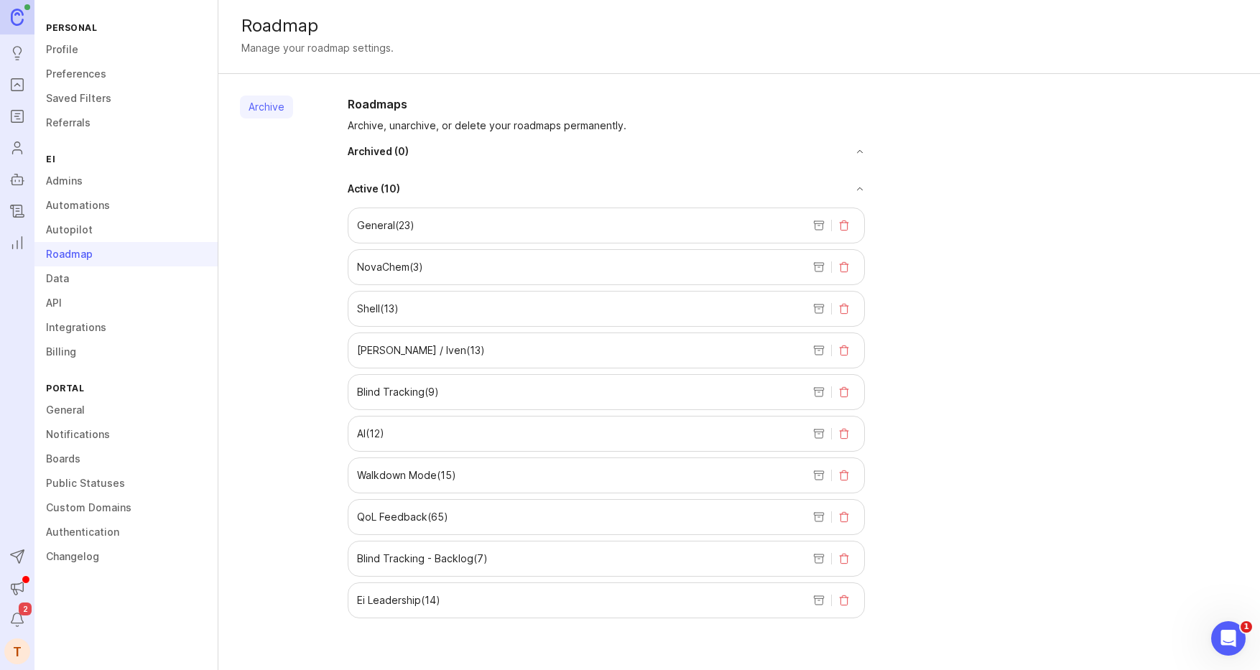
click at [77, 457] on link "Boards" at bounding box center [125, 459] width 183 height 24
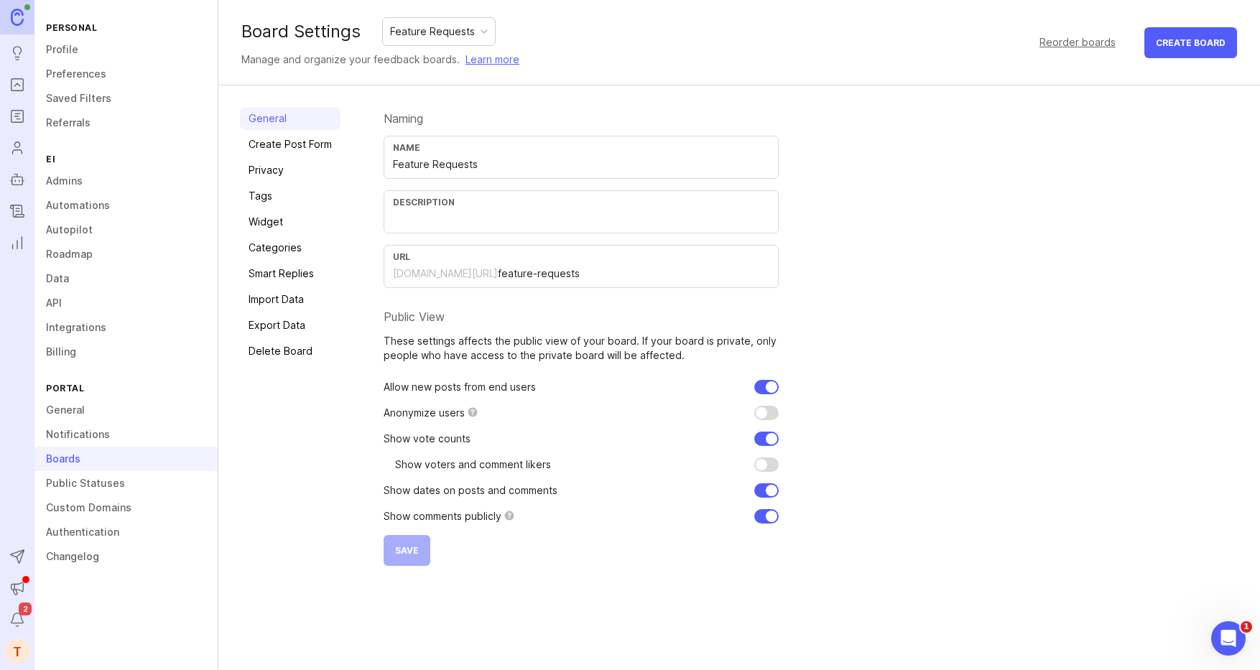
click at [94, 91] on link "Saved Filters" at bounding box center [125, 98] width 183 height 24
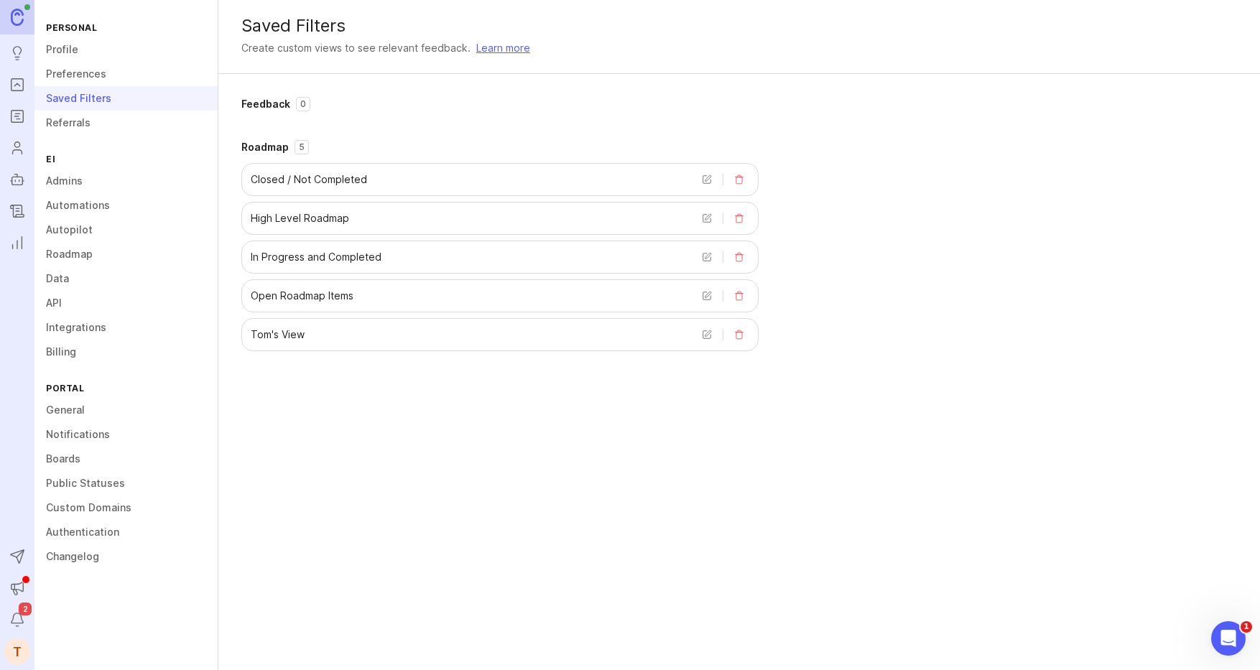
click at [303, 323] on div "Tom's View" at bounding box center [499, 334] width 517 height 33
click at [295, 289] on span "Open Roadmap Items" at bounding box center [302, 296] width 103 height 14
click at [14, 83] on icon "Portal" at bounding box center [17, 84] width 16 height 17
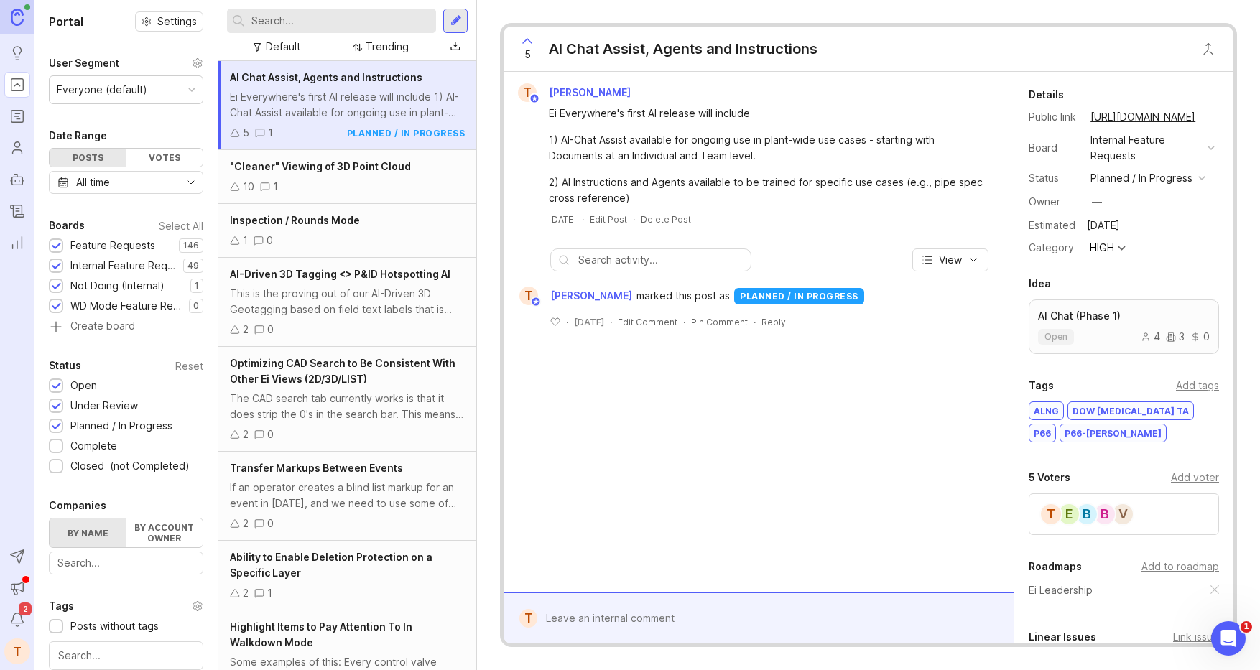
click at [19, 113] on icon "Roadmaps" at bounding box center [17, 113] width 4 height 0
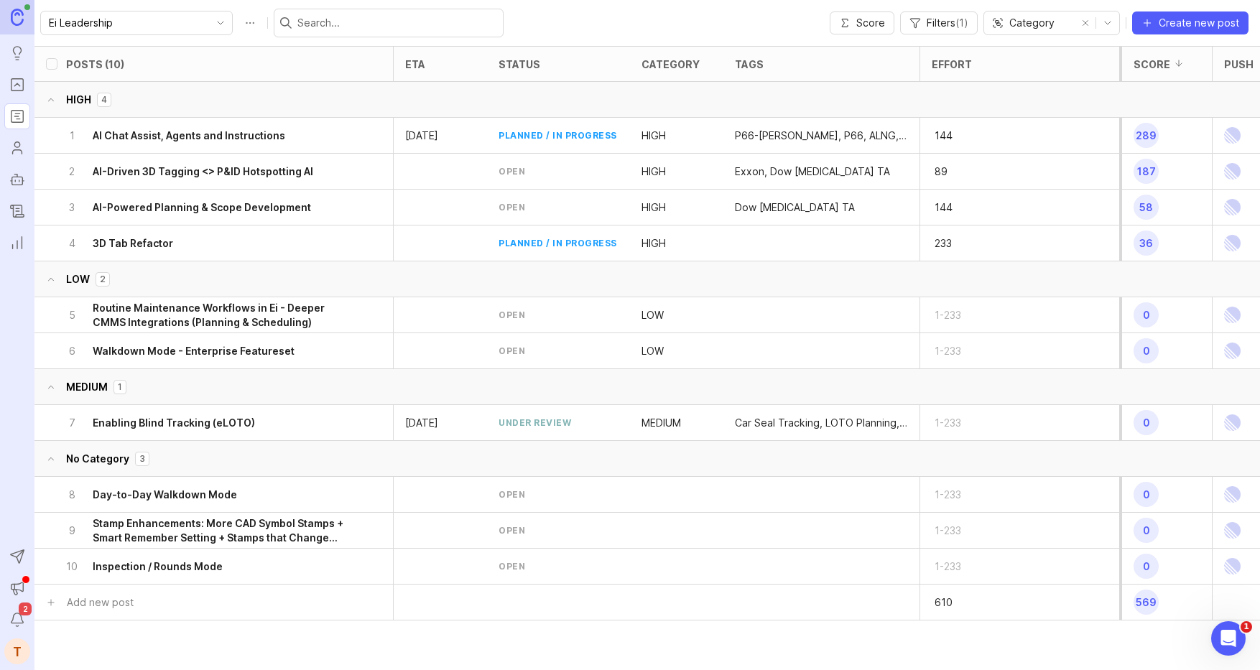
click at [238, 23] on button "Roadmap options" at bounding box center [249, 22] width 23 height 23
click at [944, 24] on span "Filters ( 1 )" at bounding box center [948, 23] width 42 height 14
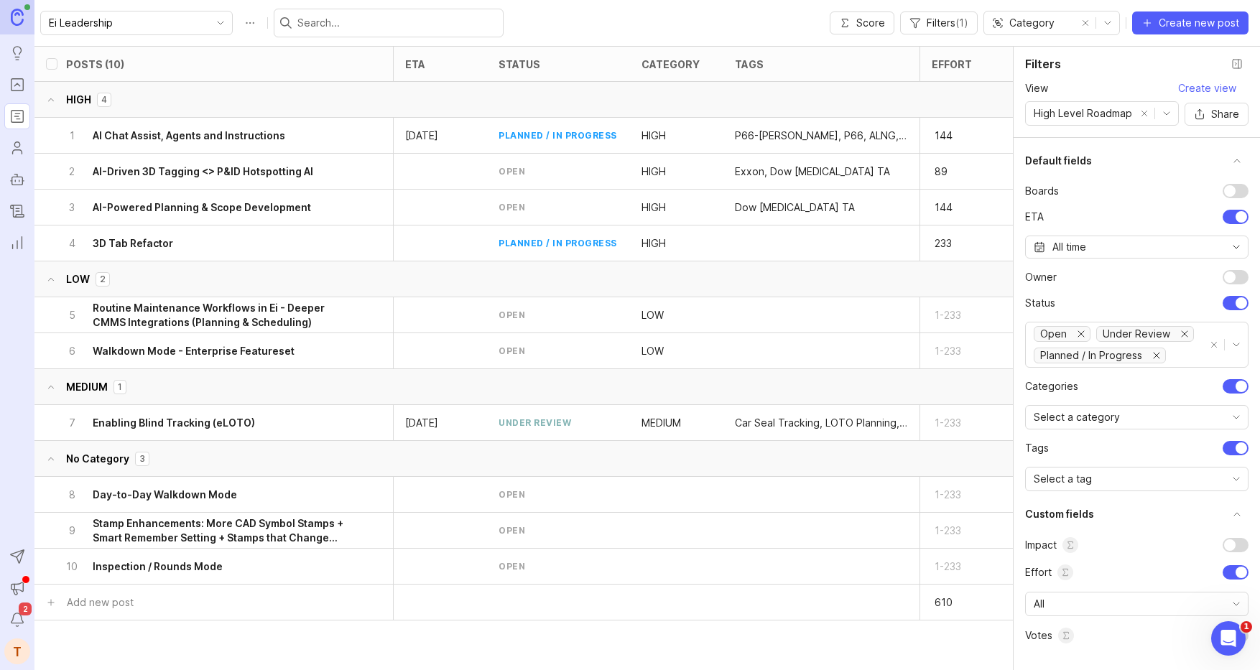
click at [1115, 155] on button "truncate settings section" at bounding box center [1236, 160] width 23 height 23
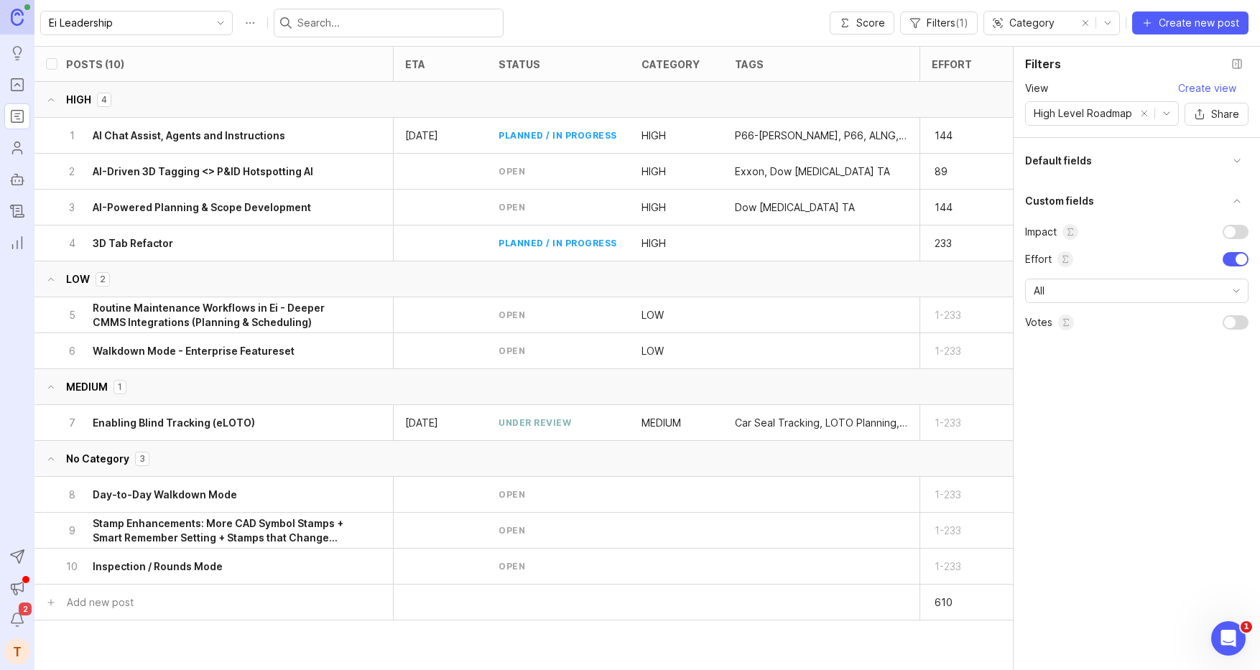
click at [1115, 320] on li "Votes" at bounding box center [1136, 323] width 223 height 16
click at [1115, 62] on button "Close filter panel" at bounding box center [1236, 63] width 23 height 23
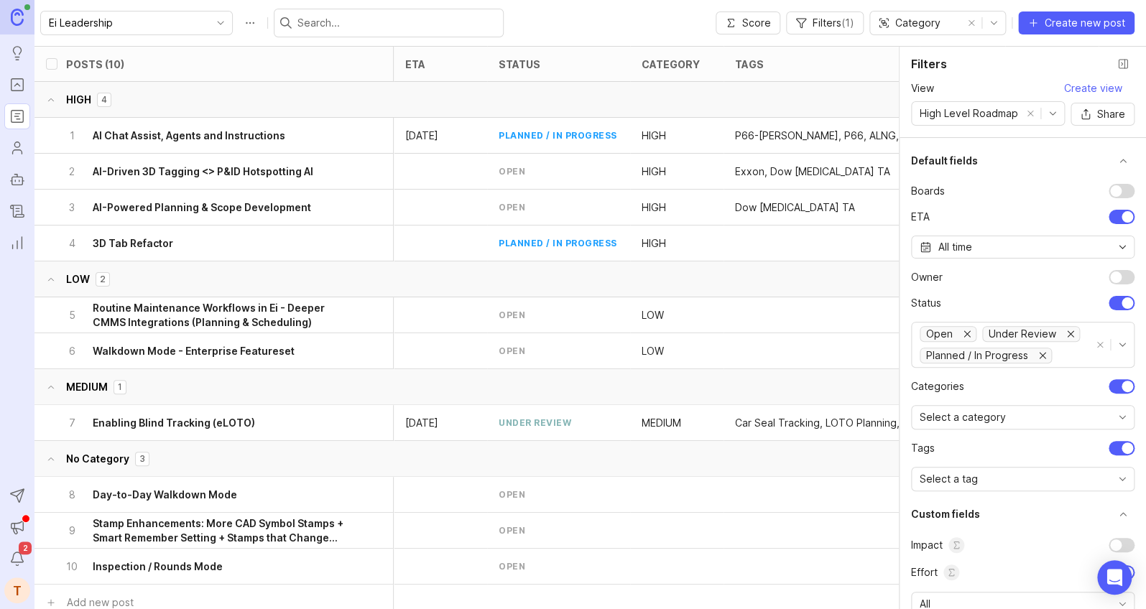
scroll to position [44, 0]
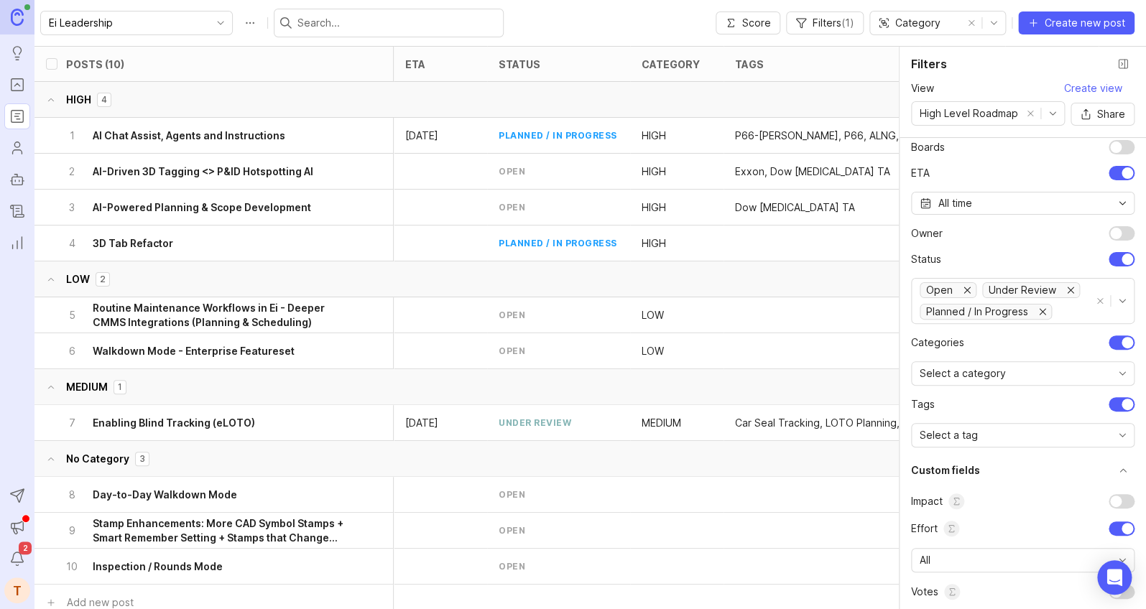
click at [994, 555] on div "All" at bounding box center [1010, 560] width 199 height 23
click at [972, 559] on div "All" at bounding box center [1010, 560] width 199 height 23
click at [1119, 430] on icon "toggle icon" at bounding box center [1121, 435] width 23 height 11
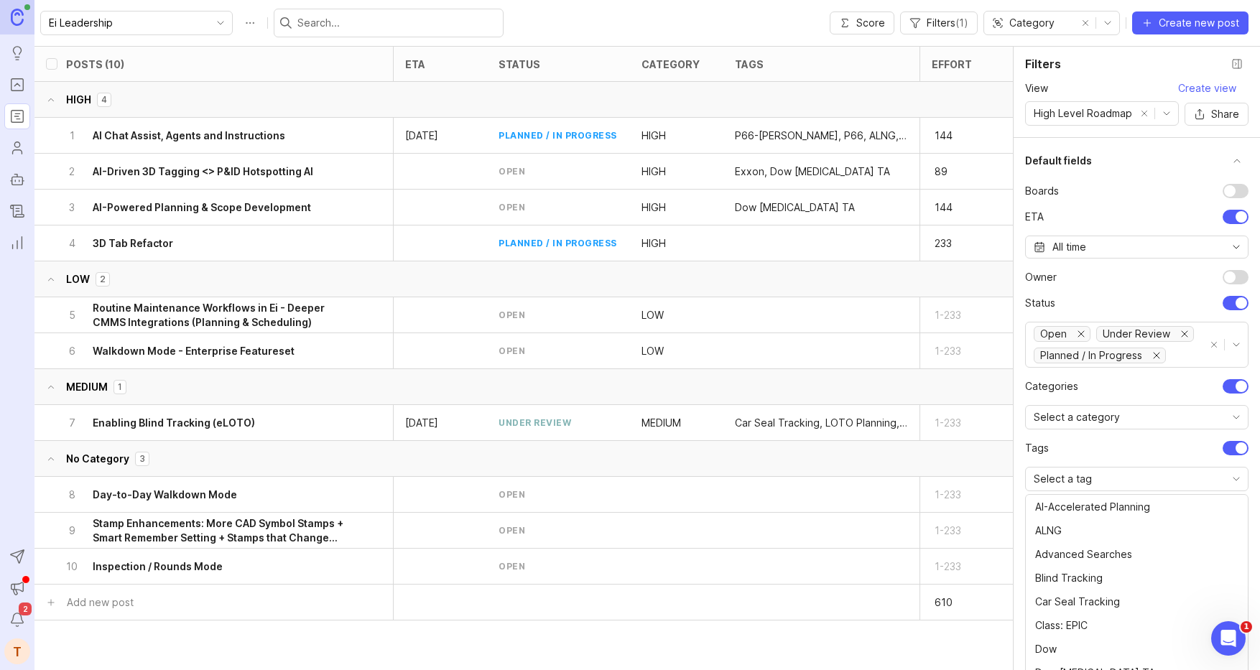
click at [1036, 447] on span "tags" at bounding box center [1037, 448] width 24 height 14
click at [1145, 68] on button "Close filter panel" at bounding box center [1236, 63] width 23 height 23
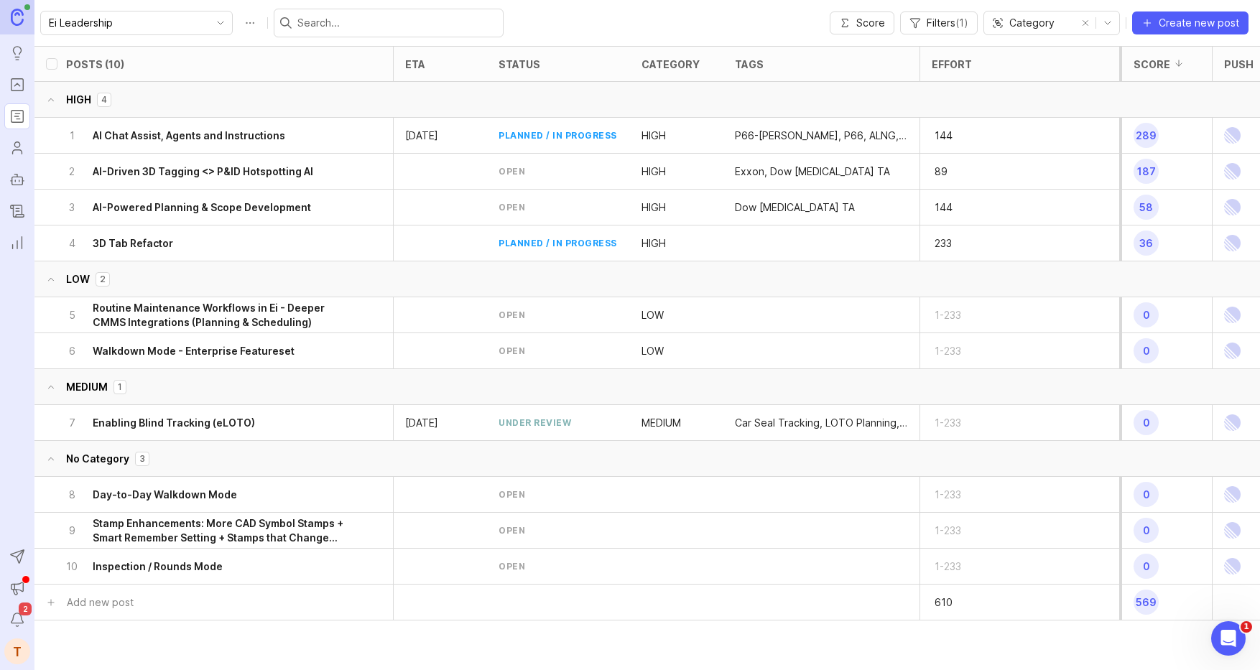
scroll to position [0, 27]
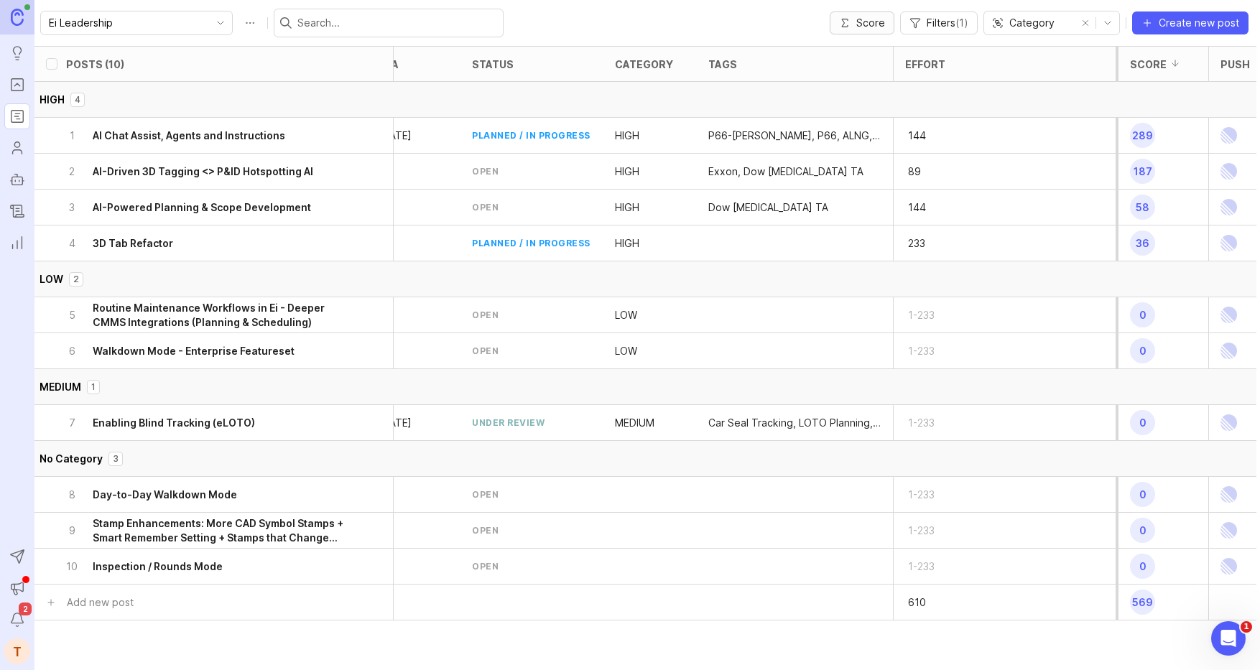
click at [875, 22] on span "Score" at bounding box center [870, 23] width 29 height 14
click at [938, 24] on span "Filters ( 1 )" at bounding box center [948, 23] width 42 height 14
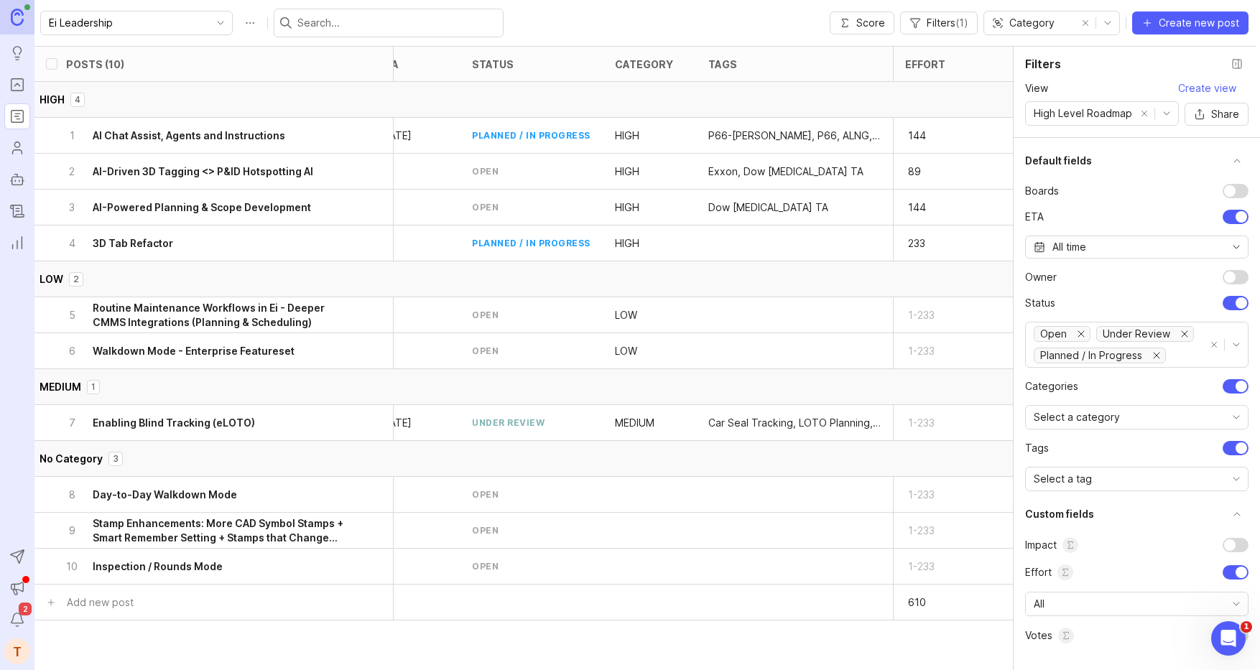
click at [1145, 418] on icon "toggle icon" at bounding box center [1236, 417] width 23 height 11
click at [1145, 417] on icon "toggle icon" at bounding box center [1236, 417] width 23 height 11
click at [1145, 60] on button "Close filter panel" at bounding box center [1236, 63] width 23 height 23
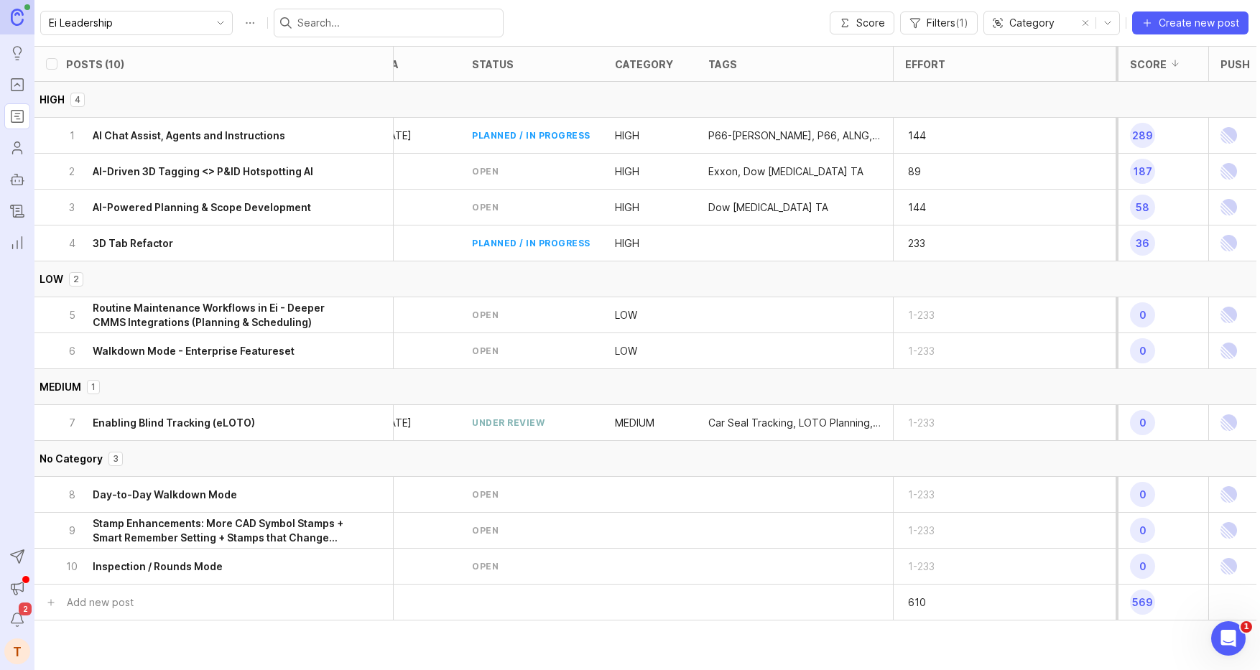
click at [226, 412] on div "7 Enabling Blind Tracking (eLOTO)" at bounding box center [208, 422] width 287 height 35
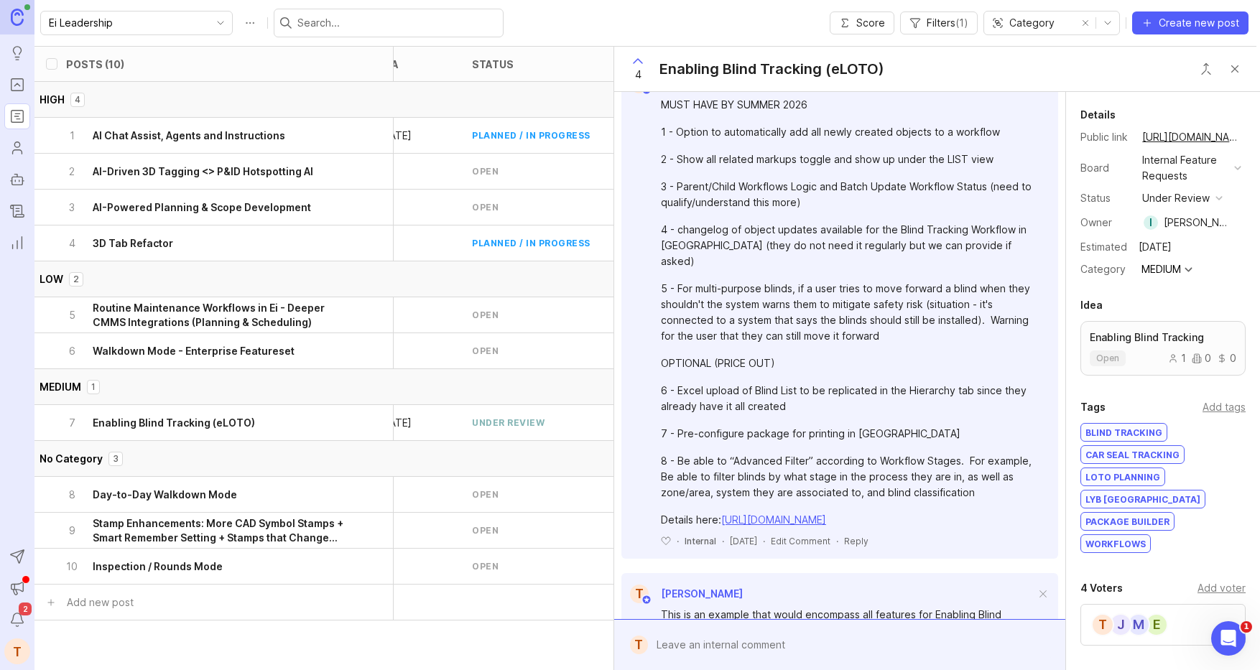
scroll to position [672, 0]
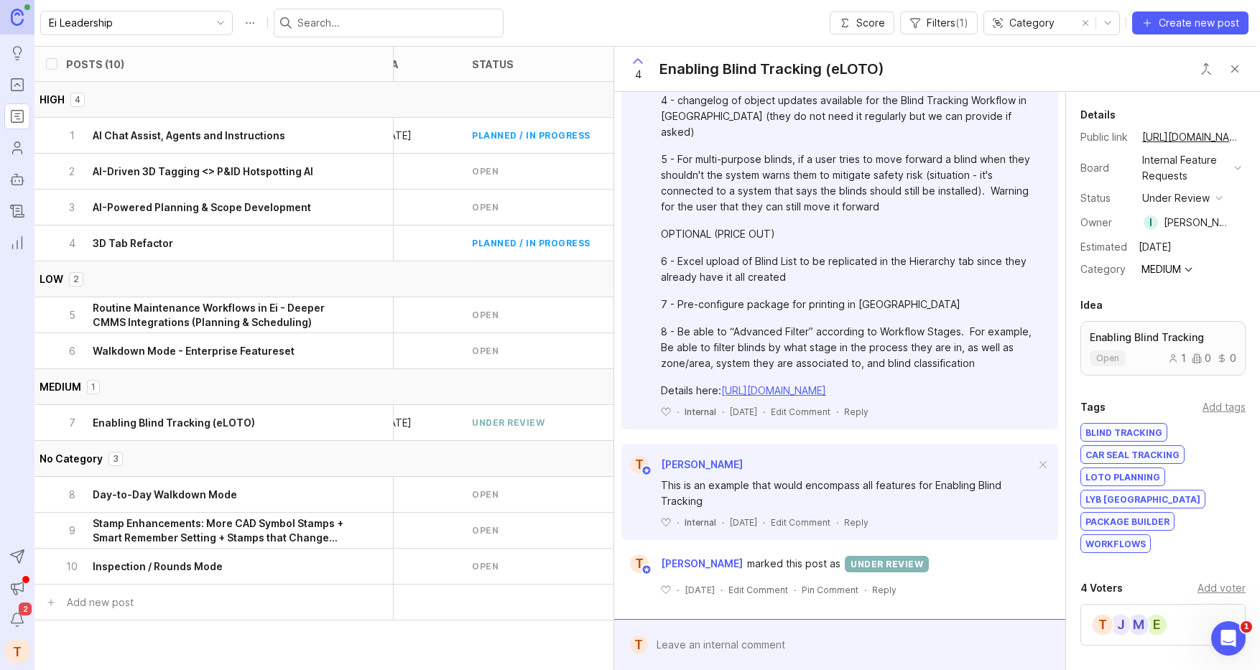
click at [740, 608] on div at bounding box center [850, 644] width 404 height 27
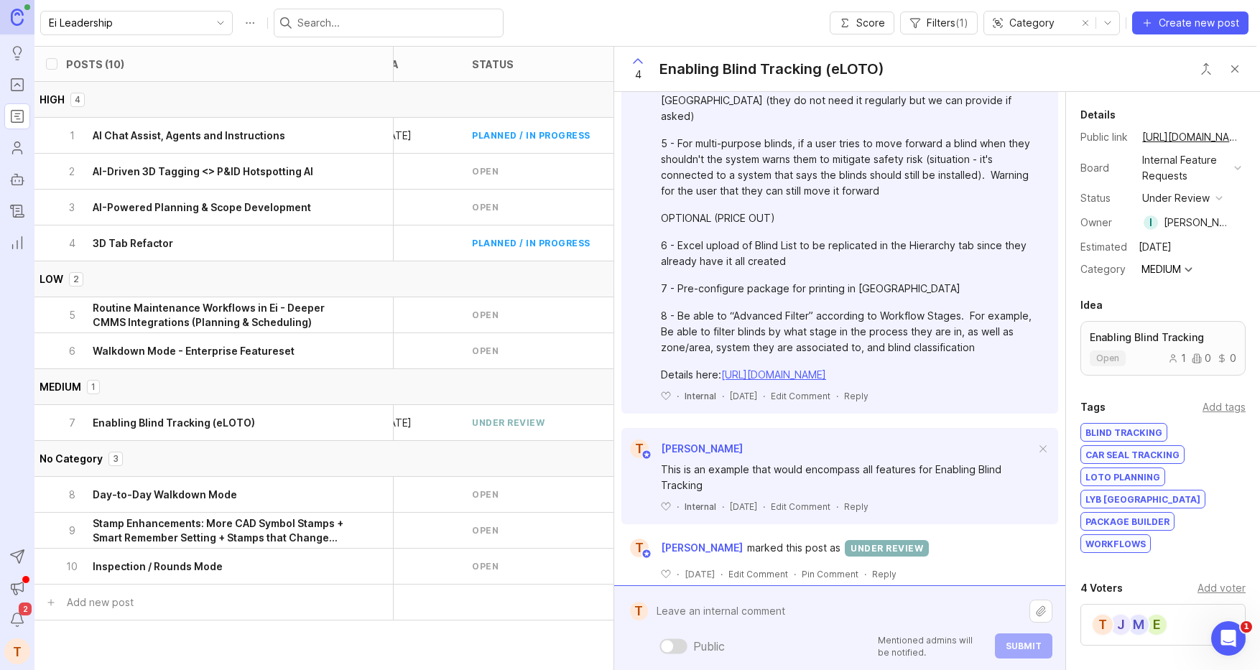
paste textarea "https://docs.google.com/document/d/160jeVKX4GE7D08OCgTZKdbrp2j4sdKO58ZFTKzyDqQU…"
type textarea "https://docs.google.com/document/d/160jeVKX4GE7D08OCgTZKdbrp2j4sdKO58ZFTKzyDqQU…"
click at [1016, 608] on span "Submit" at bounding box center [1024, 646] width 36 height 11
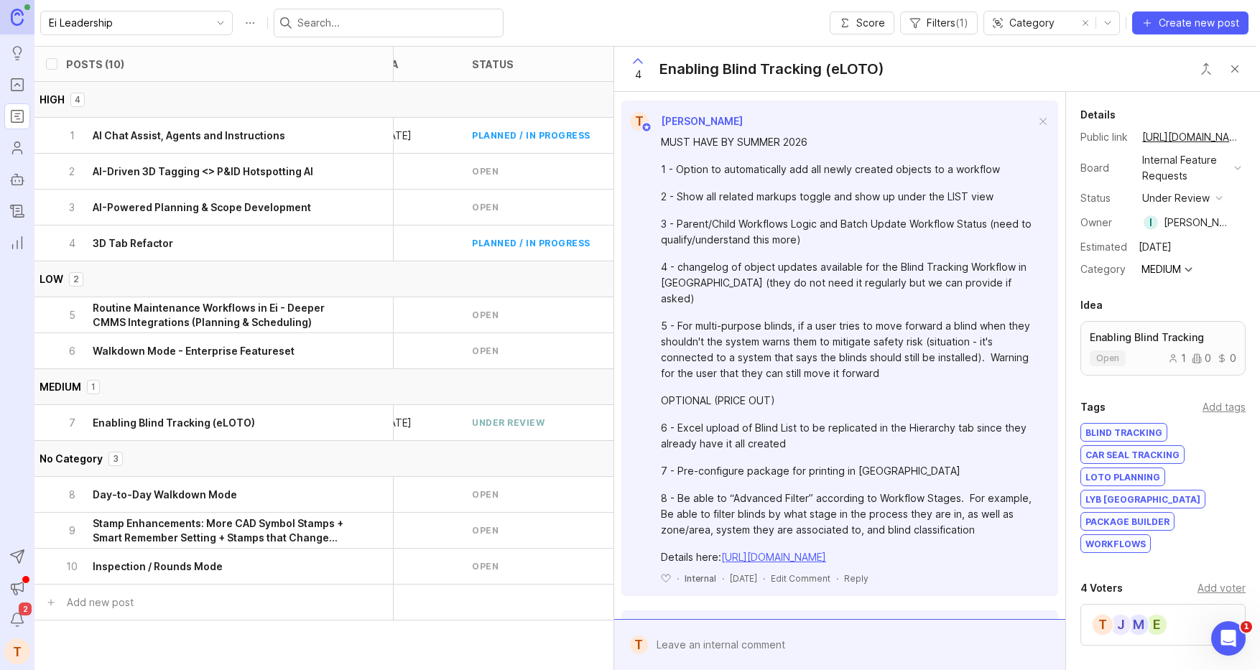
scroll to position [560, 0]
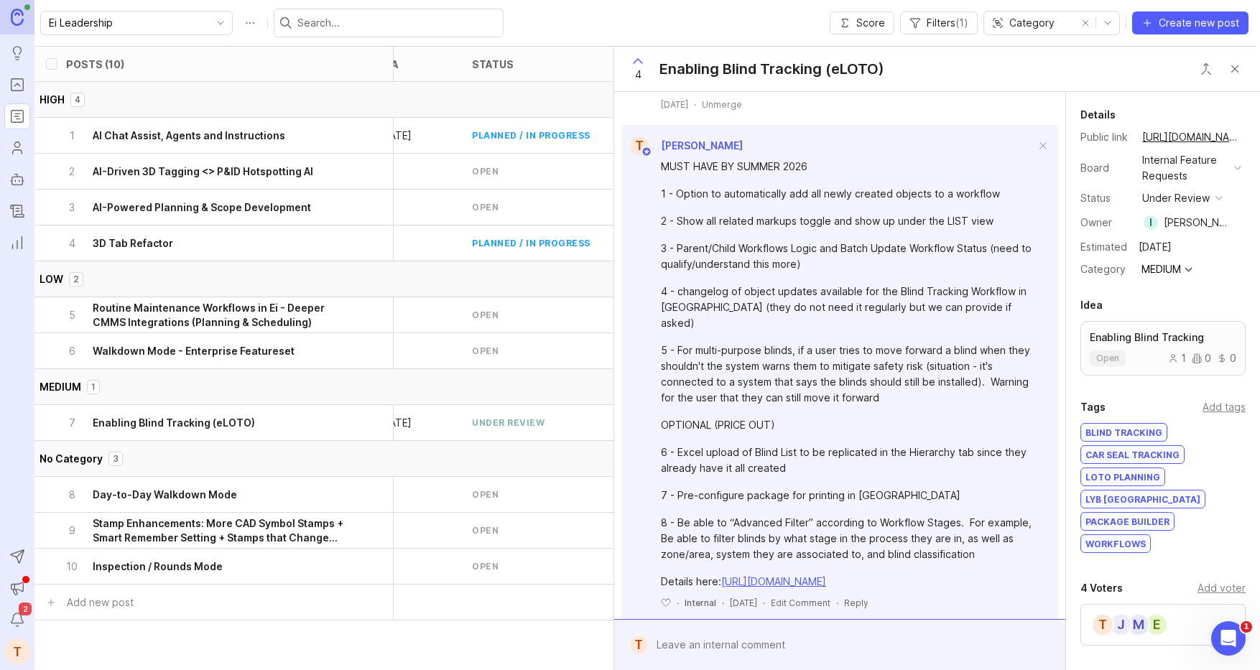
click at [1036, 162] on span at bounding box center [1043, 147] width 30 height 32
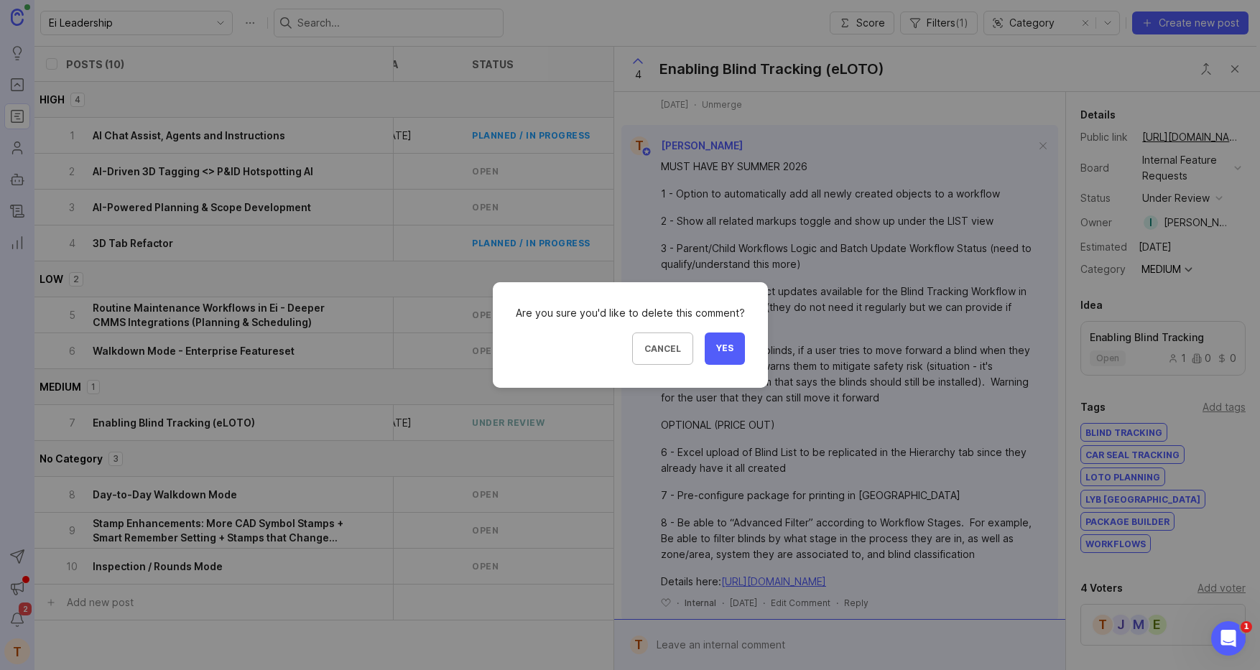
click at [721, 343] on span "Yes" at bounding box center [724, 349] width 17 height 12
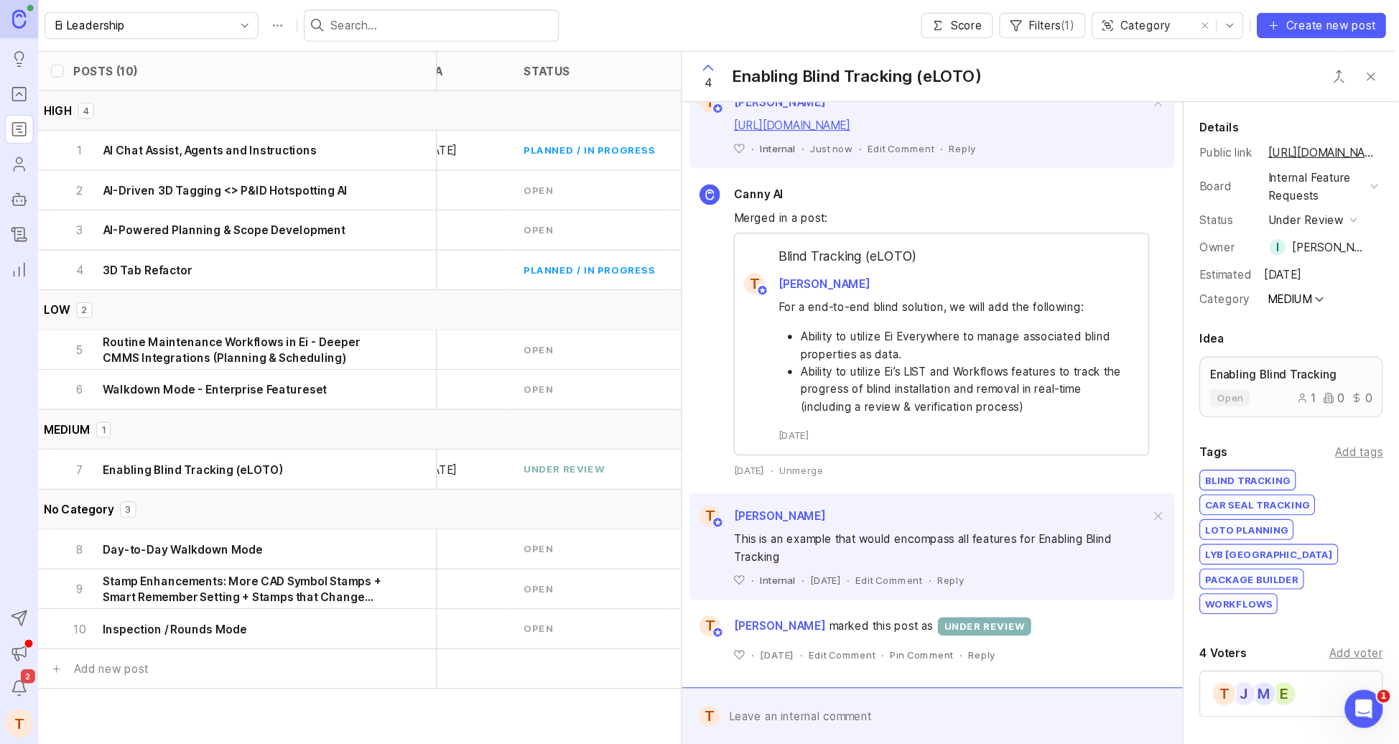
scroll to position [0, 0]
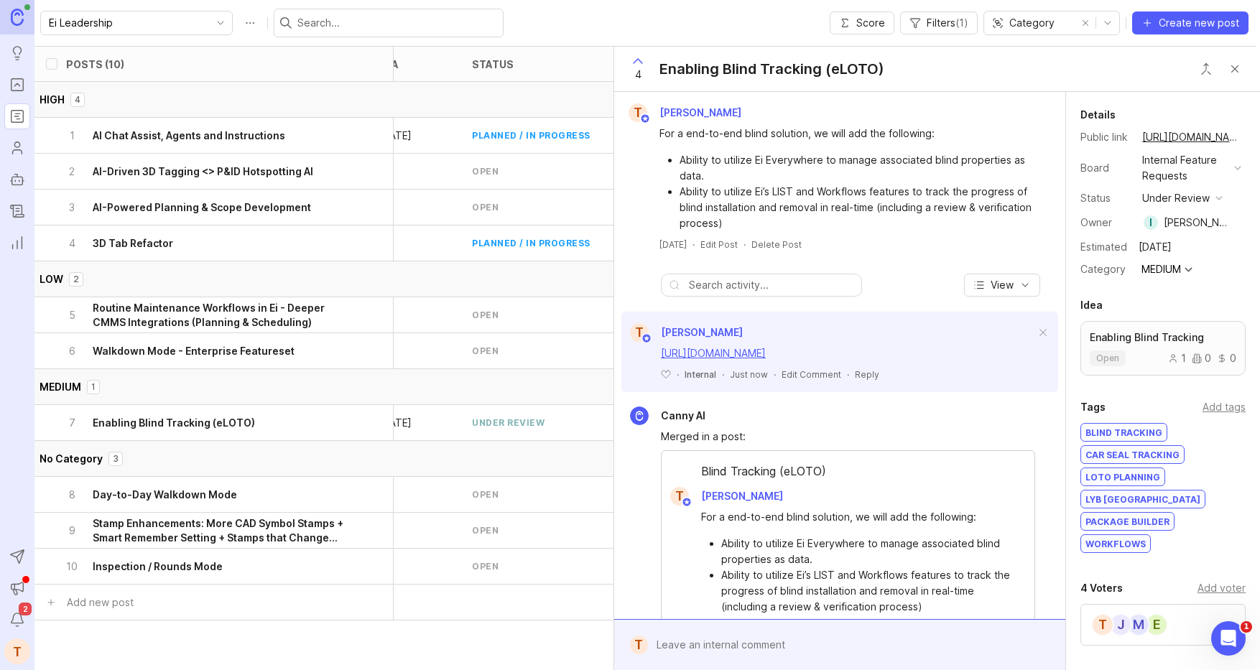
click at [882, 323] on div "T Tom Smith" at bounding box center [839, 332] width 437 height 19
click at [195, 419] on h6 "Enabling Blind Tracking (eLOTO)" at bounding box center [174, 423] width 162 height 14
click at [1145, 68] on button "Close button" at bounding box center [1234, 69] width 29 height 29
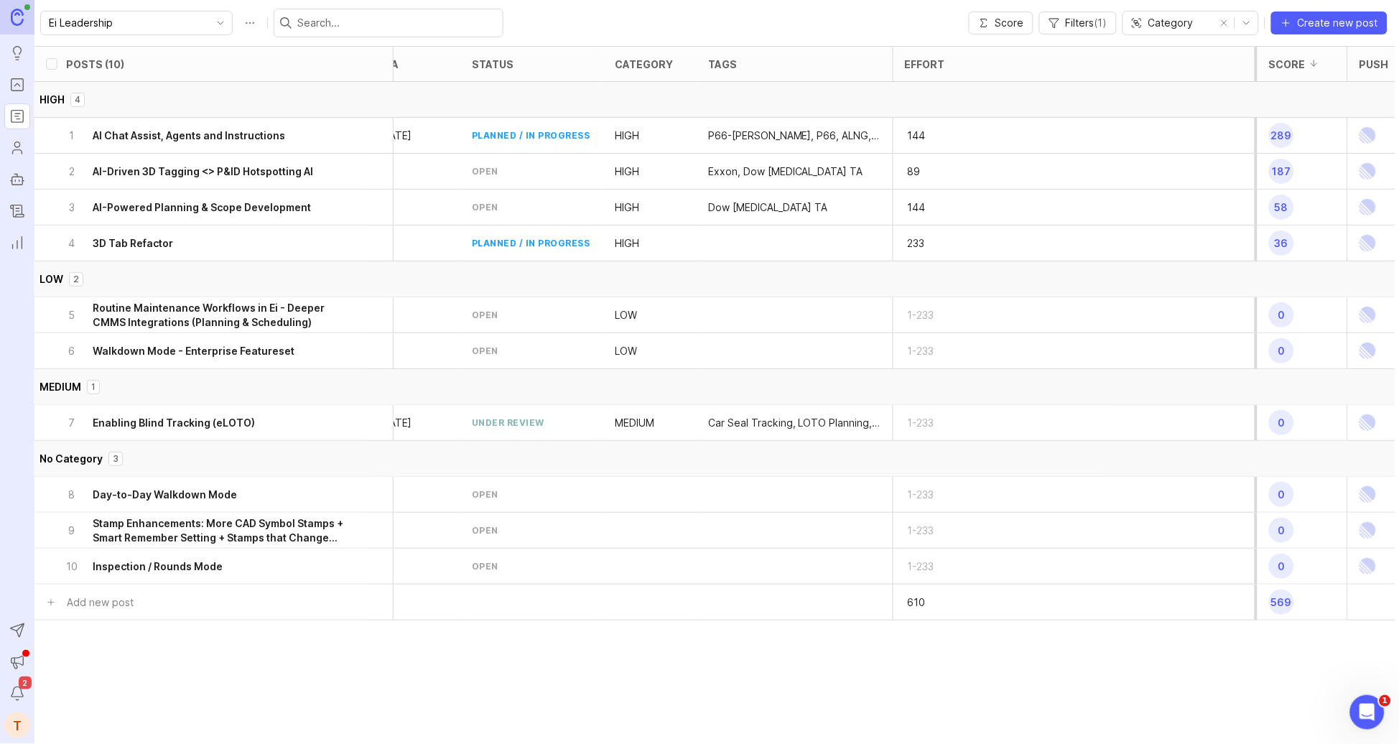
scroll to position [0, 3]
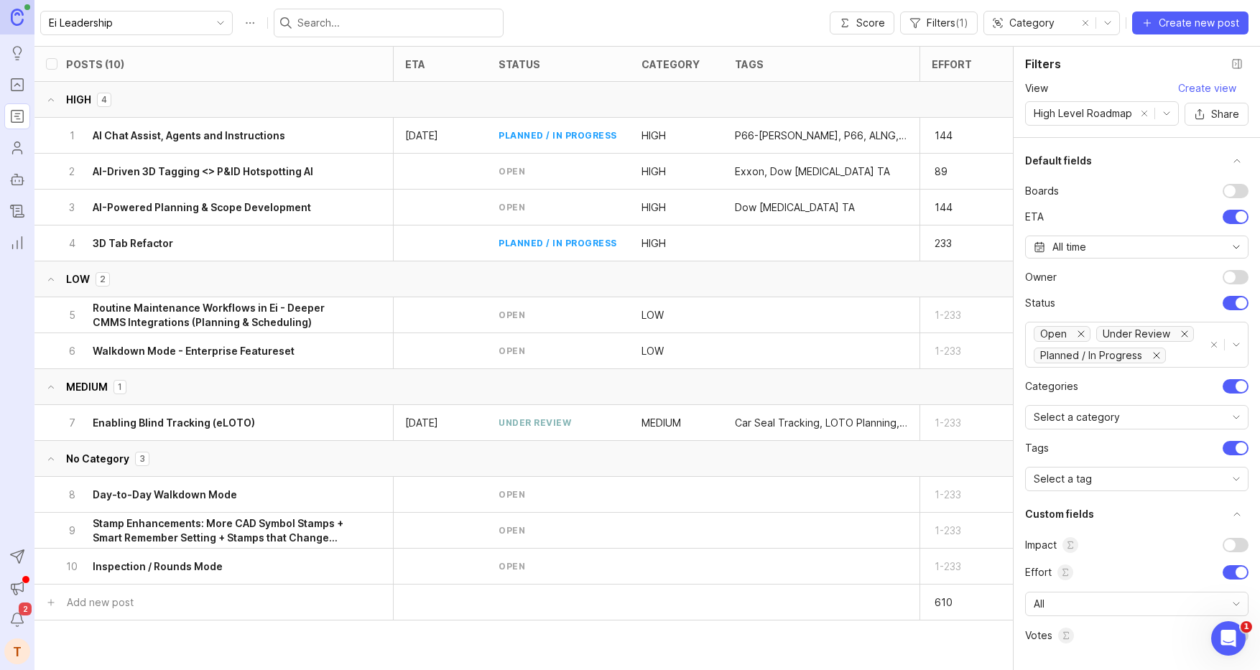
click at [284, 141] on div "1 AI Chat Assist, Agents and Instructions" at bounding box center [208, 135] width 287 height 35
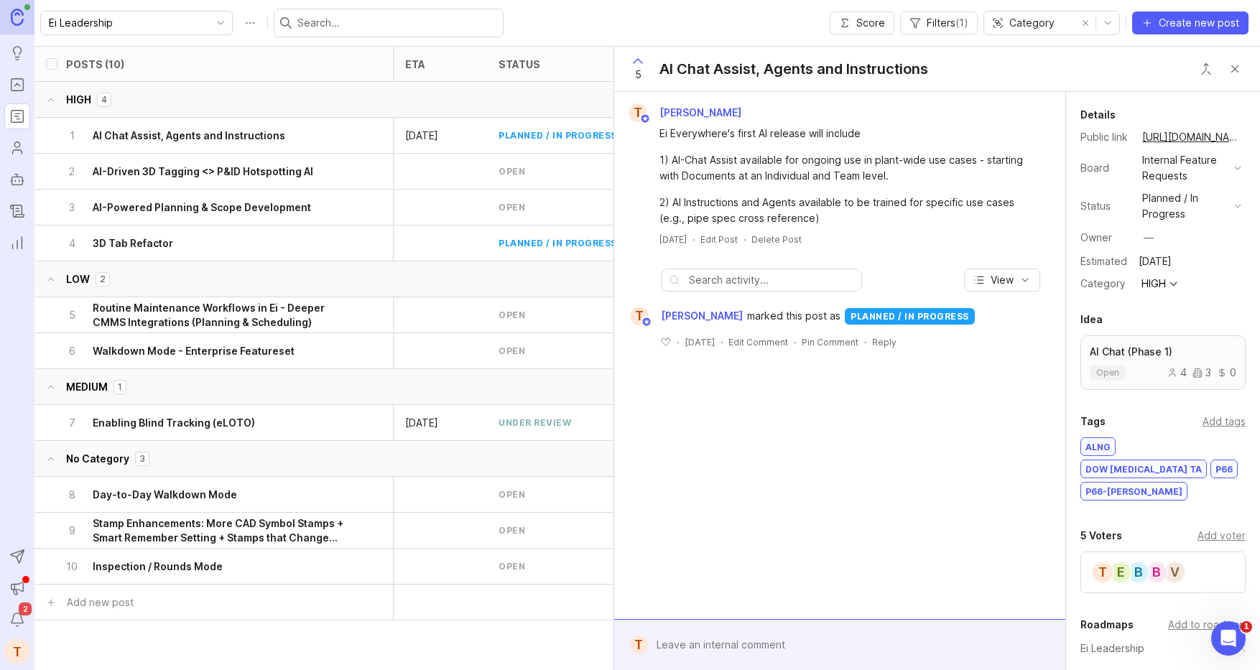
click at [532, 0] on div "Ei Leadership Score Filters ( 1 ) Category Create new post" at bounding box center [646, 23] width 1225 height 46
type input "Test"
click at [154, 602] on div "11 Test" at bounding box center [208, 602] width 287 height 35
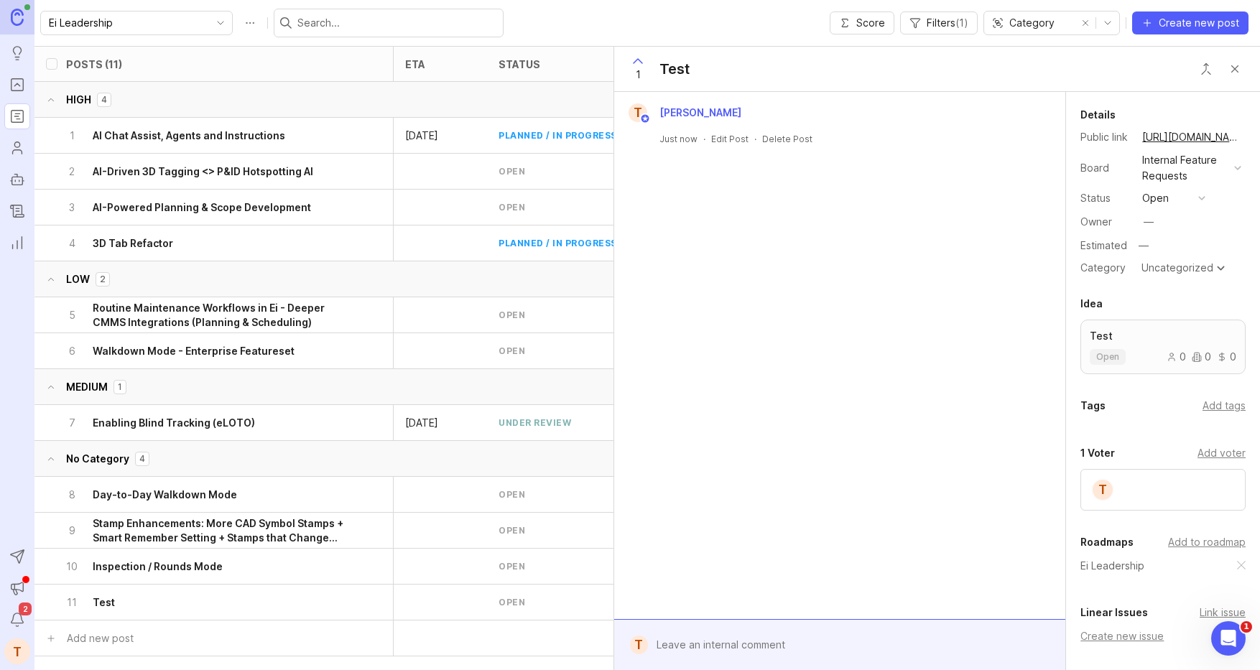
click at [782, 135] on div "Delete Post" at bounding box center [787, 139] width 50 height 12
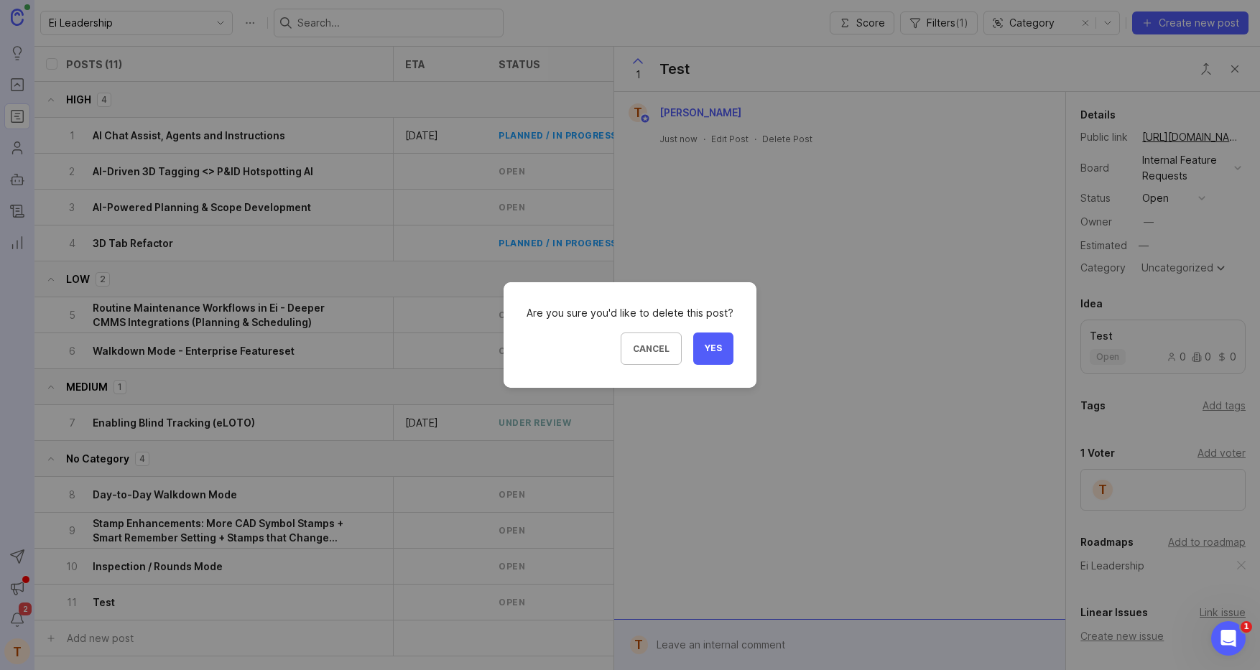
click at [701, 358] on button "Yes" at bounding box center [713, 349] width 40 height 32
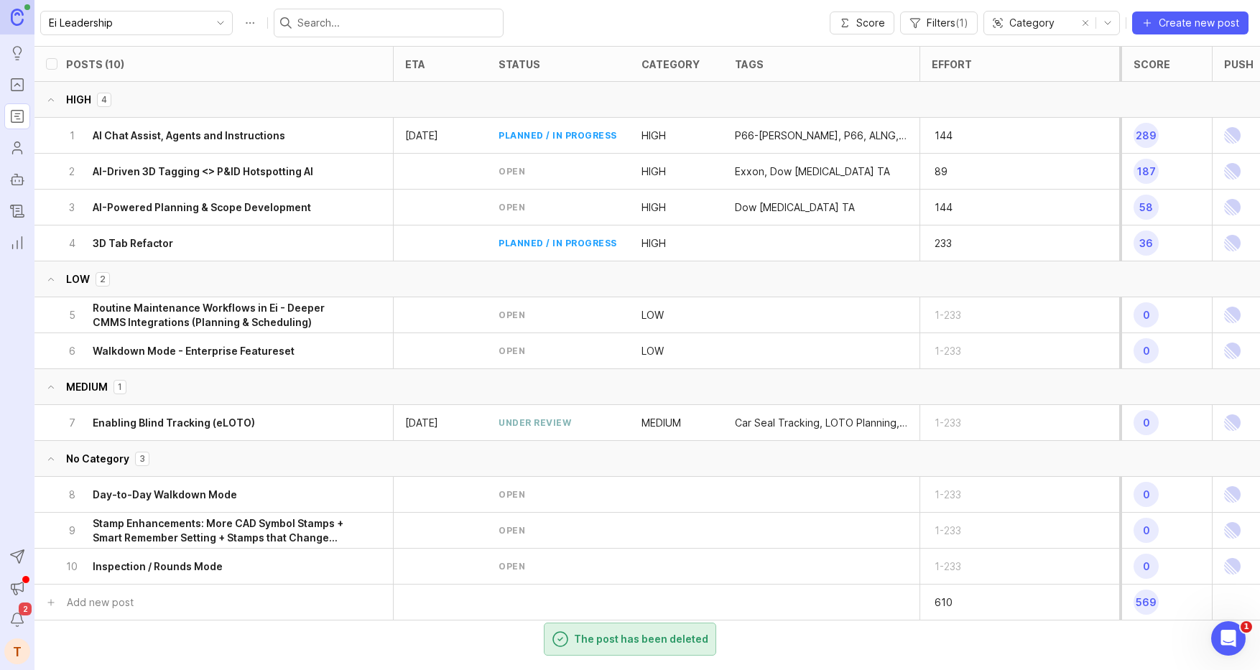
click at [18, 151] on icon "Users" at bounding box center [17, 147] width 16 height 17
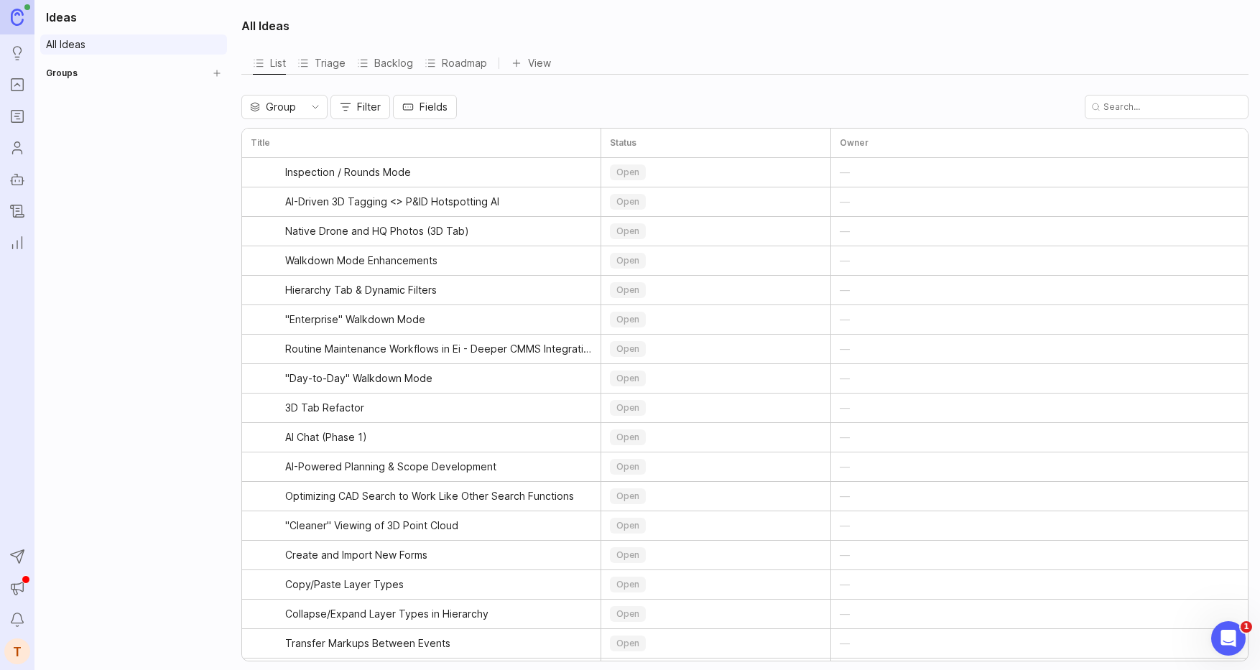
click at [78, 51] on link "All Ideas" at bounding box center [133, 44] width 187 height 20
click at [32, 8] on link at bounding box center [17, 17] width 34 height 34
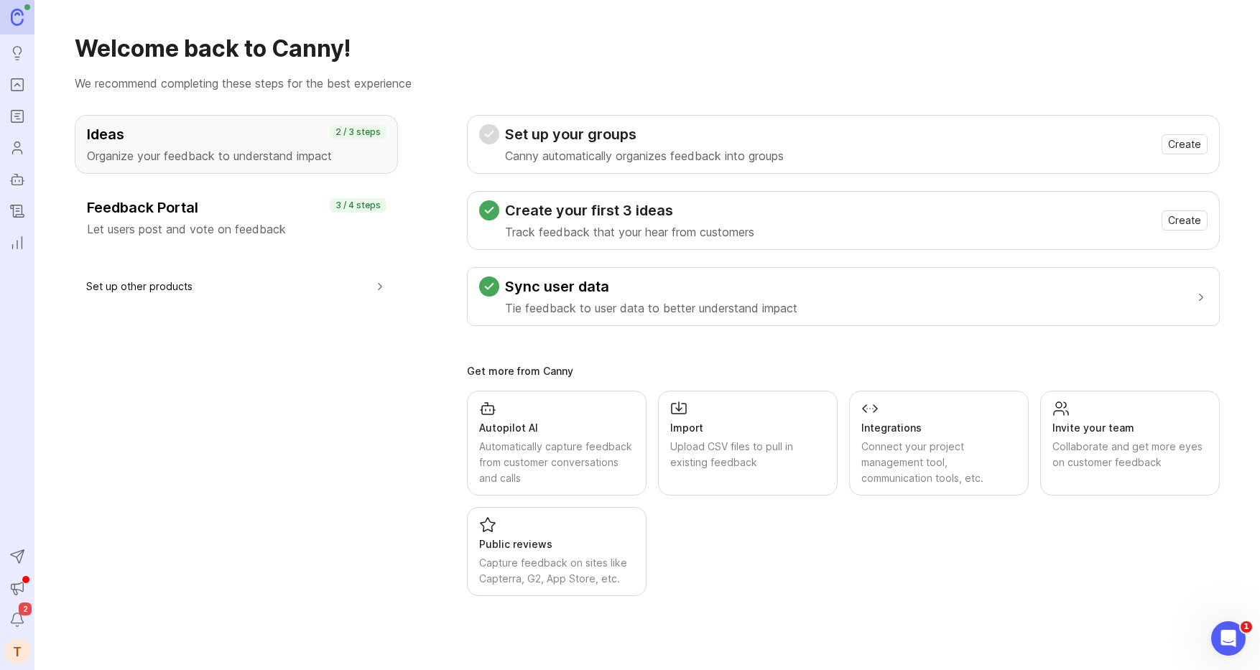
click at [24, 579] on div "Announcements" at bounding box center [26, 579] width 9 height 9
click at [24, 578] on button "Announcements" at bounding box center [17, 588] width 26 height 26
click at [23, 613] on span "2" at bounding box center [25, 609] width 13 height 13
click at [14, 618] on icon "Notifications" at bounding box center [17, 619] width 16 height 17
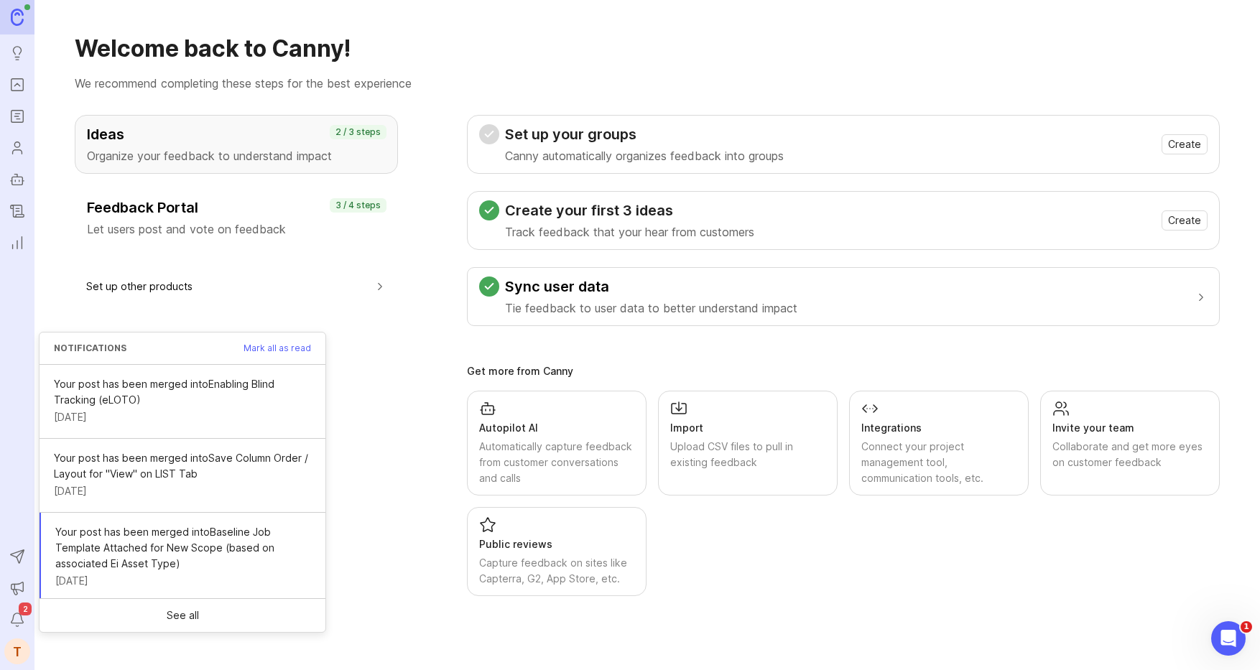
click at [14, 618] on icon "Notifications" at bounding box center [17, 619] width 16 height 17
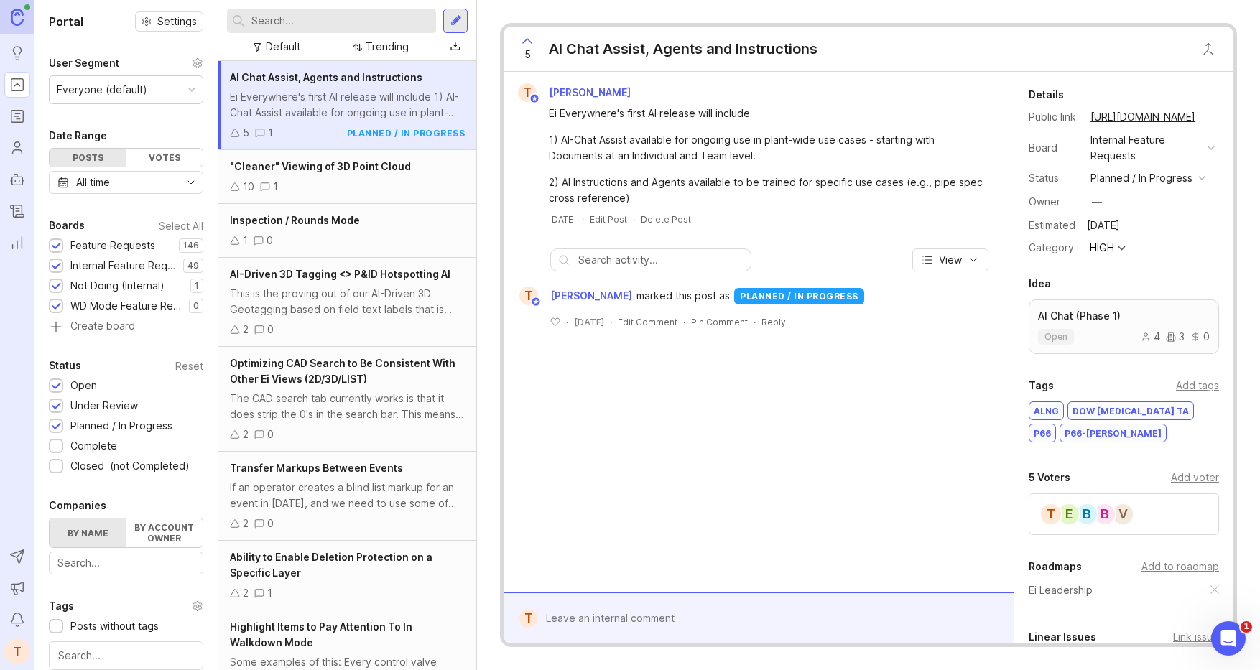
click at [454, 17] on div at bounding box center [455, 20] width 11 height 13
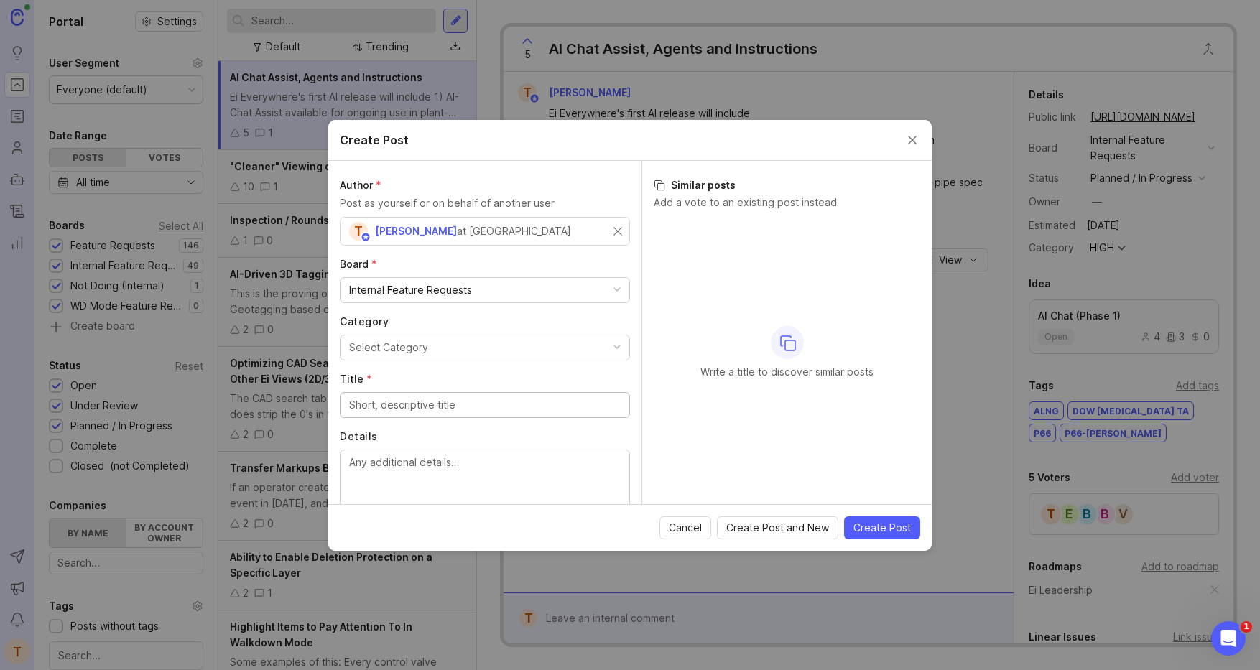
click at [464, 288] on div "Internal Feature Requests" at bounding box center [410, 290] width 123 height 16
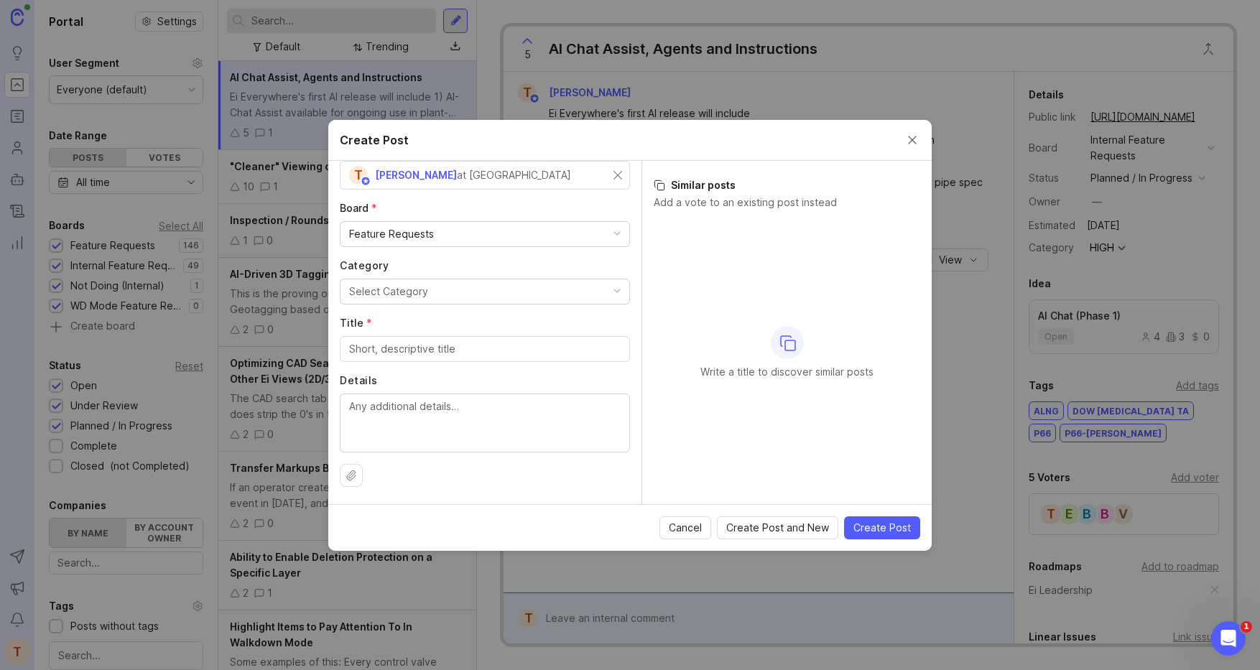
click at [442, 289] on button "Select Category" at bounding box center [485, 292] width 290 height 26
click at [445, 274] on div "Category Select Category LIST Tab CAD Tab 2D Tab Mobile General 3D Tab Admin & …" at bounding box center [485, 282] width 290 height 46
click at [441, 288] on button "Select Category" at bounding box center [485, 292] width 290 height 26
click at [704, 305] on div "Write a title to discover similar posts" at bounding box center [787, 352] width 266 height 269
click at [705, 516] on button "Cancel" at bounding box center [685, 527] width 52 height 23
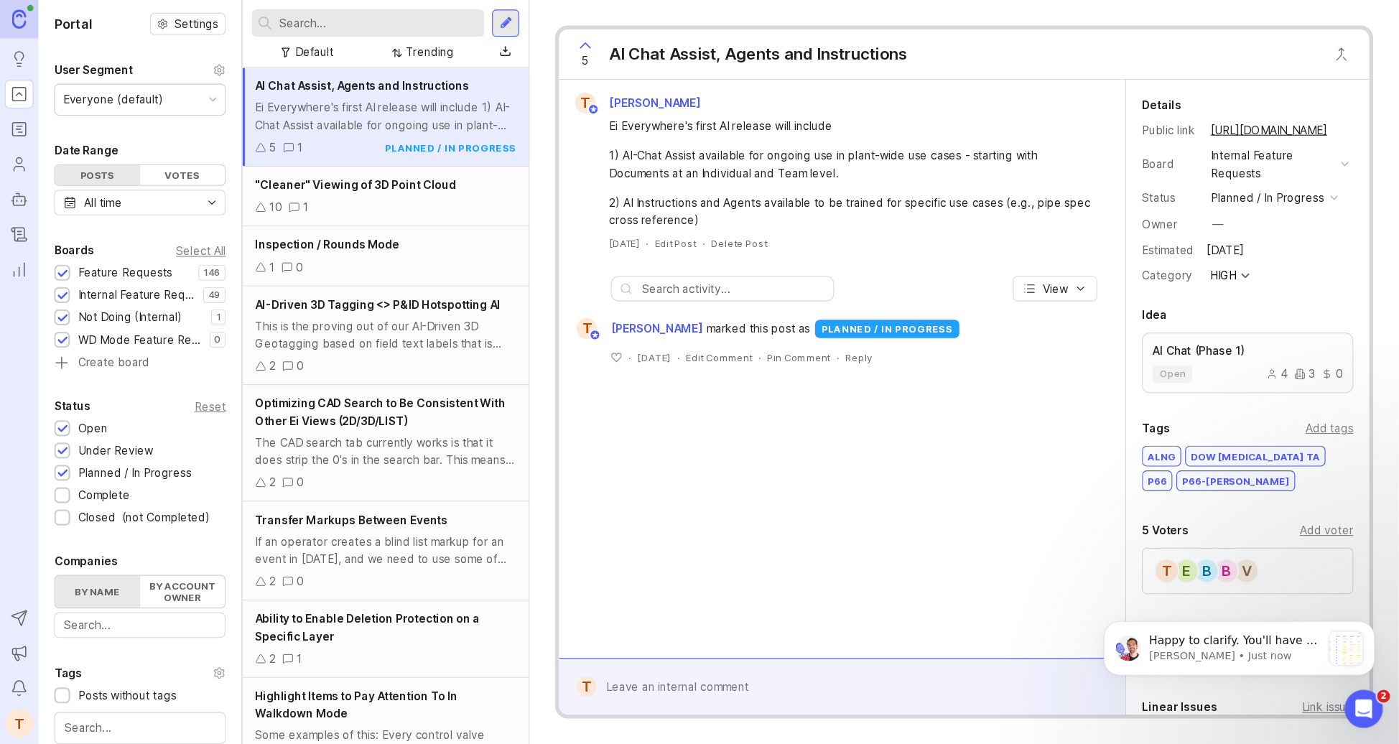
scroll to position [0, 0]
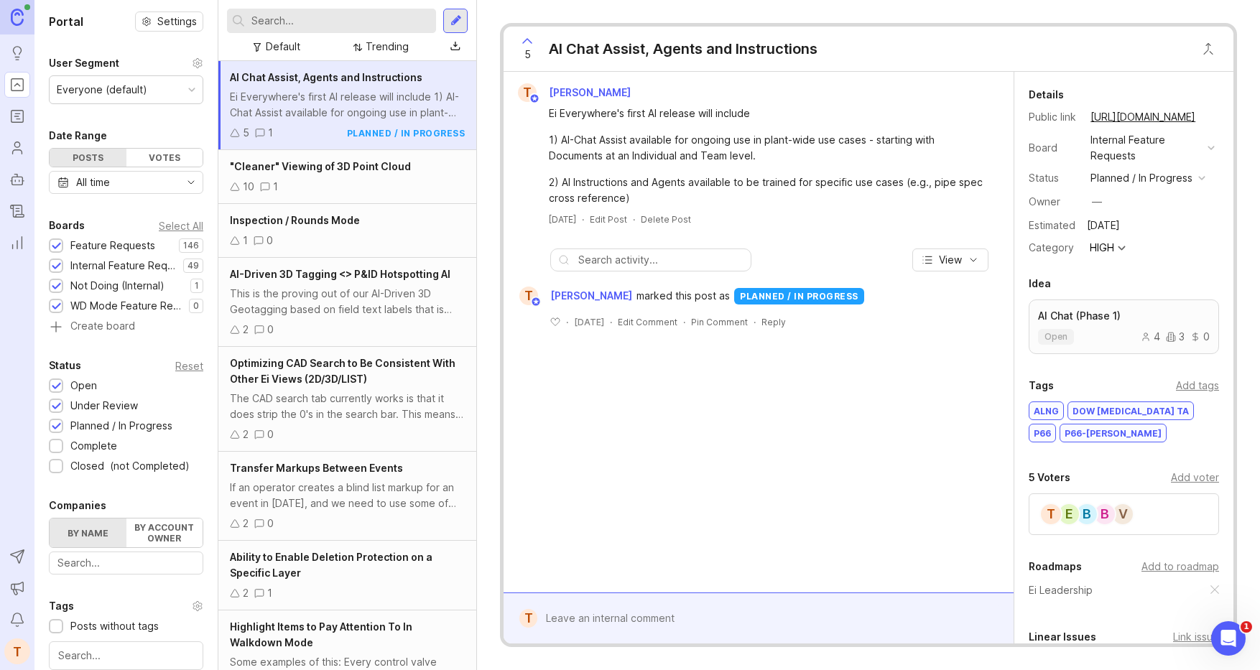
click at [17, 115] on icon "Roadmaps" at bounding box center [17, 116] width 16 height 17
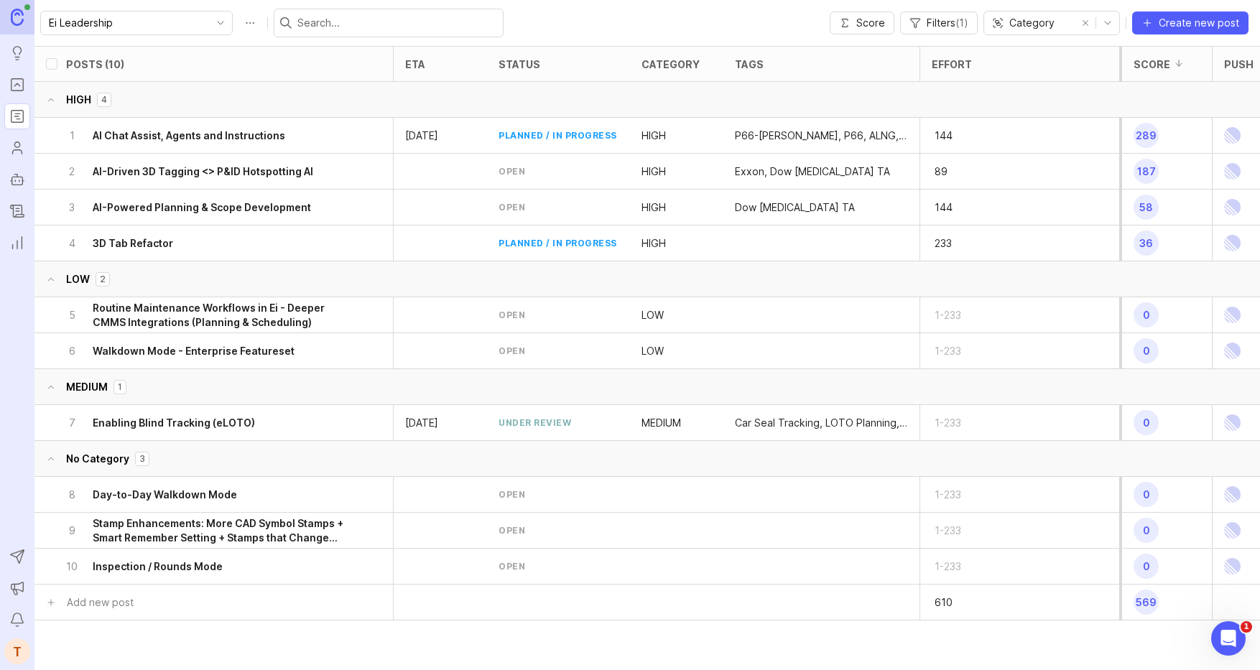
click at [302, 172] on h6 "AI-Driven 3D Tagging <> P&ID Hotspotting AI" at bounding box center [203, 171] width 221 height 14
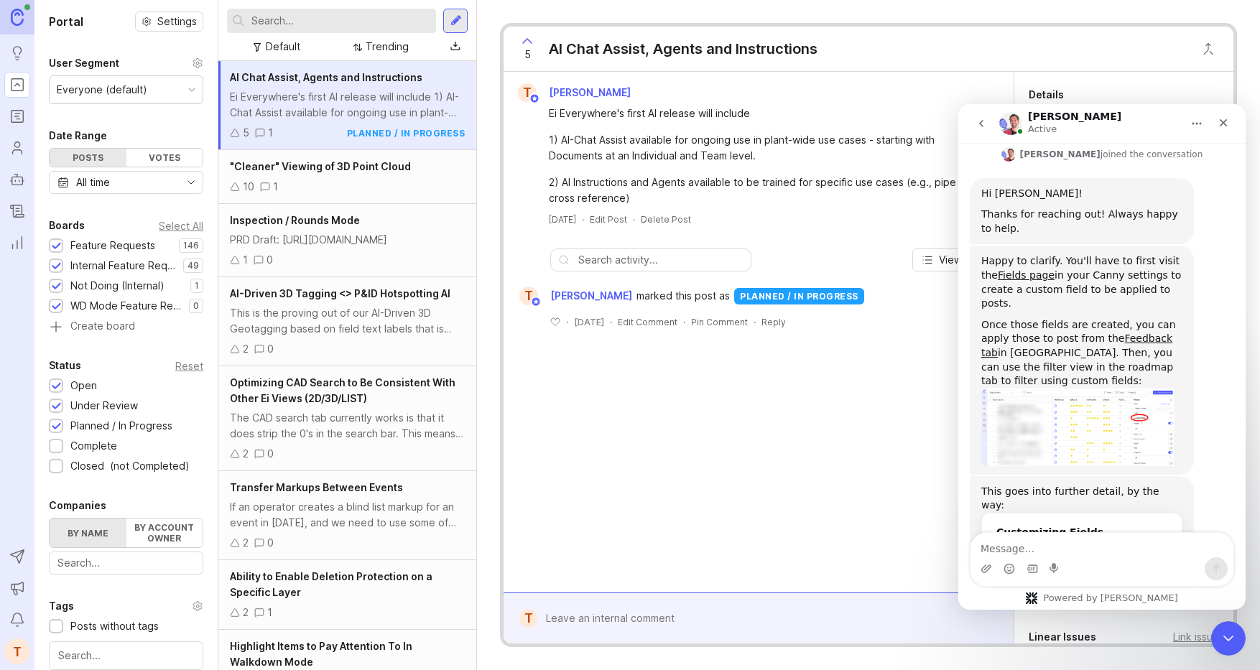
scroll to position [1523, 0]
click at [1083, 386] on img "Jacques says…" at bounding box center [1077, 425] width 192 height 78
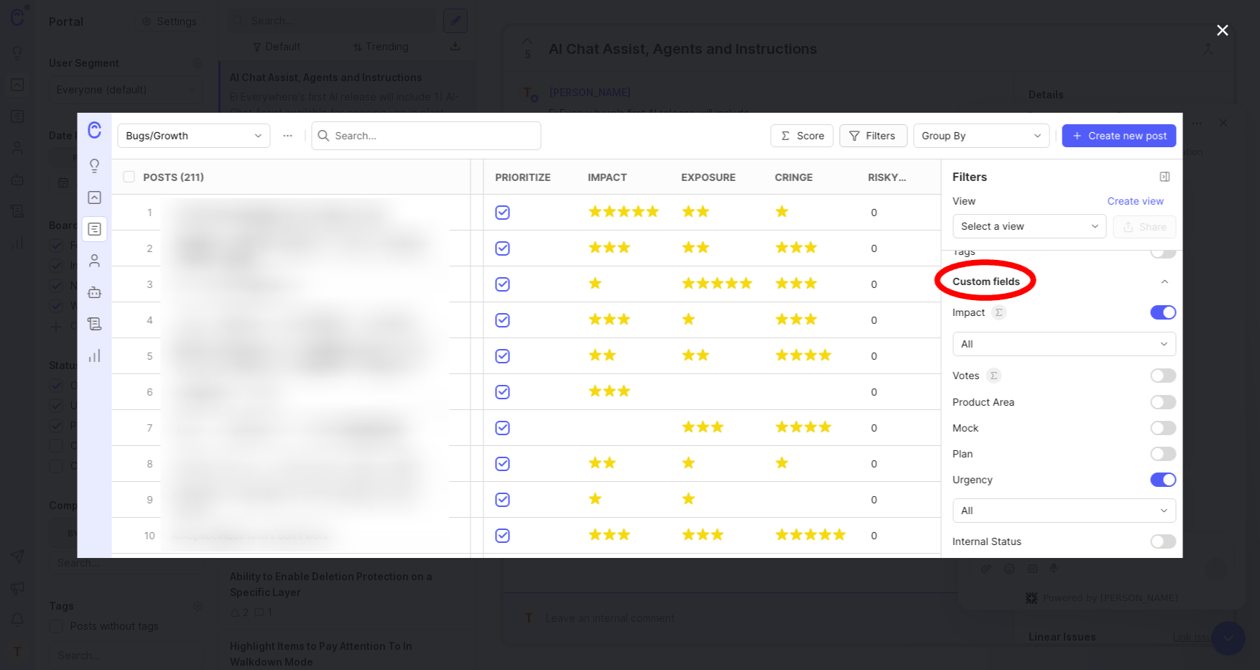
scroll to position [0, 0]
click at [1133, 89] on div "Intercom messenger" at bounding box center [630, 335] width 1260 height 670
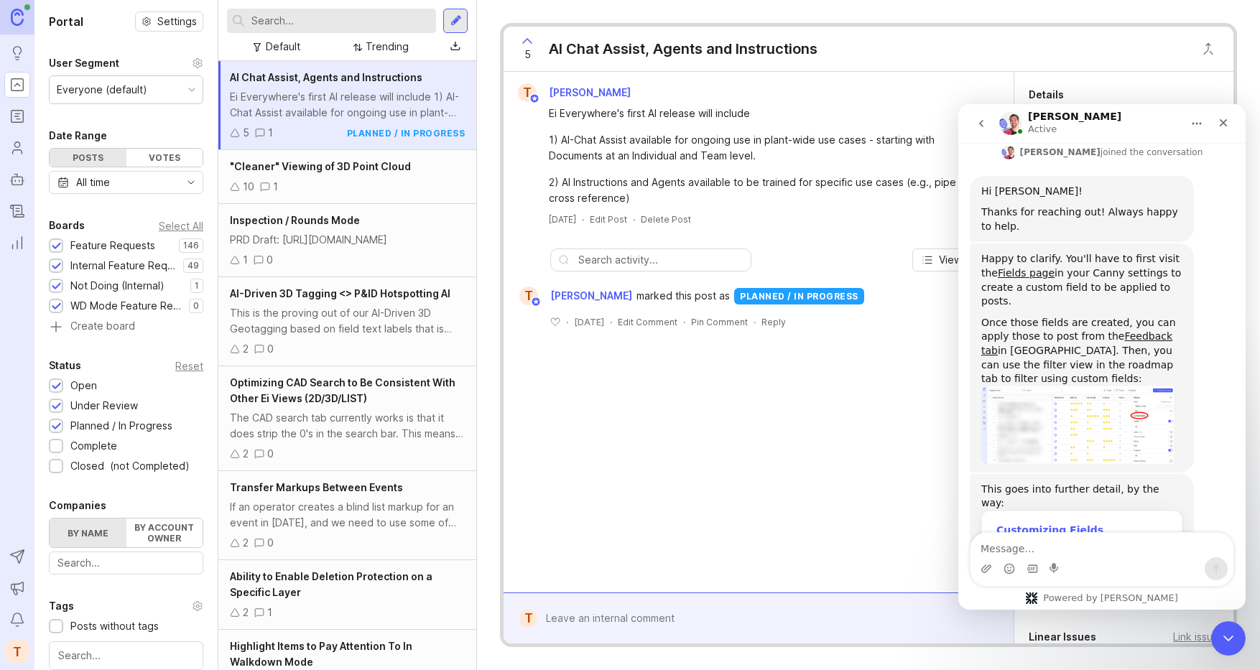
click at [1077, 523] on div "Customizing Fields" at bounding box center [1081, 530] width 171 height 15
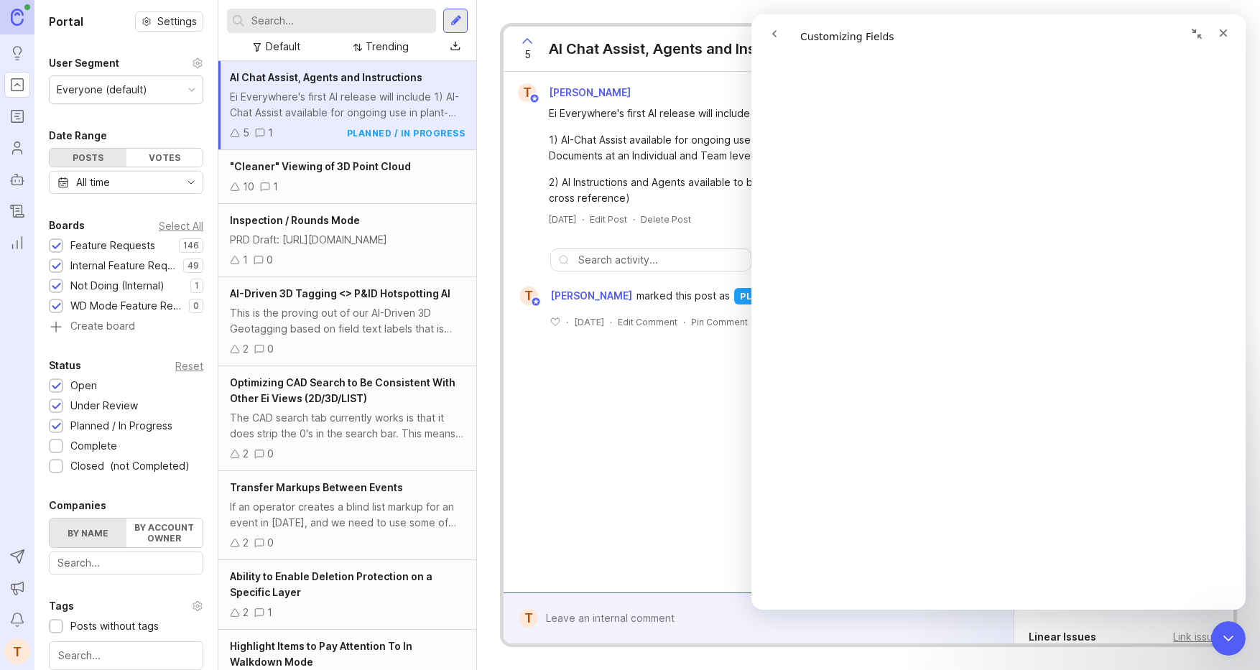
scroll to position [838, 0]
click at [1190, 30] on button "Collapse window" at bounding box center [1196, 33] width 27 height 27
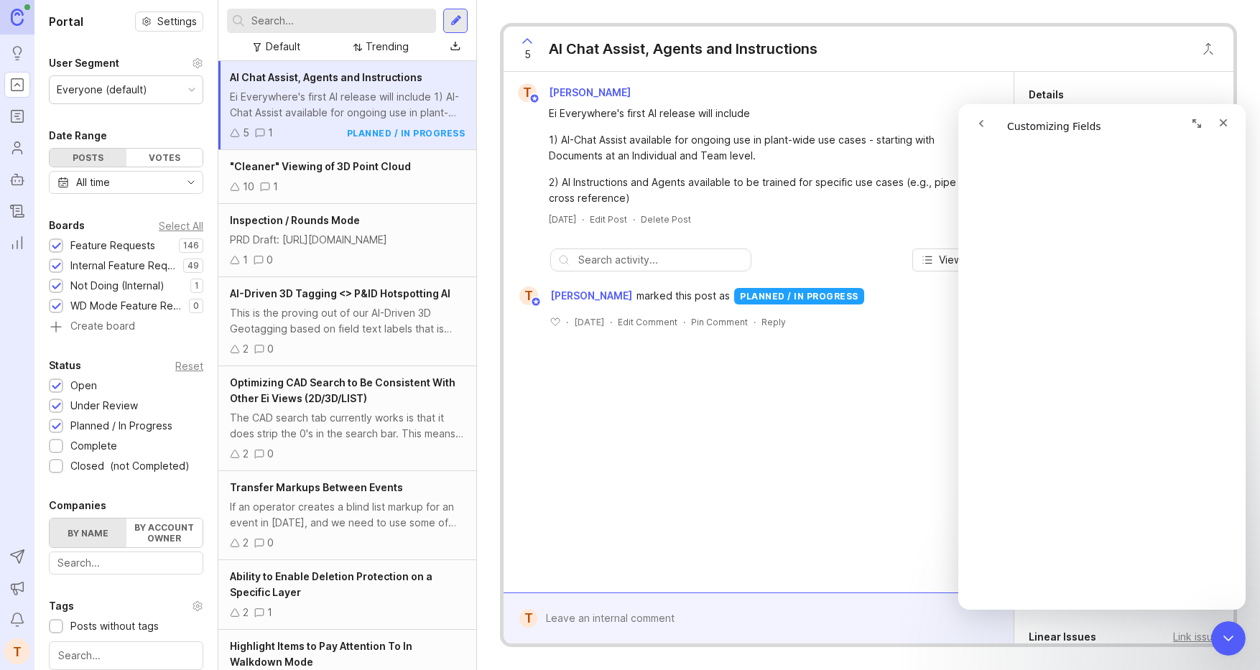
scroll to position [154, 0]
click at [1222, 116] on div "Close" at bounding box center [1223, 123] width 26 height 26
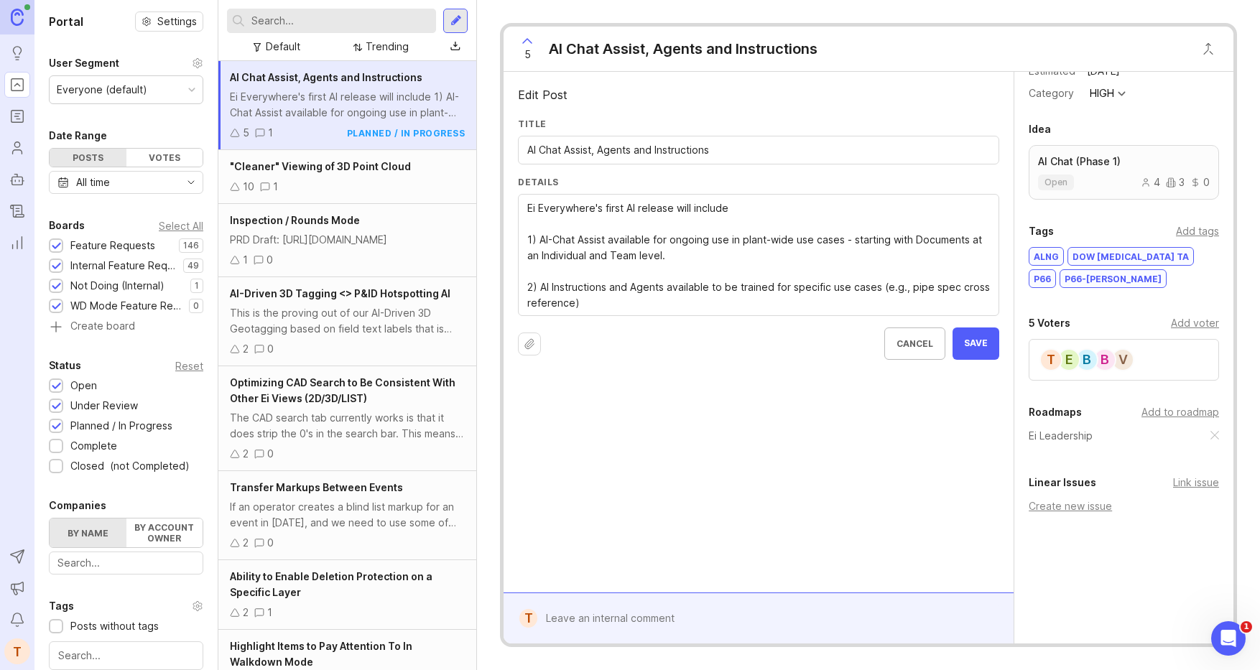
scroll to position [0, 0]
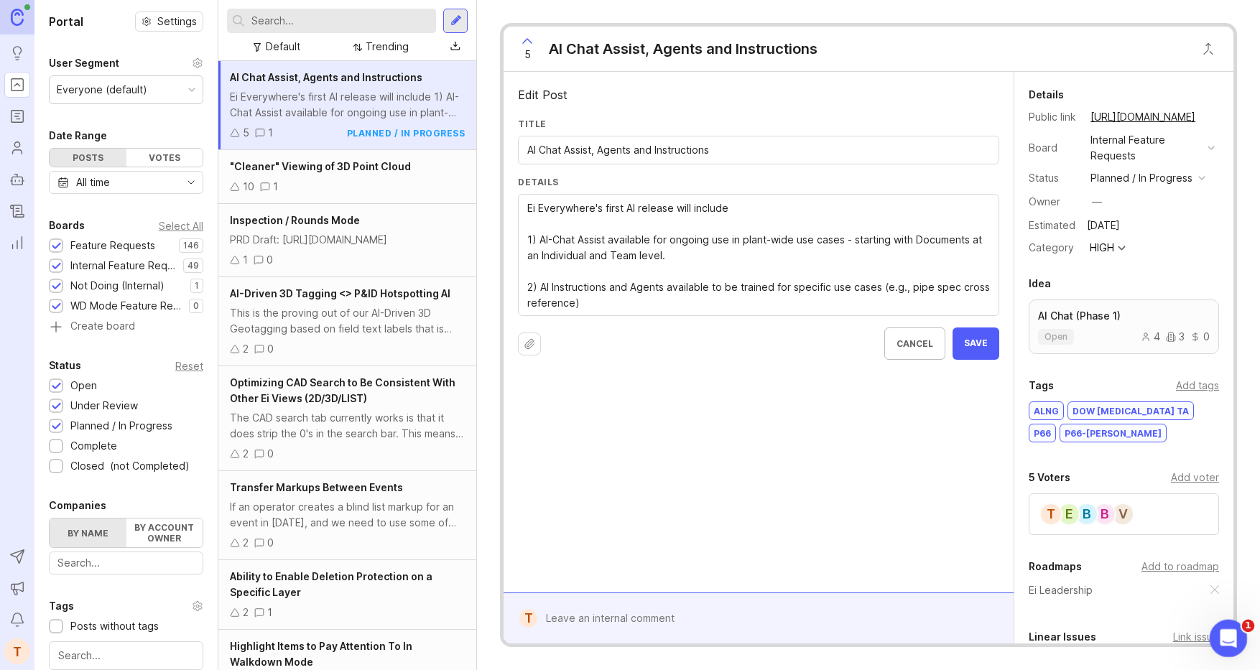
click at [1226, 626] on icon "Open Intercom Messenger" at bounding box center [1227, 637] width 24 height 24
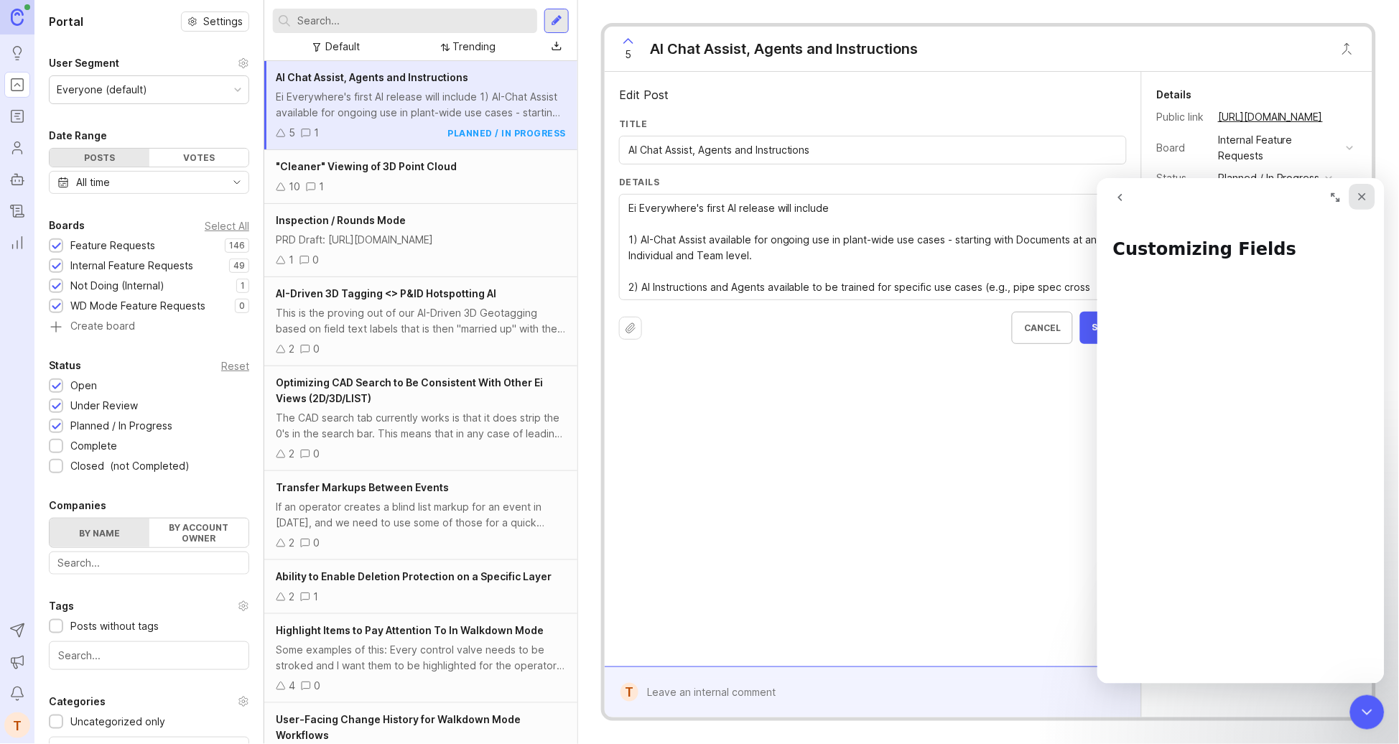
drag, startPoint x: 1360, startPoint y: 195, endPoint x: 2458, endPoint y: 378, distance: 1113.3
click at [1259, 195] on icon "Close" at bounding box center [1361, 195] width 11 height 11
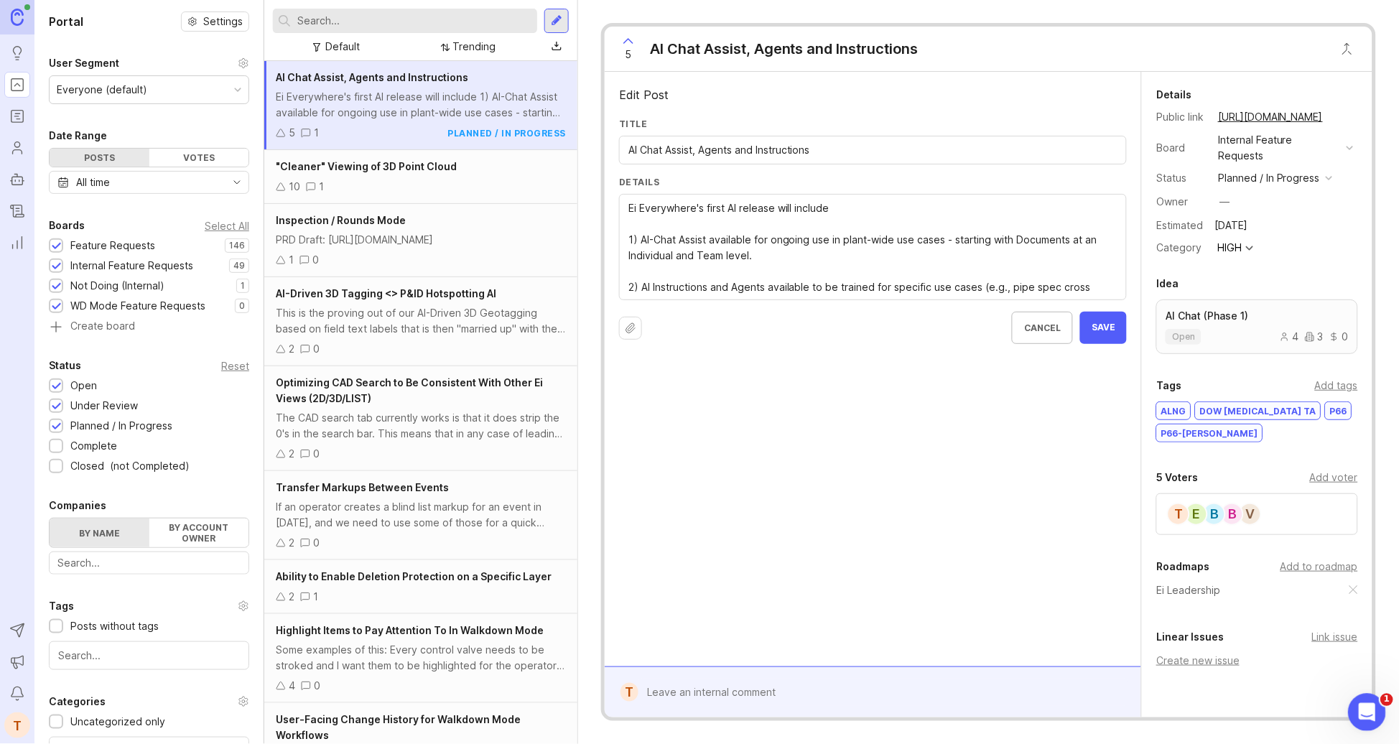
click at [1259, 669] on icon "Open Intercom Messenger" at bounding box center [1365, 711] width 24 height 24
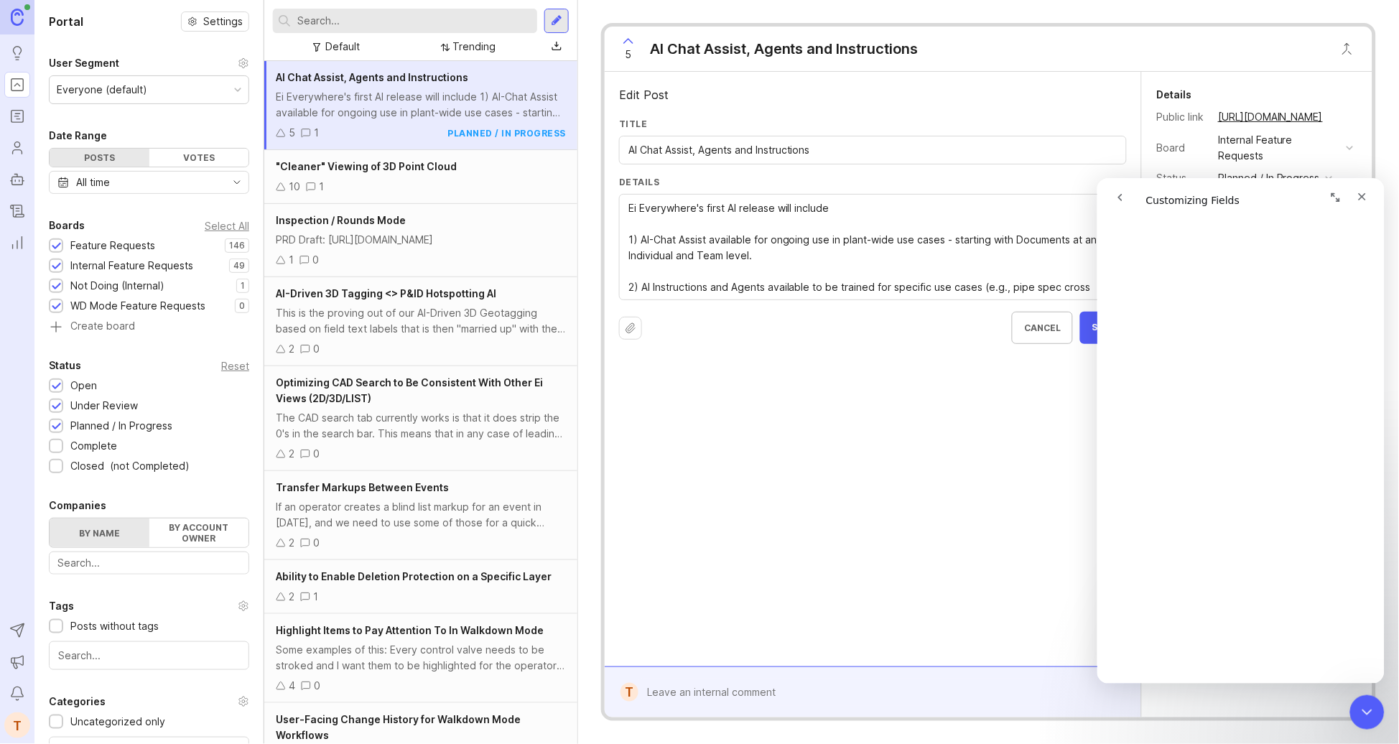
scroll to position [3963, 0]
click at [1121, 207] on button "go back" at bounding box center [1119, 196] width 27 height 27
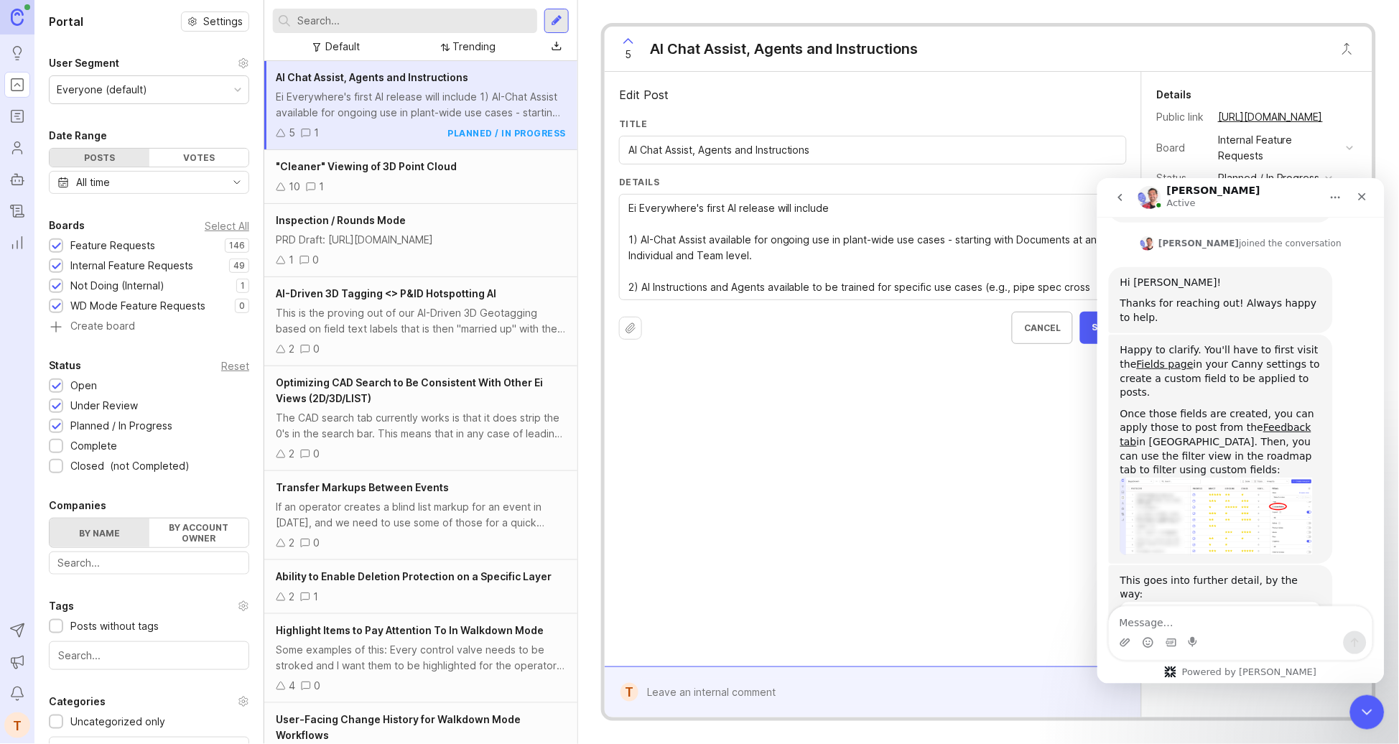
scroll to position [1521, 0]
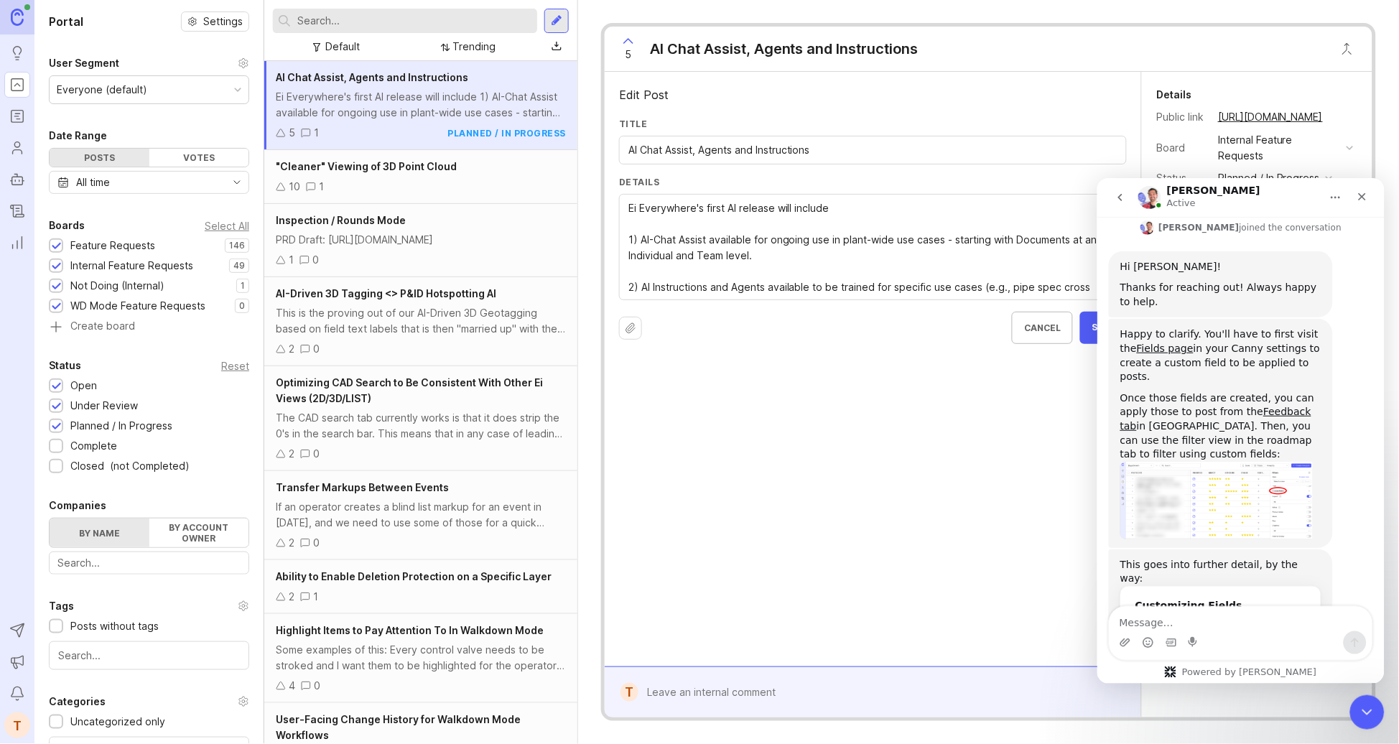
type textarea "T"
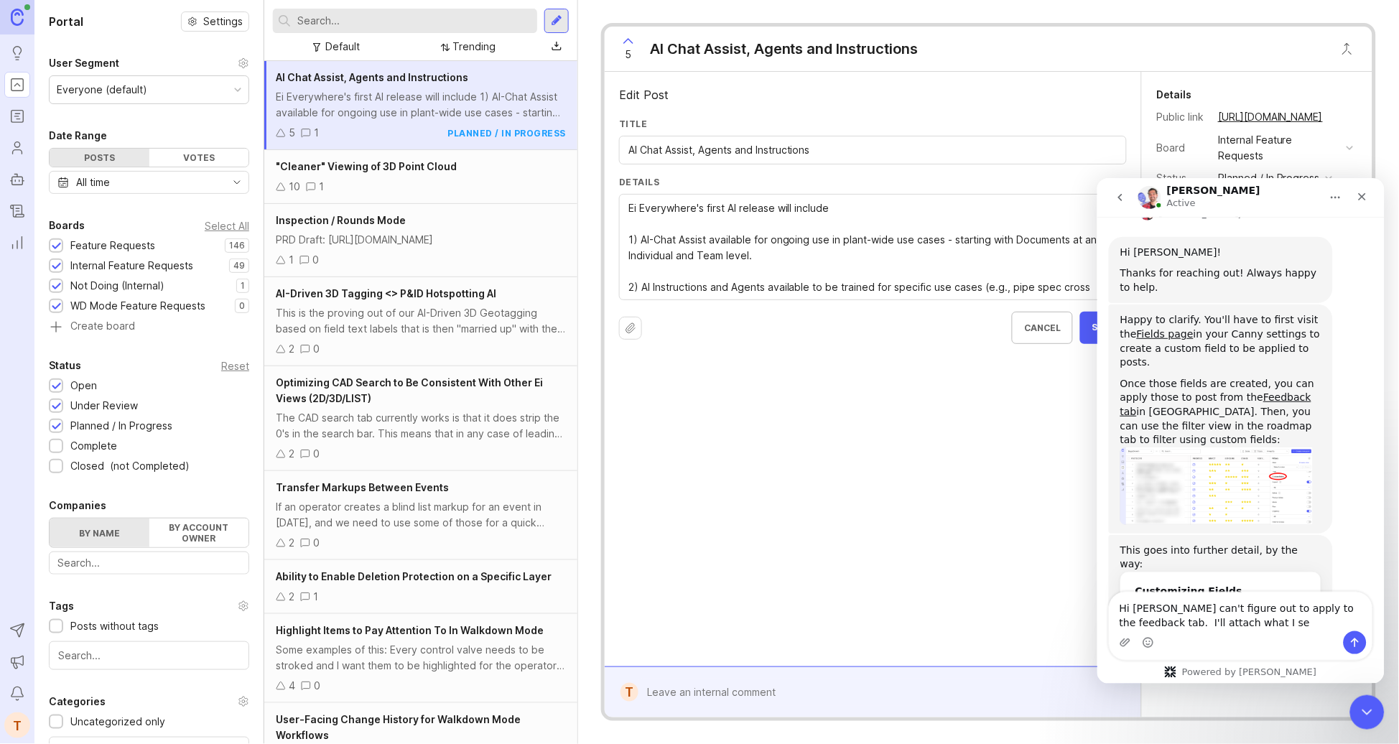
type textarea "Hi Jacques - I can't figure out to apply to the feedback tab. I'll attach what …"
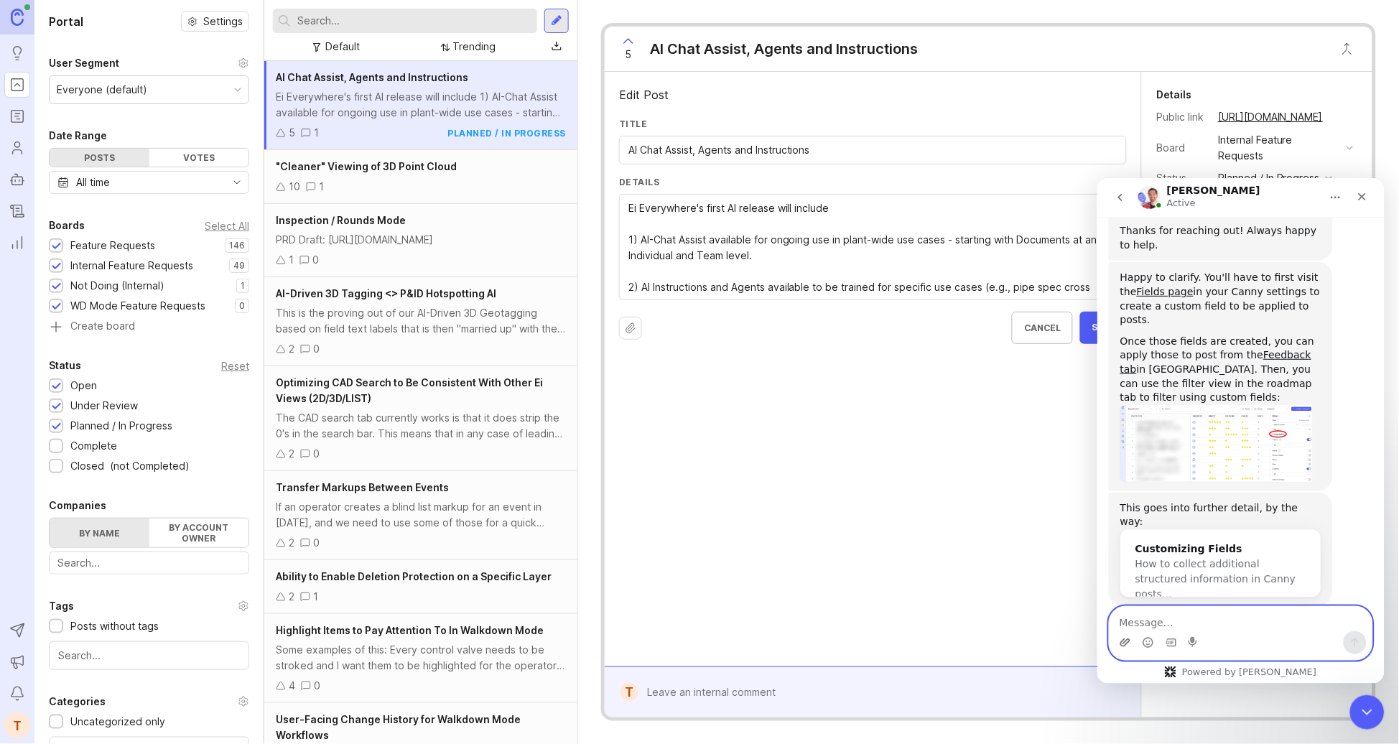
click at [1123, 639] on icon "Upload attachment" at bounding box center [1125, 642] width 10 height 8
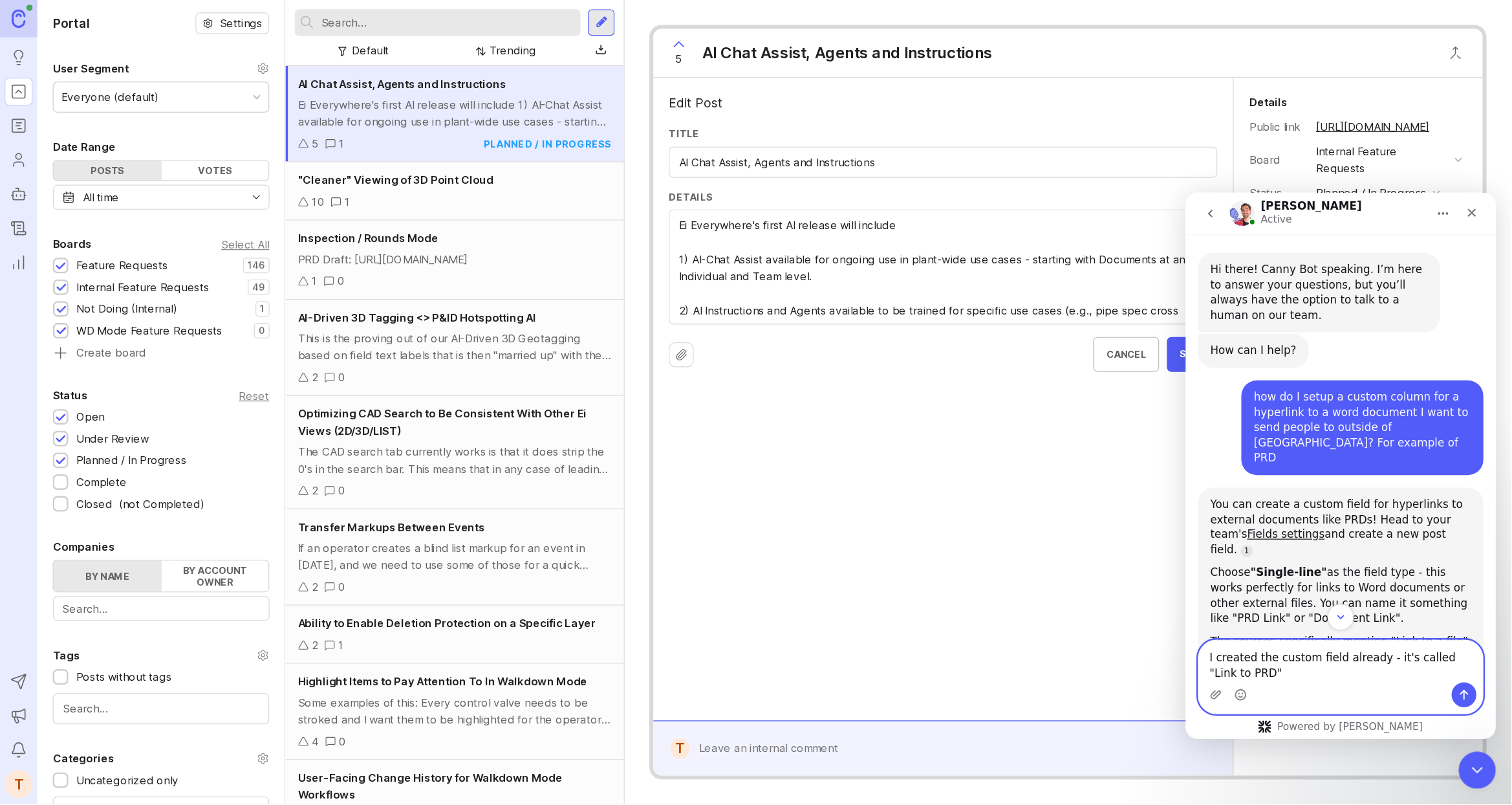
scroll to position [1, 0]
type textarea "I created the custom field already - it's called "Link to PRD""
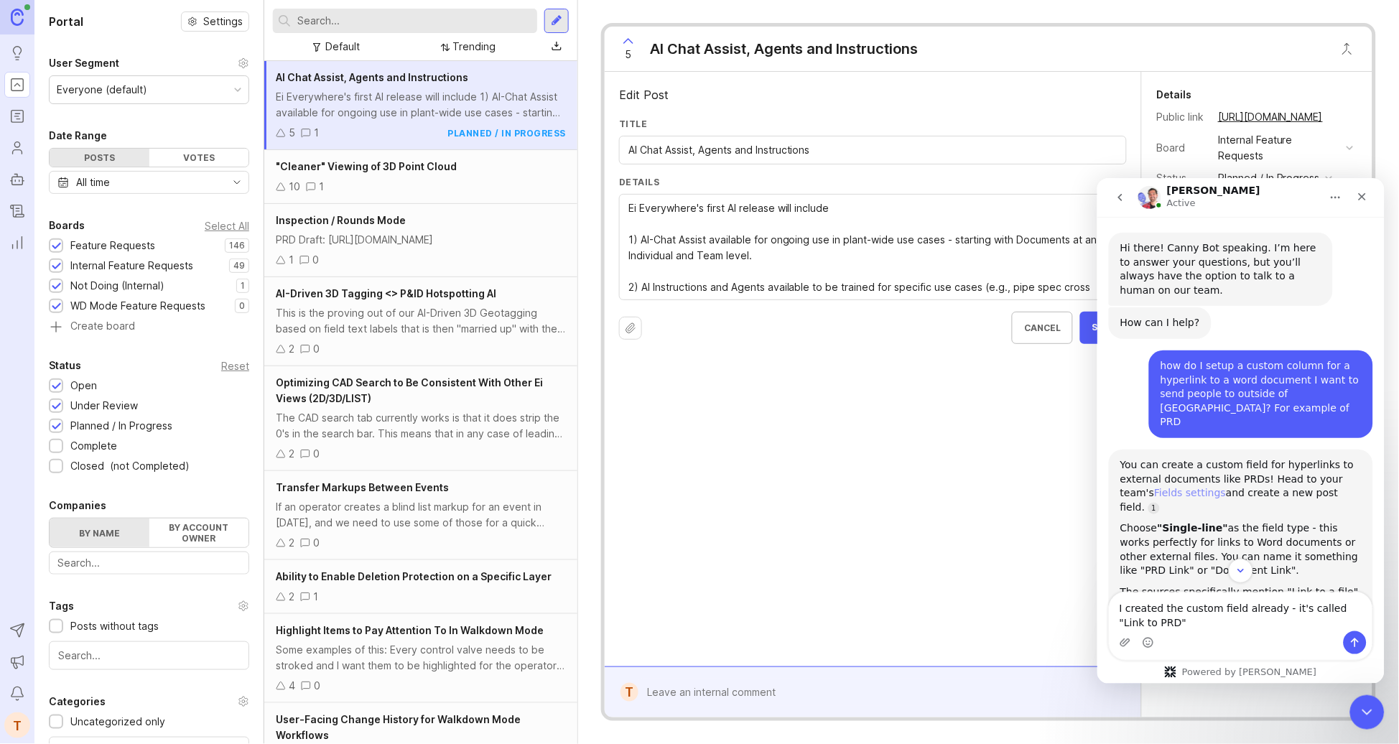
click at [1174, 486] on link "Fields settings" at bounding box center [1190, 491] width 72 height 11
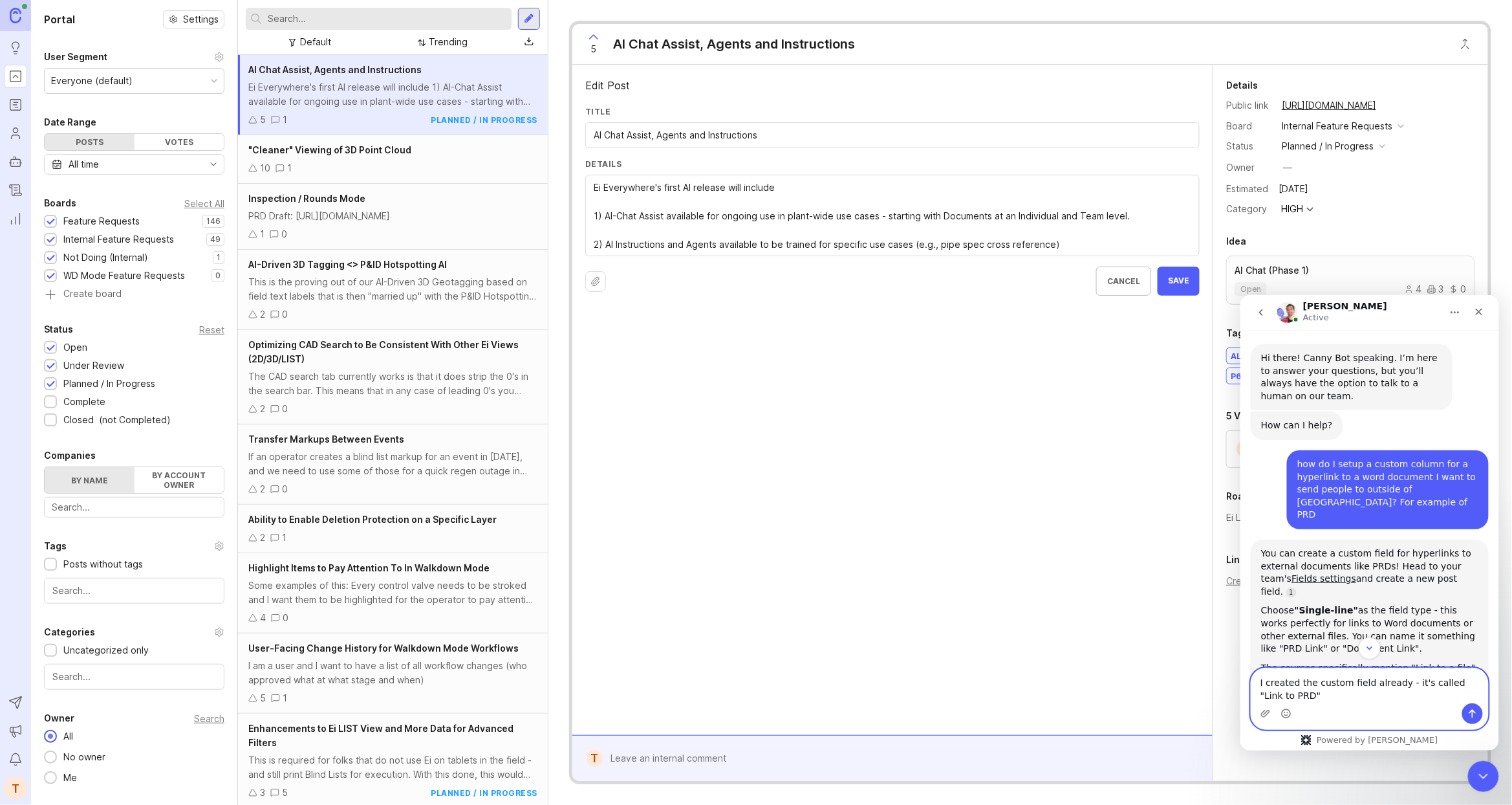
click at [1134, 602] on textarea "I created the custom field already - it's called "Link to PRD"" at bounding box center [1369, 684] width 237 height 35
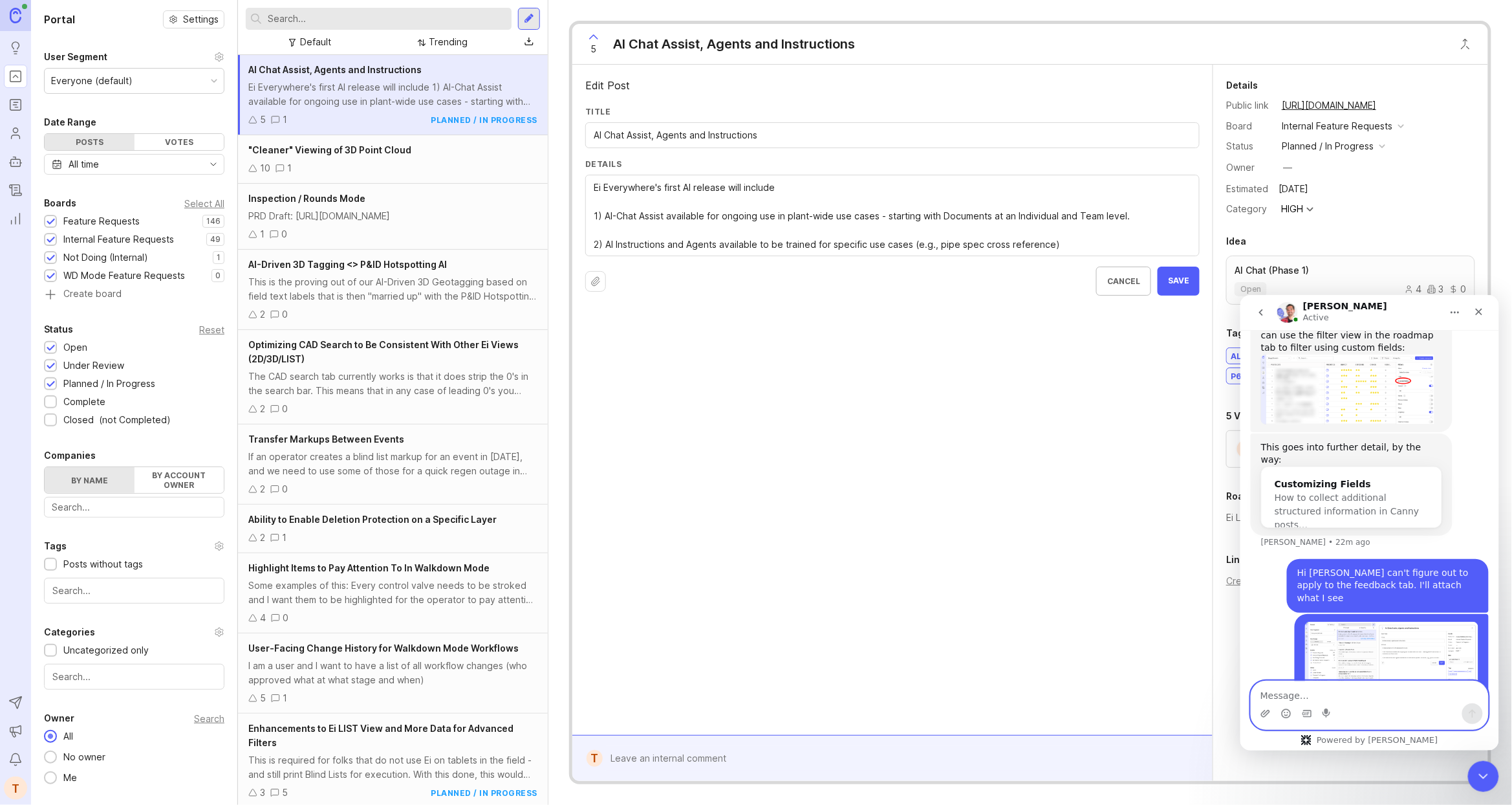
scroll to position [1587, 0]
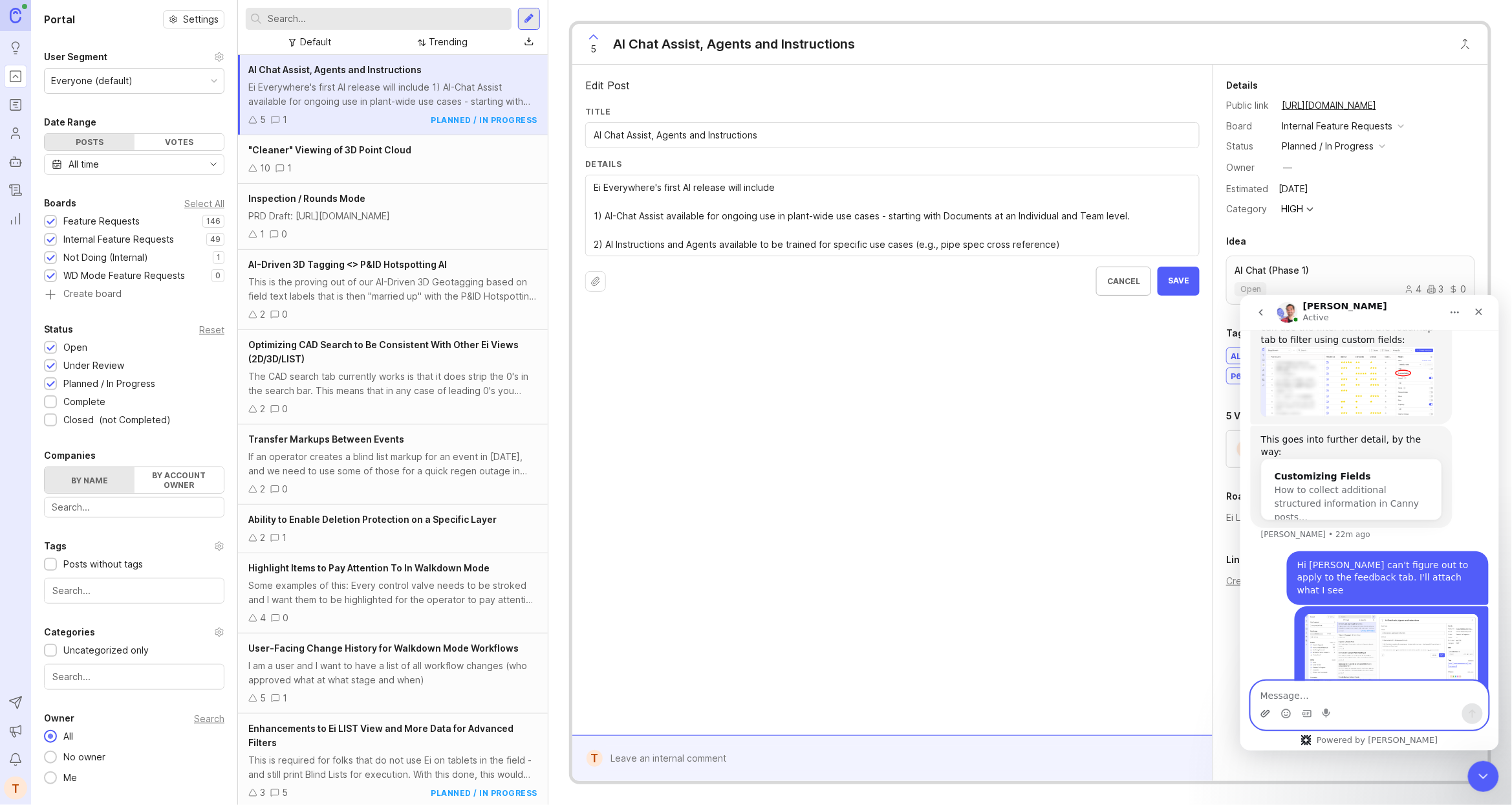
click at [1134, 602] on icon "Upload attachment" at bounding box center [1264, 712] width 10 height 10
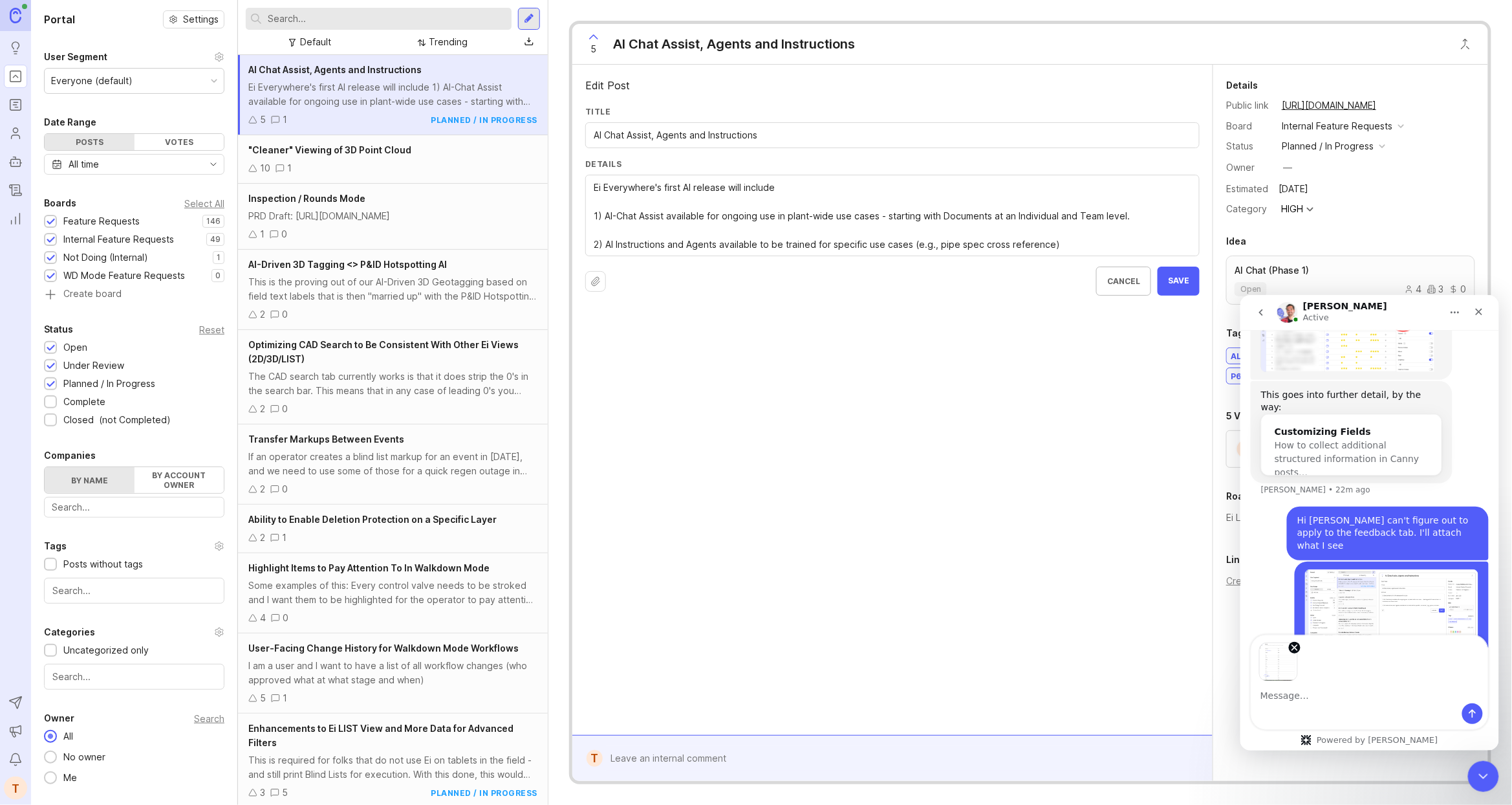
scroll to position [1633, 0]
click at [1134, 602] on icon "Remove image 1" at bounding box center [1293, 647] width 10 height 10
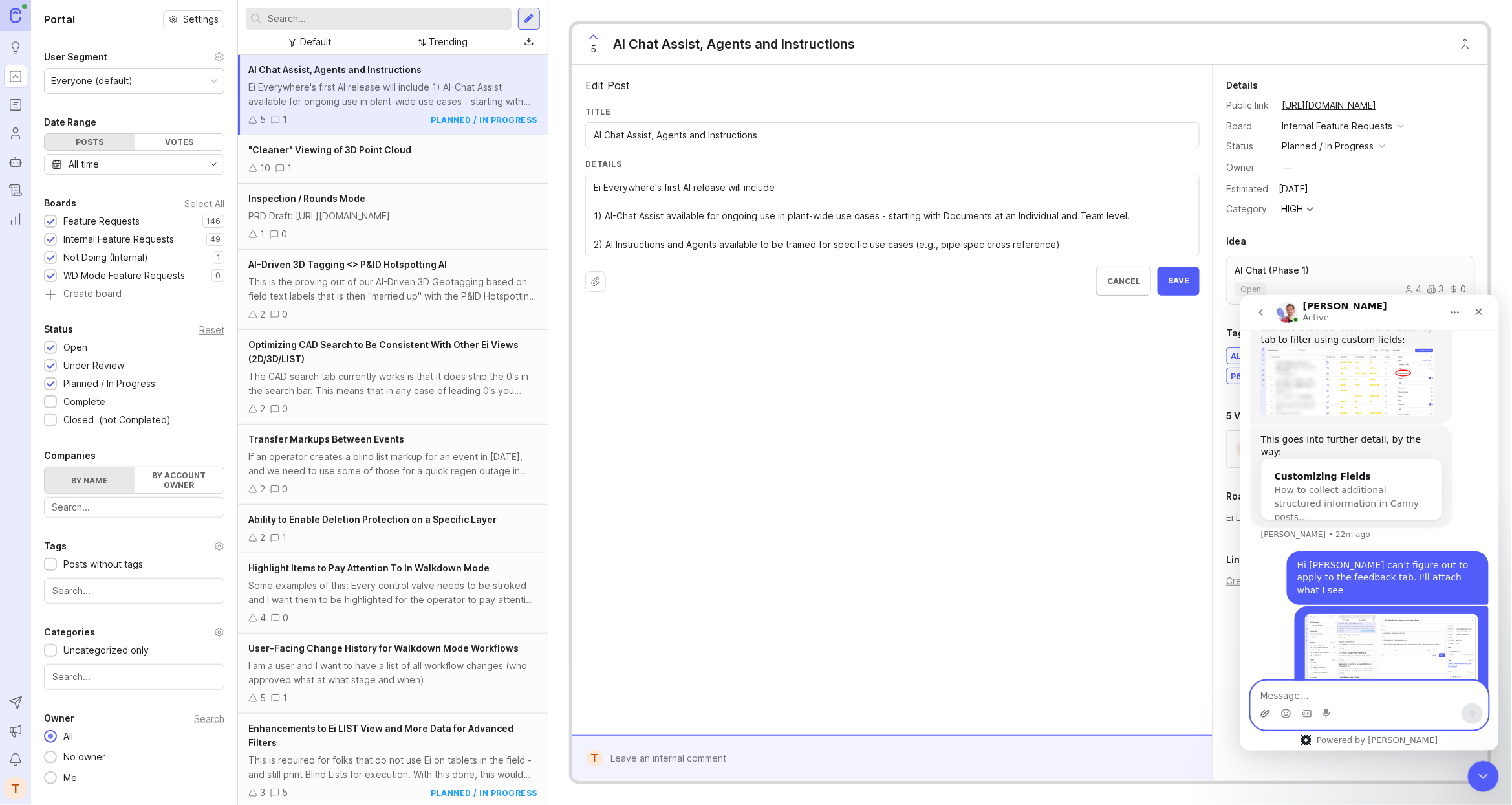
click at [1134, 602] on icon "Upload attachment" at bounding box center [1264, 712] width 10 height 10
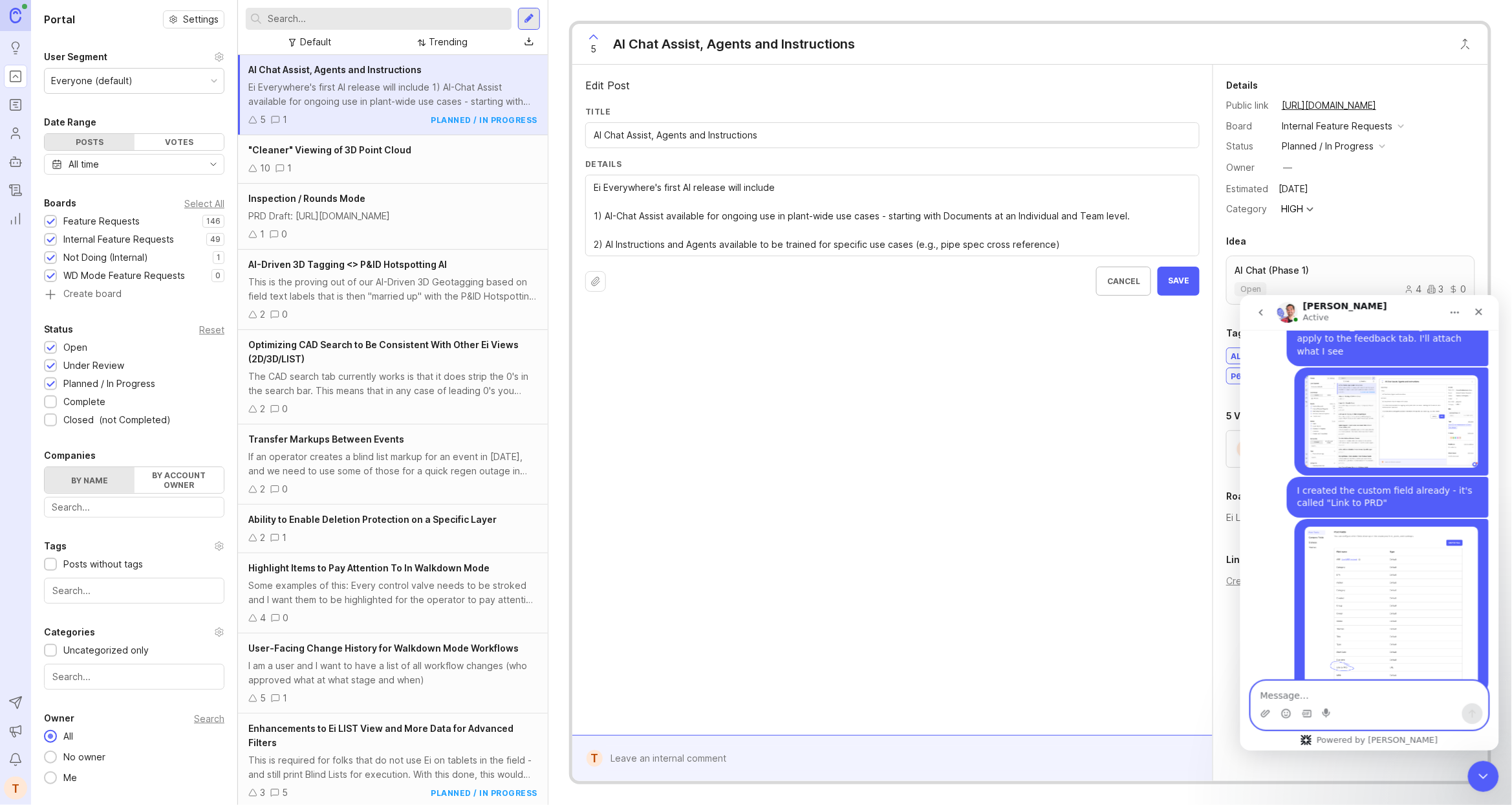
scroll to position [1830, 0]
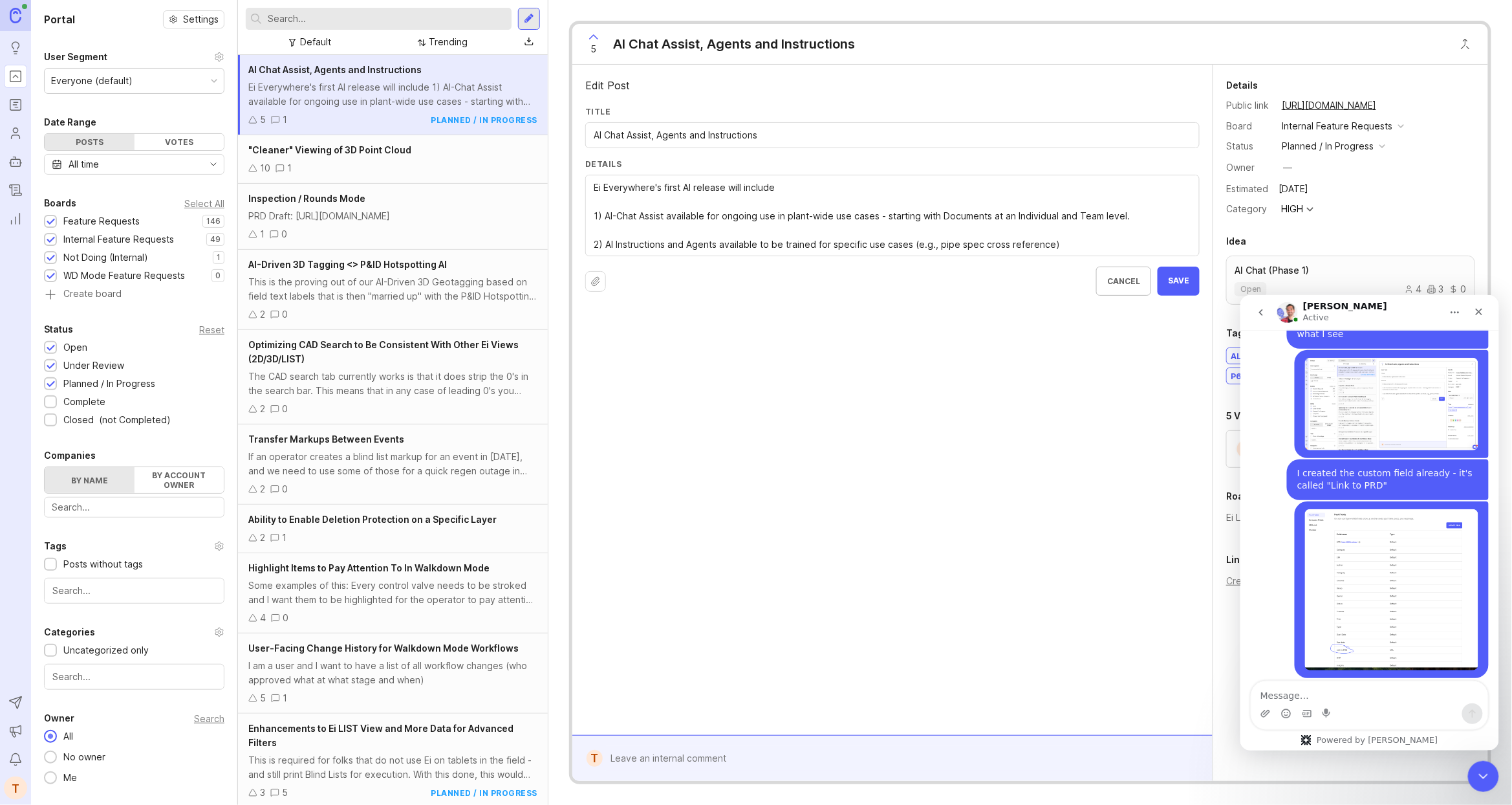
click at [671, 417] on div "Edit Post Title AI Chat Assist, Agents and Instructions Details Ei Everywhere's…" at bounding box center [892, 400] width 640 height 670
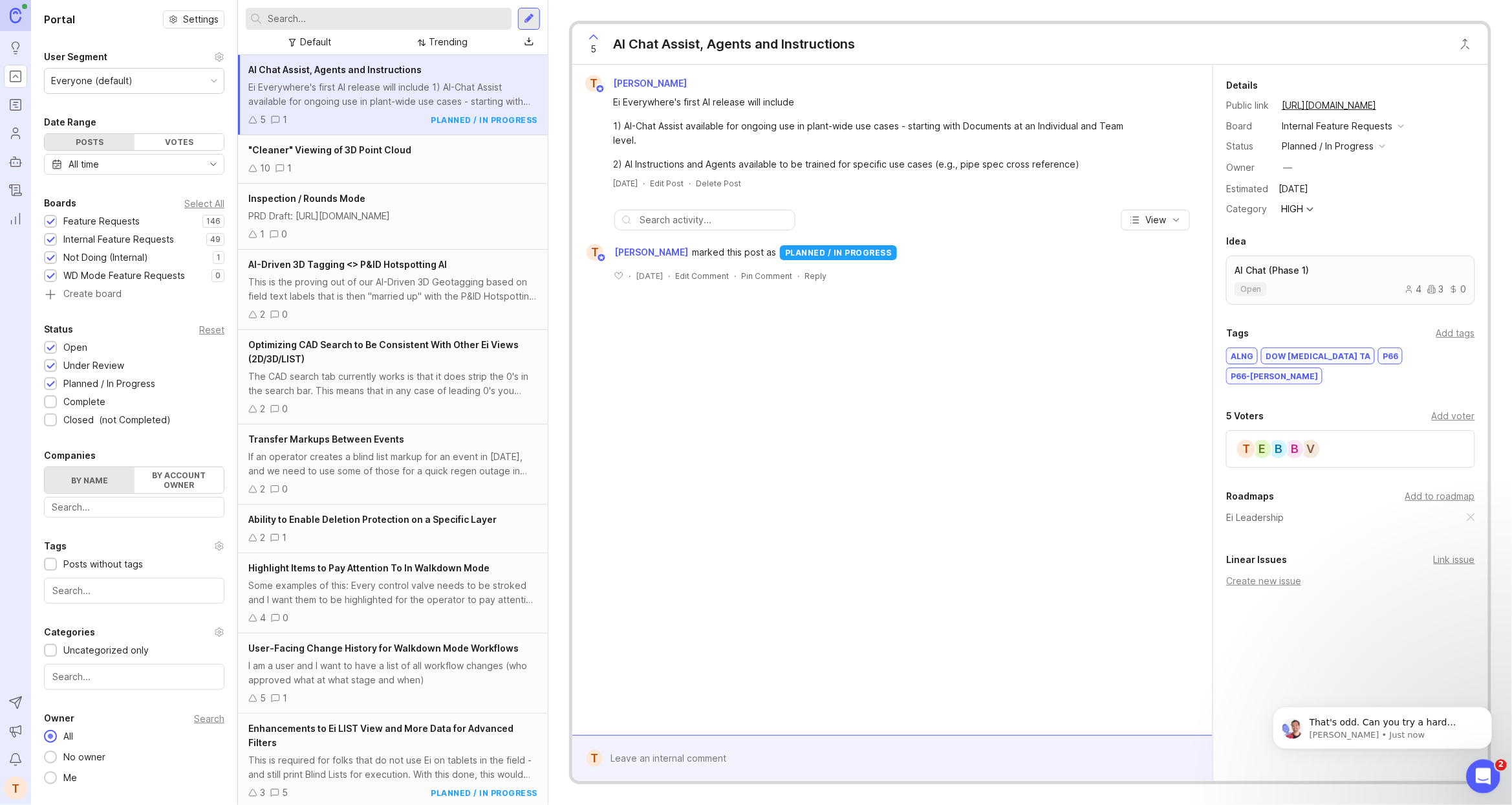
click at [1478, 782] on icon "Open Intercom Messenger" at bounding box center [1481, 774] width 22 height 22
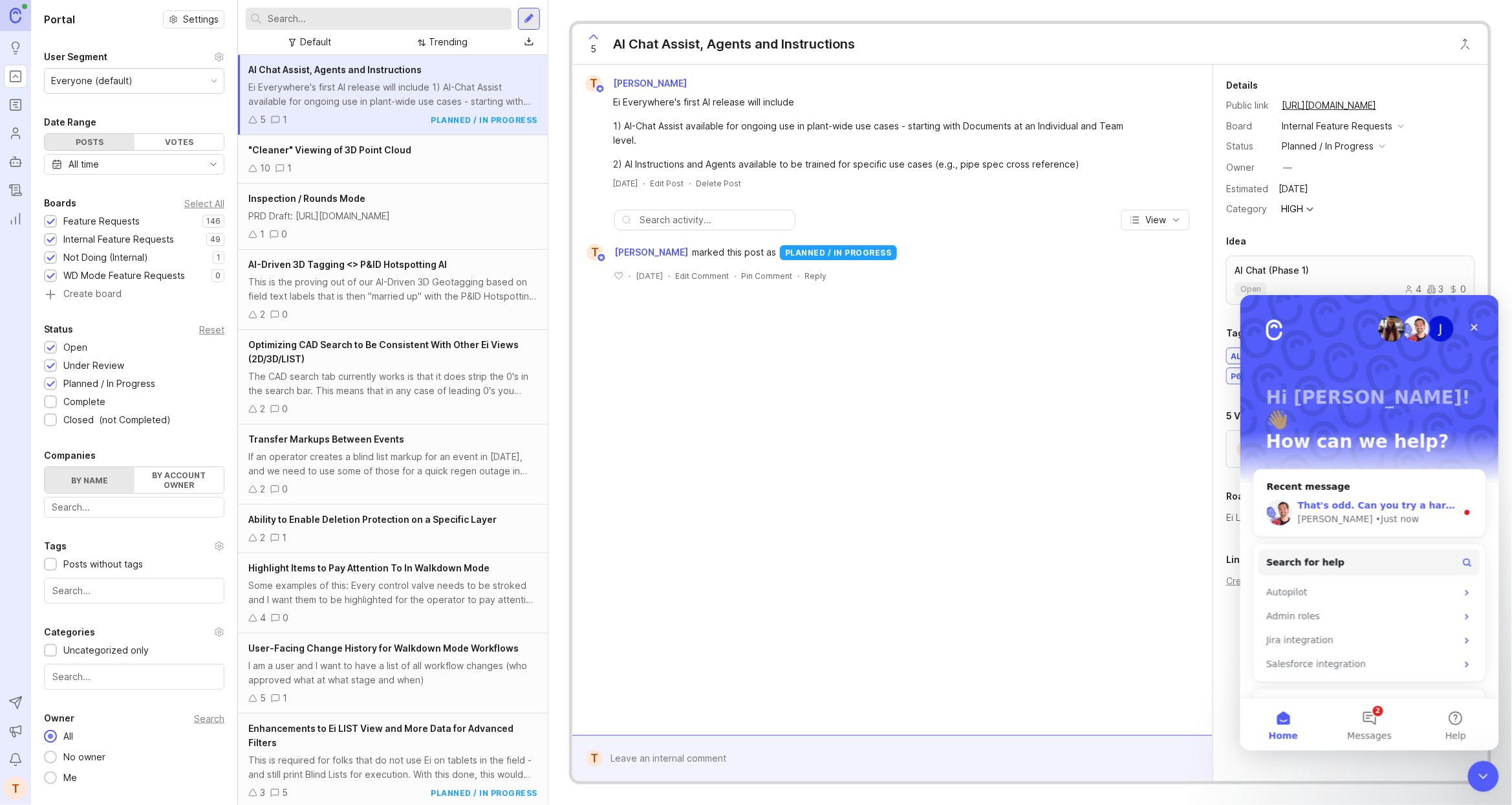
click at [1383, 499] on span "That's odd. Can you try a hard refresh? Mac: ⌘-Shift-R, Windows: Ctrl-Shift-R" at bounding box center [1495, 503] width 394 height 10
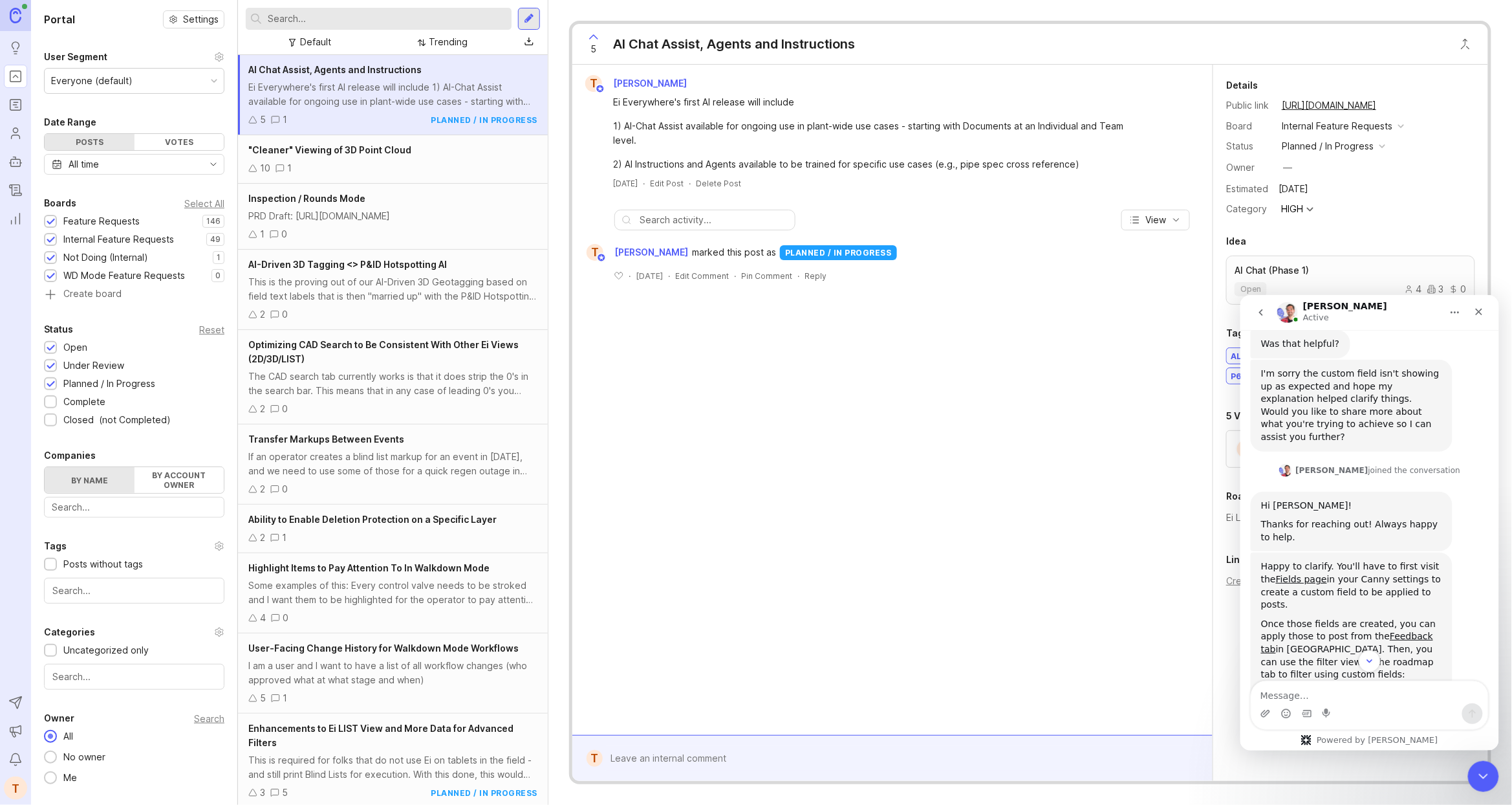
scroll to position [1817, 0]
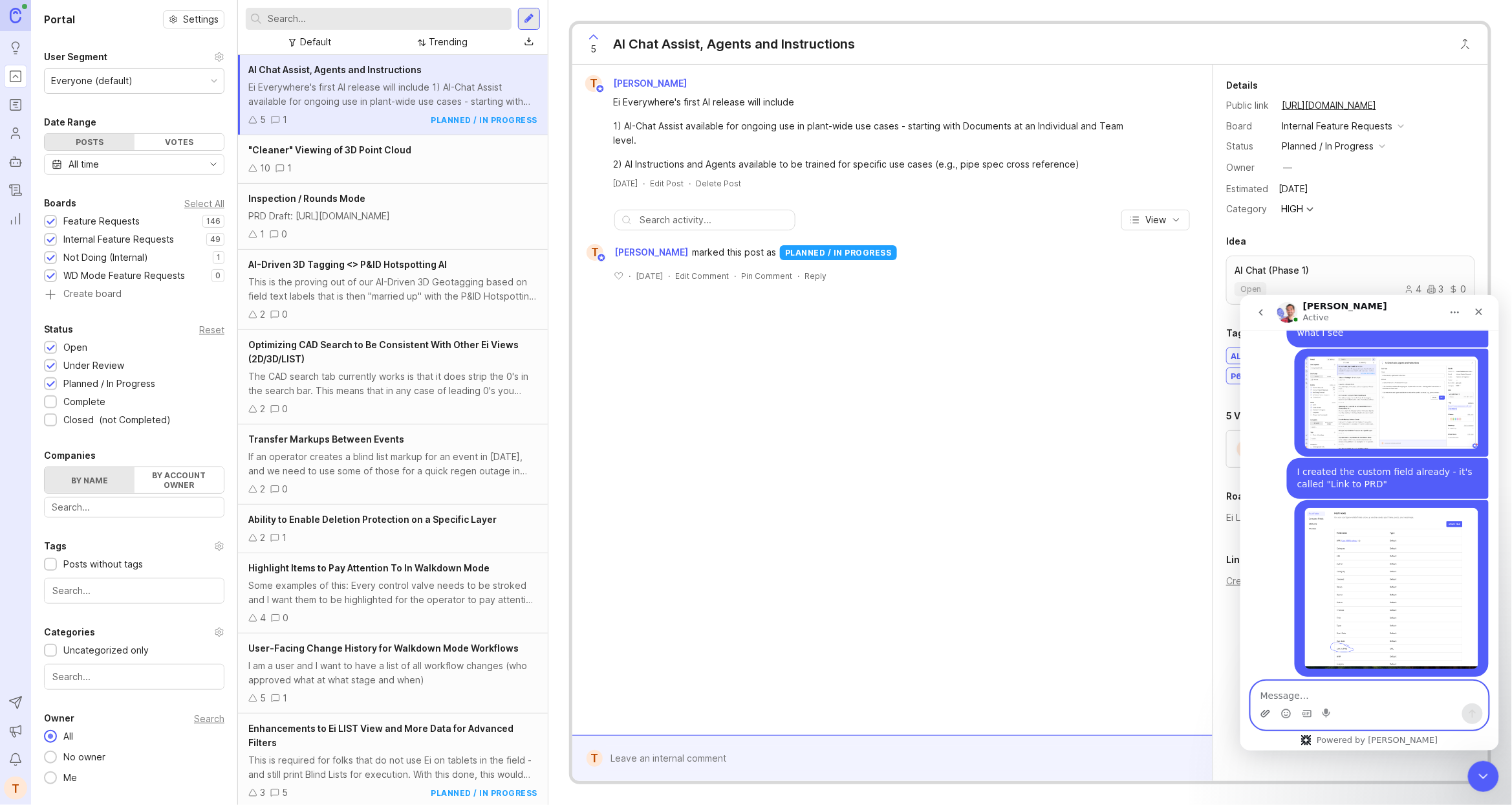
click at [1264, 712] on icon "Upload attachment" at bounding box center [1265, 712] width 9 height 7
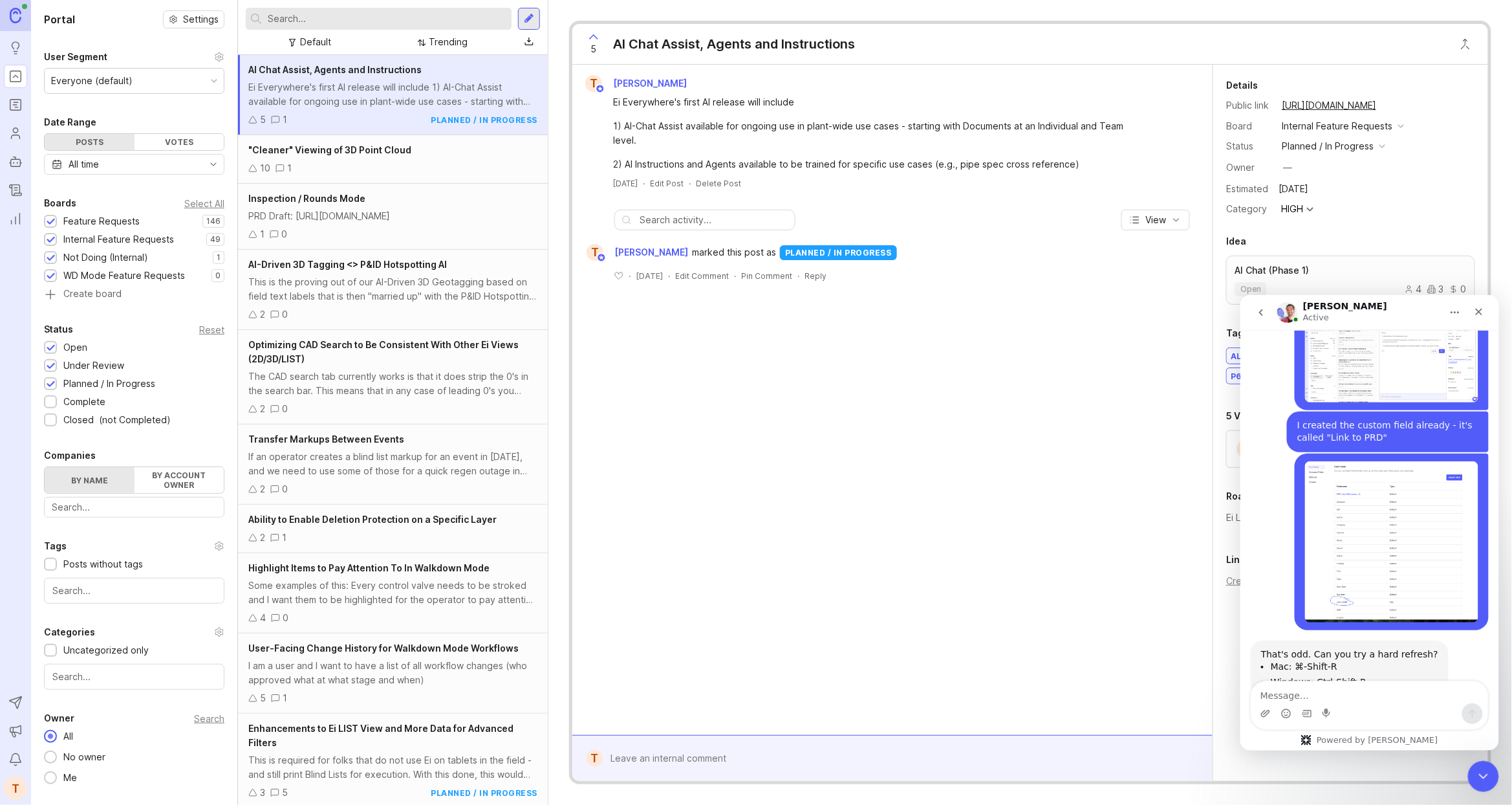
scroll to position [1935, 0]
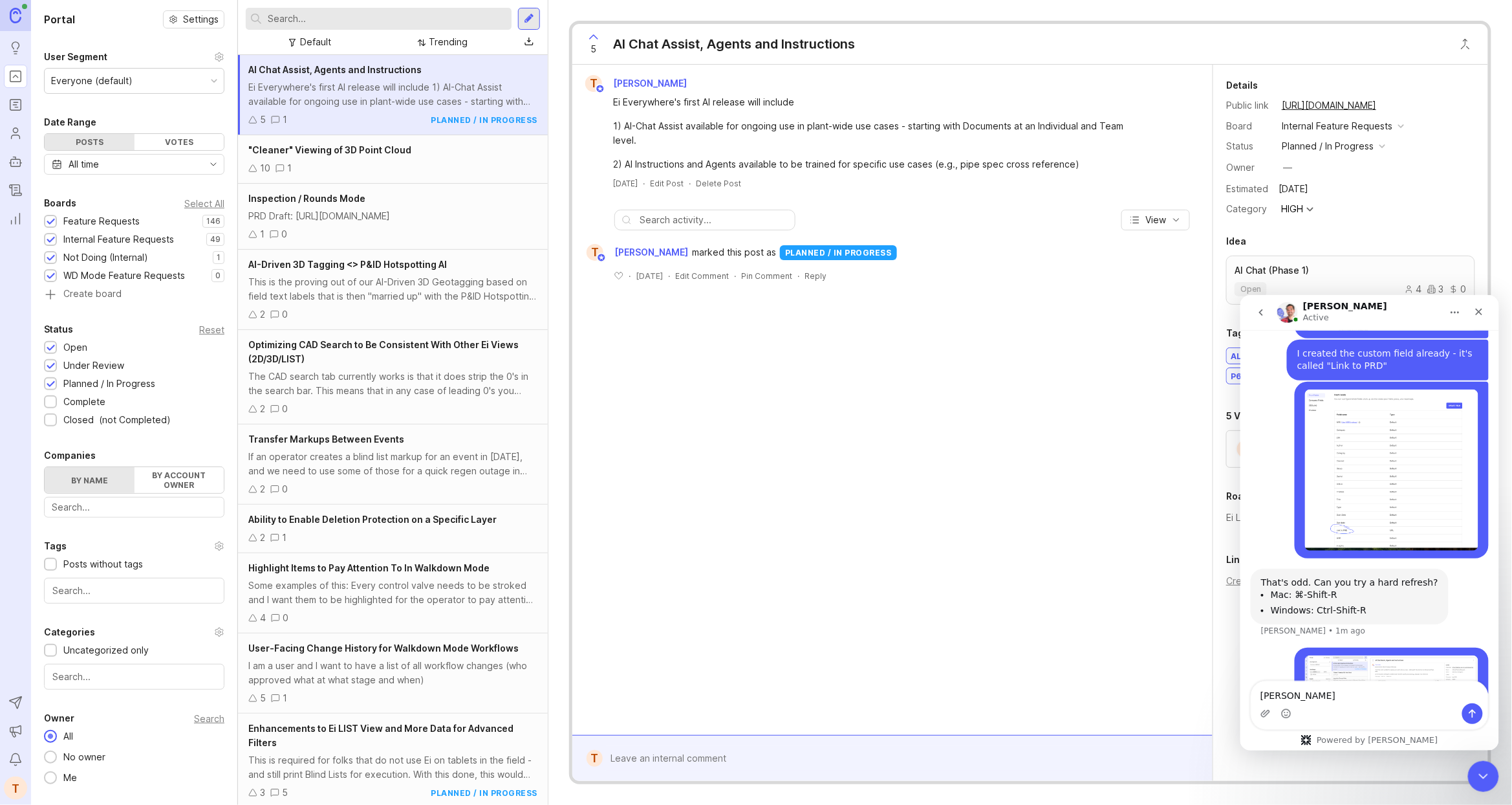
type textarea "same"
click at [1475, 308] on icon "Close" at bounding box center [1479, 312] width 7 height 7
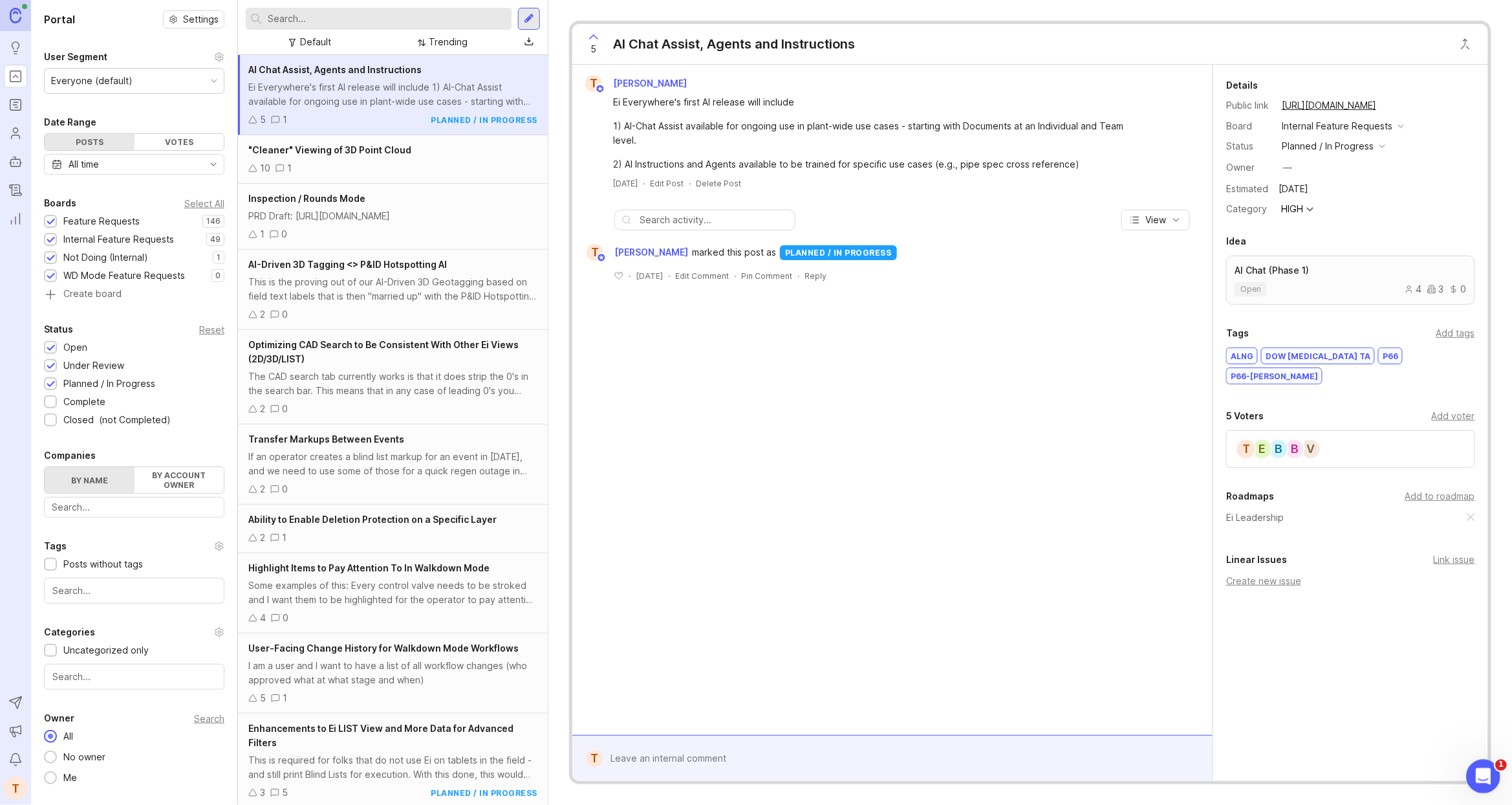
drag, startPoint x: 1467, startPoint y: 779, endPoint x: 2924, endPoint y: 1538, distance: 1642.8
click at [1466, 780] on html at bounding box center [1481, 774] width 31 height 31
click at [1471, 771] on div "Open Intercom Messenger" at bounding box center [1480, 773] width 42 height 42
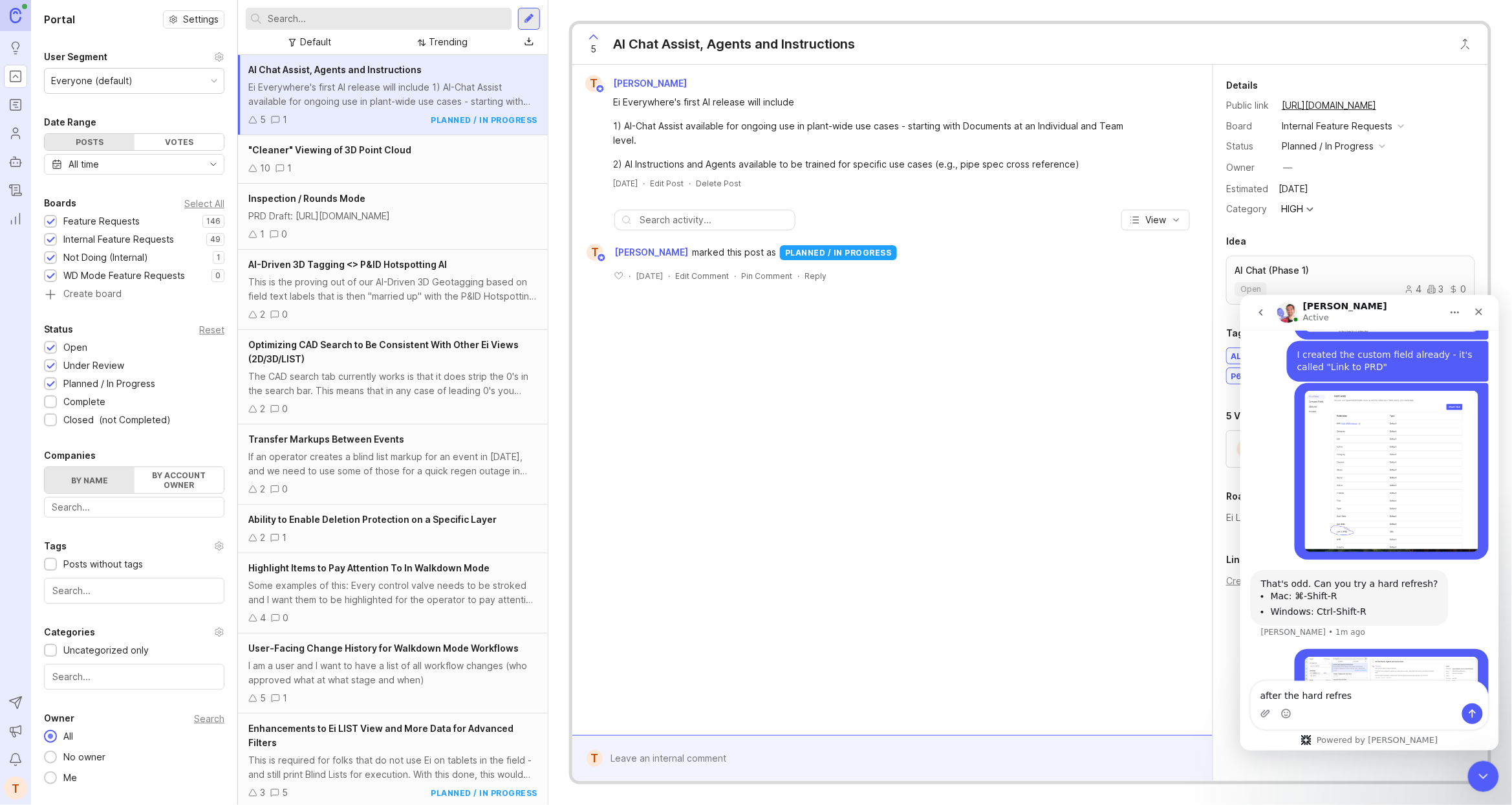
type textarea "after the hard refresh"
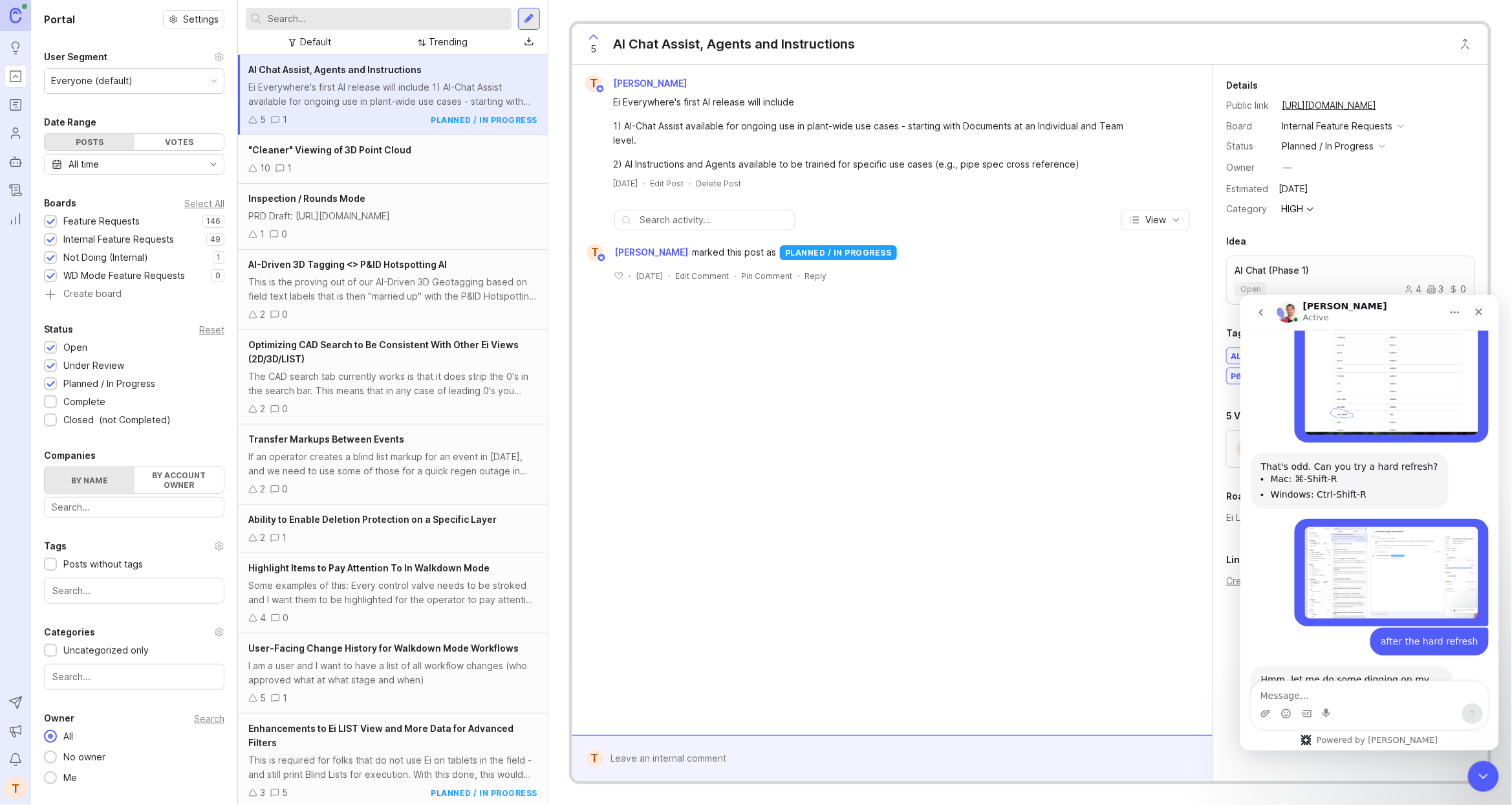
scroll to position [2102, 0]
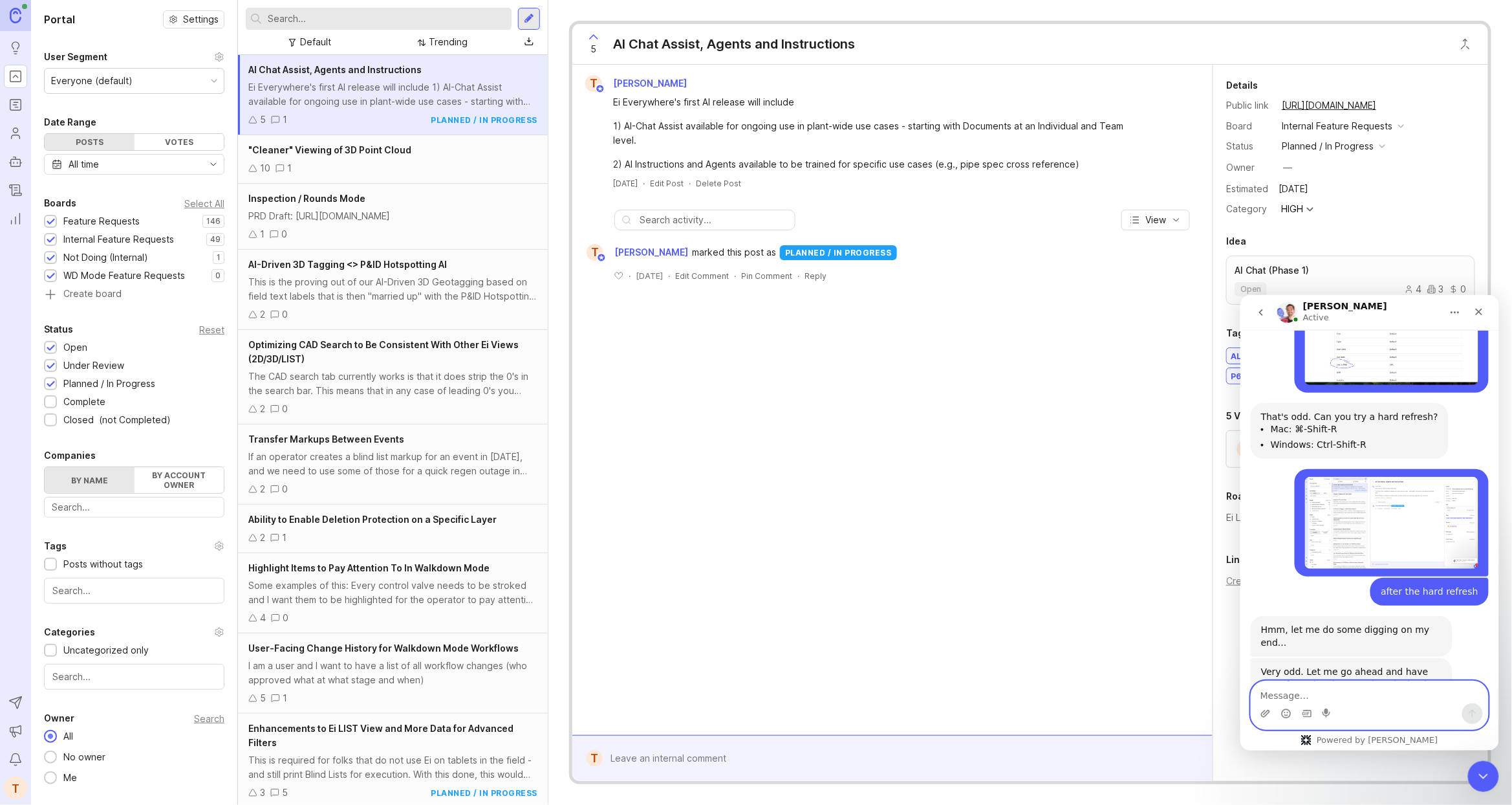
click at [1361, 694] on textarea "Message…" at bounding box center [1369, 692] width 237 height 22
type textarea "no worries thank you"
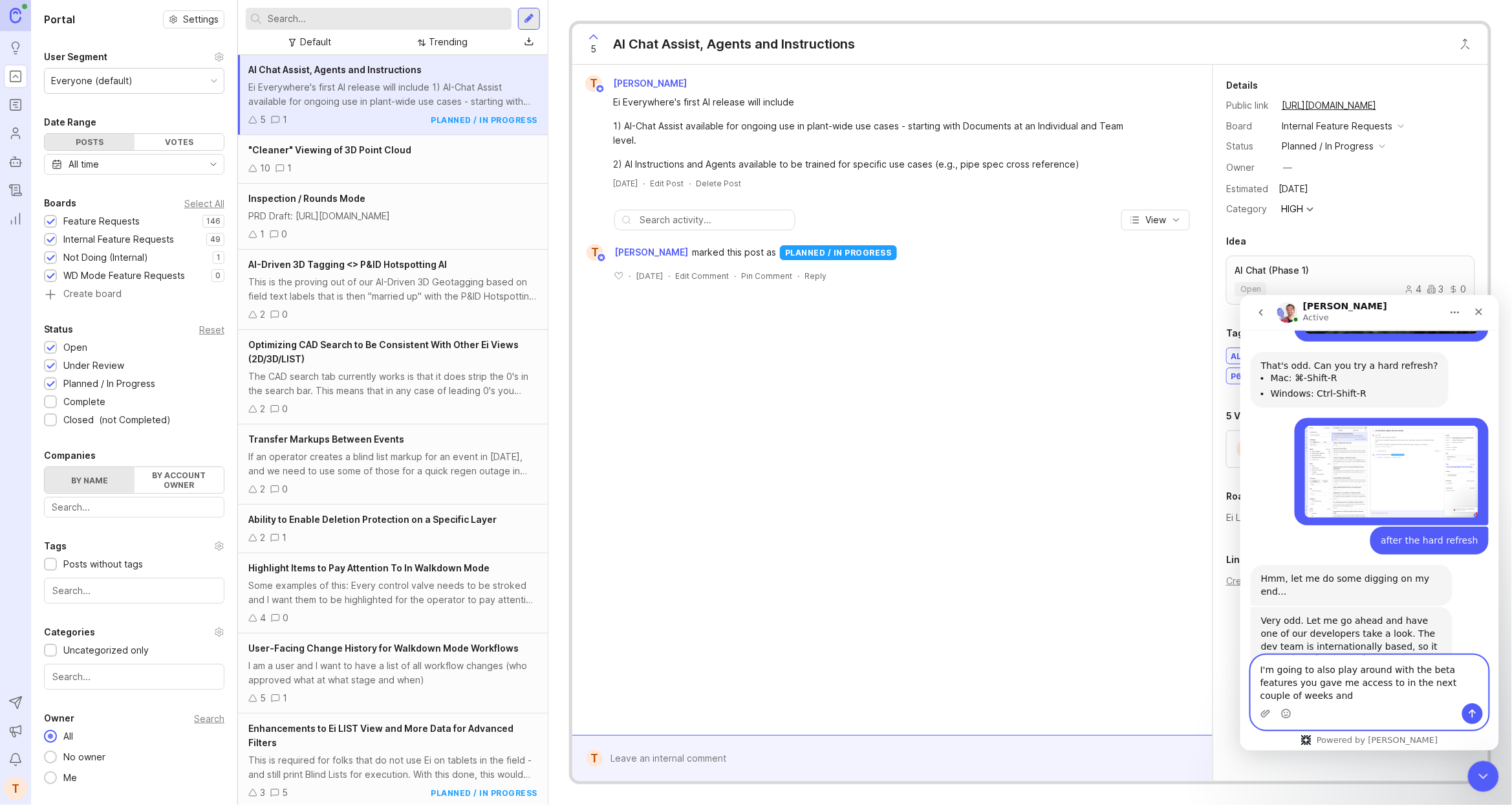
scroll to position [2166, 0]
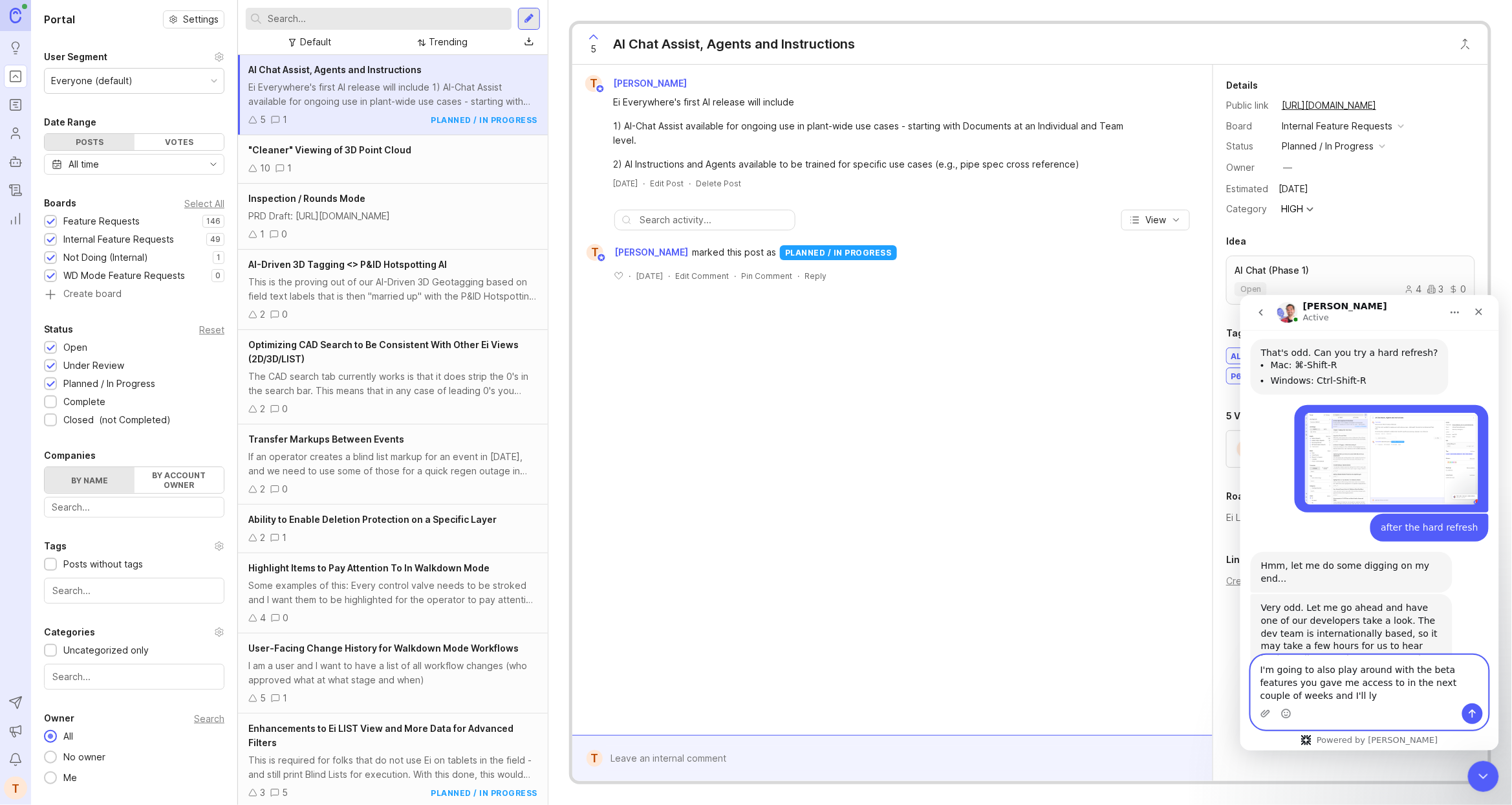
type textarea "I'm going to also play around with the beta features you gave me access to in t…"
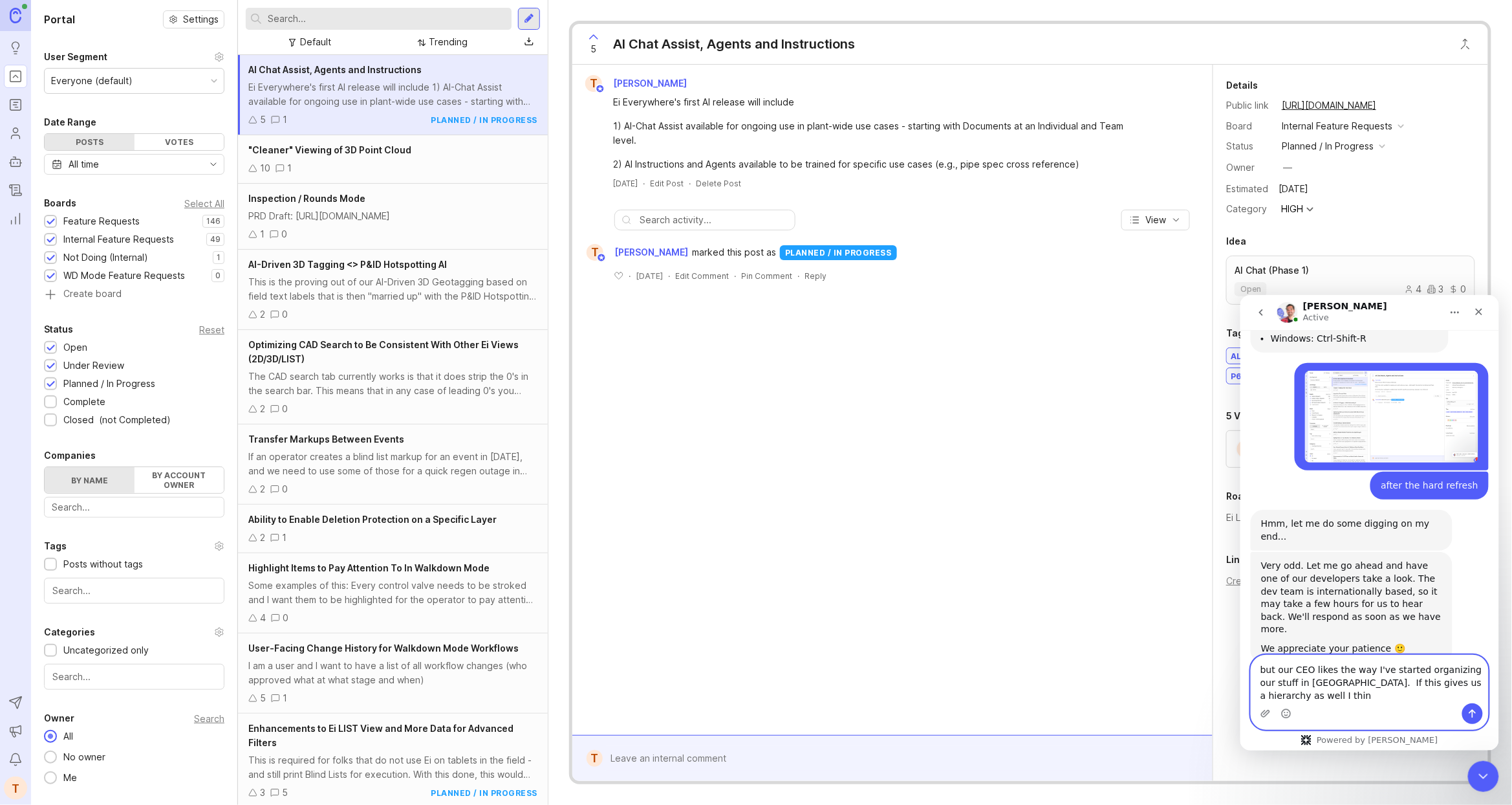
scroll to position [2221, 0]
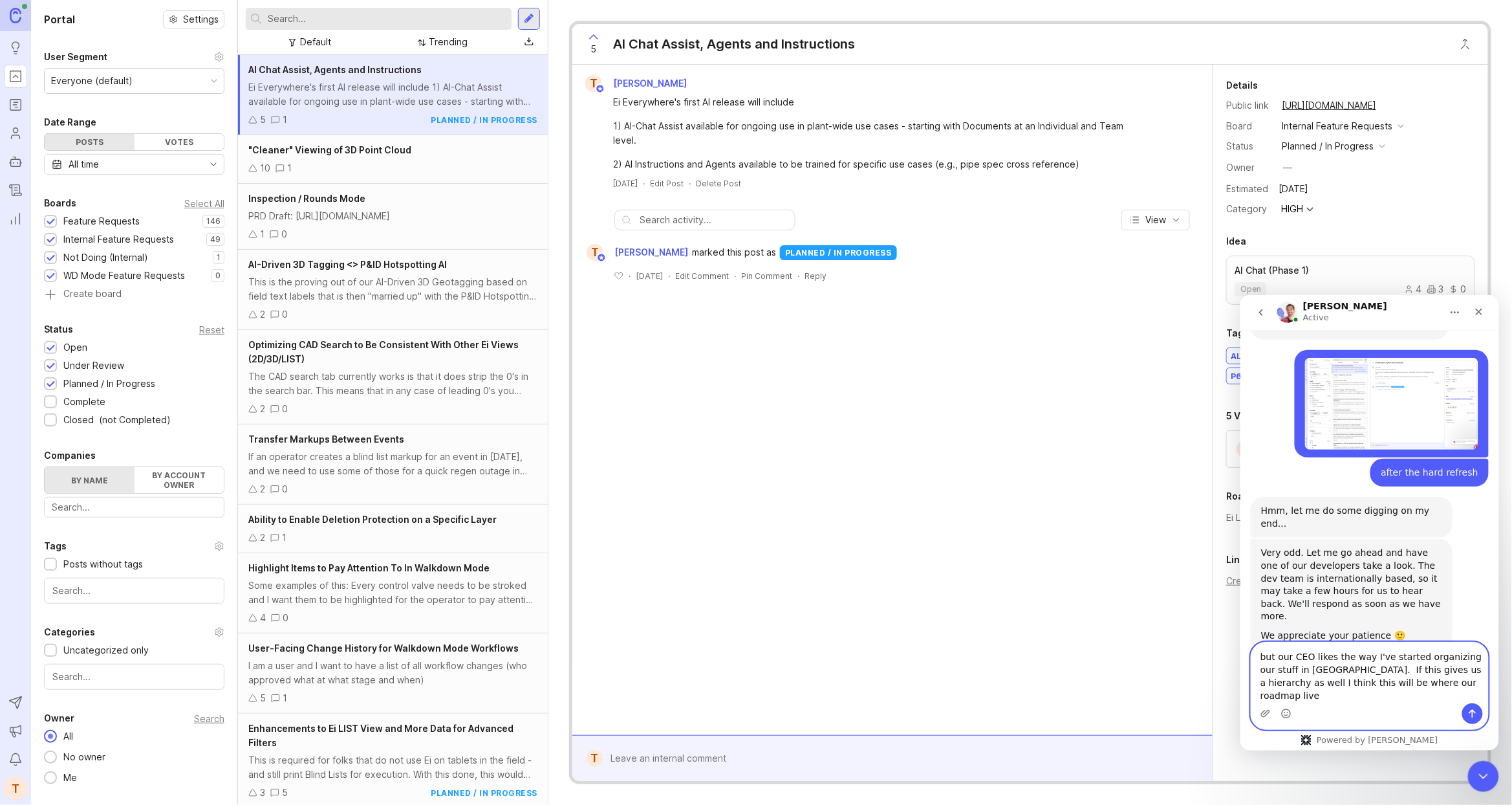
type textarea "but our CEO likes the way I've started organizing our stuff in [GEOGRAPHIC_DATA…"
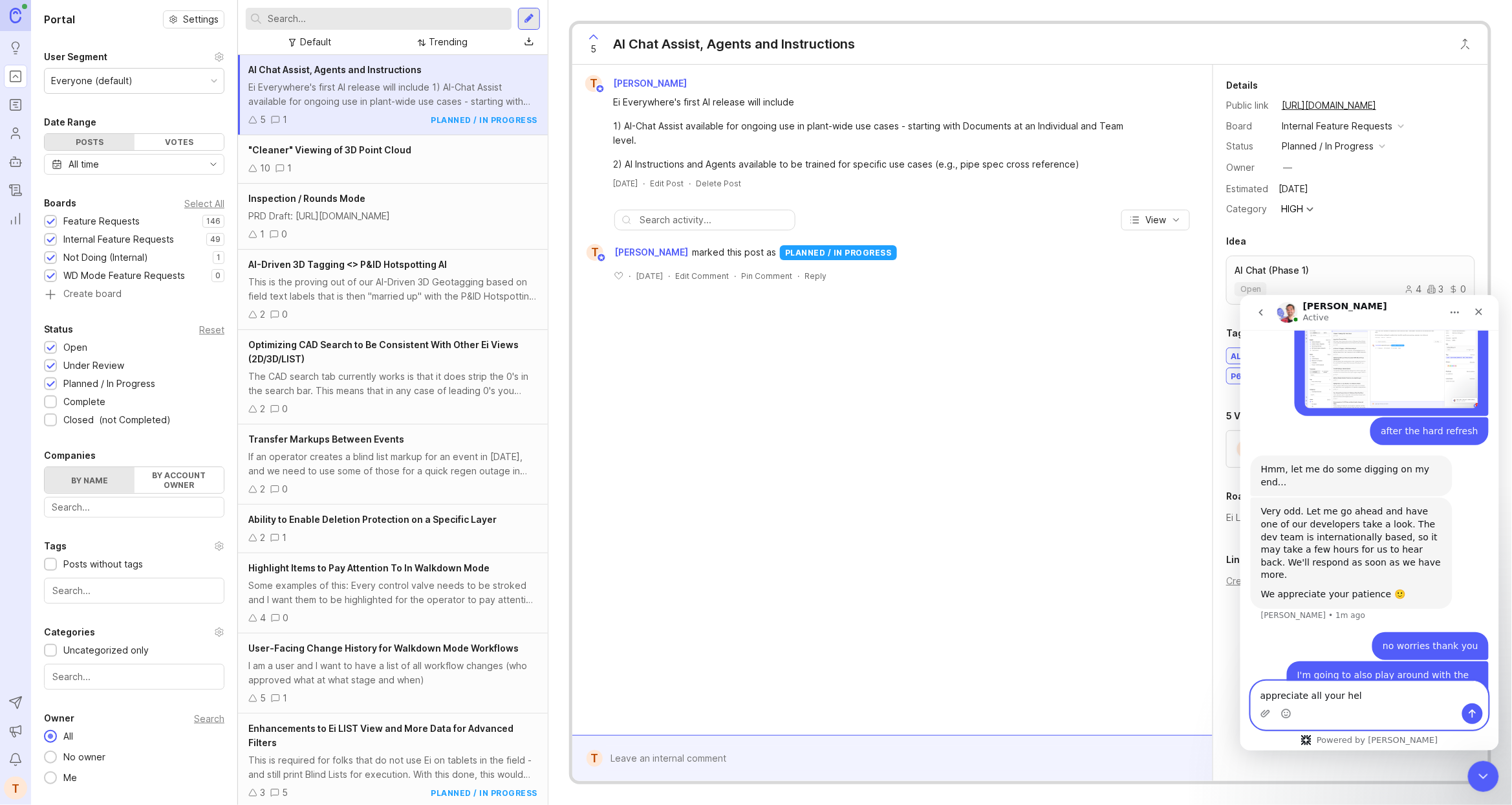
type textarea "appreciate all your help"
